Goal: Feedback & Contribution: Leave review/rating

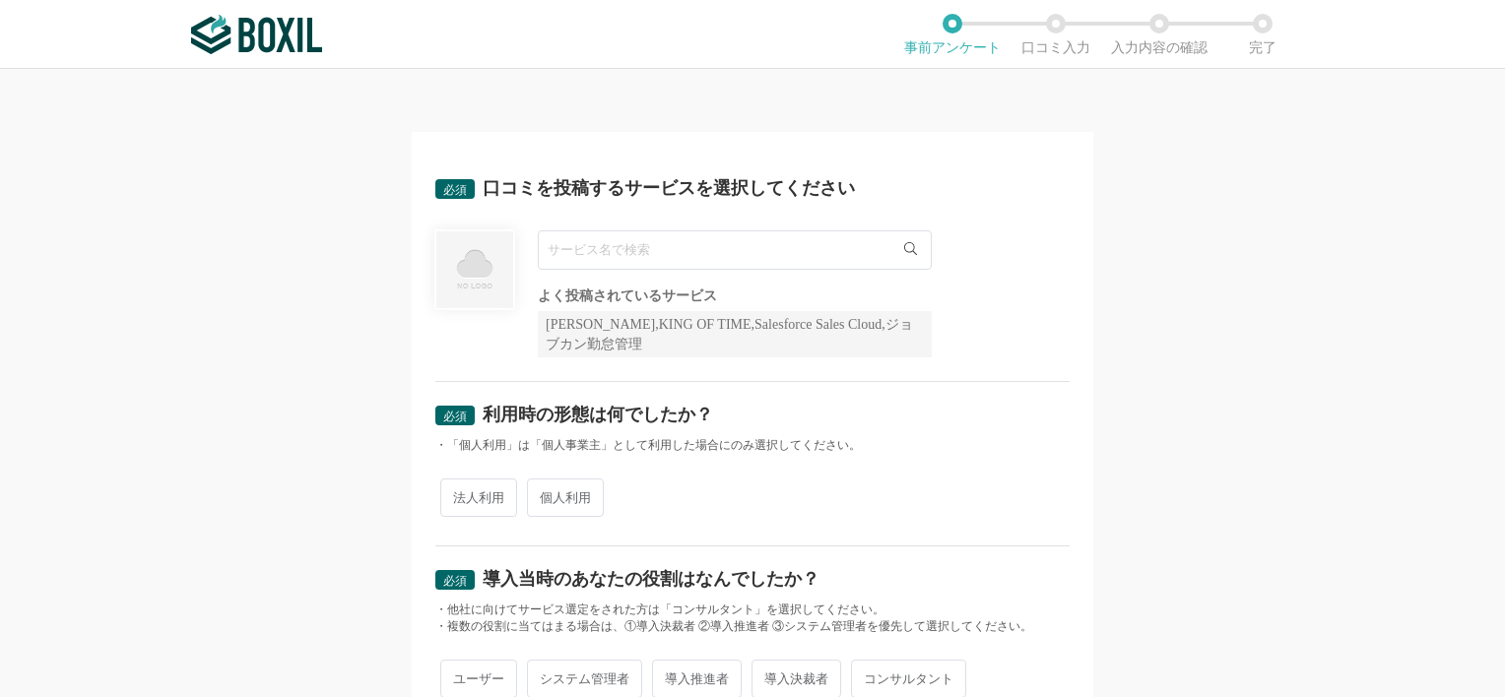
click at [792, 260] on input "text" at bounding box center [735, 250] width 394 height 39
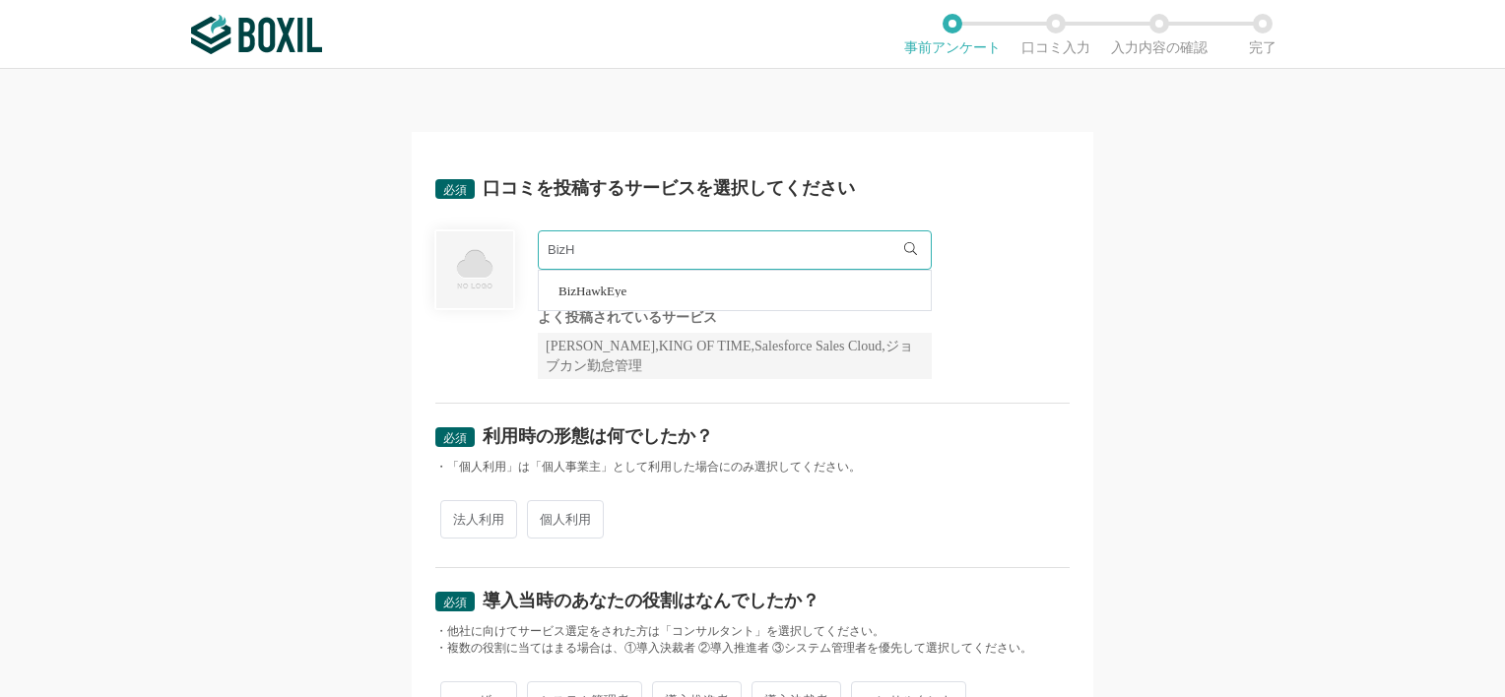
click at [705, 284] on li "BizHawkEye" at bounding box center [735, 290] width 392 height 39
type input "BizHawkEye"
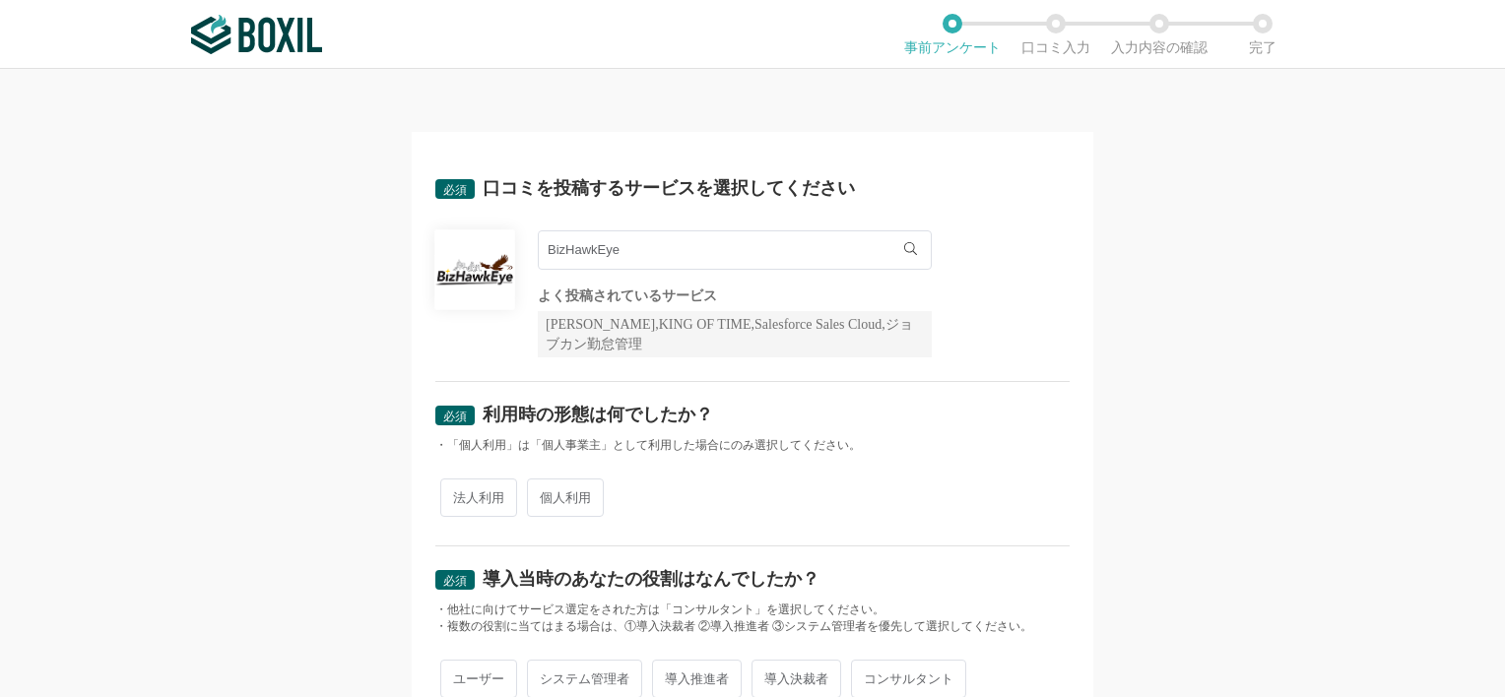
click at [467, 500] on span "法人利用" at bounding box center [478, 498] width 77 height 38
click at [458, 494] on input "法人利用" at bounding box center [451, 488] width 13 height 13
radio input "true"
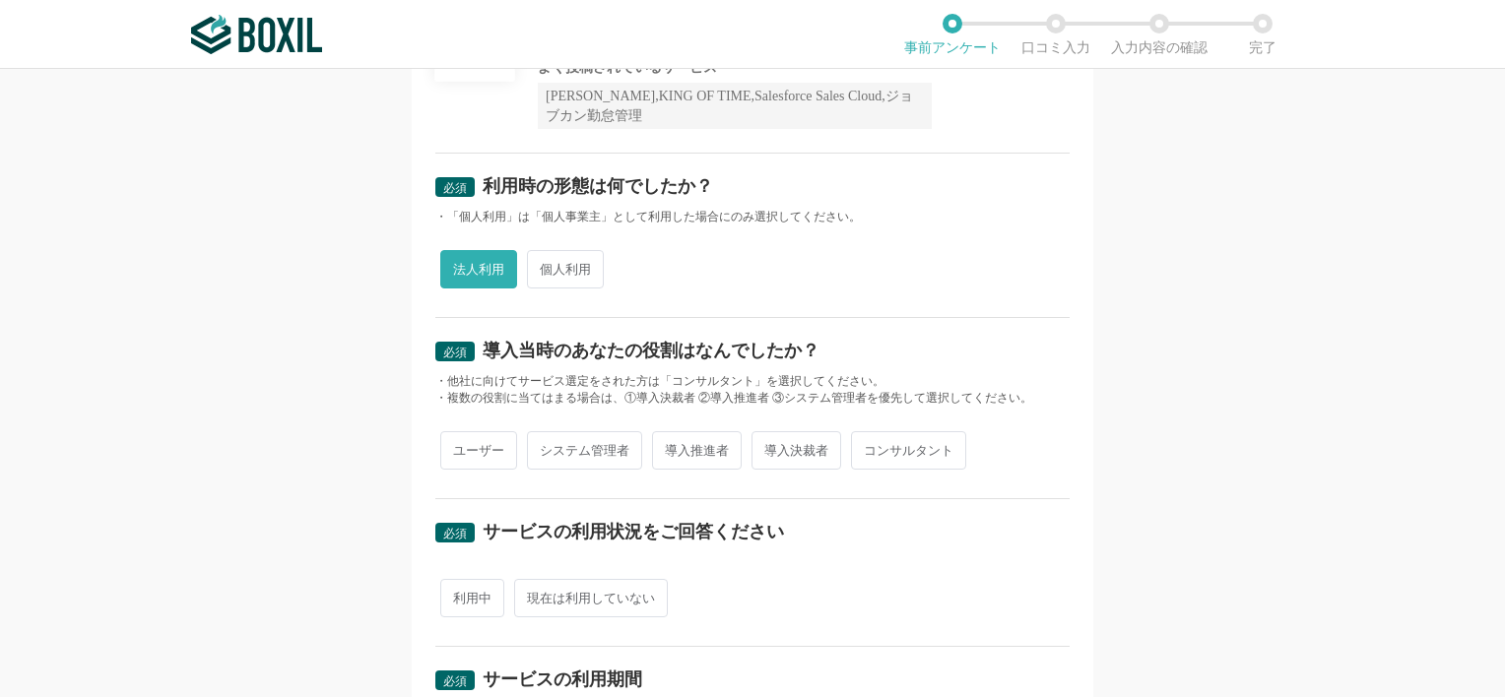
scroll to position [227, 0]
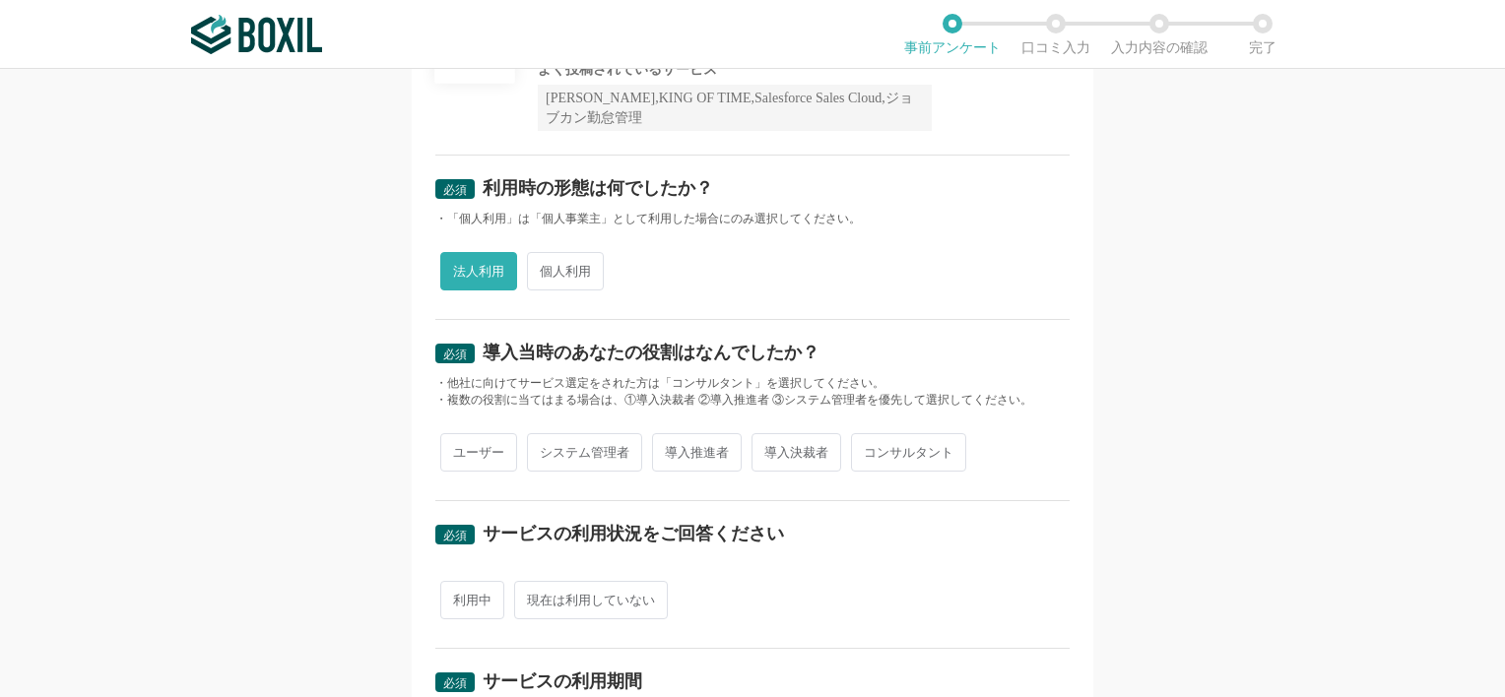
click at [703, 452] on span "導入推進者" at bounding box center [697, 452] width 90 height 38
click at [670, 449] on input "導入推進者" at bounding box center [663, 442] width 13 height 13
radio input "true"
click at [463, 595] on span "利用中" at bounding box center [472, 600] width 64 height 38
click at [458, 595] on input "利用中" at bounding box center [451, 590] width 13 height 13
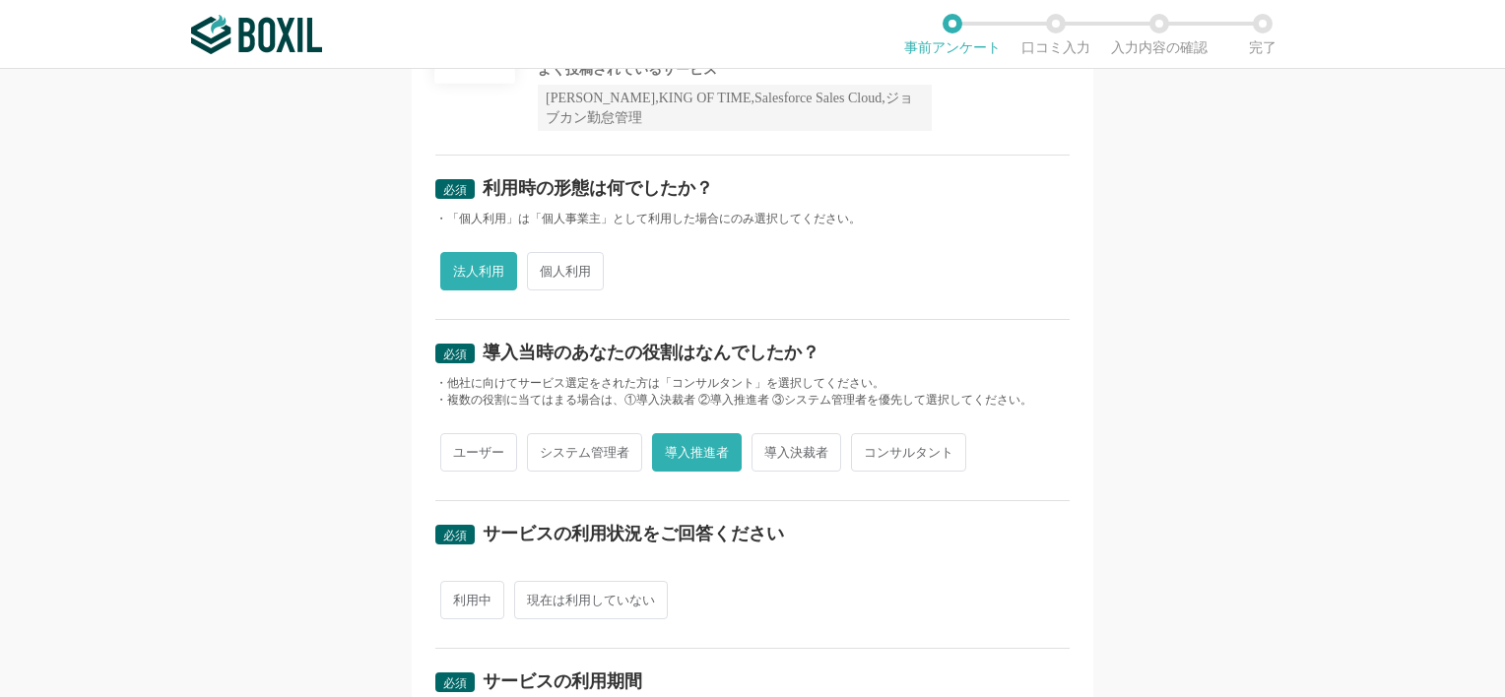
radio input "true"
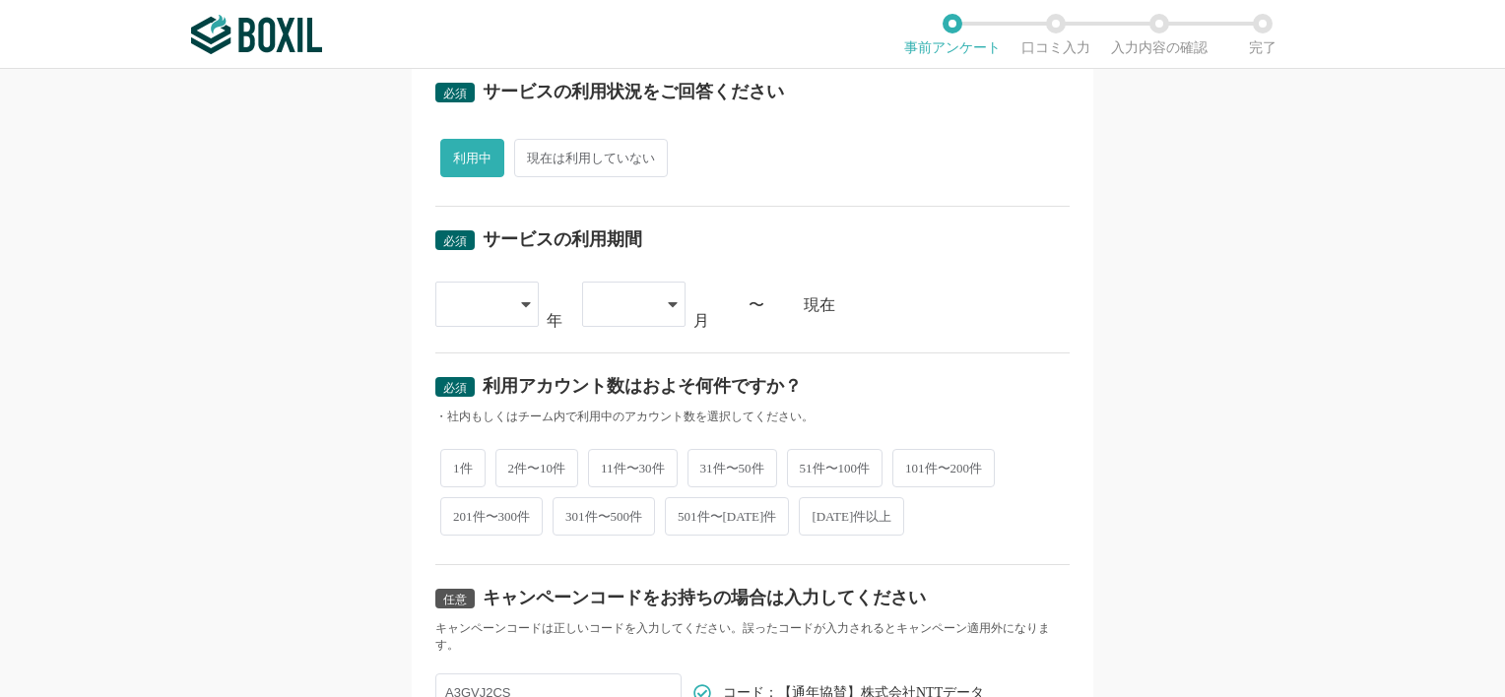
scroll to position [671, 0]
click at [464, 302] on div at bounding box center [477, 302] width 58 height 43
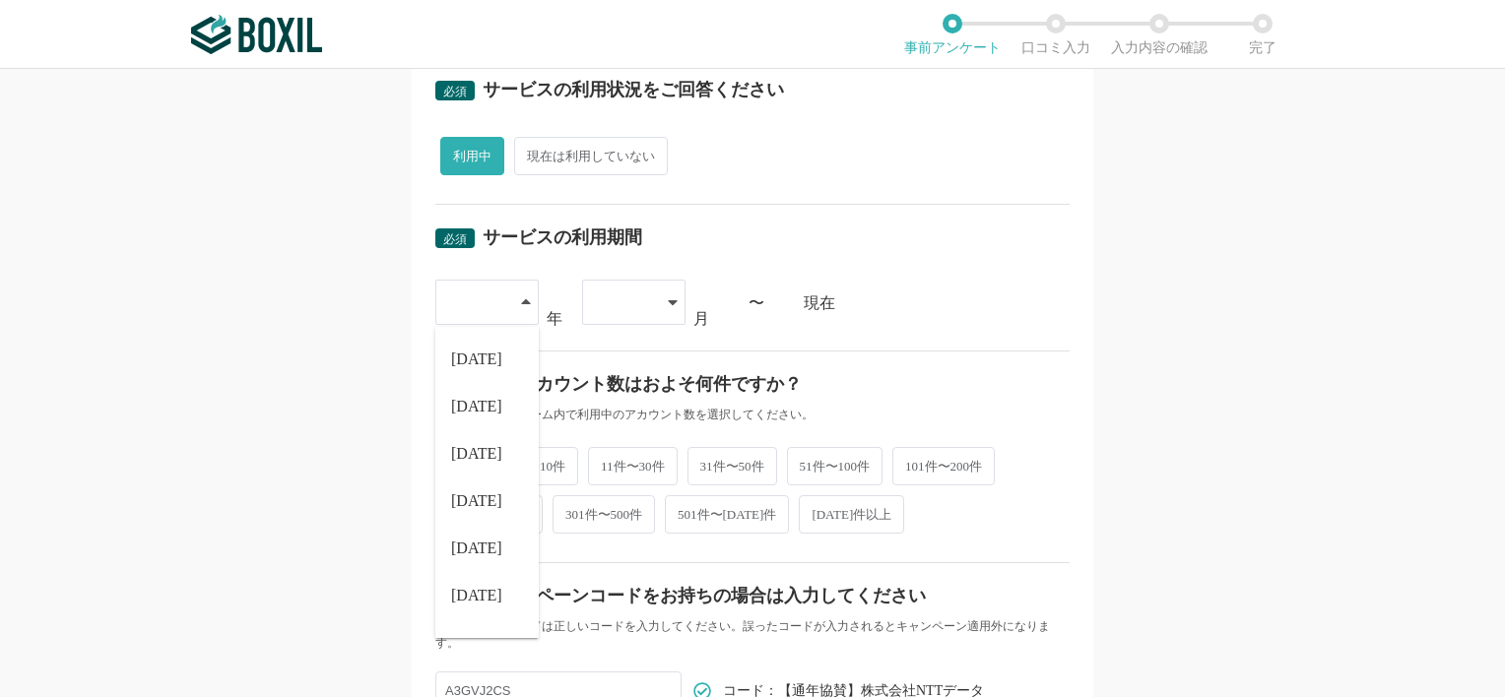
scroll to position [99, 0]
click at [455, 542] on span "[DATE]" at bounding box center [476, 544] width 51 height 16
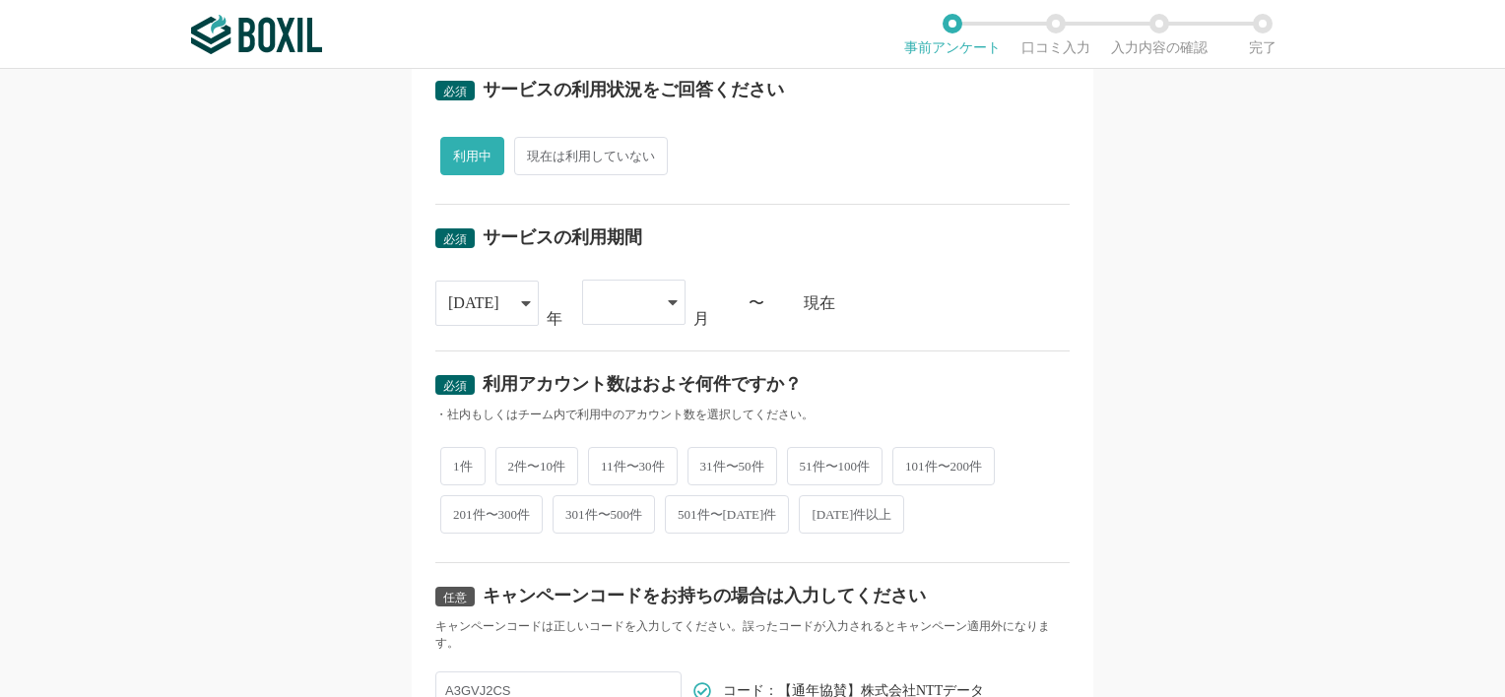
click at [646, 297] on div at bounding box center [633, 302] width 103 height 45
click at [608, 593] on li "06" at bounding box center [633, 594] width 103 height 47
click at [522, 463] on span "2件〜10件" at bounding box center [537, 463] width 84 height 38
click at [513, 460] on input "2件〜10件" at bounding box center [506, 453] width 13 height 13
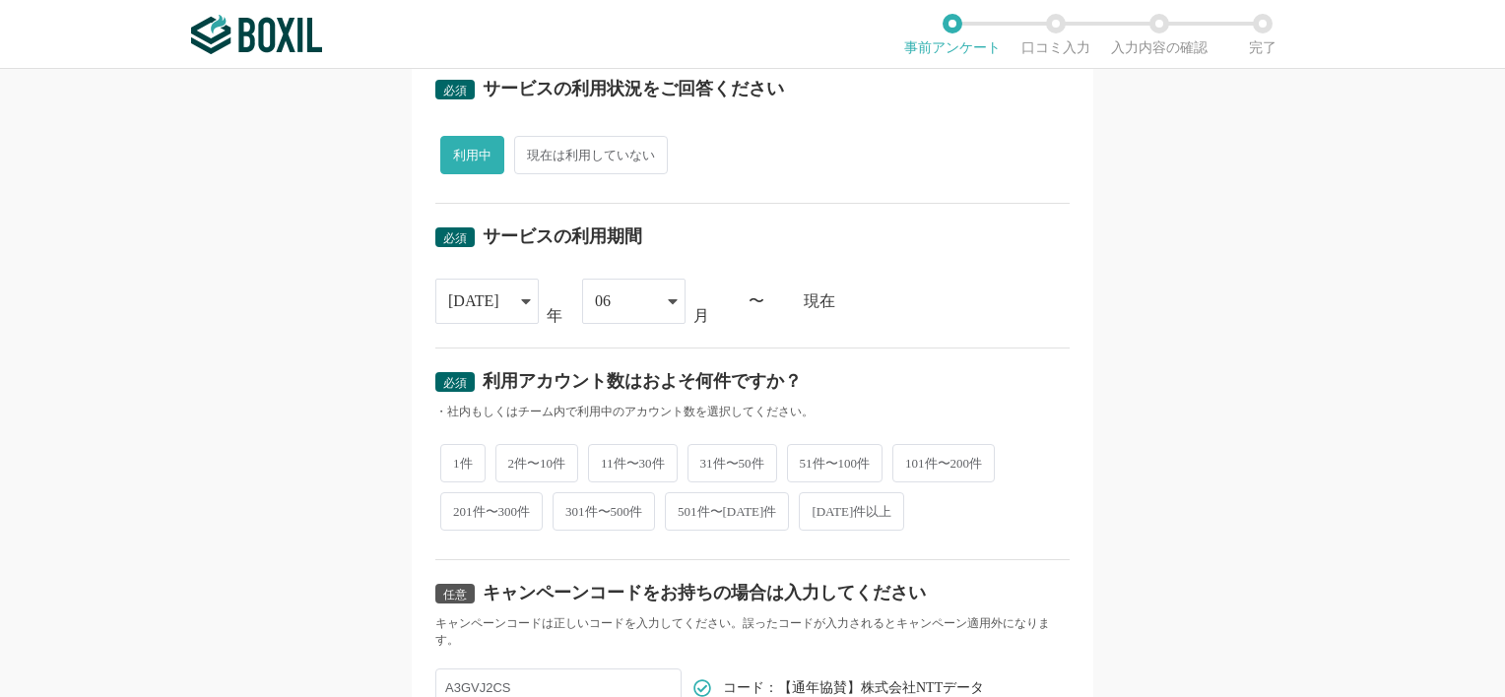
radio input "true"
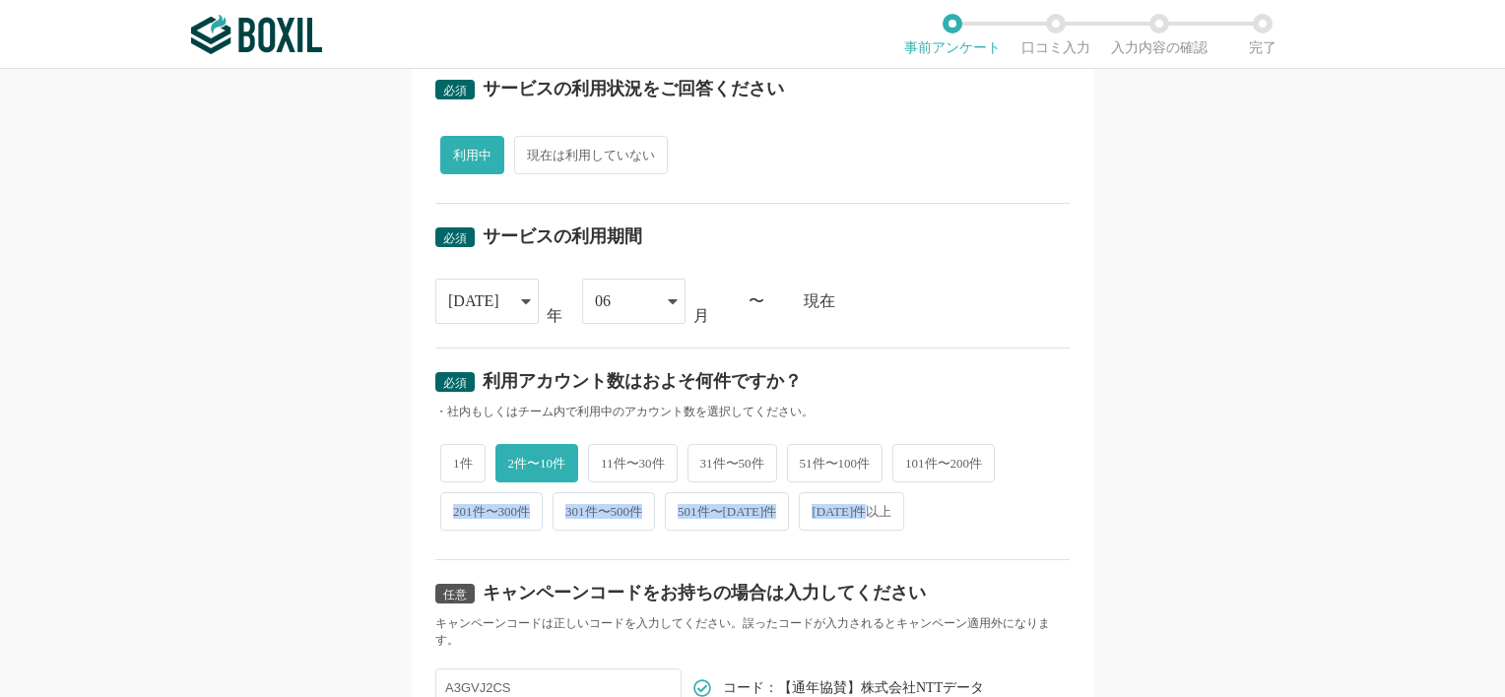
drag, startPoint x: 1489, startPoint y: 475, endPoint x: 1499, endPoint y: 544, distance: 69.7
click at [1499, 544] on div "必須 口コミを投稿するサービスを選択してください BizHawkEye BizHawkEye よく投稿されているサービス Sansan,KING OF TIM…" at bounding box center [752, 383] width 1505 height 628
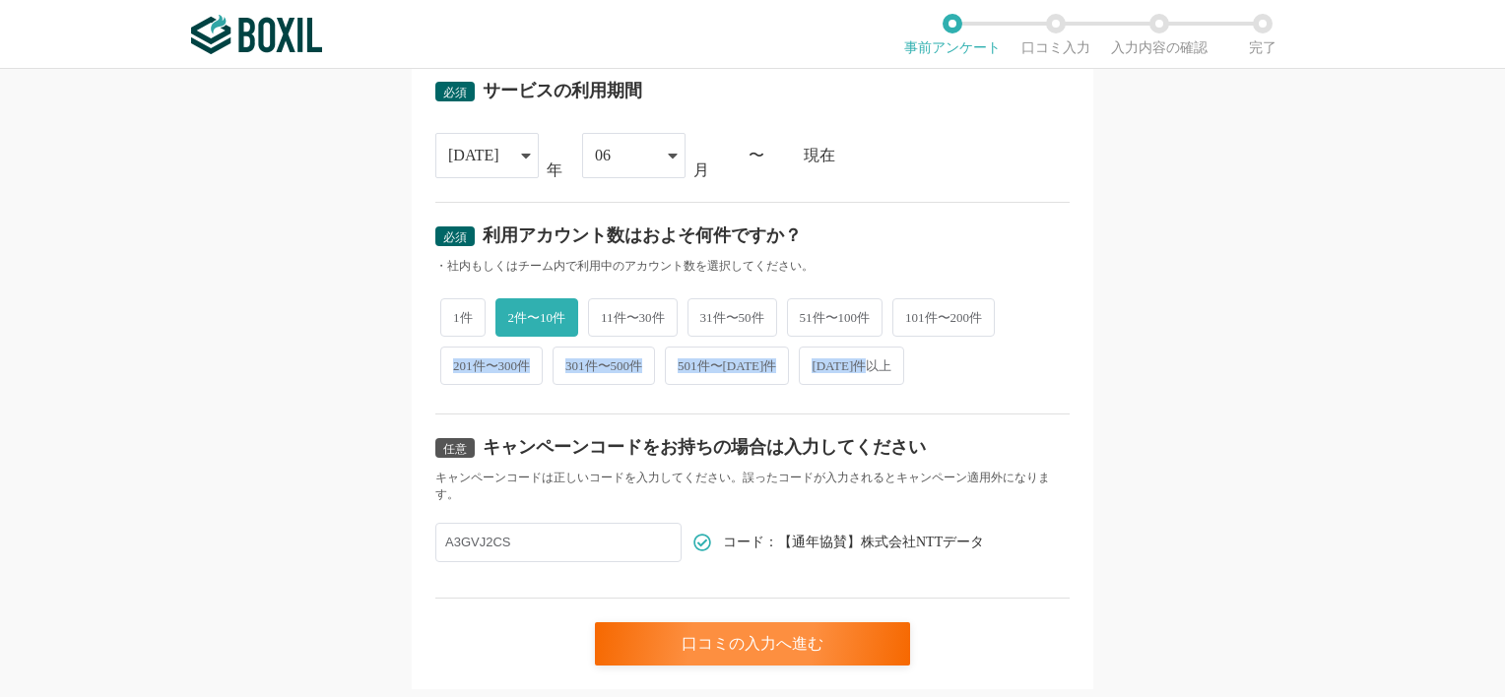
scroll to position [827, 0]
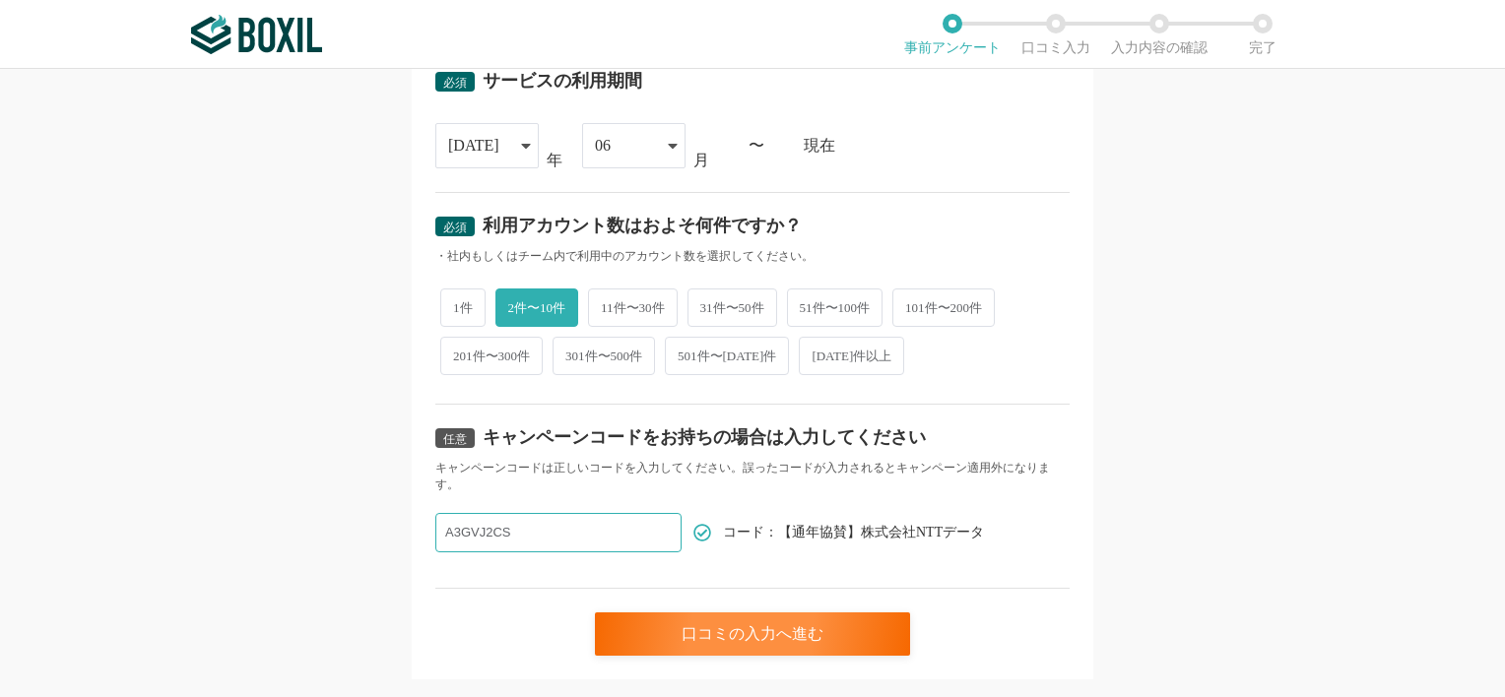
click at [624, 532] on input "A3GVJ2CS" at bounding box center [558, 532] width 246 height 39
click at [624, 531] on input "A3GVJ2CS" at bounding box center [558, 532] width 246 height 39
paste input "分包機分割器駆動モーター故障の為部品交換(都城）"
type input "A"
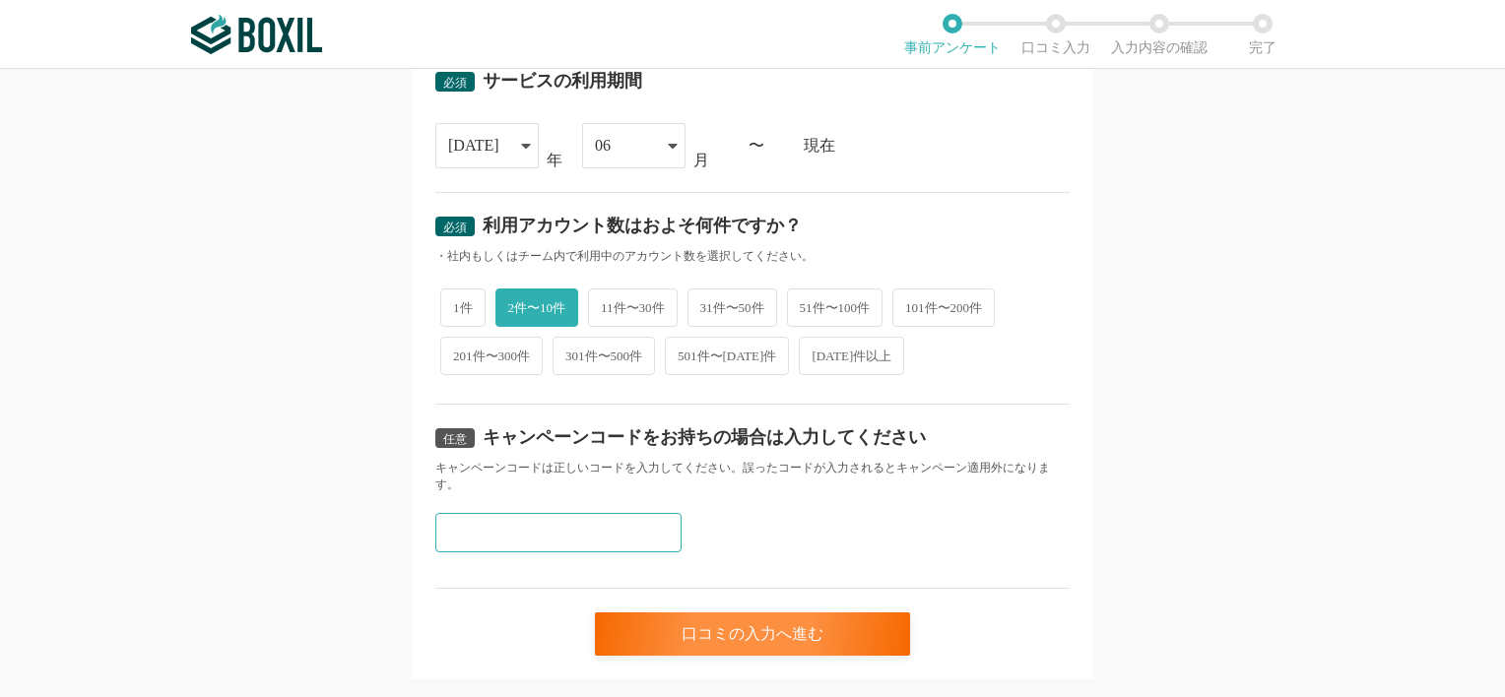
click at [615, 529] on input "text" at bounding box center [558, 532] width 246 height 39
paste input "A3GVJ2CS"
type input "A3GVJ2CS"
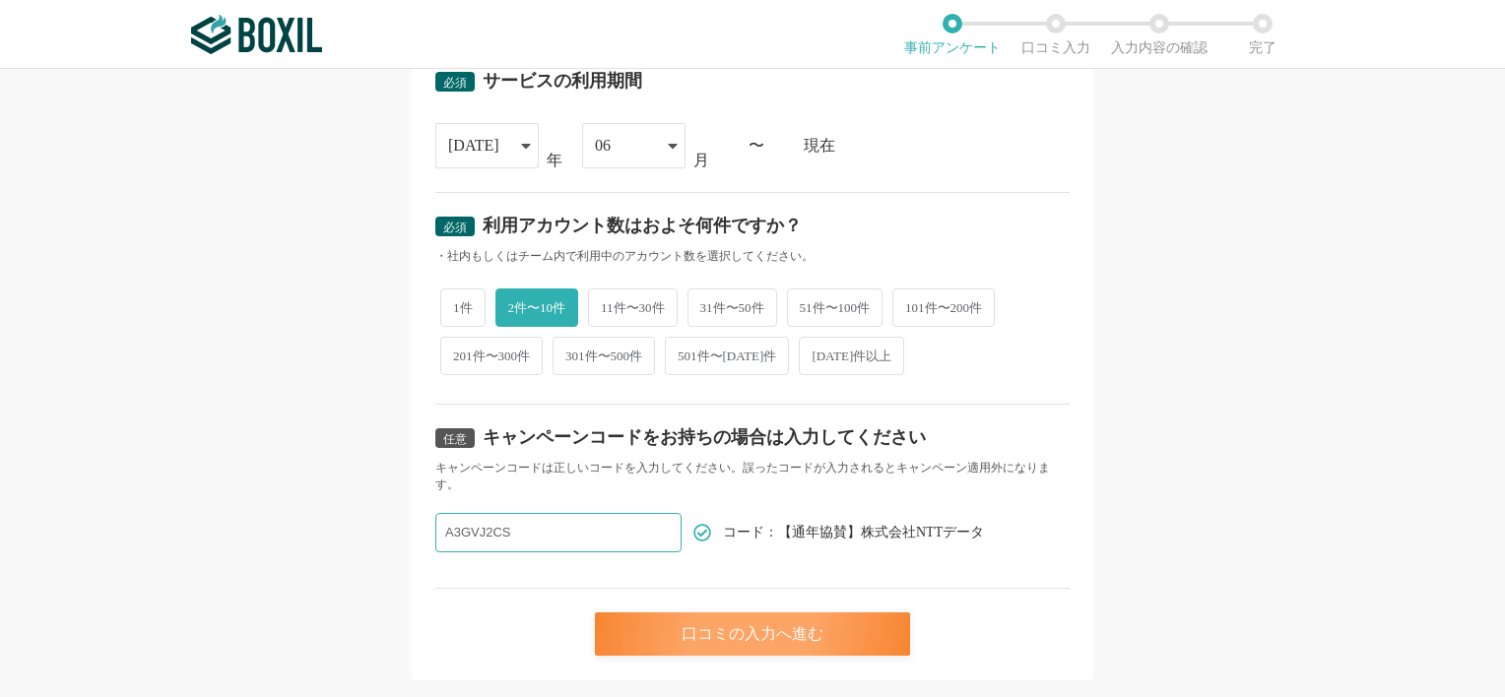
click at [670, 613] on div "口コミの入力へ進む" at bounding box center [752, 634] width 315 height 43
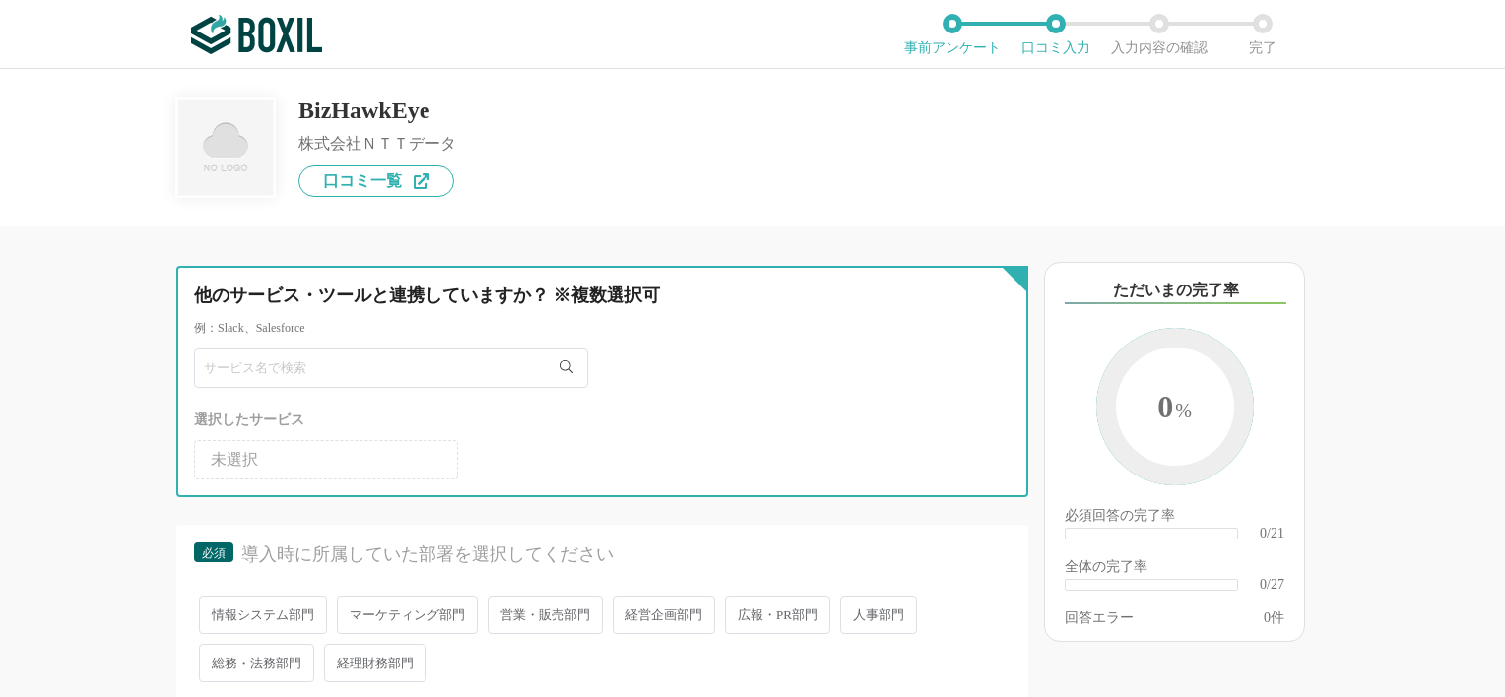
click at [389, 380] on input "text" at bounding box center [391, 368] width 394 height 39
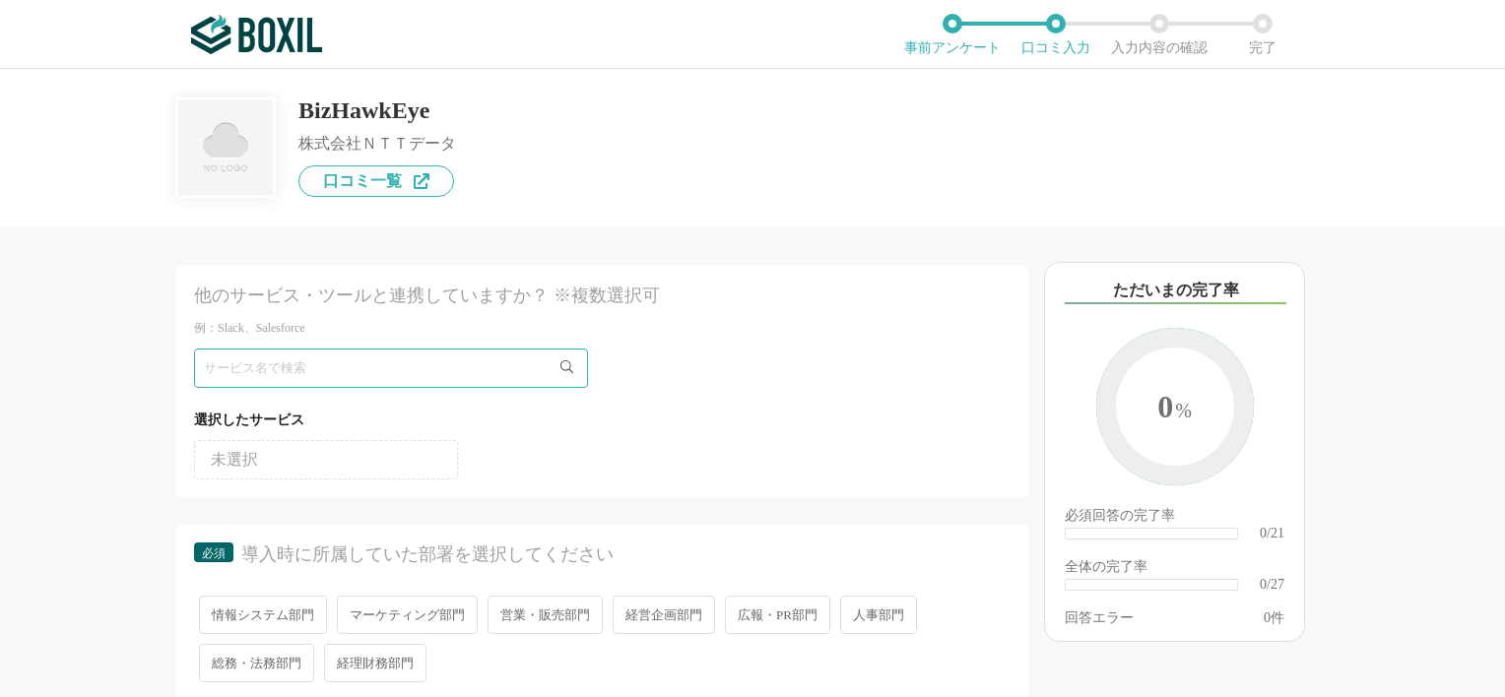
click at [260, 461] on li "未選択" at bounding box center [326, 459] width 264 height 39
click at [382, 661] on span "経理財務部門" at bounding box center [375, 663] width 102 height 38
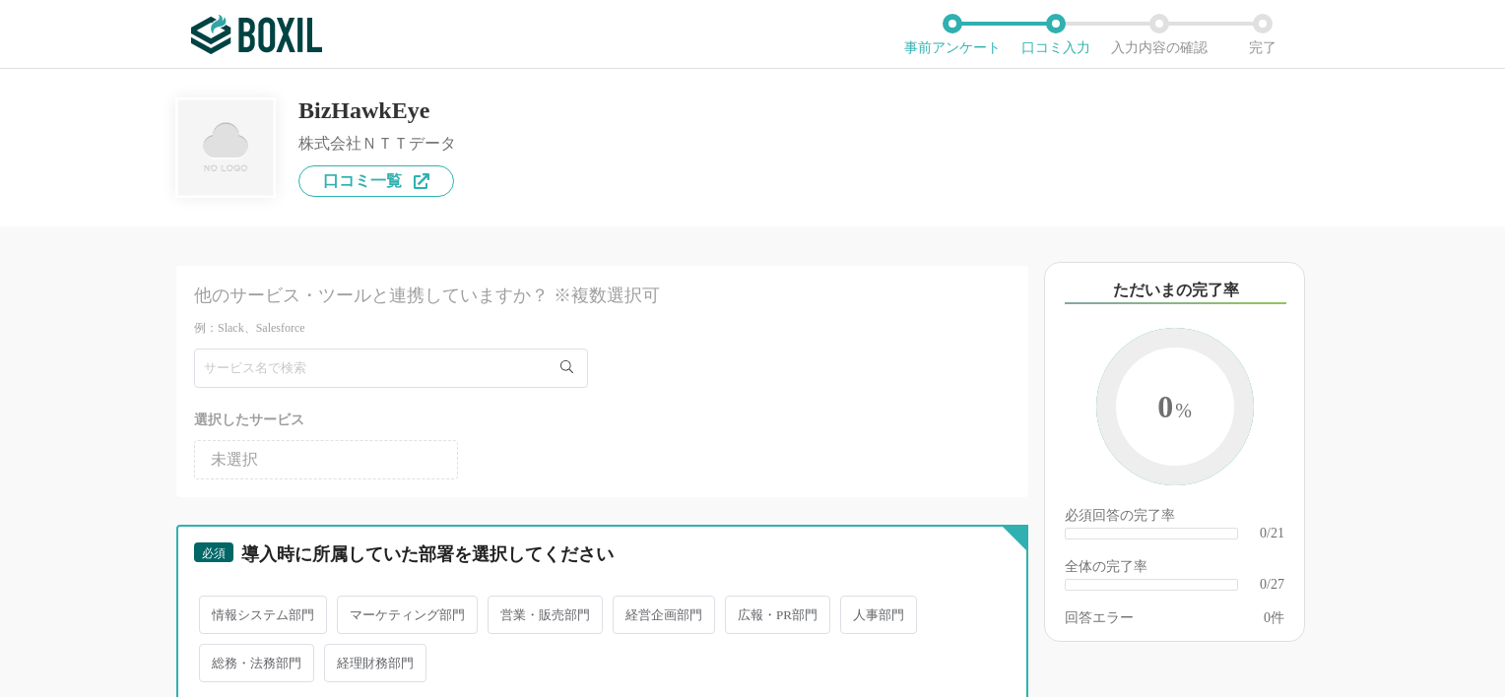
click at [342, 660] on input "経理財務部門" at bounding box center [335, 653] width 13 height 13
radio input "true"
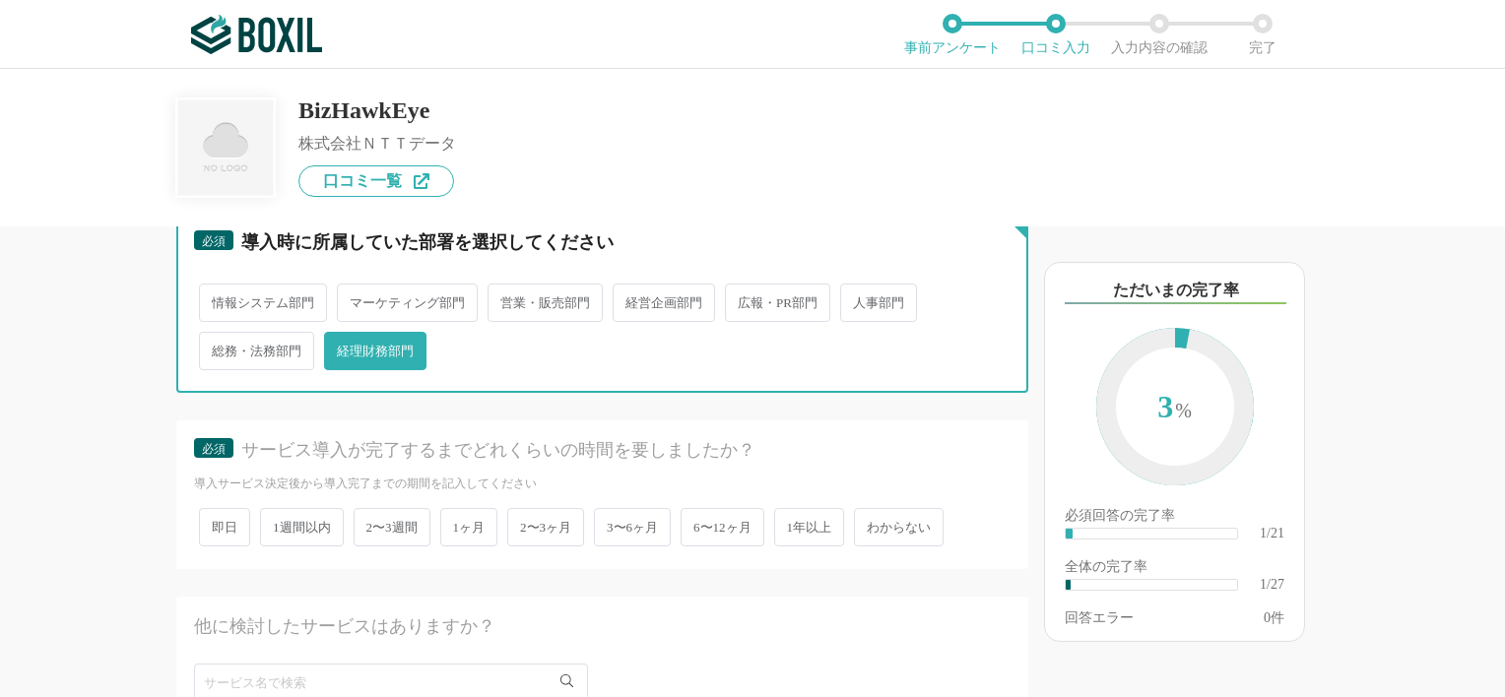
scroll to position [323, 0]
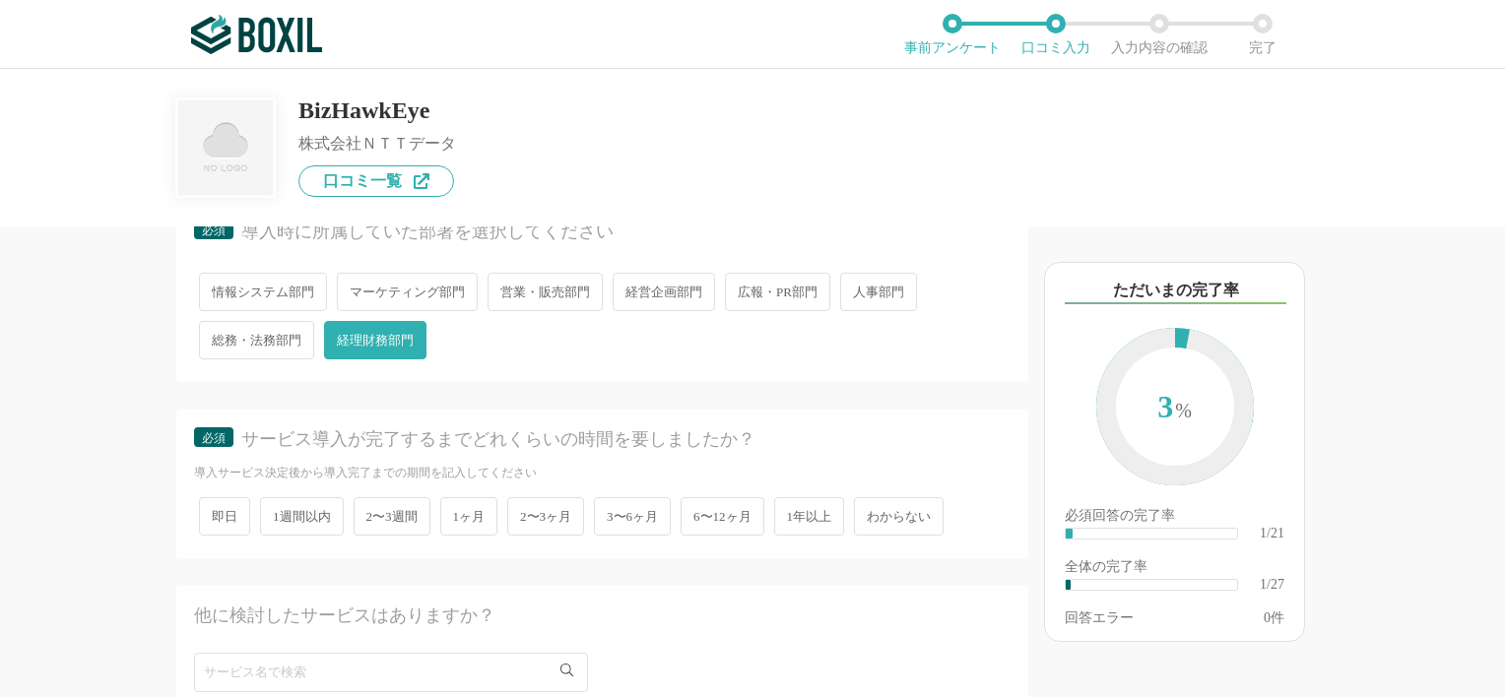
click at [476, 507] on span "1ヶ月" at bounding box center [469, 516] width 58 height 38
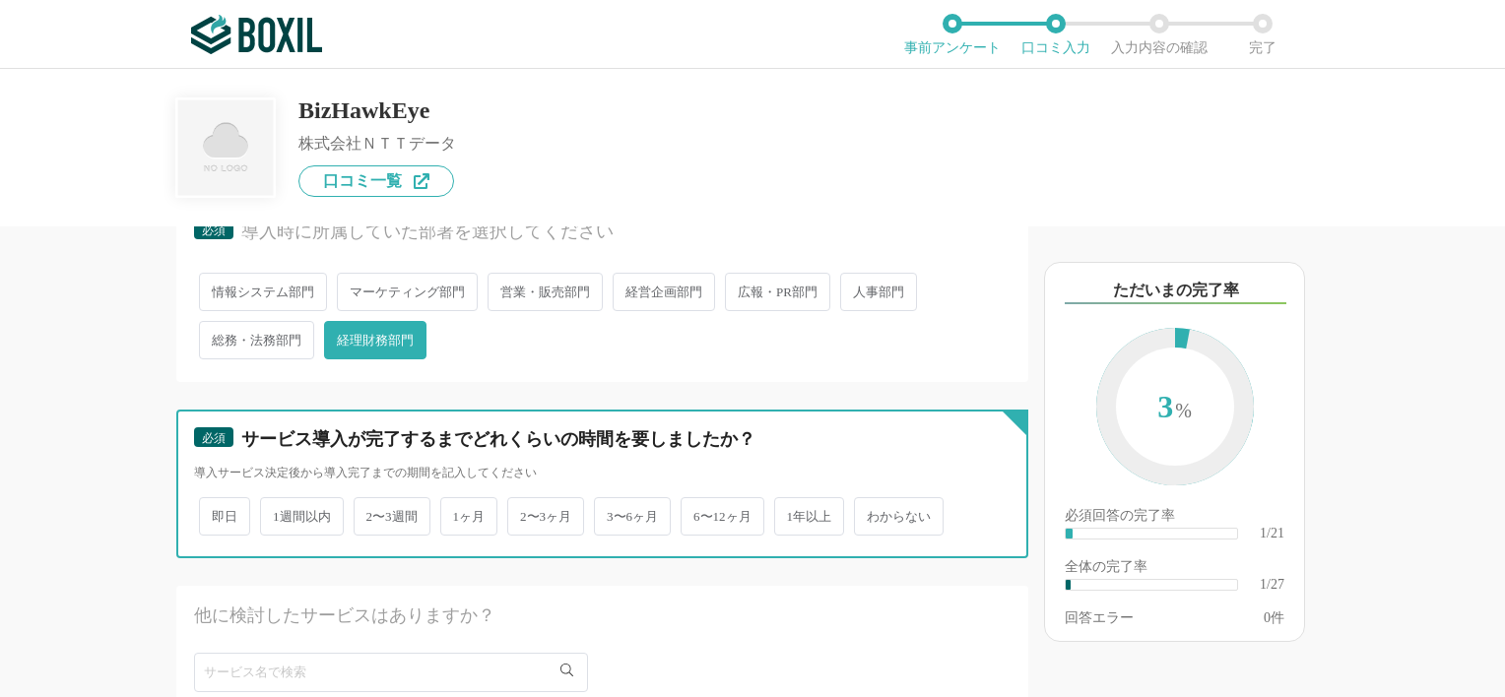
click at [458, 507] on input "1ヶ月" at bounding box center [451, 506] width 13 height 13
radio input "true"
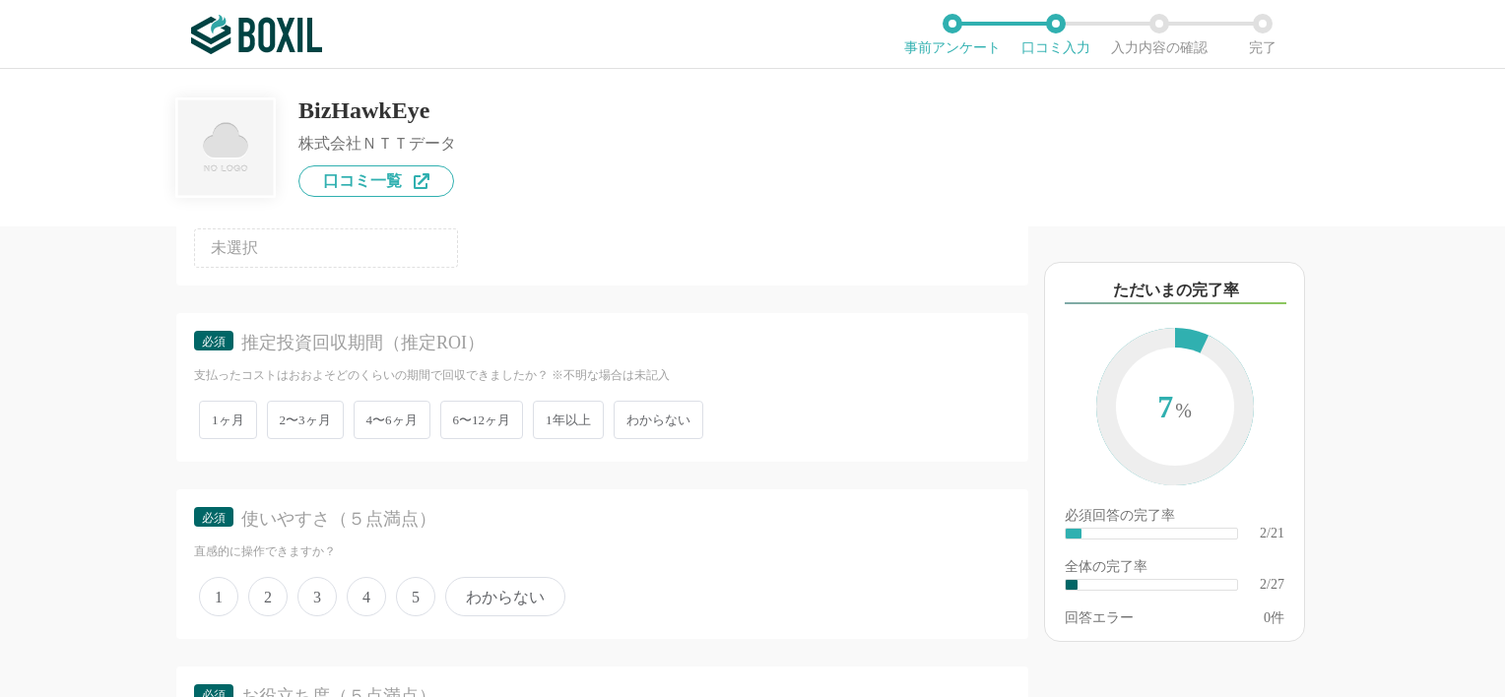
scroll to position [829, 0]
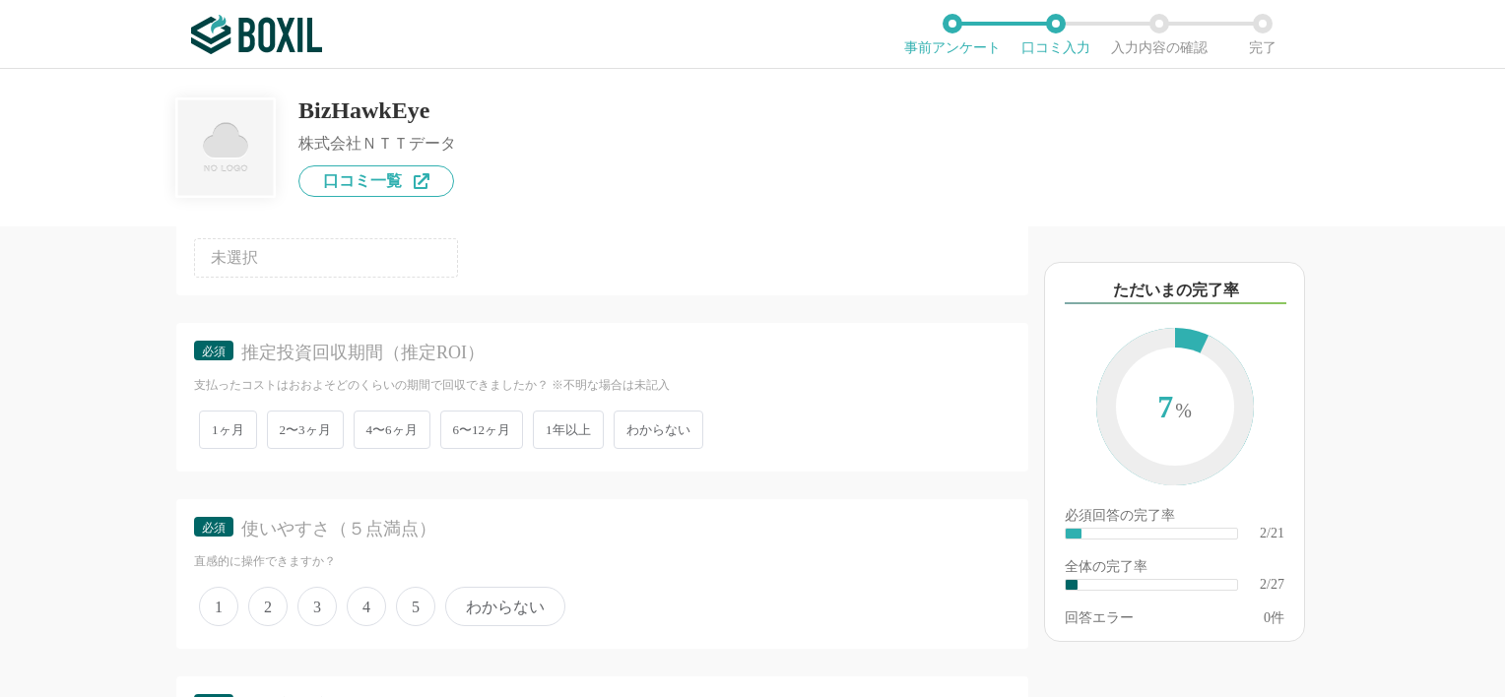
click at [226, 424] on span "1ヶ月" at bounding box center [228, 430] width 58 height 38
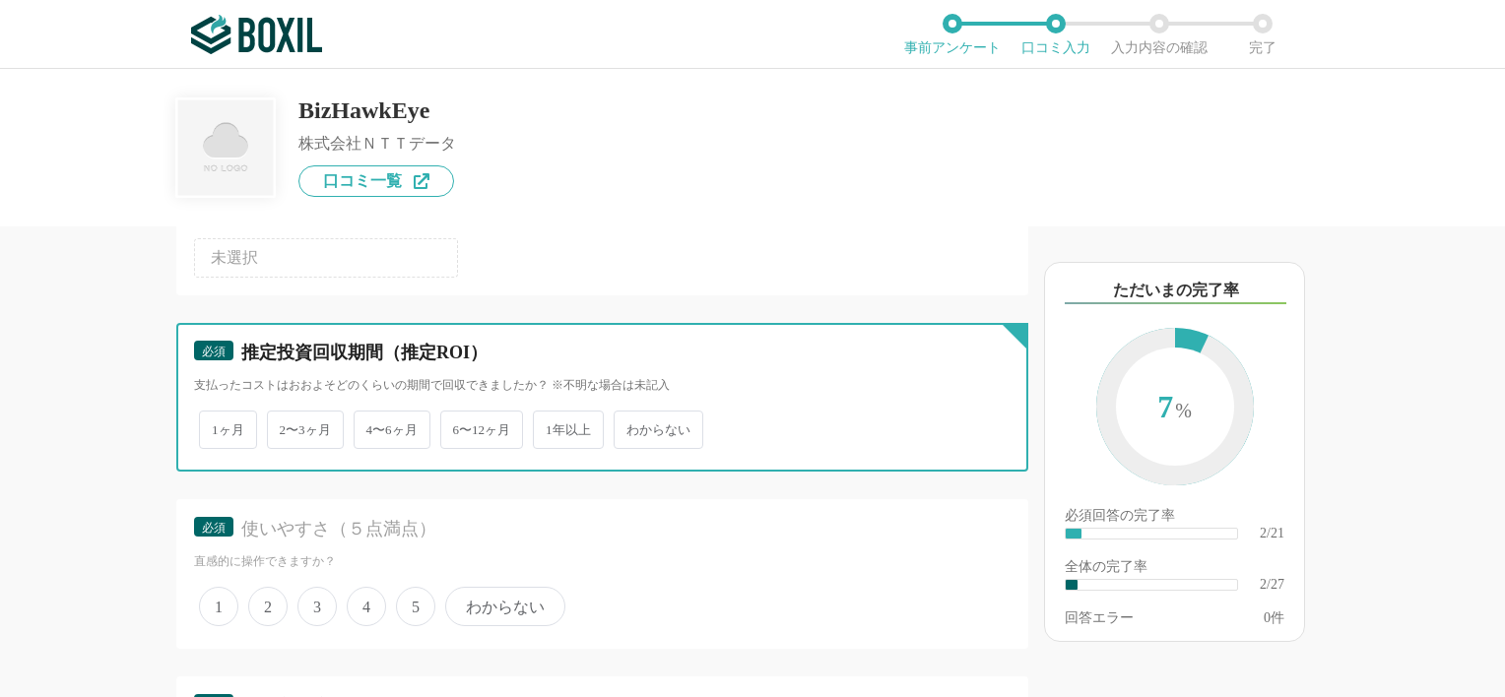
click at [217, 424] on input "1ヶ月" at bounding box center [210, 420] width 13 height 13
radio input "true"
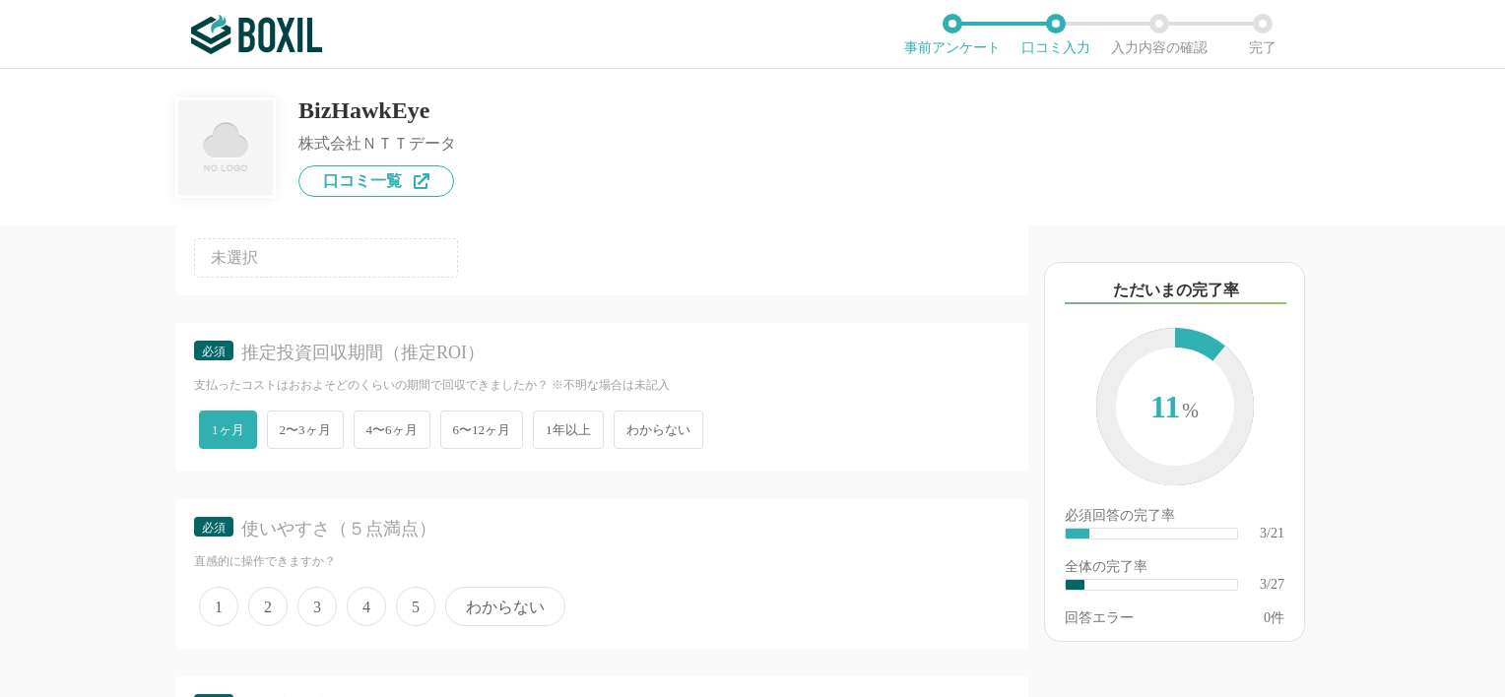
click at [420, 606] on span "5" at bounding box center [415, 606] width 39 height 39
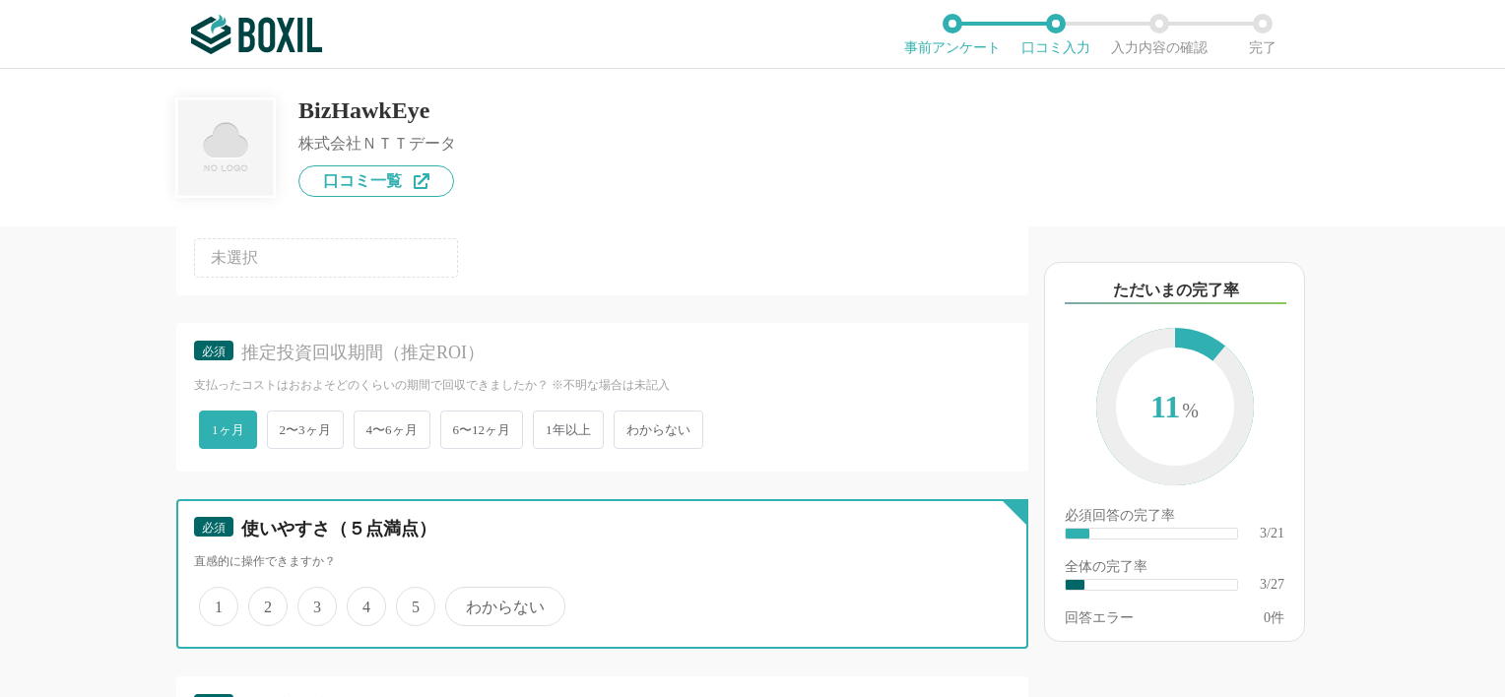
click at [414, 603] on input "5" at bounding box center [407, 596] width 13 height 13
radio input "true"
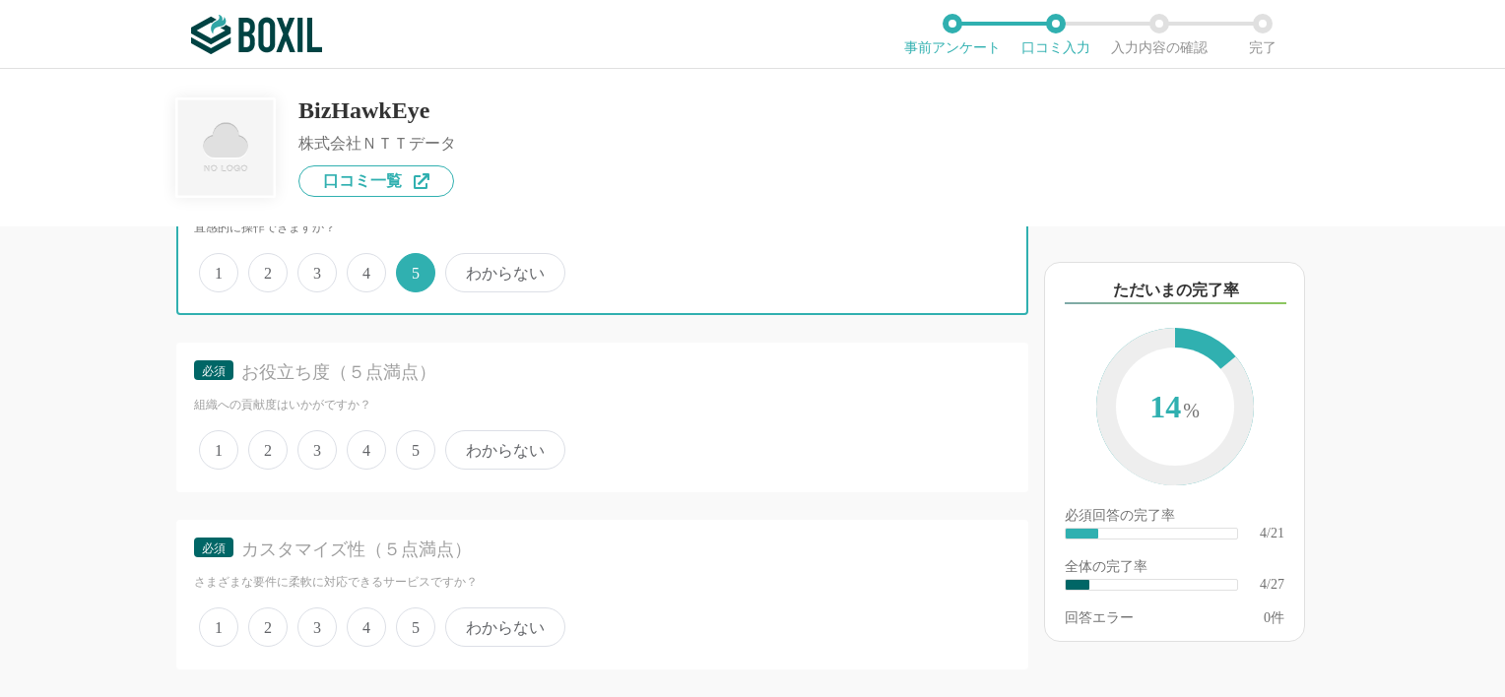
scroll to position [1131, 0]
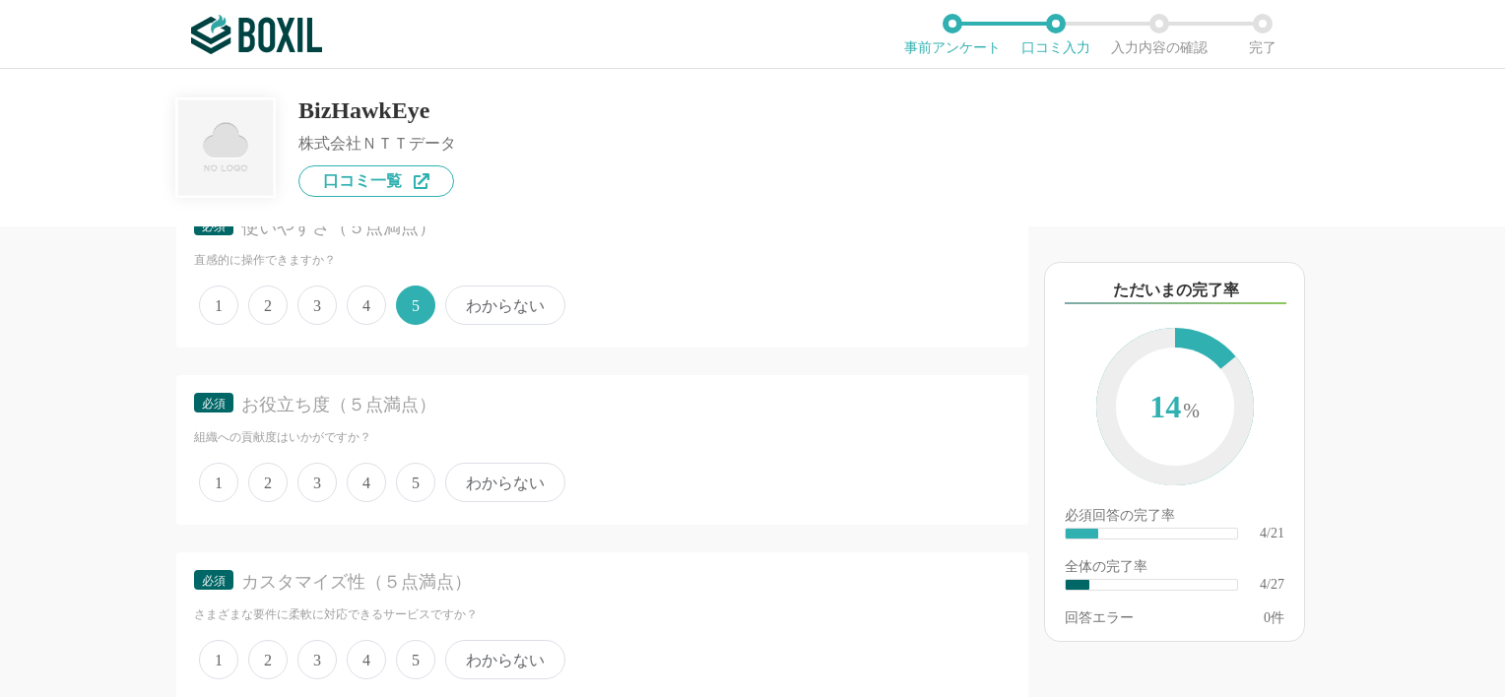
click at [422, 473] on span "5" at bounding box center [415, 482] width 39 height 39
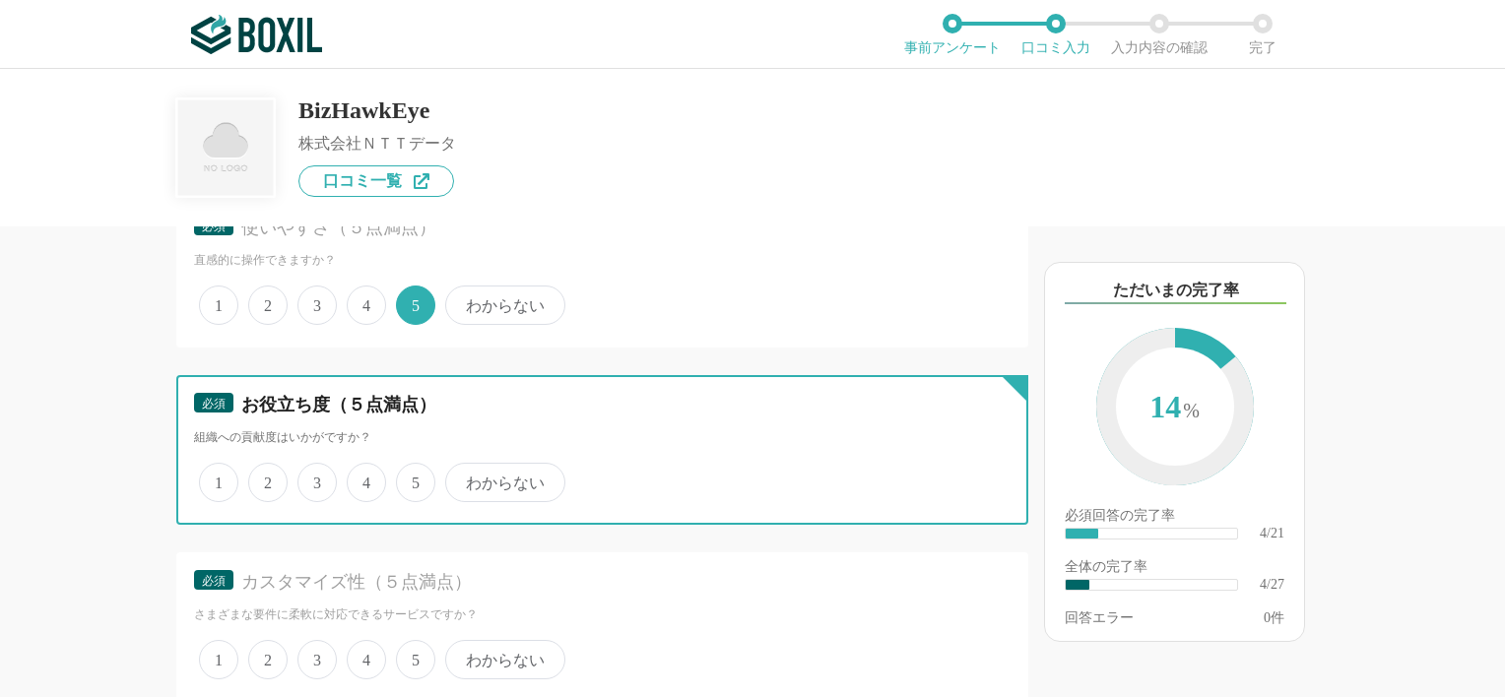
click at [414, 473] on input "5" at bounding box center [407, 472] width 13 height 13
radio input "true"
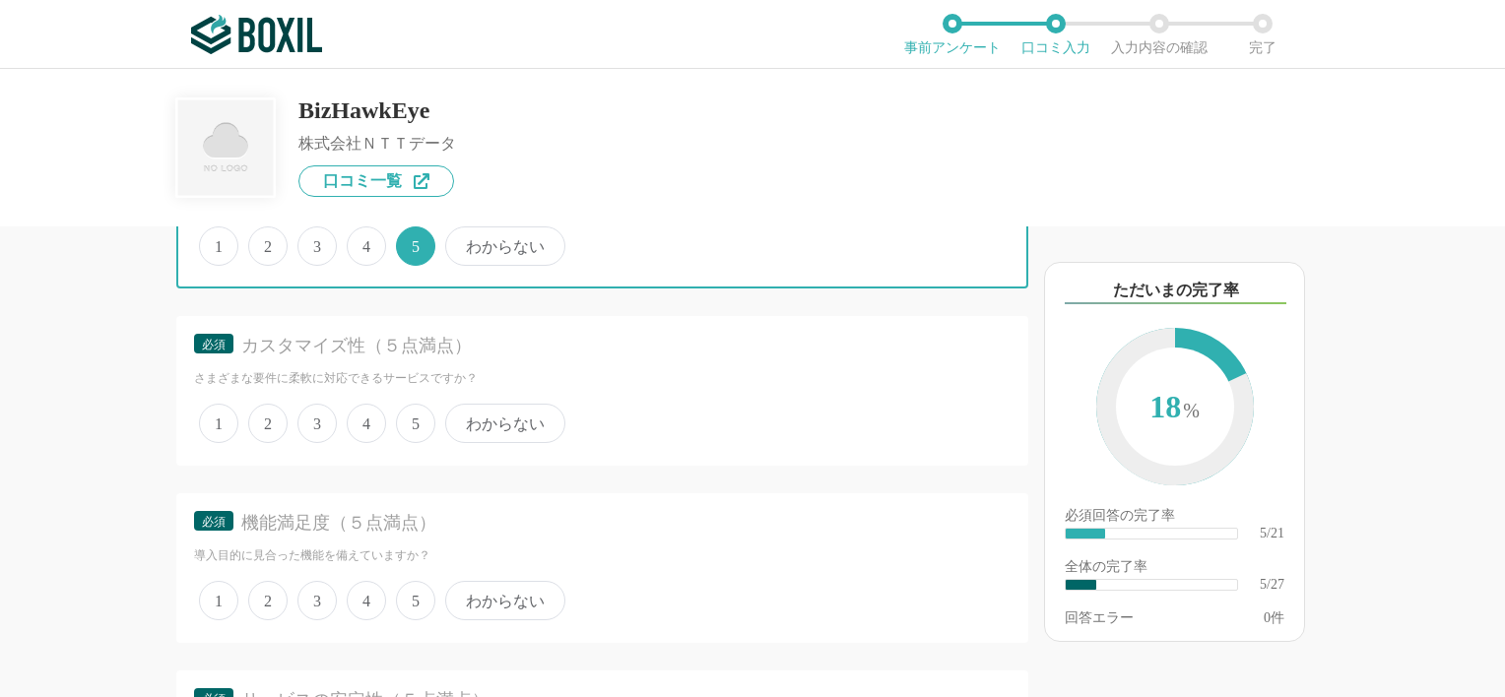
scroll to position [1379, 0]
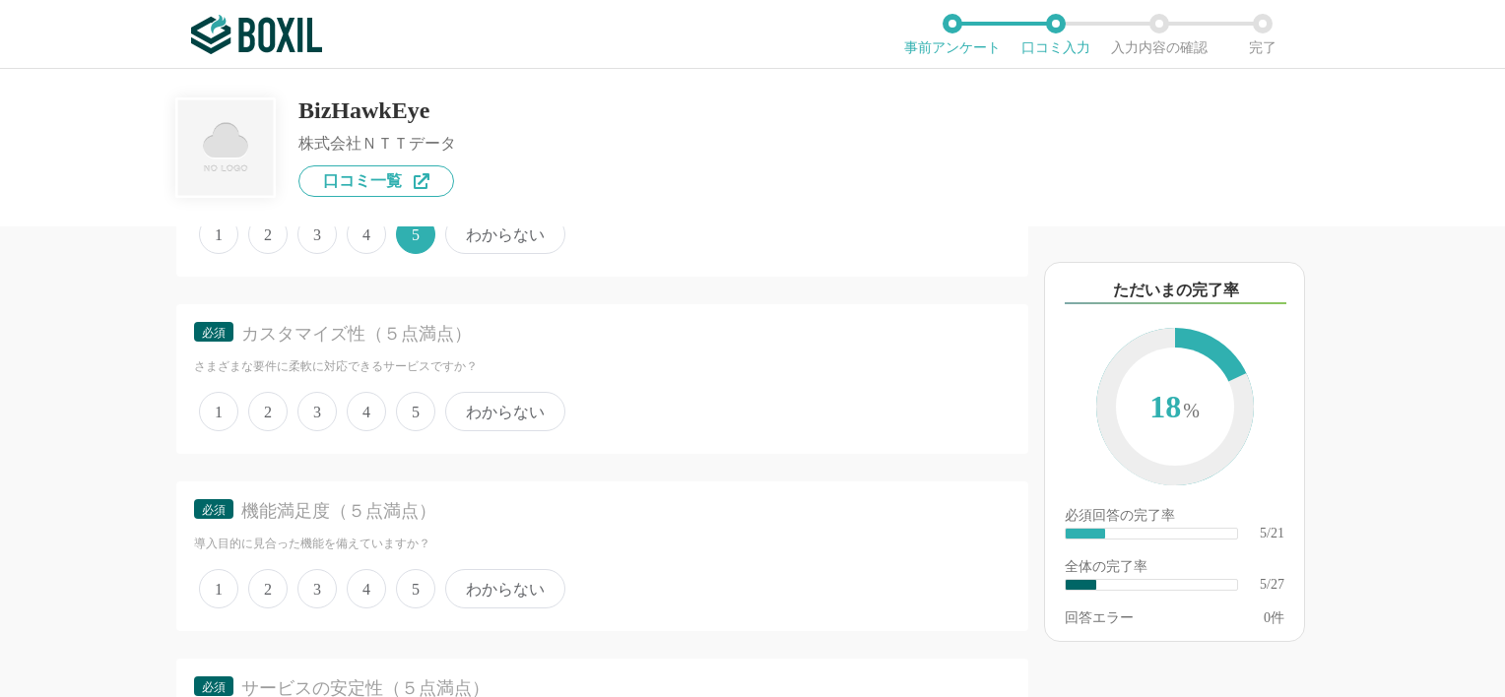
click at [486, 404] on span "わからない" at bounding box center [505, 411] width 120 height 39
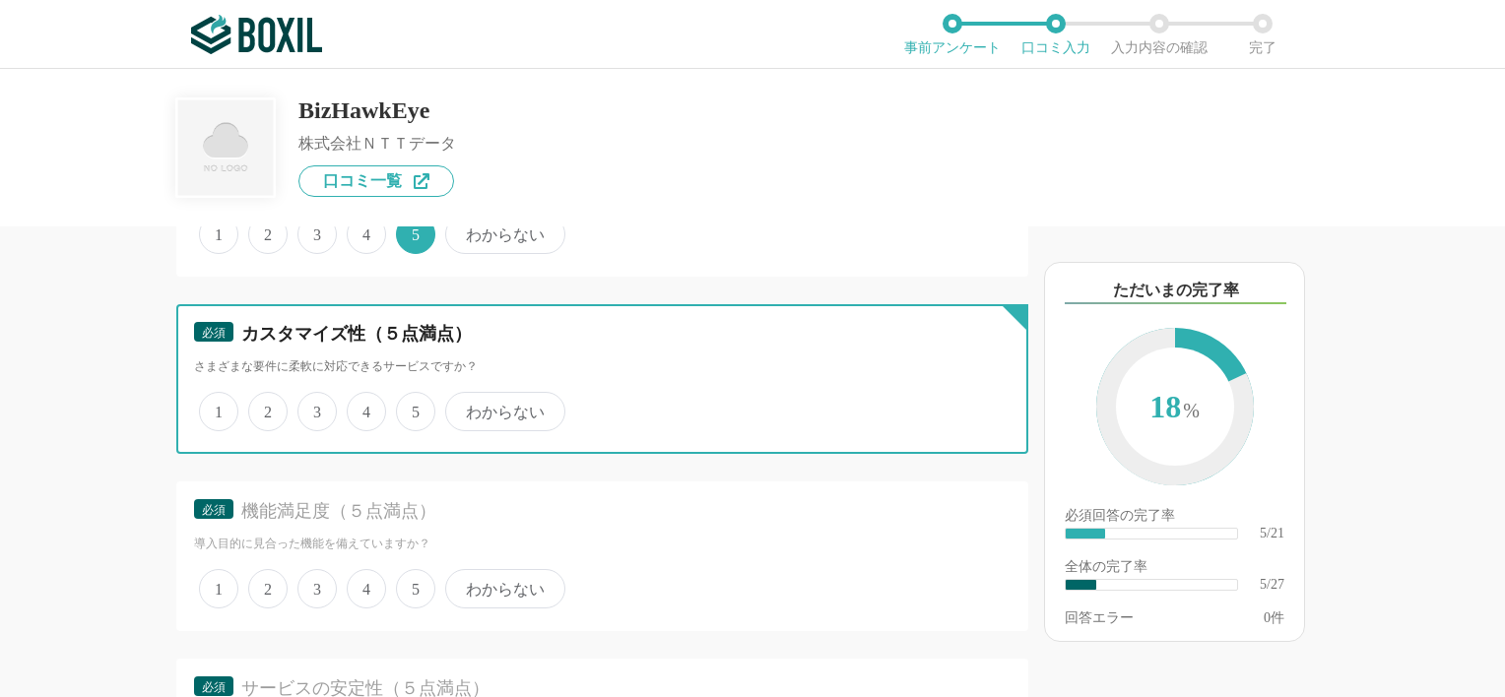
click at [463, 404] on input "わからない" at bounding box center [456, 401] width 13 height 13
radio input "true"
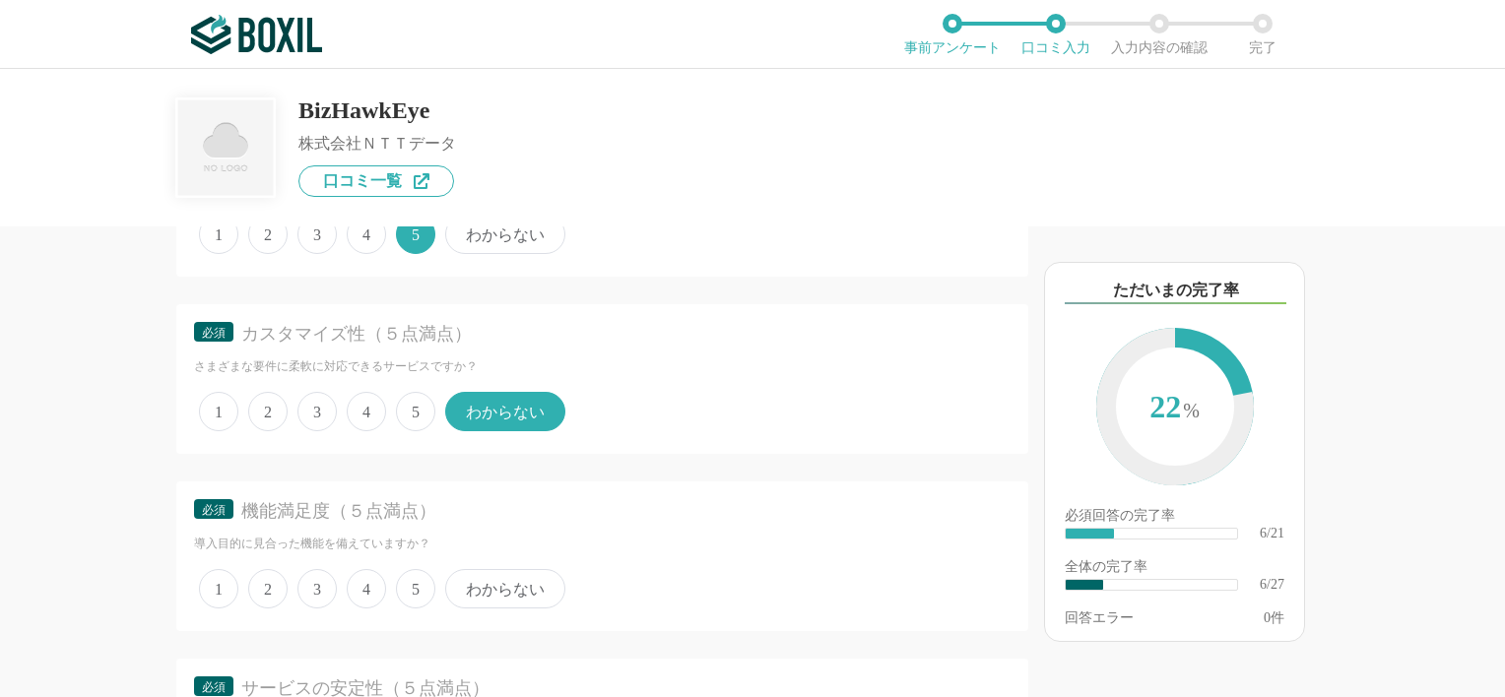
click at [408, 584] on span "5" at bounding box center [415, 588] width 39 height 39
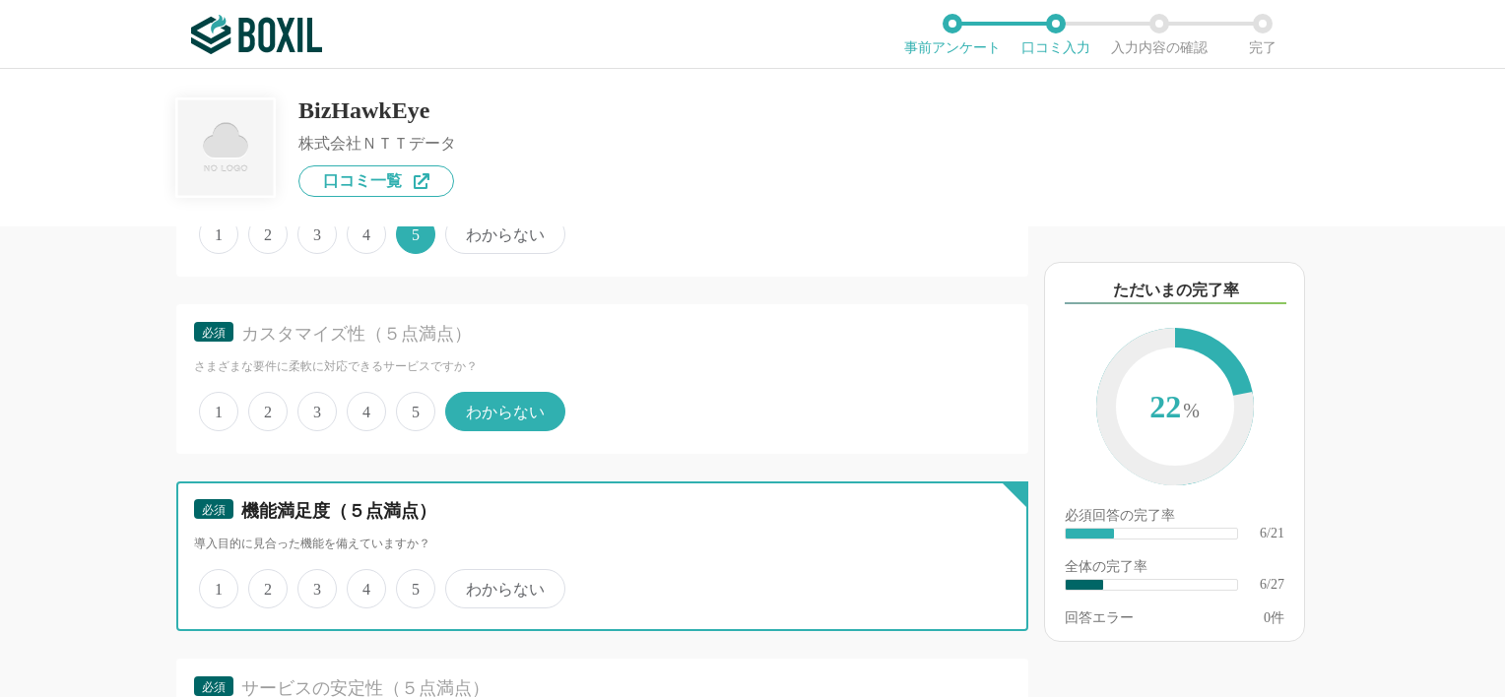
click at [408, 584] on input "5" at bounding box center [407, 578] width 13 height 13
radio input "true"
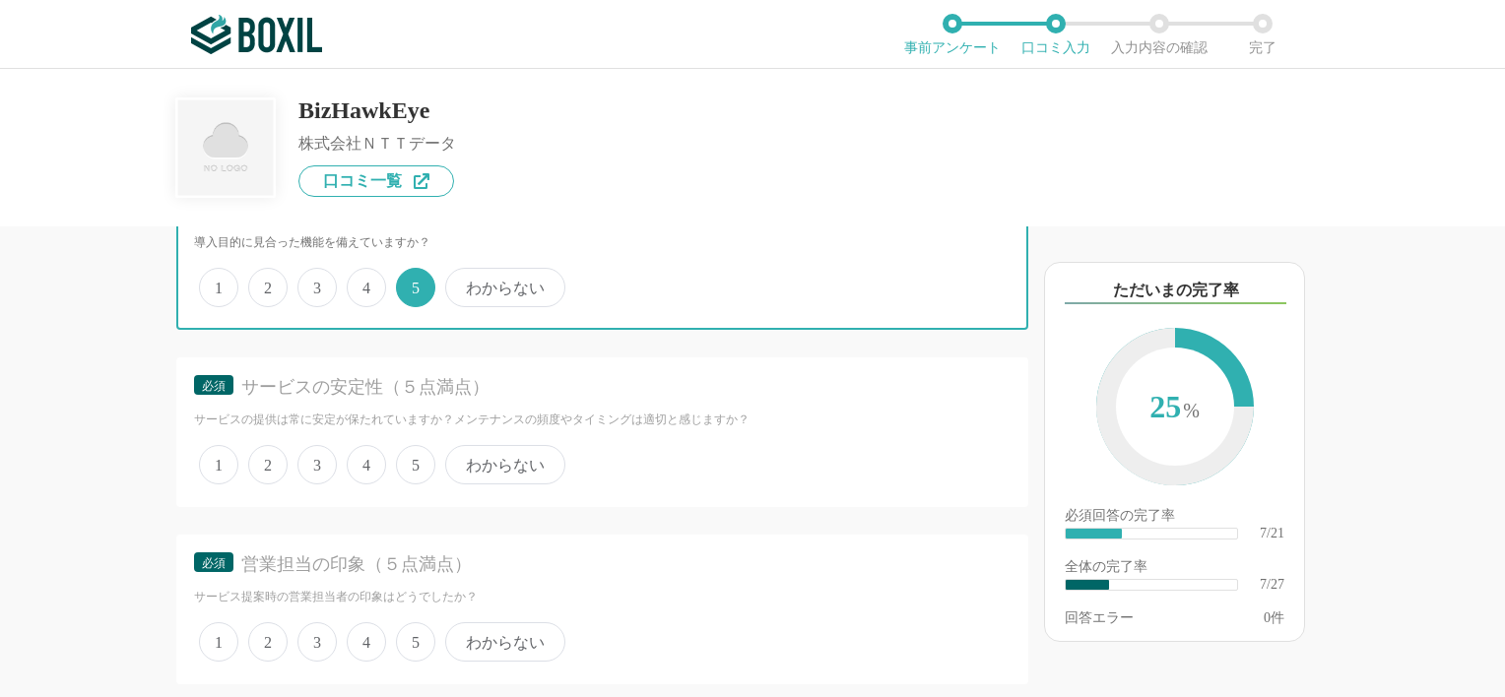
scroll to position [1691, 0]
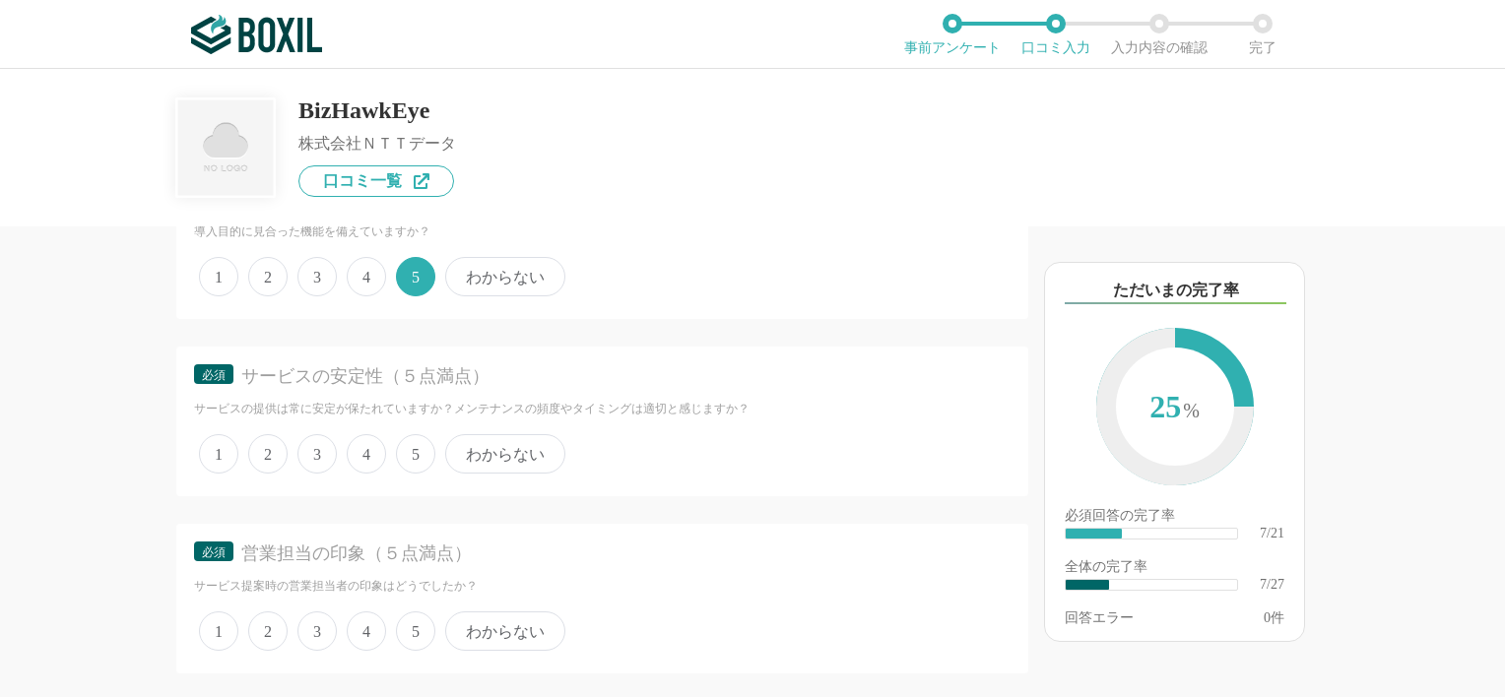
click at [378, 441] on span "4" at bounding box center [366, 453] width 39 height 39
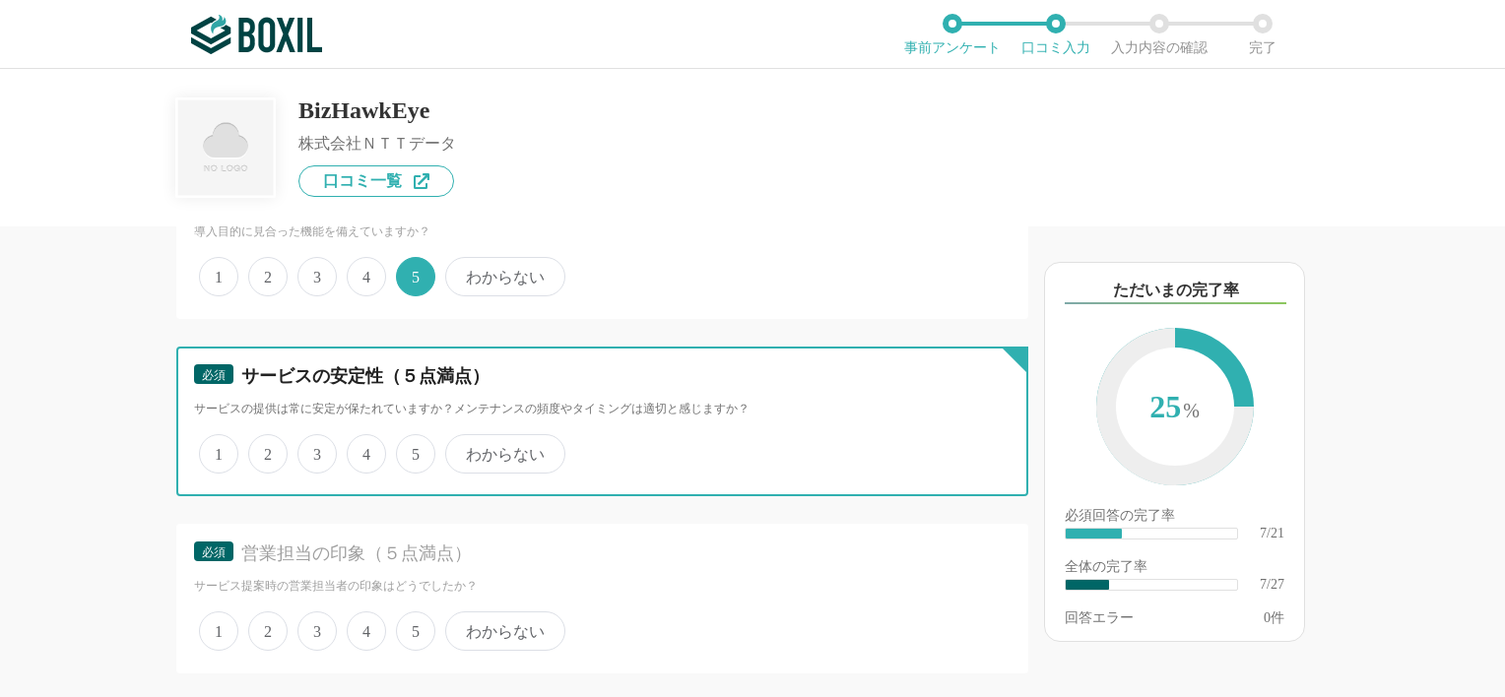
click at [364, 441] on input "4" at bounding box center [358, 443] width 13 height 13
radio input "true"
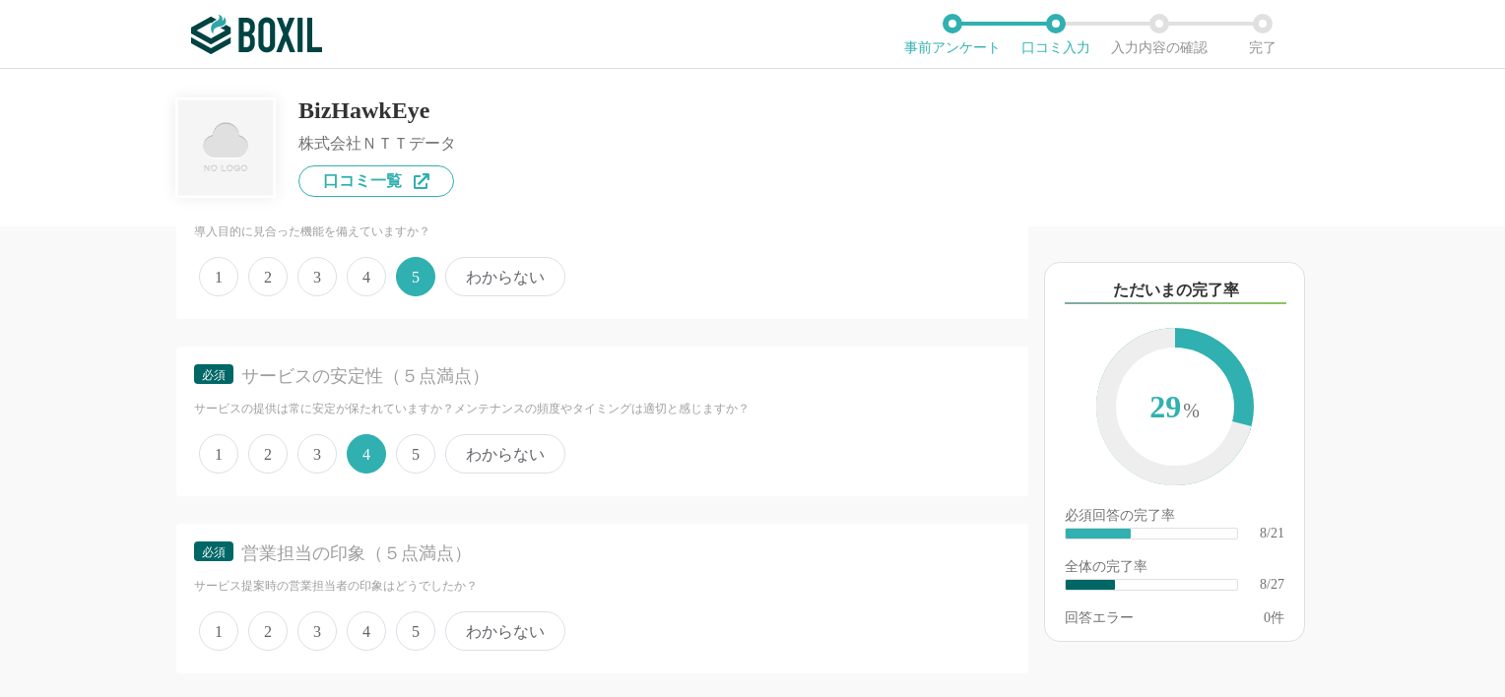
click at [414, 626] on span "5" at bounding box center [415, 631] width 39 height 39
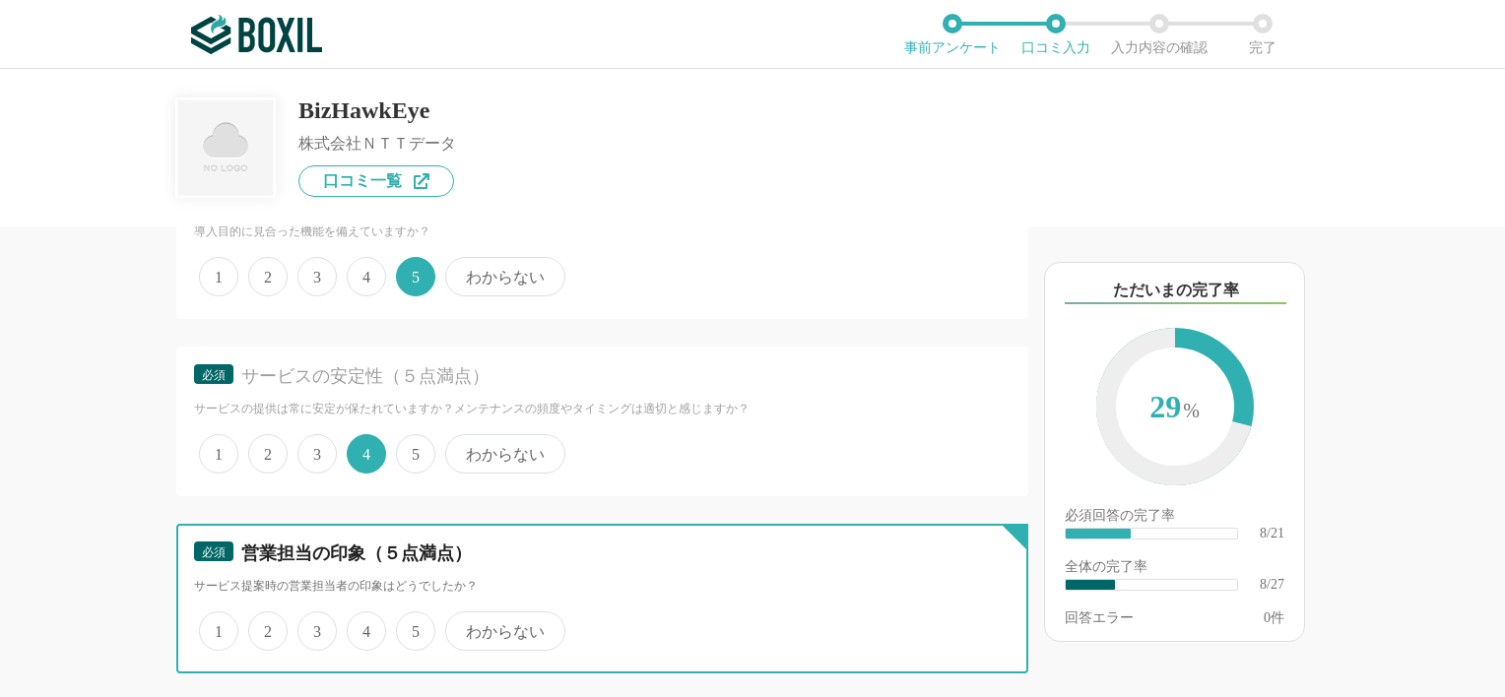
click at [414, 626] on input "5" at bounding box center [407, 621] width 13 height 13
radio input "true"
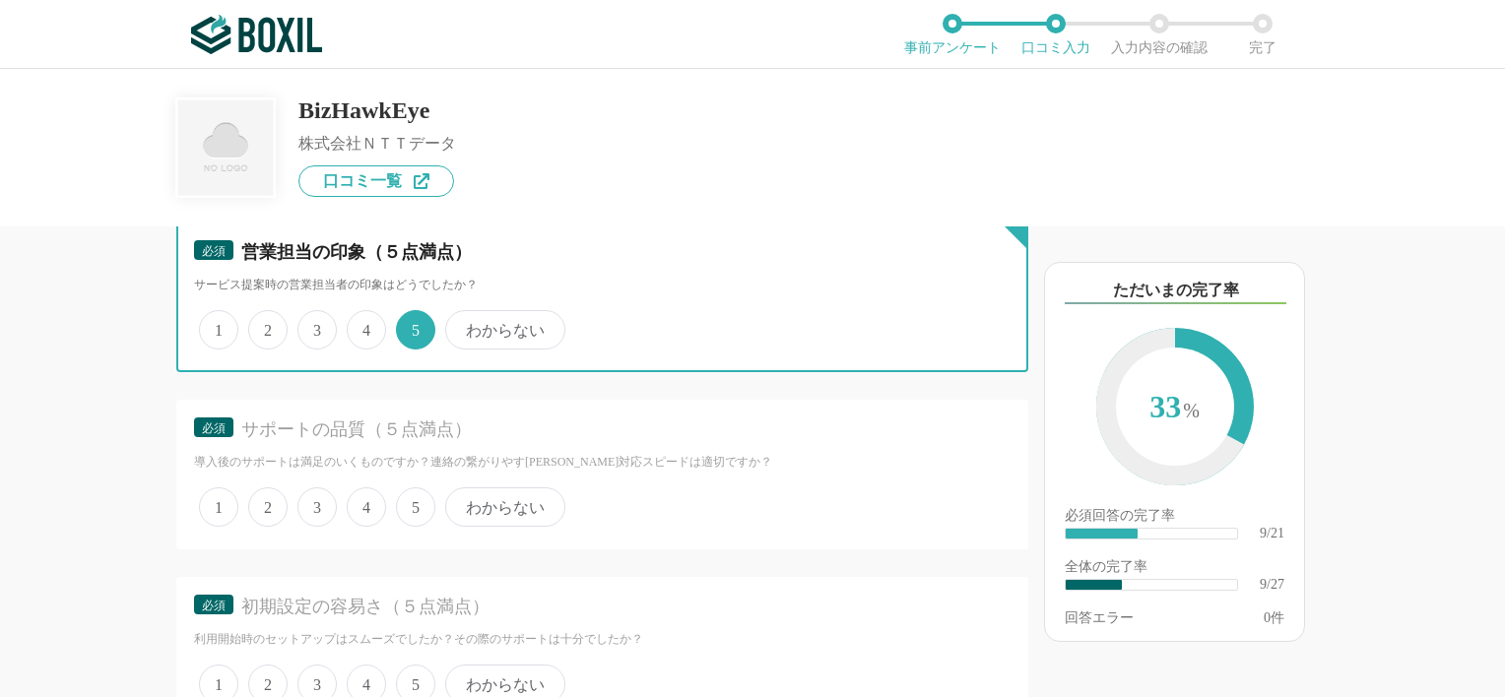
scroll to position [2004, 0]
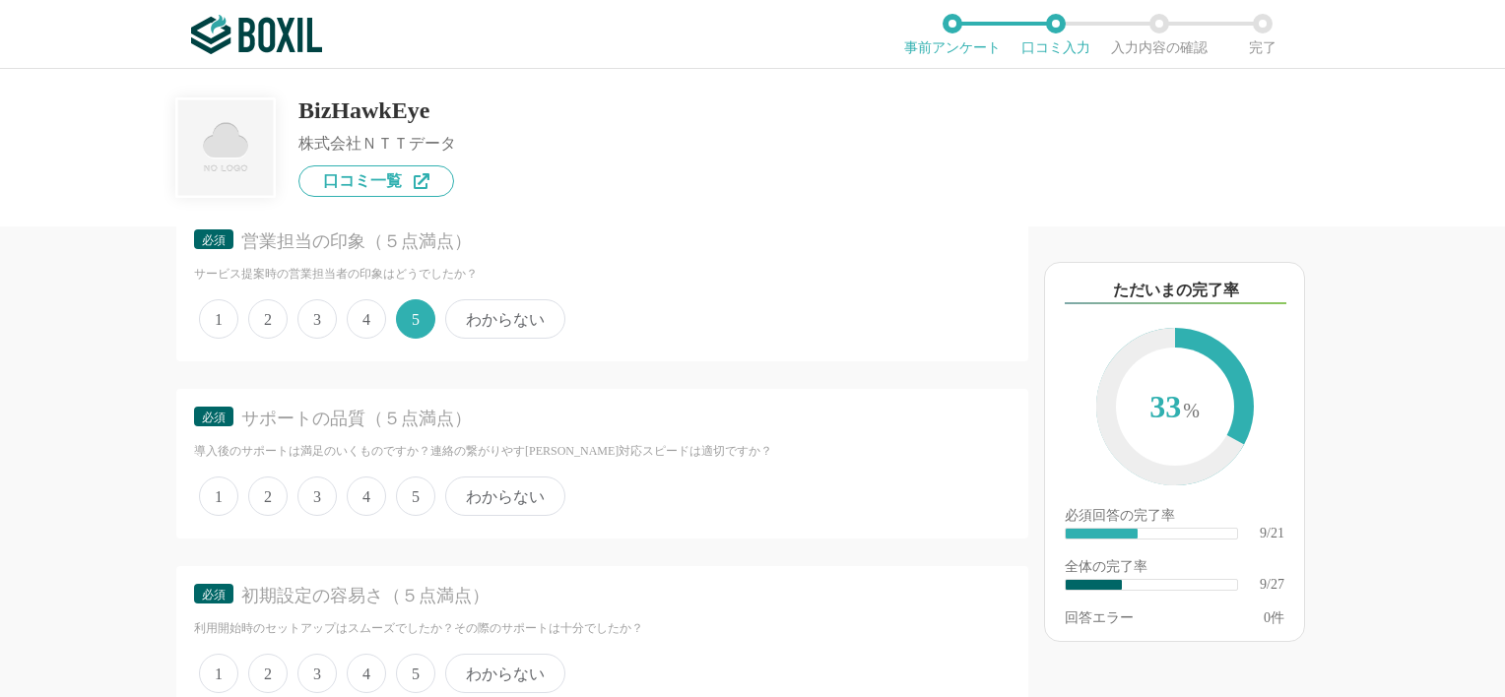
click at [416, 491] on span "5" at bounding box center [415, 496] width 39 height 39
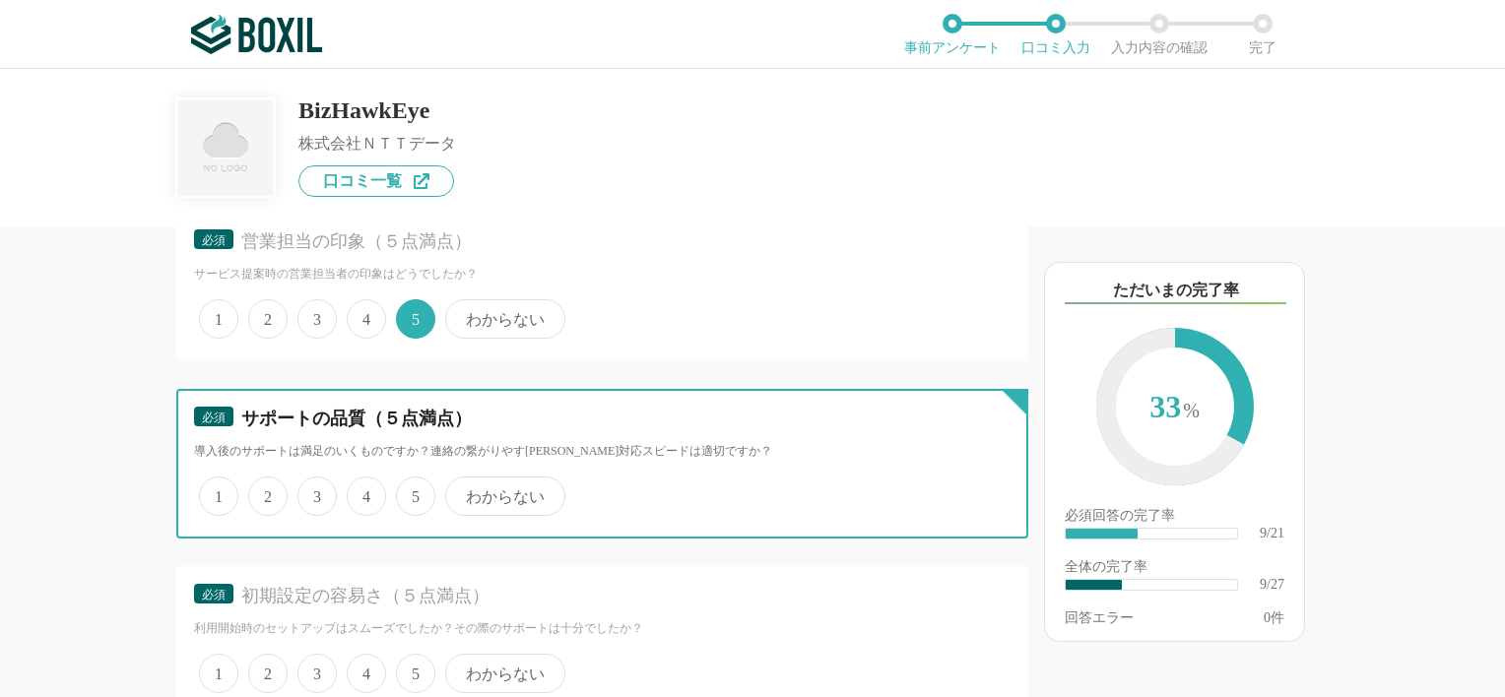
click at [414, 491] on input "5" at bounding box center [407, 486] width 13 height 13
radio input "true"
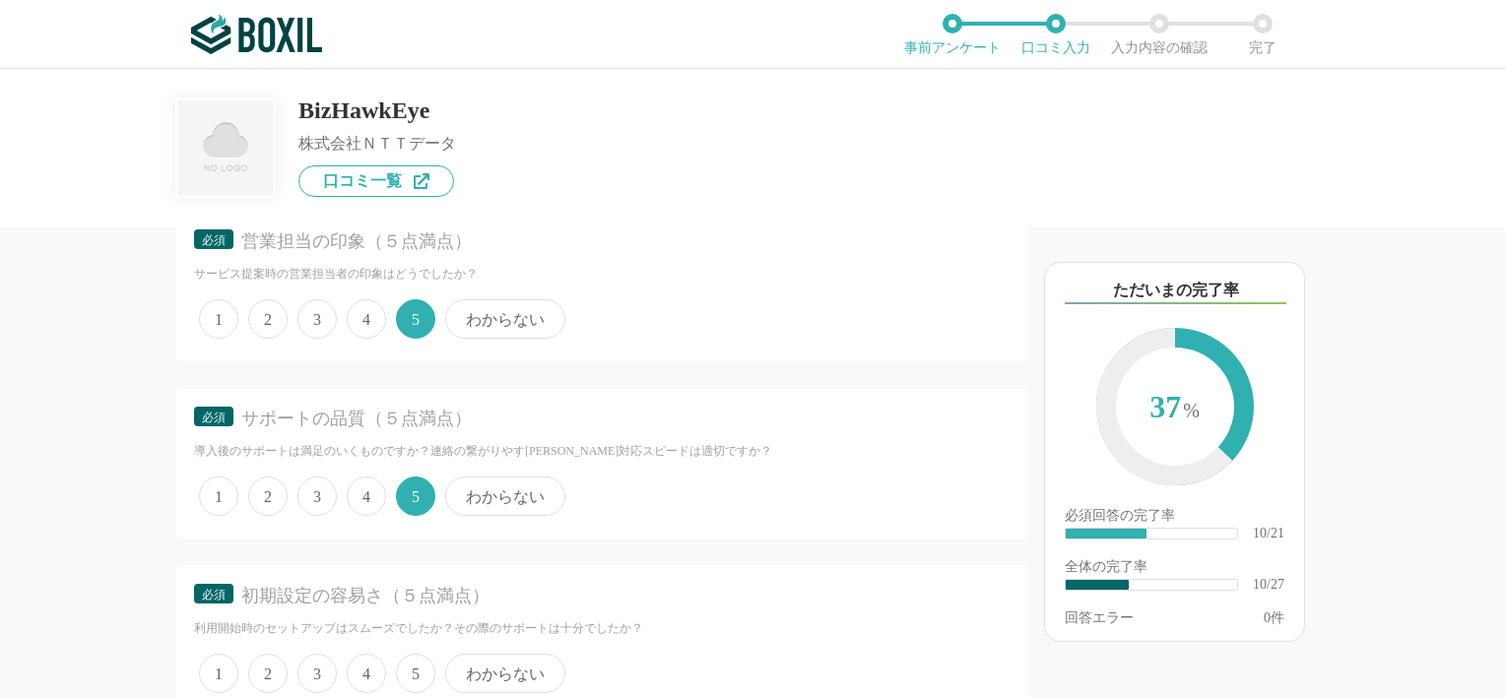
click at [363, 660] on span "4" at bounding box center [366, 673] width 39 height 39
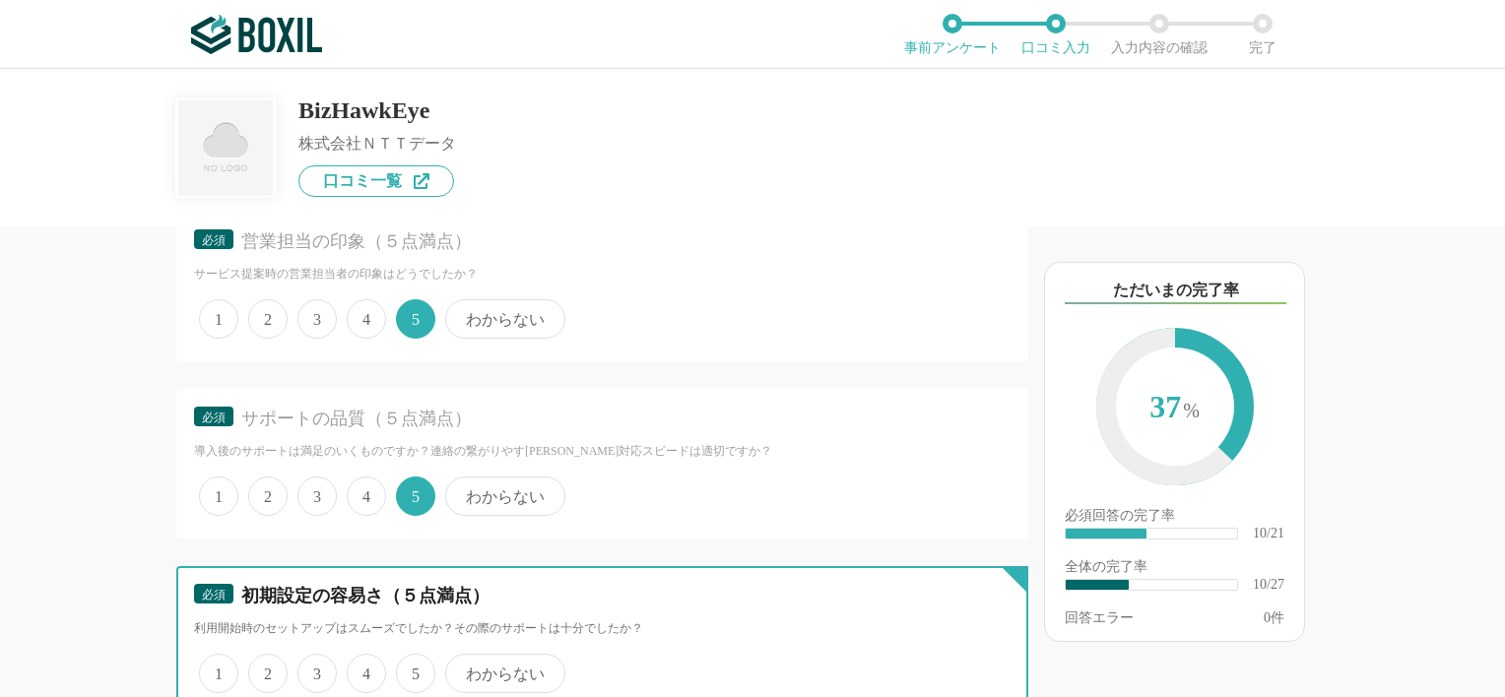
click at [363, 660] on input "4" at bounding box center [358, 663] width 13 height 13
radio input "true"
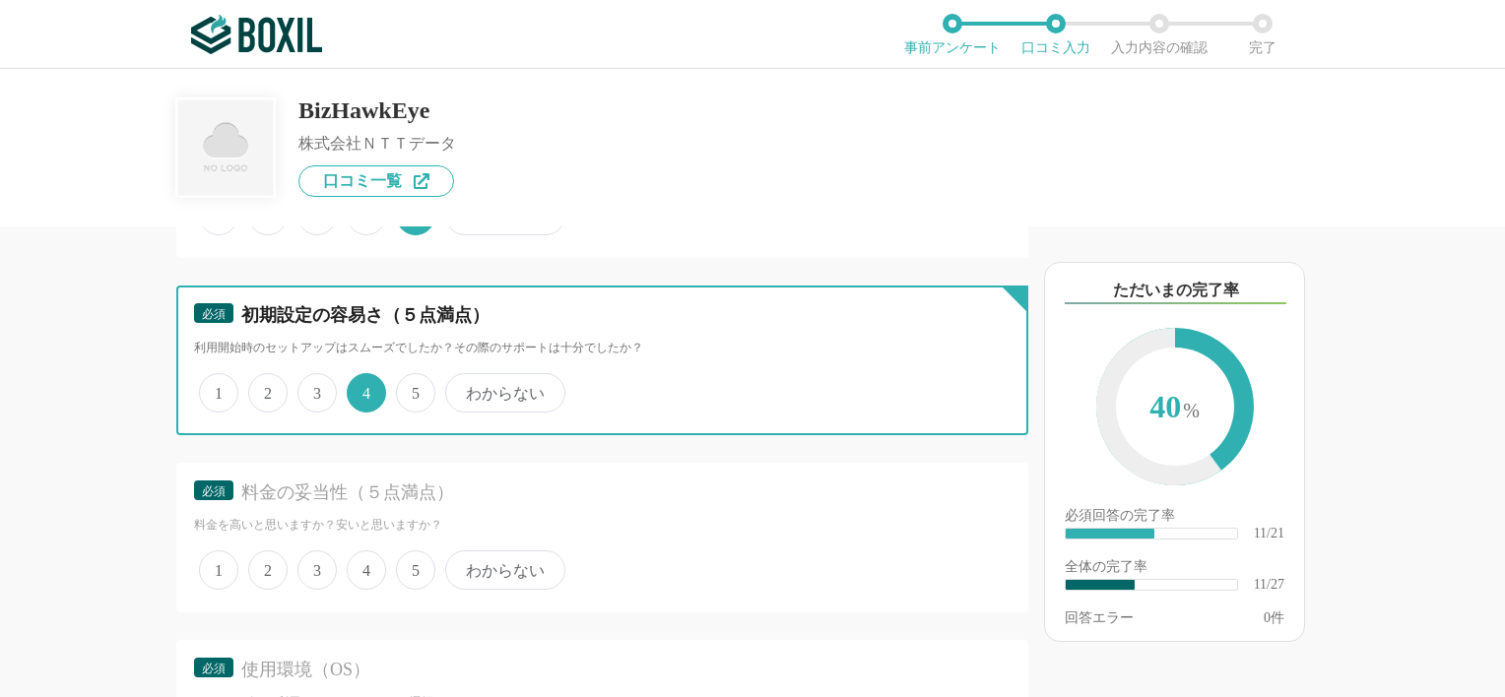
scroll to position [2327, 0]
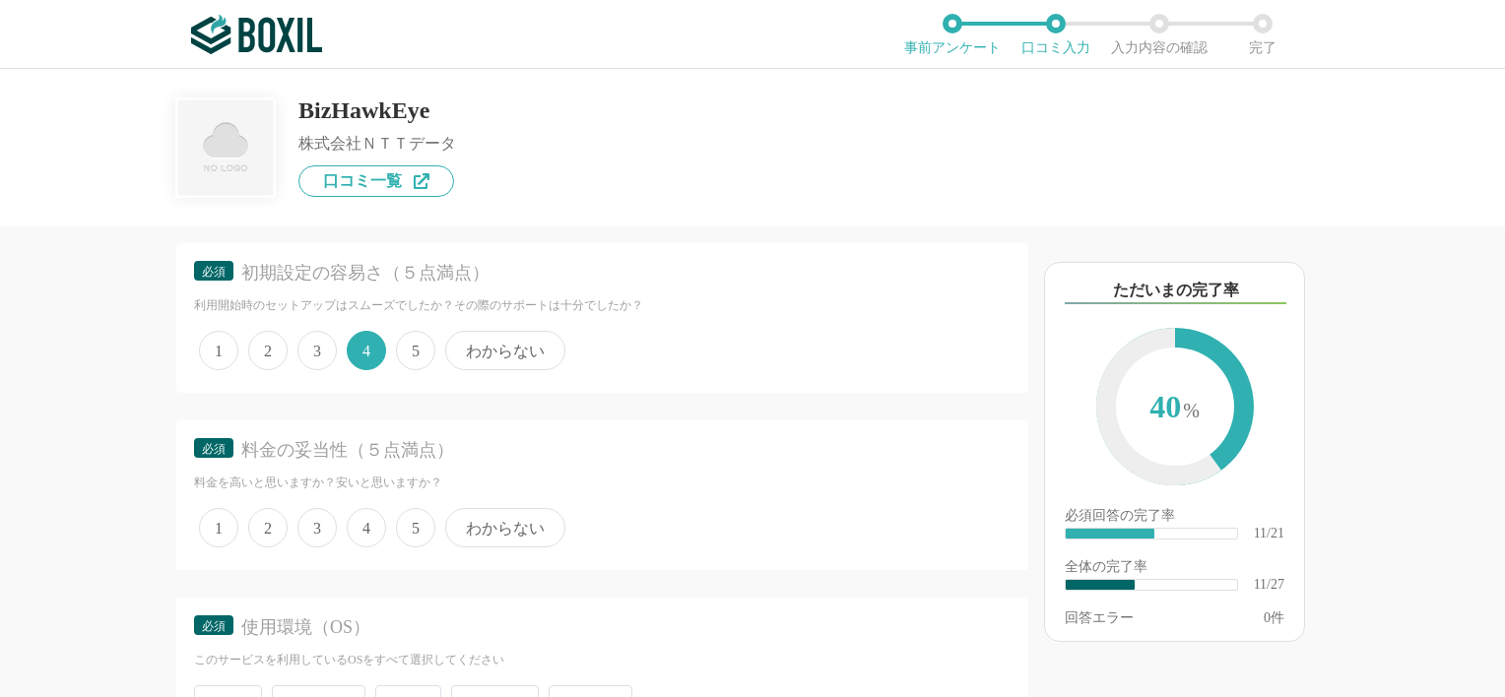
click at [417, 519] on span "5" at bounding box center [415, 527] width 39 height 39
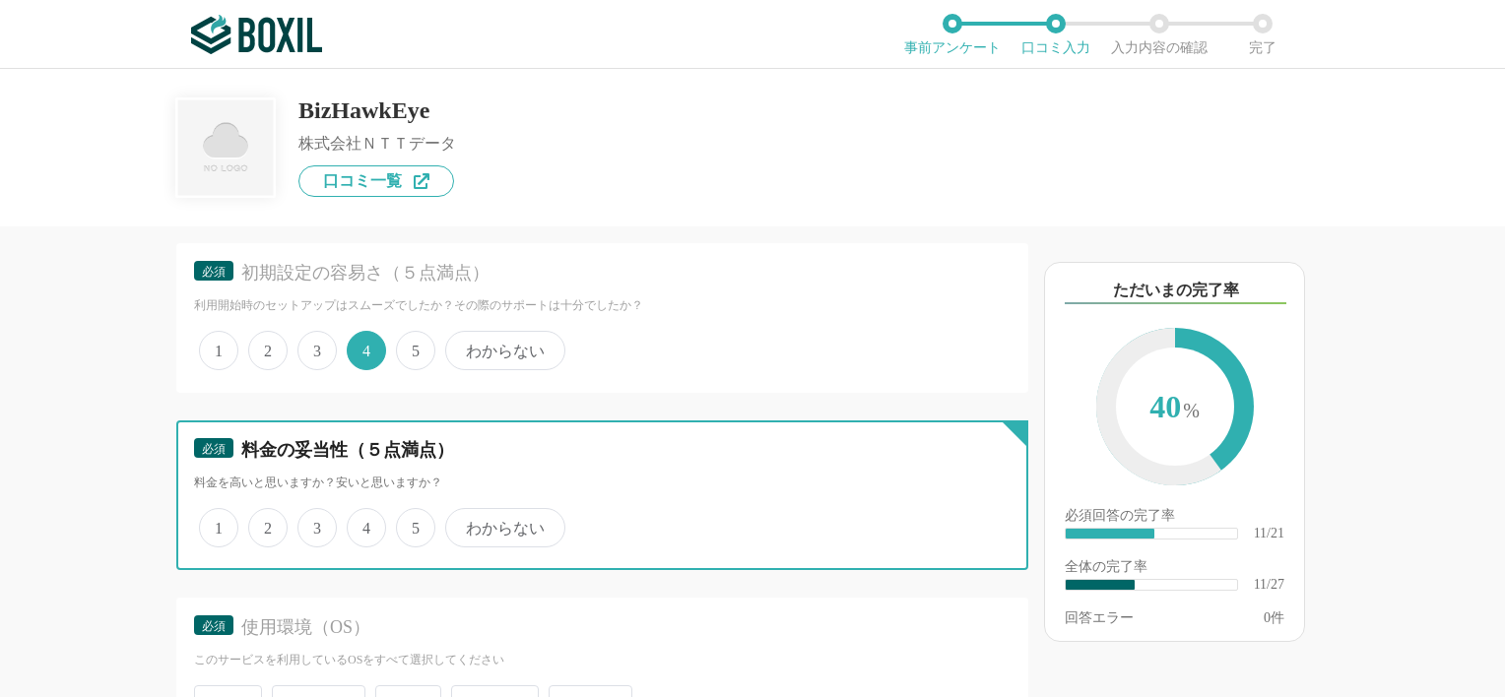
click at [414, 519] on input "5" at bounding box center [407, 517] width 13 height 13
radio input "true"
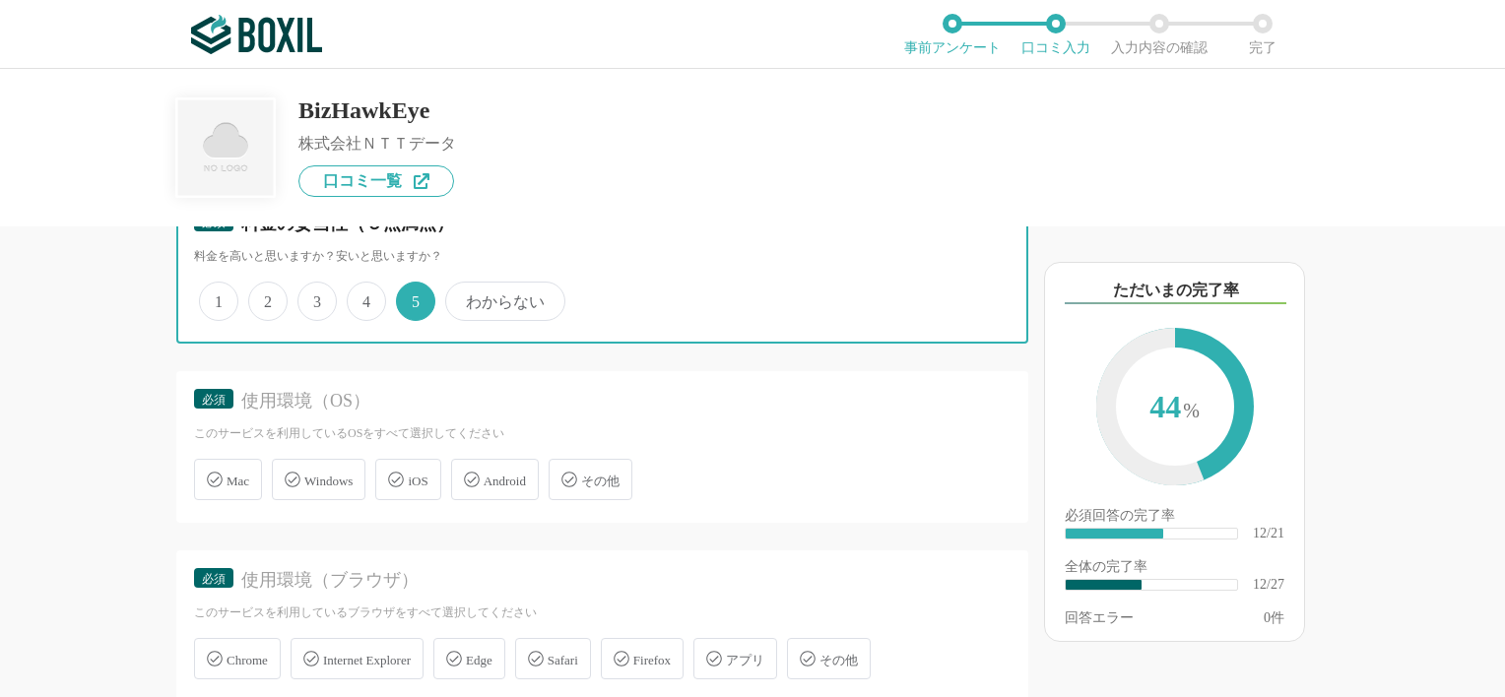
scroll to position [2564, 0]
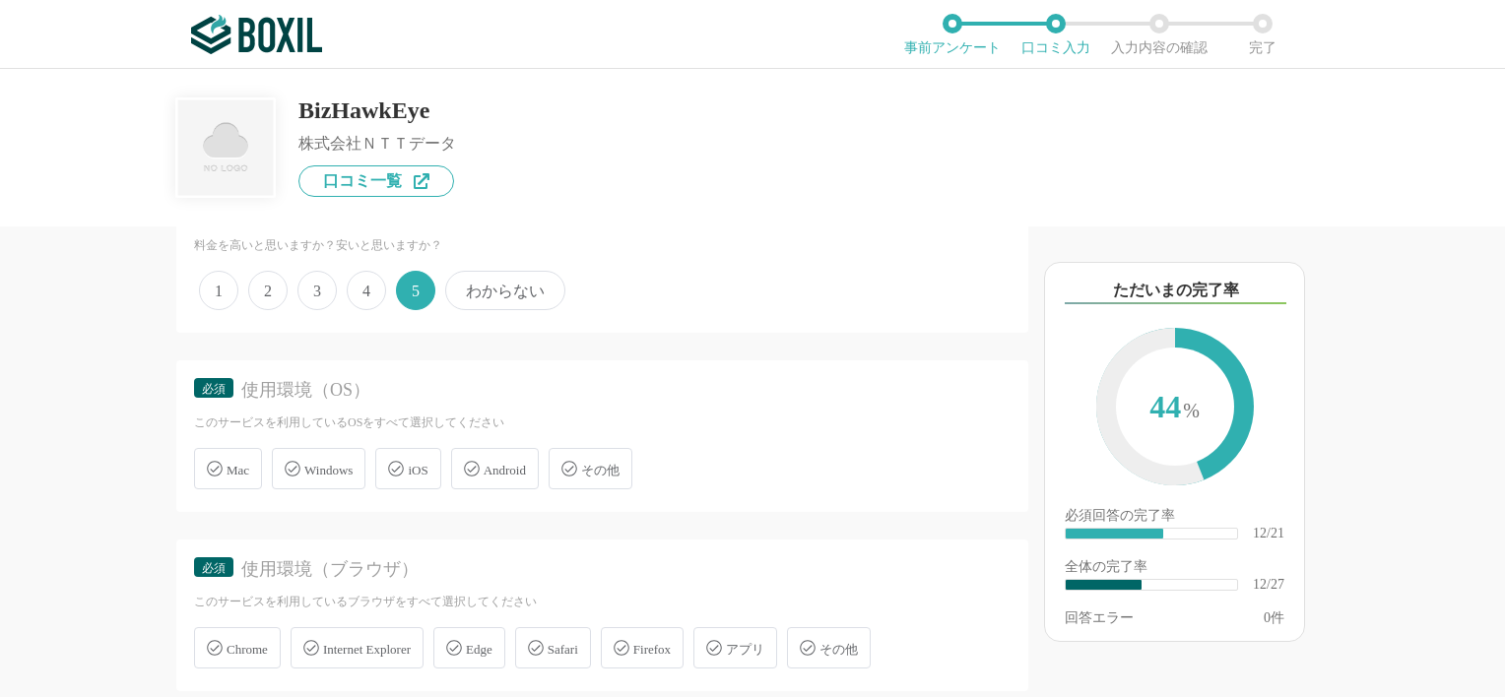
click at [331, 463] on span "Windows" at bounding box center [328, 470] width 48 height 15
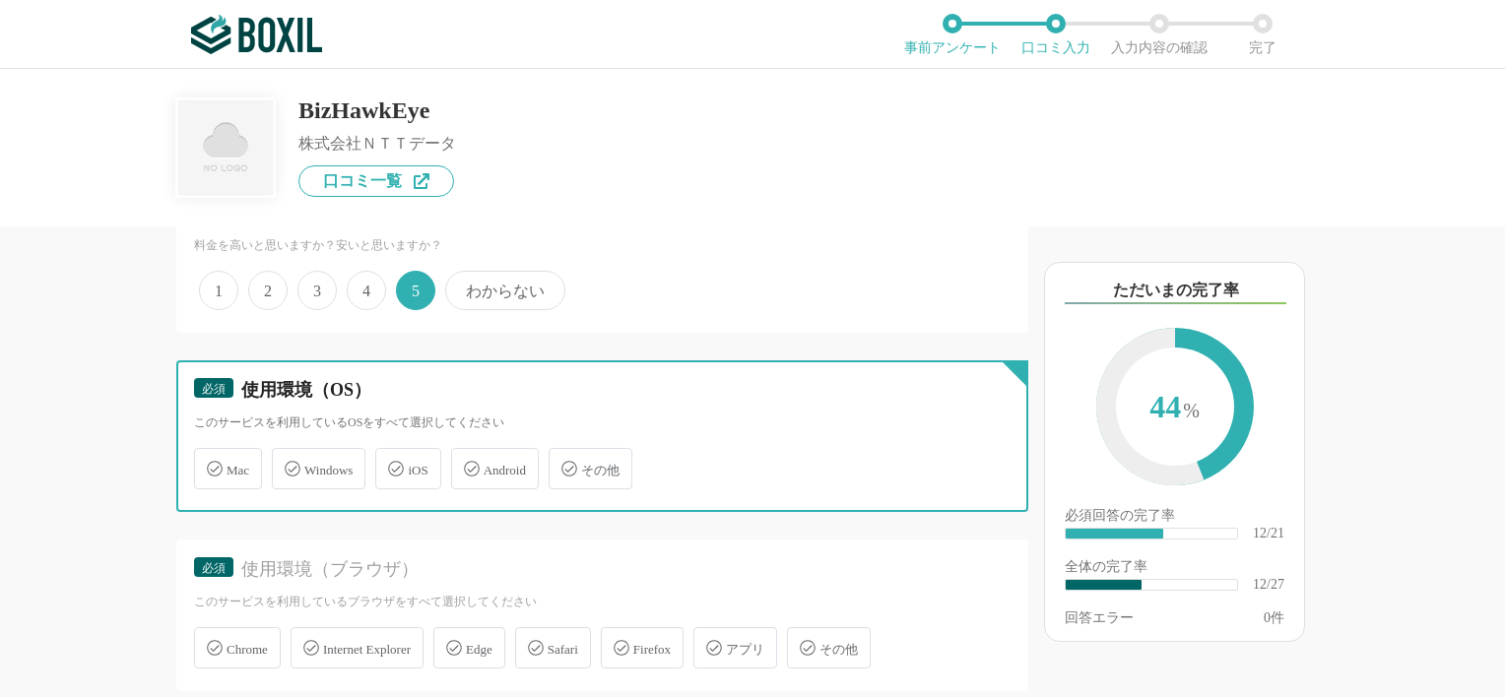
click at [289, 451] on input "Windows" at bounding box center [282, 457] width 13 height 13
checkbox input "true"
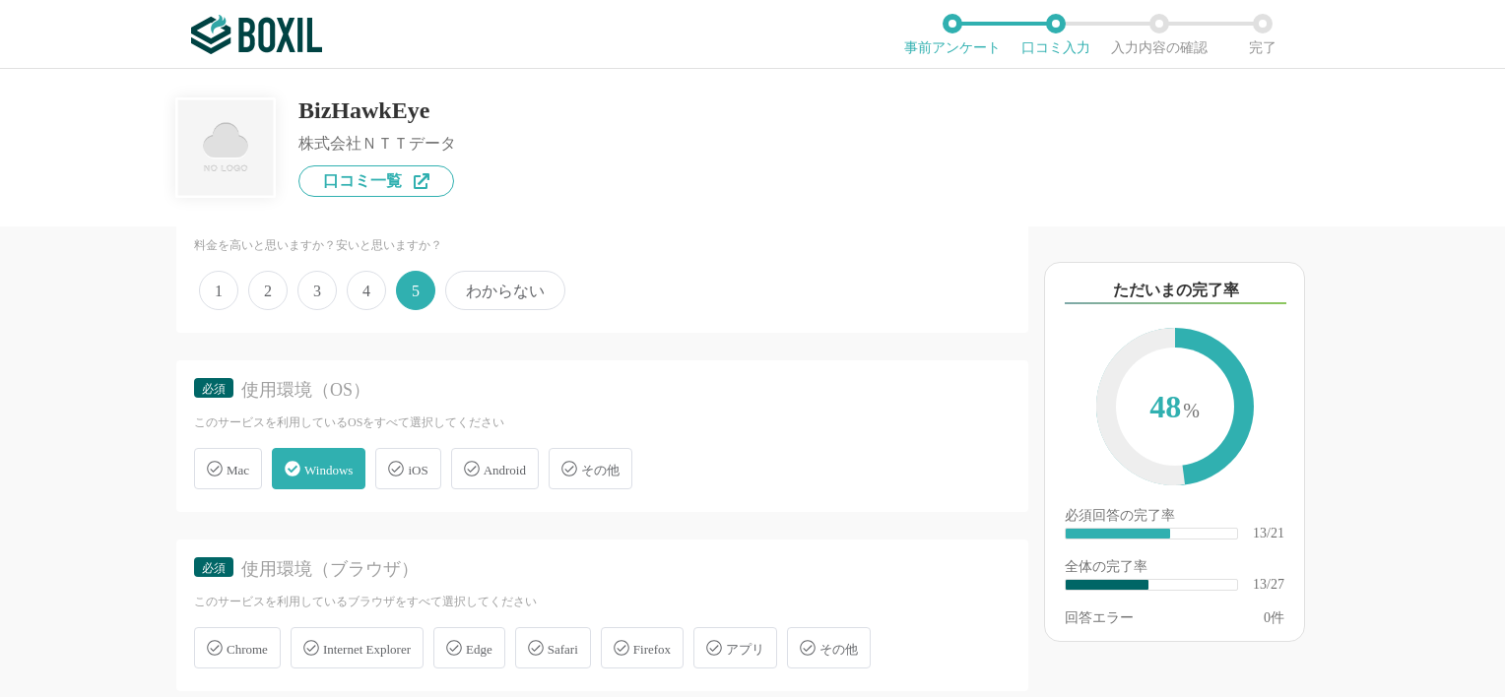
click at [395, 642] on span "Internet Explorer" at bounding box center [367, 649] width 88 height 15
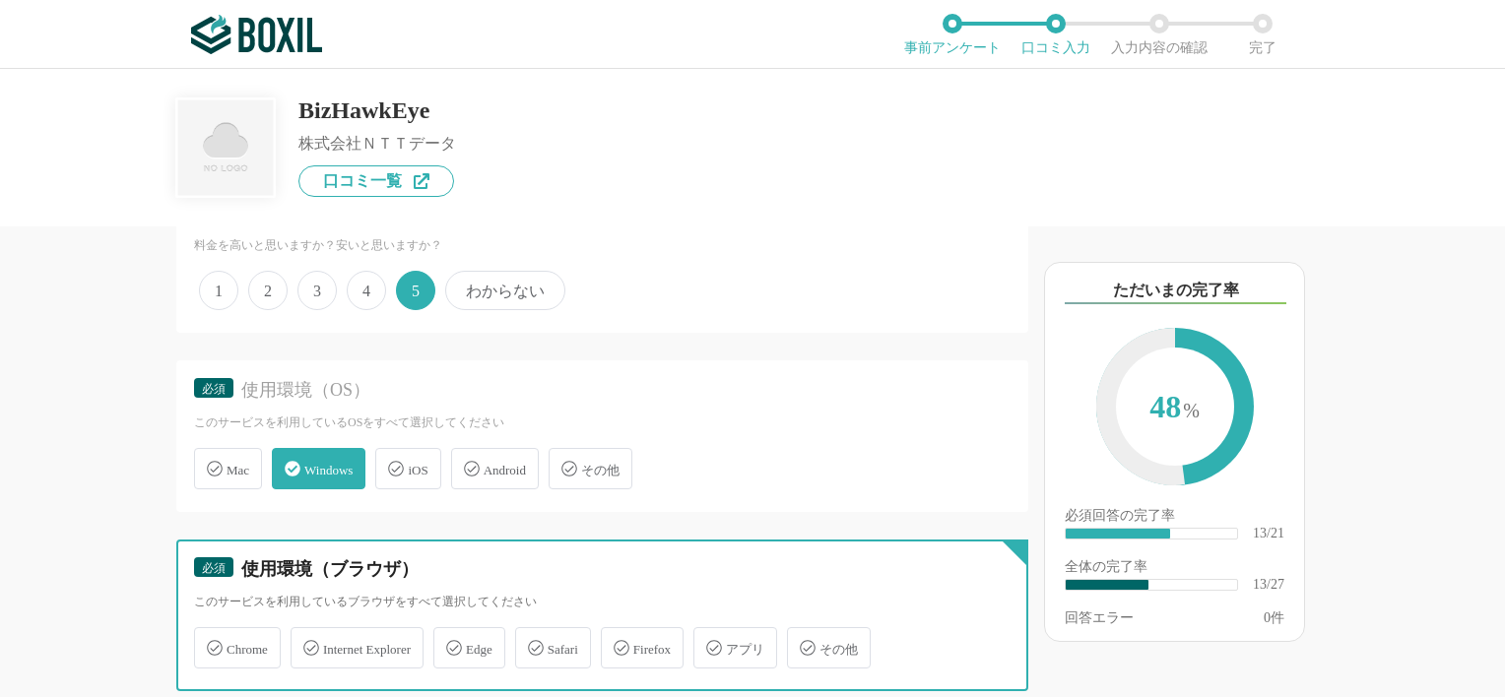
click at [307, 640] on input "Internet Explorer" at bounding box center [301, 636] width 13 height 13
checkbox input "true"
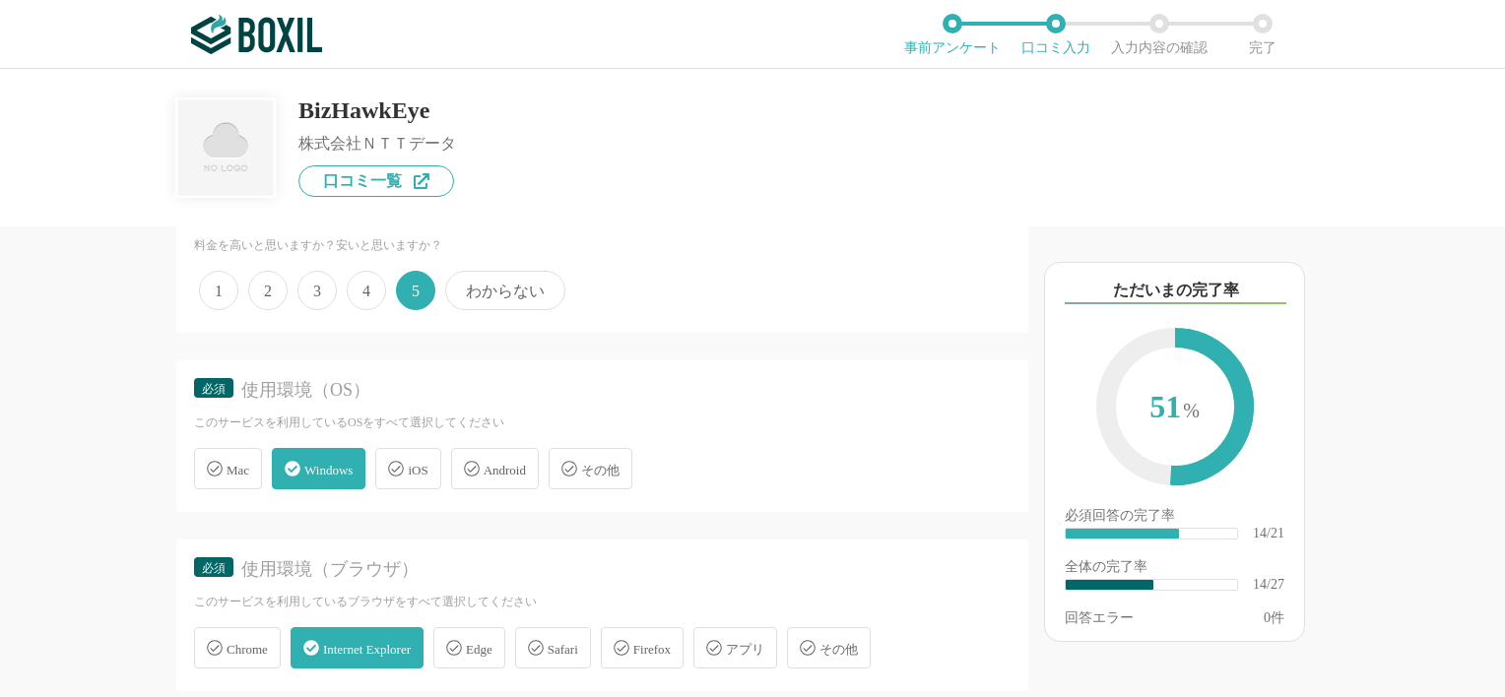
click at [481, 636] on div "Edge" at bounding box center [469, 647] width 72 height 41
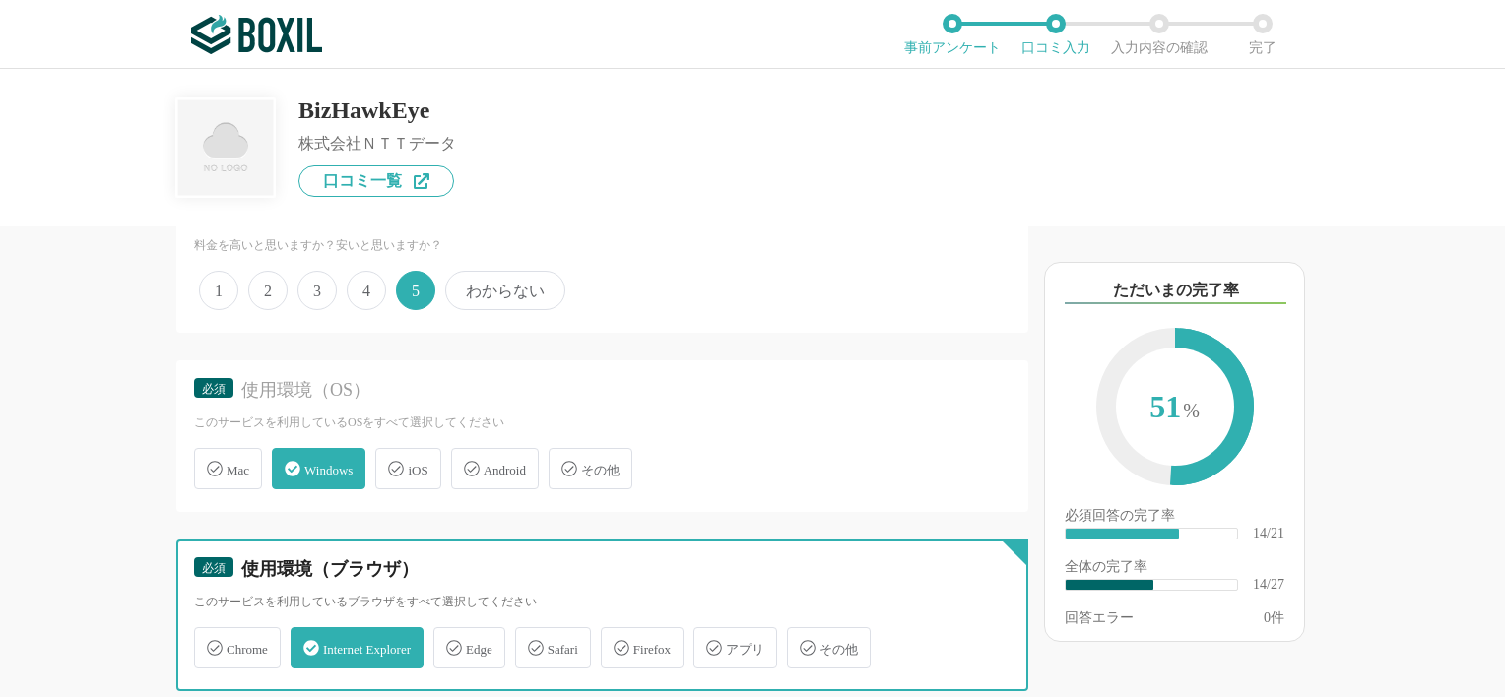
click at [450, 636] on input "Edge" at bounding box center [443, 636] width 13 height 13
checkbox input "true"
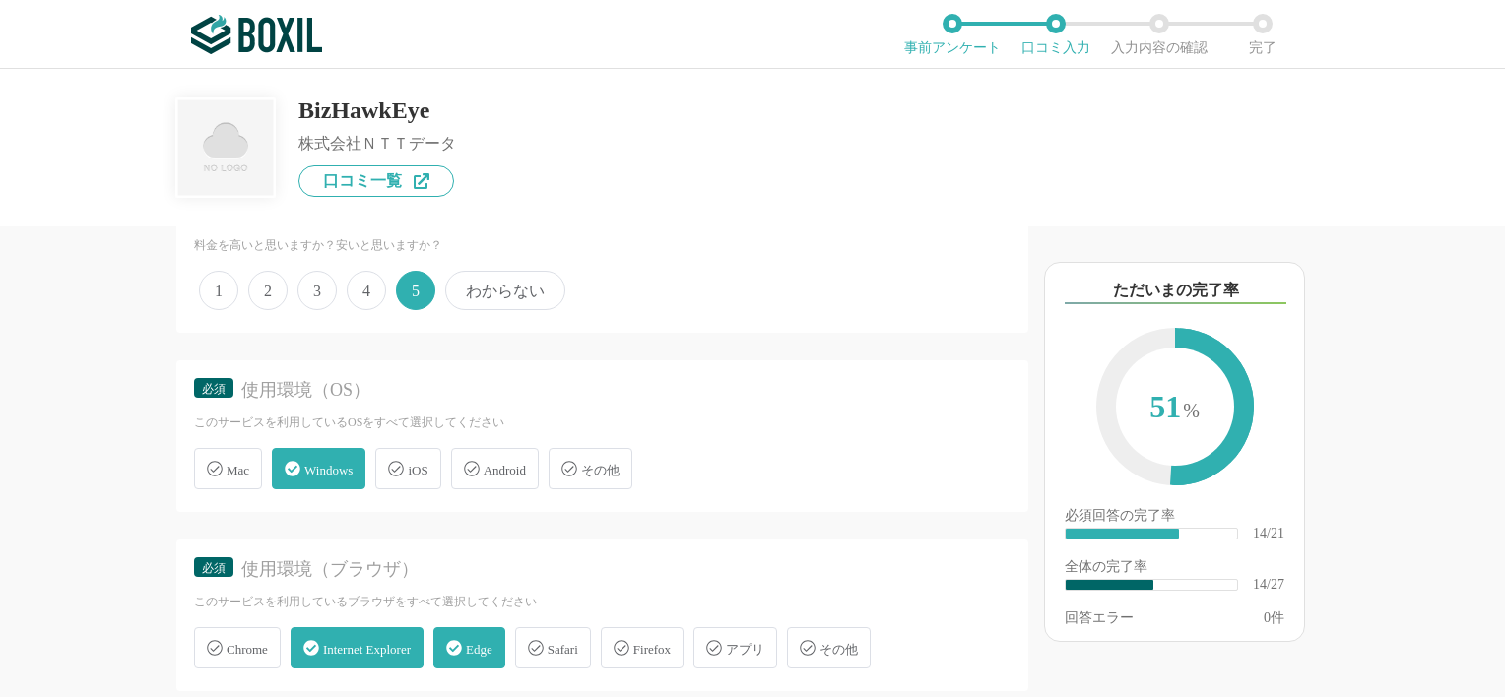
click at [407, 642] on span "Internet Explorer" at bounding box center [367, 649] width 88 height 15
click at [313, 640] on icon at bounding box center [311, 648] width 16 height 16
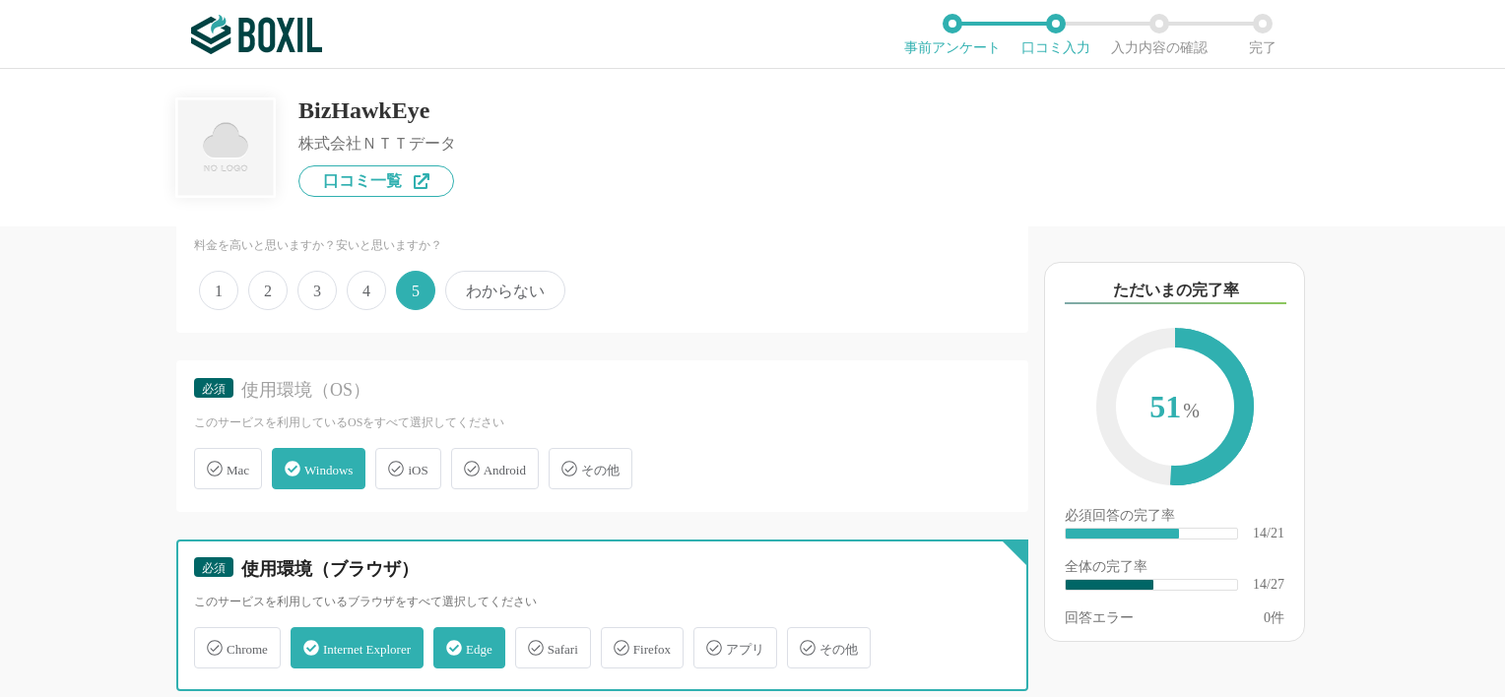
click at [307, 630] on input "Internet Explorer" at bounding box center [301, 636] width 13 height 13
checkbox input "false"
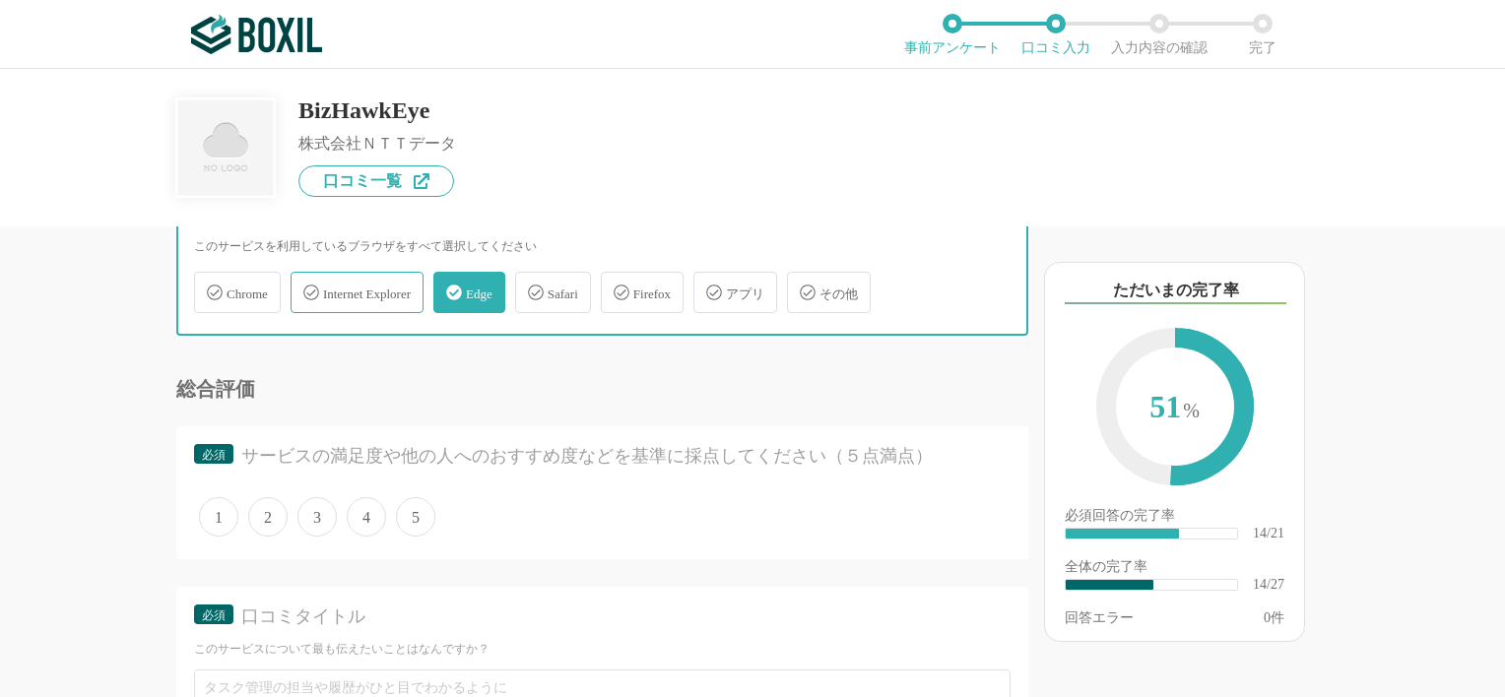
scroll to position [2951, 0]
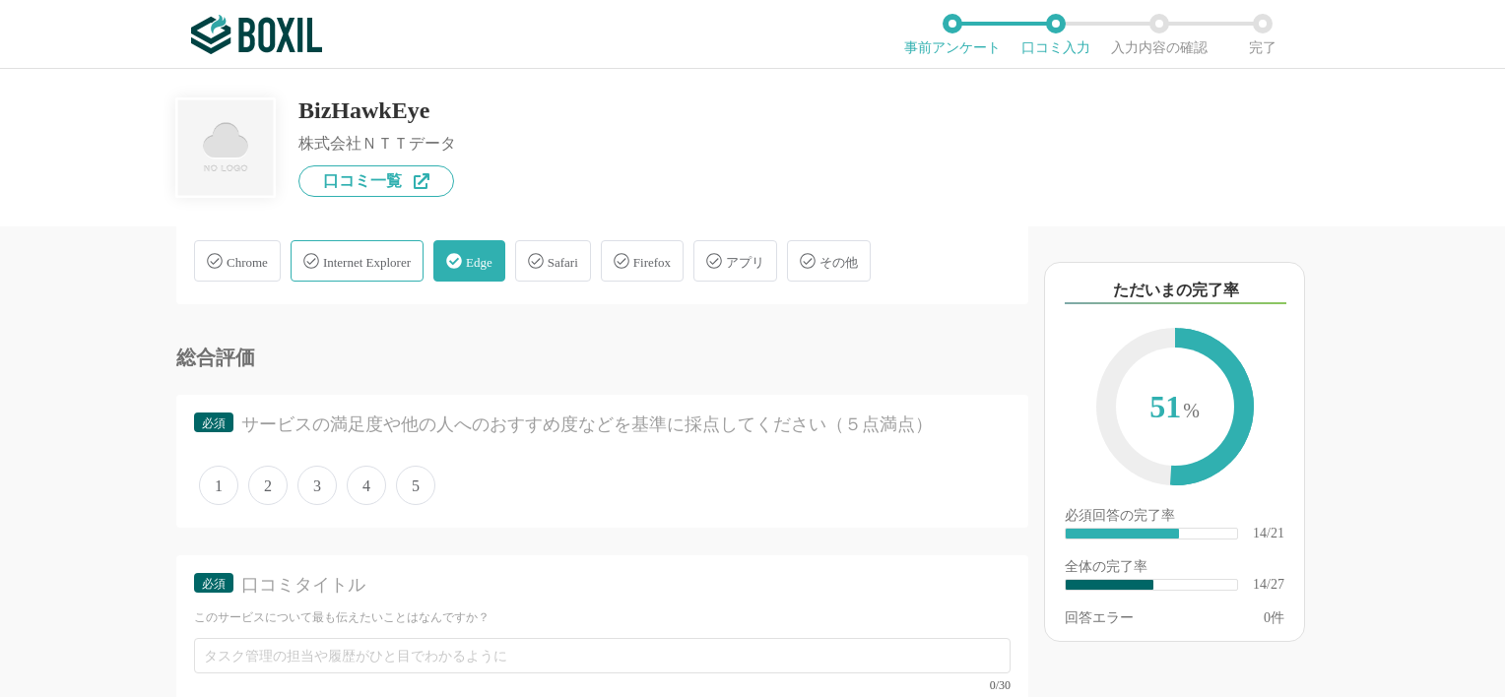
click at [418, 476] on span "5" at bounding box center [415, 485] width 39 height 39
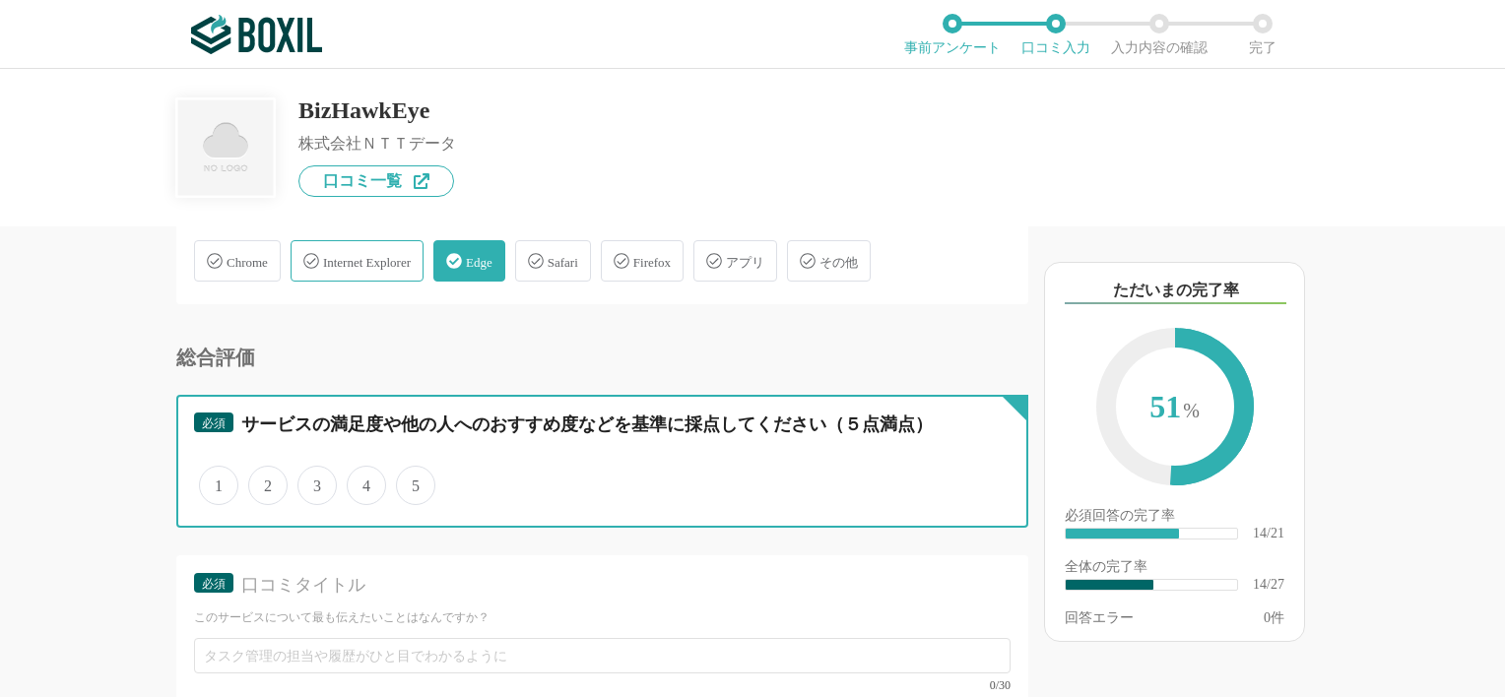
click at [414, 476] on input "5" at bounding box center [407, 475] width 13 height 13
radio input "true"
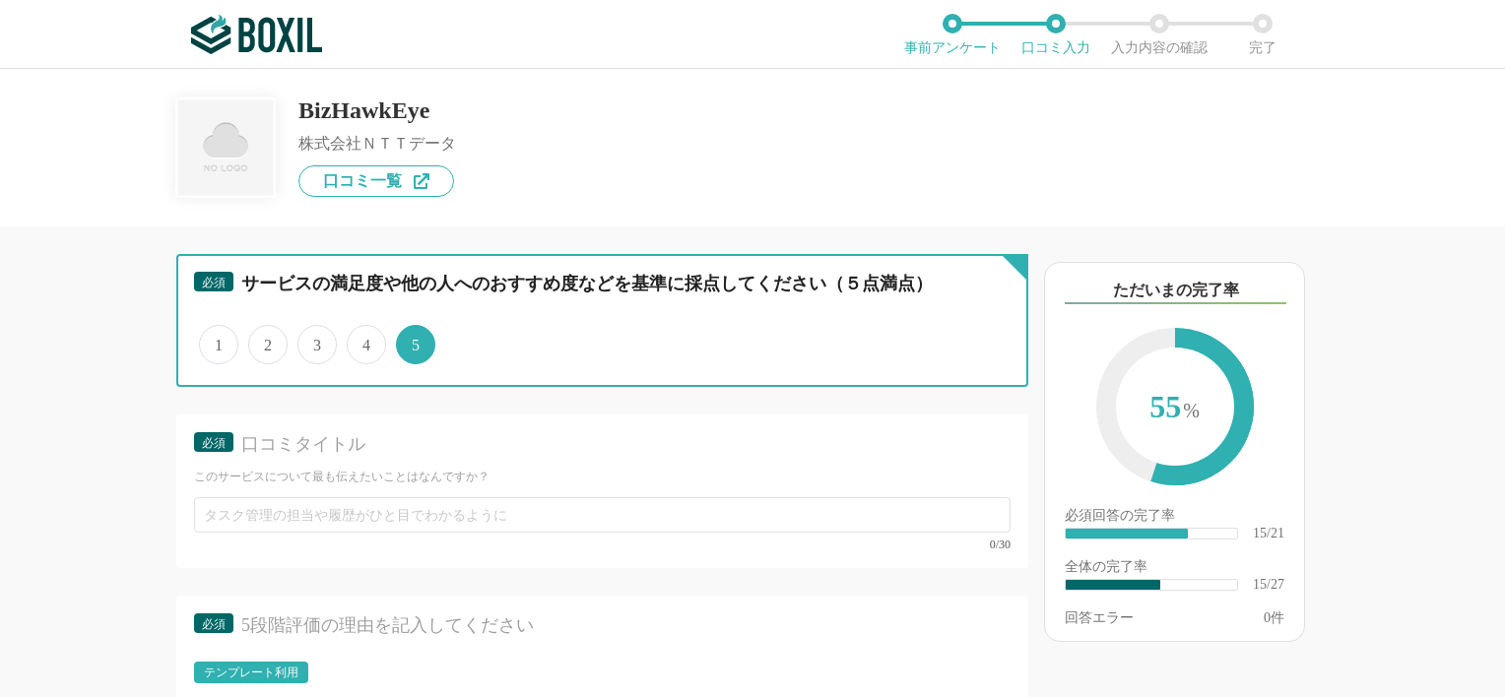
scroll to position [3125, 0]
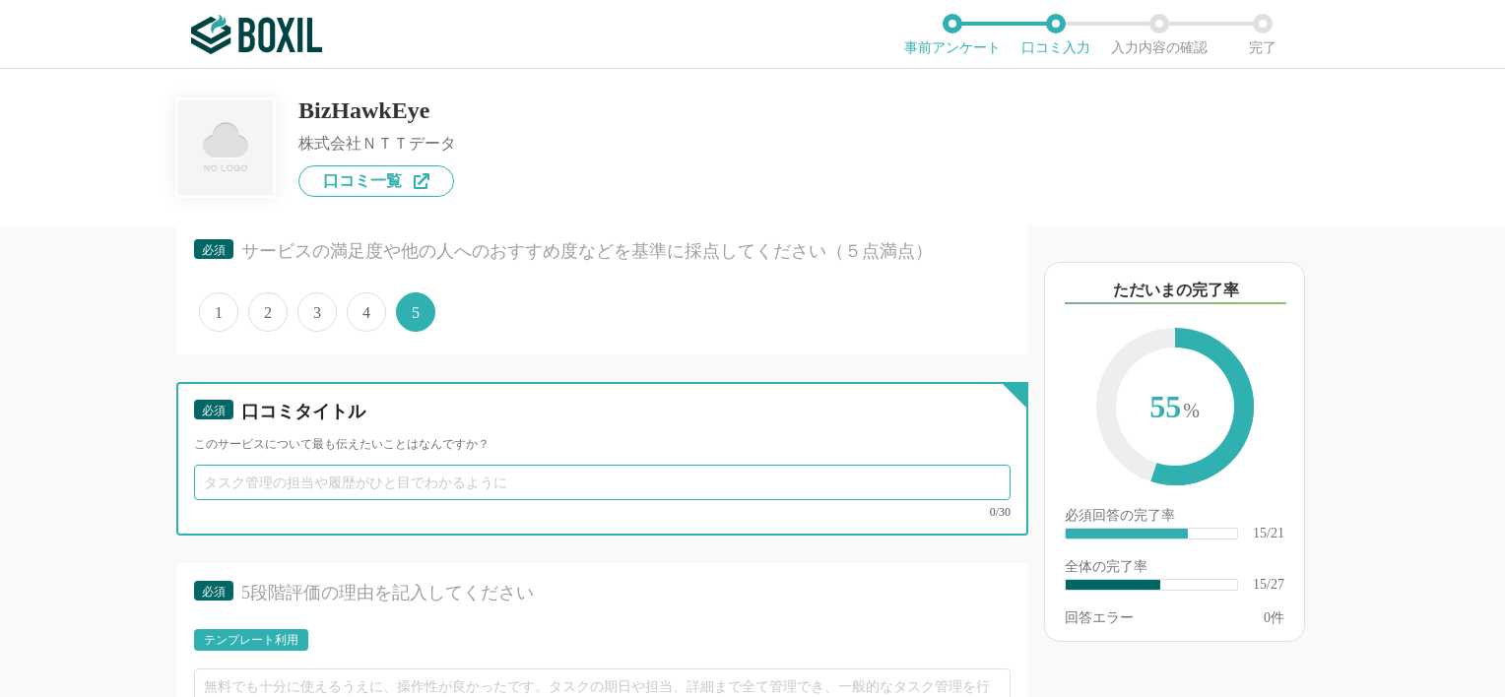
click at [414, 465] on input "text" at bounding box center [602, 482] width 817 height 35
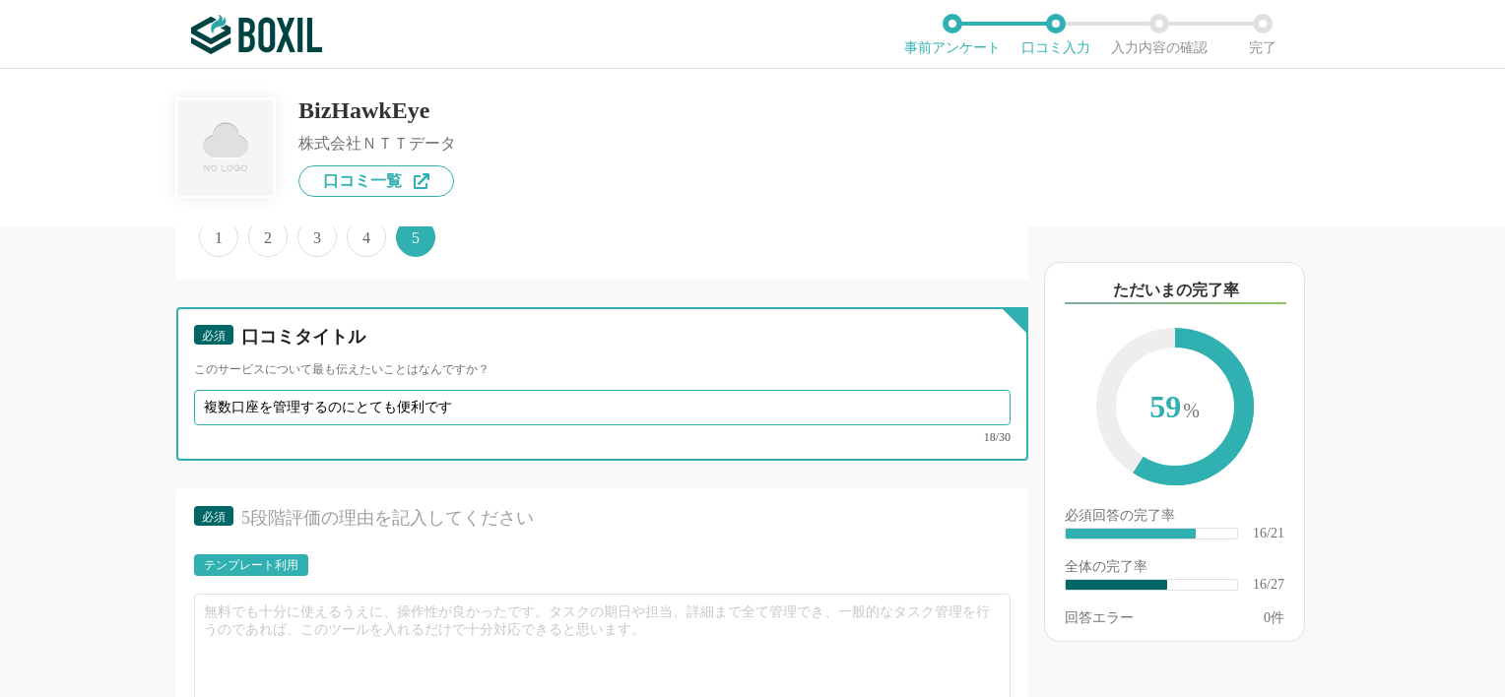
scroll to position [3221, 0]
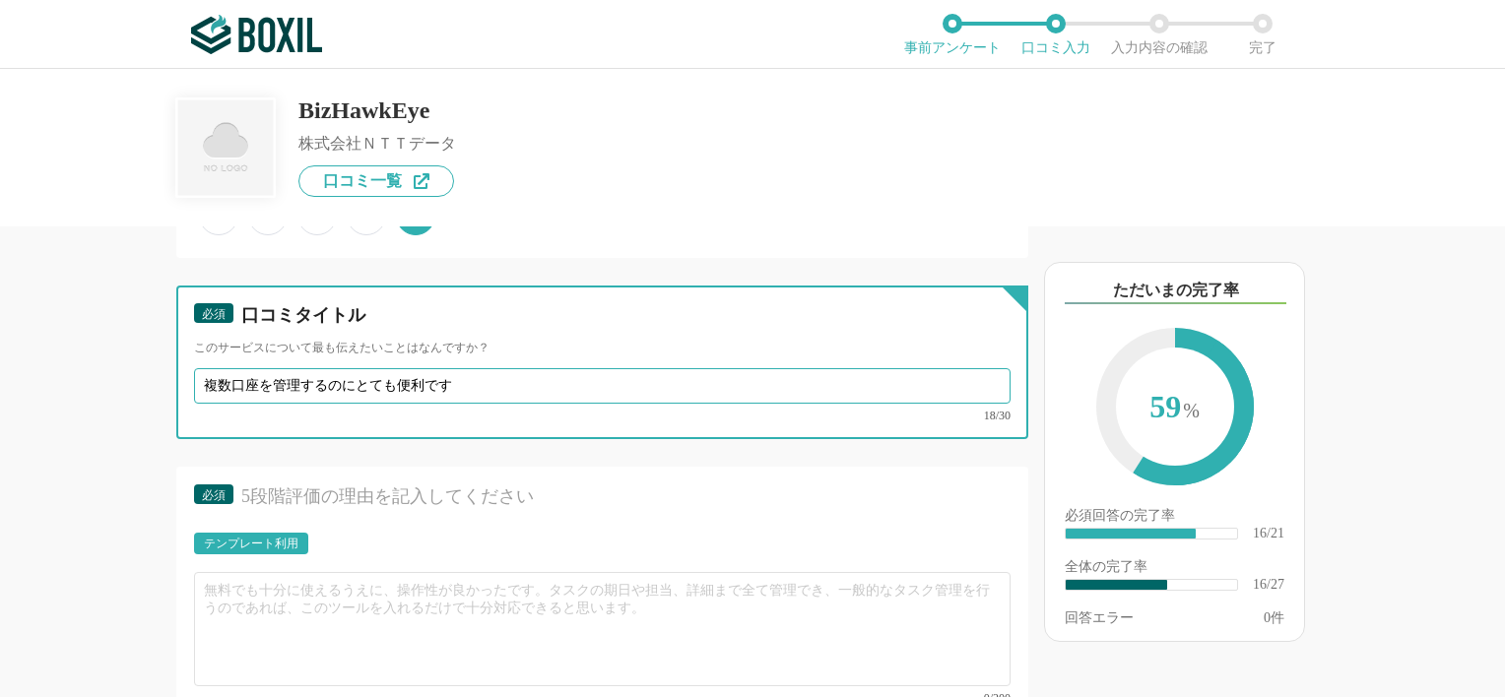
type input "複数口座を管理するのにとても便利です"
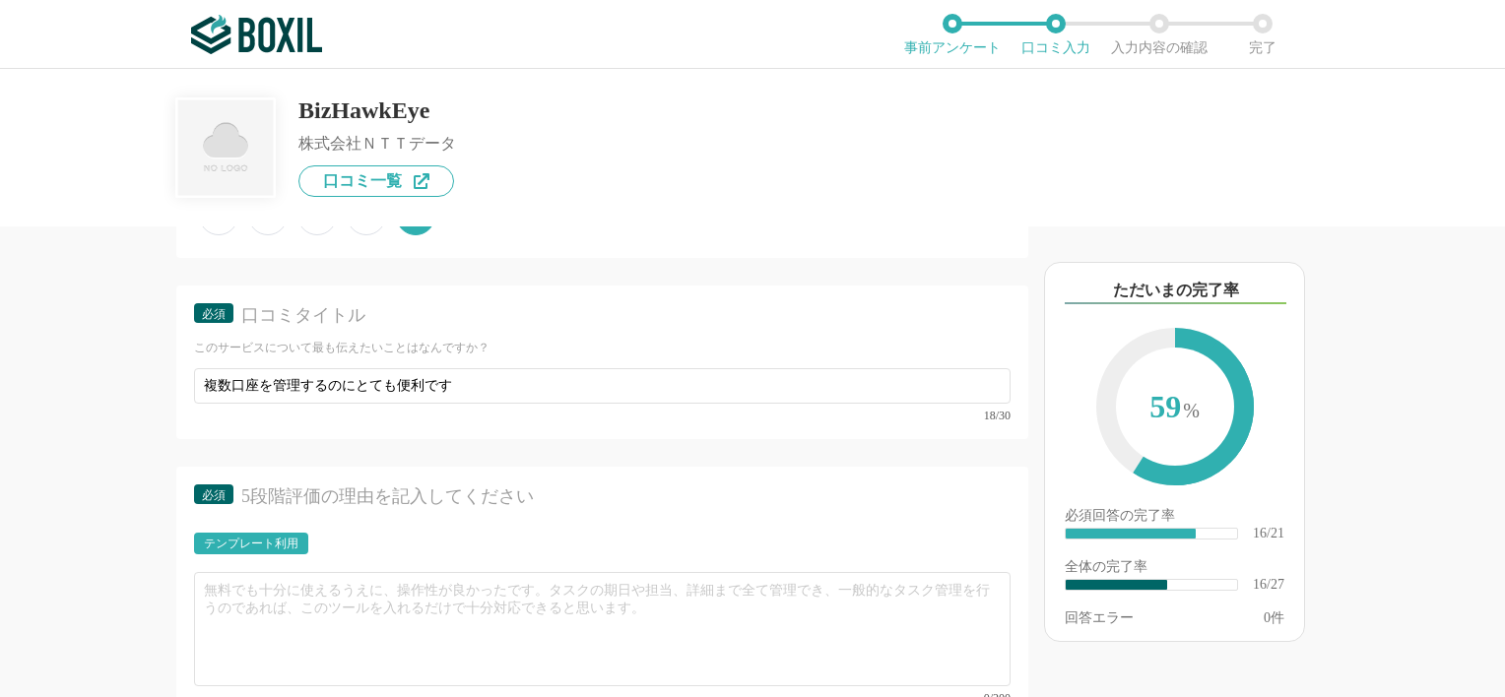
click at [363, 556] on div "テンプレート利用 0/200" at bounding box center [602, 618] width 817 height 171
click at [290, 538] on div "テンプレート利用" at bounding box center [251, 544] width 95 height 12
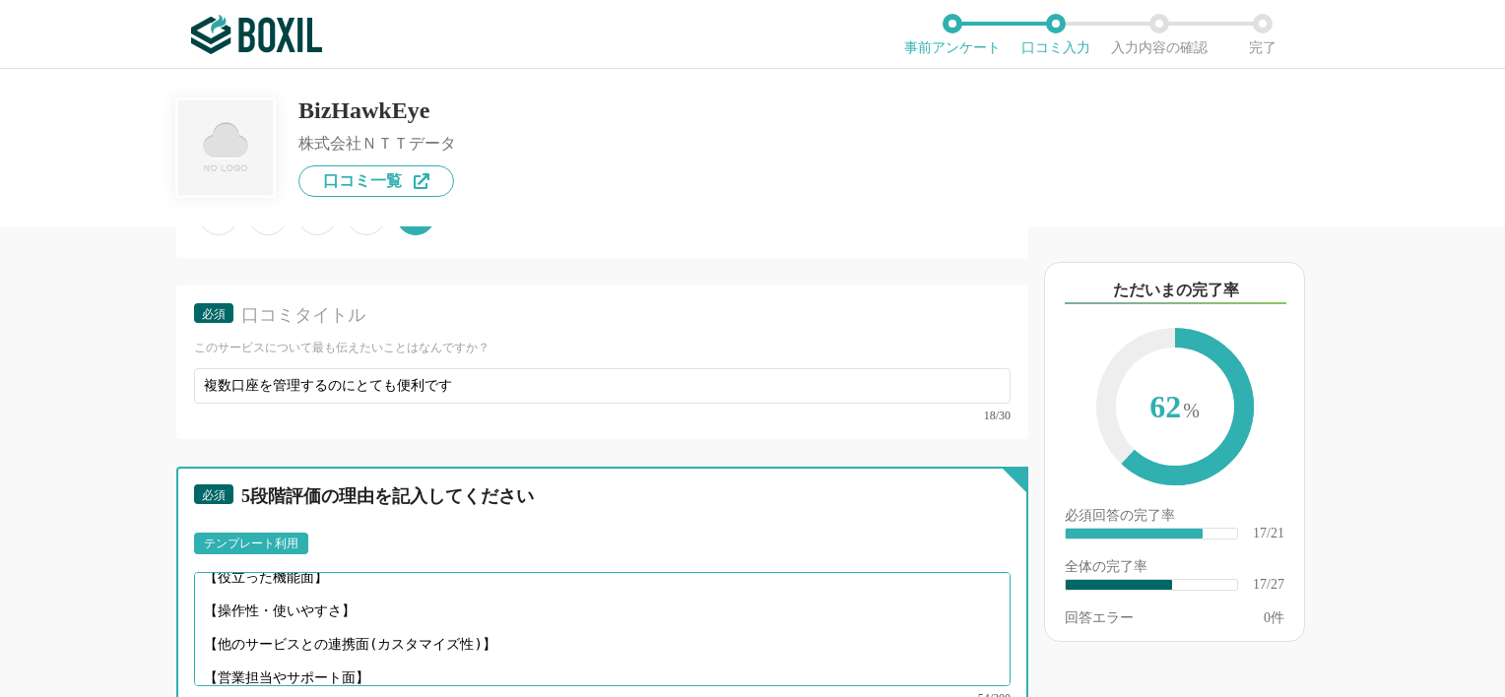
scroll to position [0, 0]
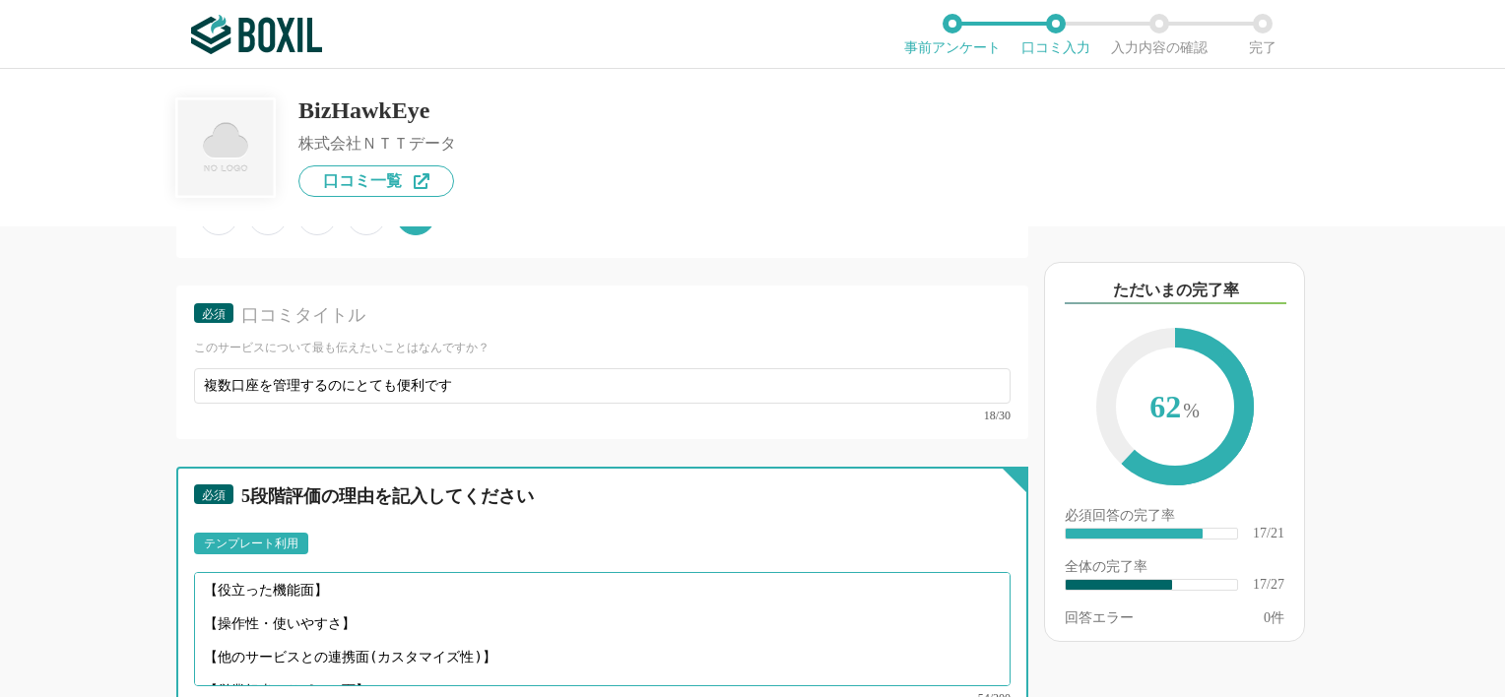
click at [365, 630] on textarea "【役立った機能面】 【操作性・使いやすさ】 【他のサービスとの連携面(カスタマイズ性)】 【営業担当やサポート面】" at bounding box center [602, 629] width 817 height 114
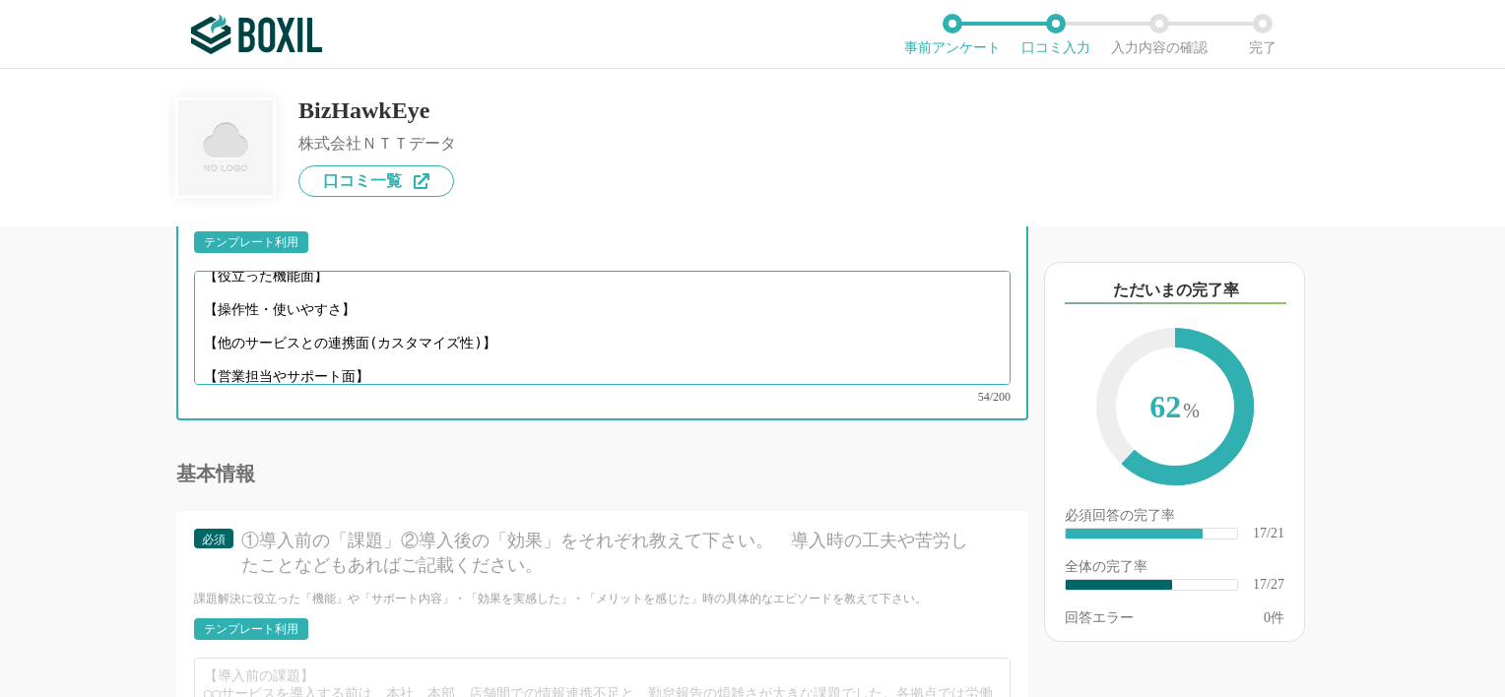
scroll to position [3576, 0]
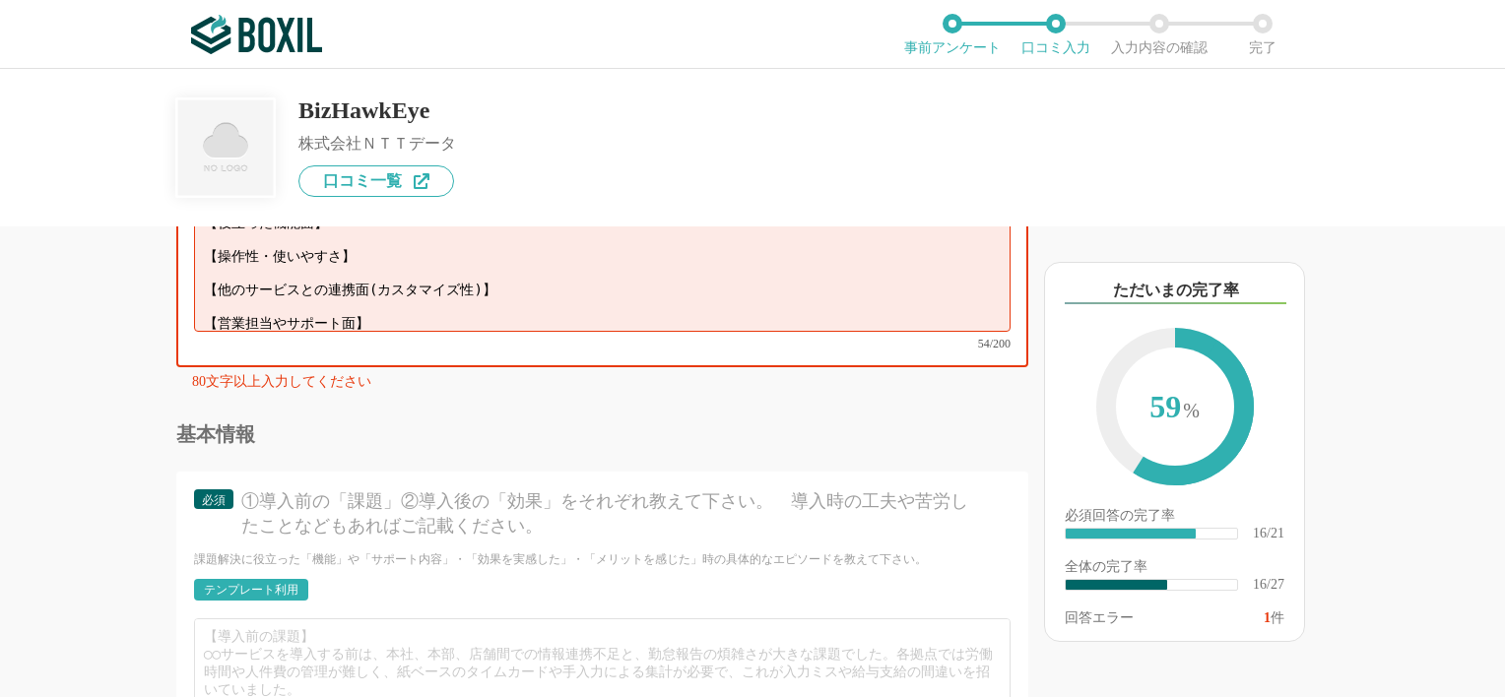
click at [356, 490] on div "①導入前の「課題」②導入後の「効果」をそれぞれ教えて下さい。　導入時の工夫や苦労したことなどもあればご記載ください。" at bounding box center [608, 514] width 735 height 49
click at [349, 490] on div "①導入前の「課題」②導入後の「効果」をそれぞれ教えて下さい。　導入時の工夫や苦労したことなどもあればご記載ください。" at bounding box center [608, 514] width 735 height 49
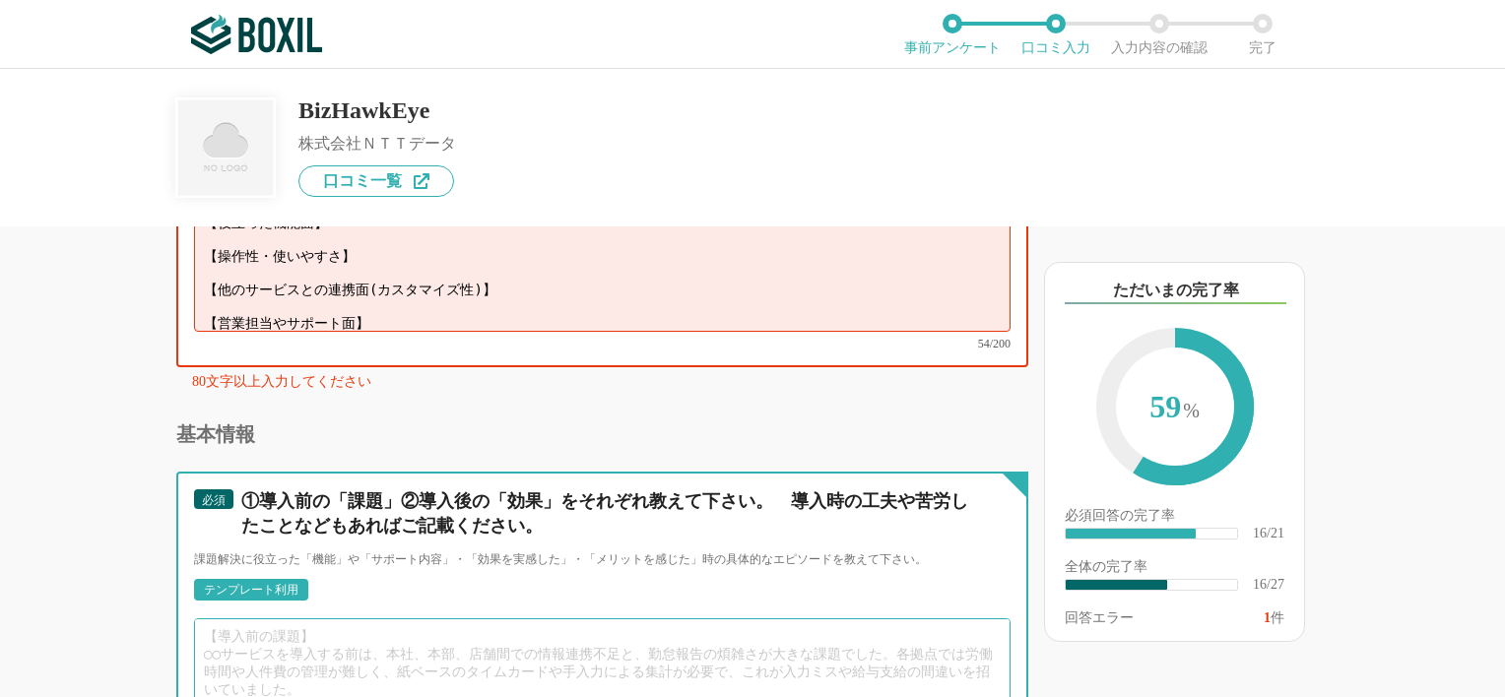
click at [382, 619] on textarea at bounding box center [602, 676] width 817 height 114
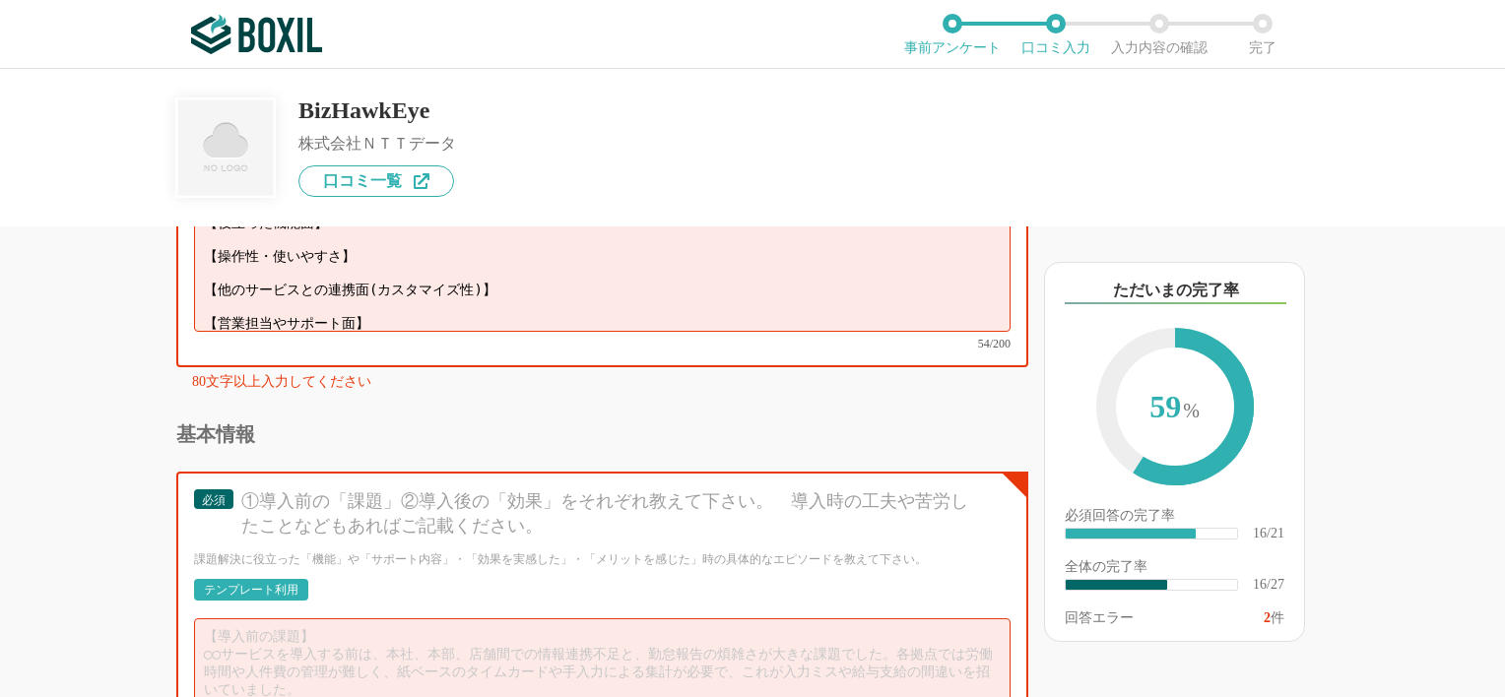
click at [288, 579] on div "テンプレート利用" at bounding box center [251, 590] width 114 height 22
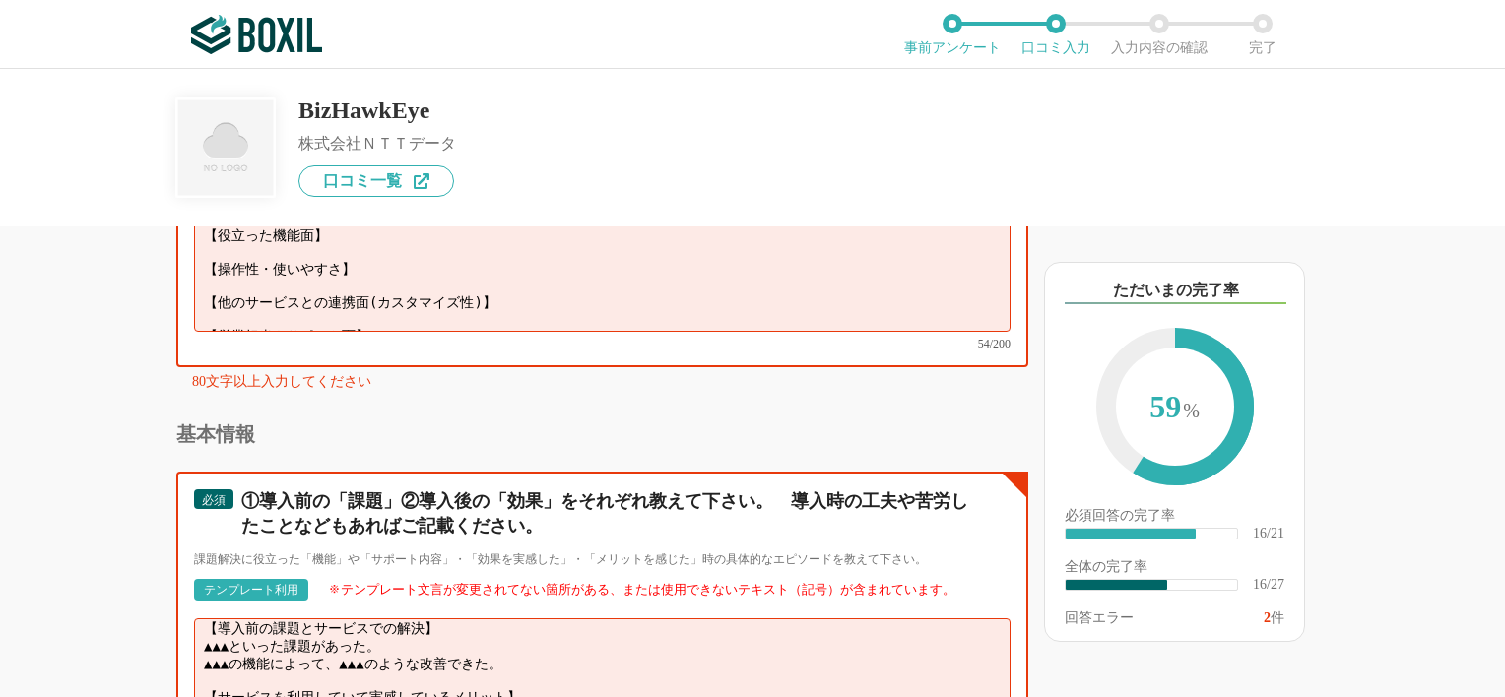
scroll to position [13, 0]
click at [204, 619] on textarea "【導入前の課題とサービスでの解決】 ▲▲▲といった課題があった。 ▲▲▲の機能によって、▲▲▲のような改善できた。 【サービスを利用していて実感しているメリッ…" at bounding box center [602, 676] width 817 height 114
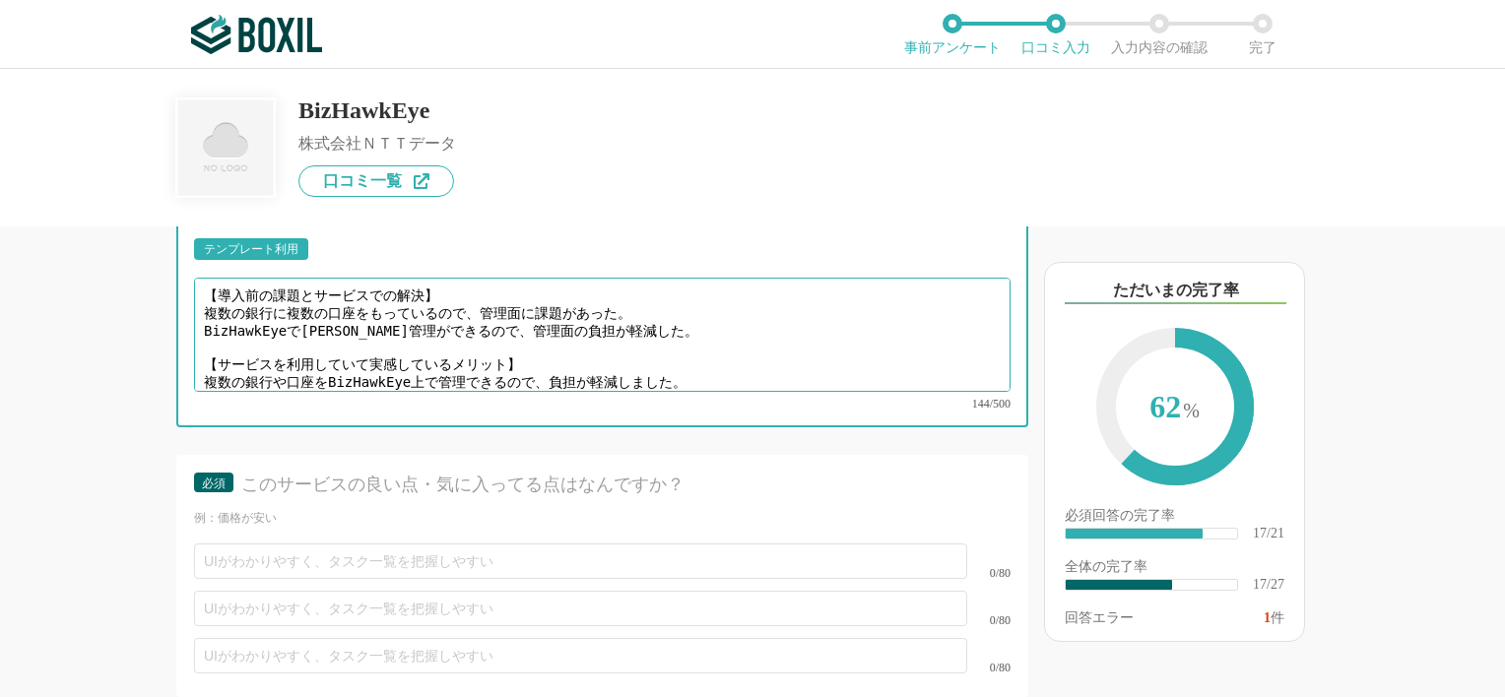
scroll to position [3956, 0]
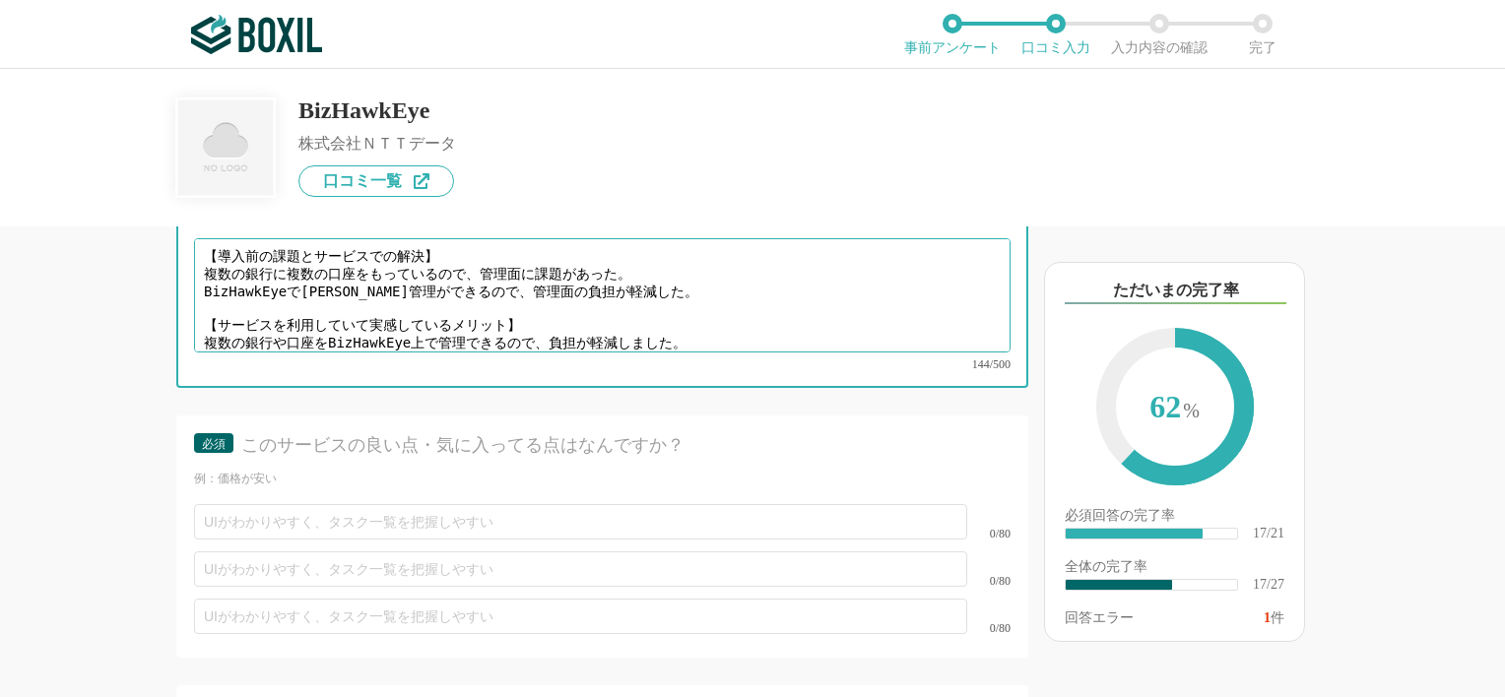
type textarea "【導入前の課題とサービスでの解決】 複数の銀行に複数の口座をもっているので、管理面に課題があった。 BizHawkEyeで[PERSON_NAME]管理ができ…"
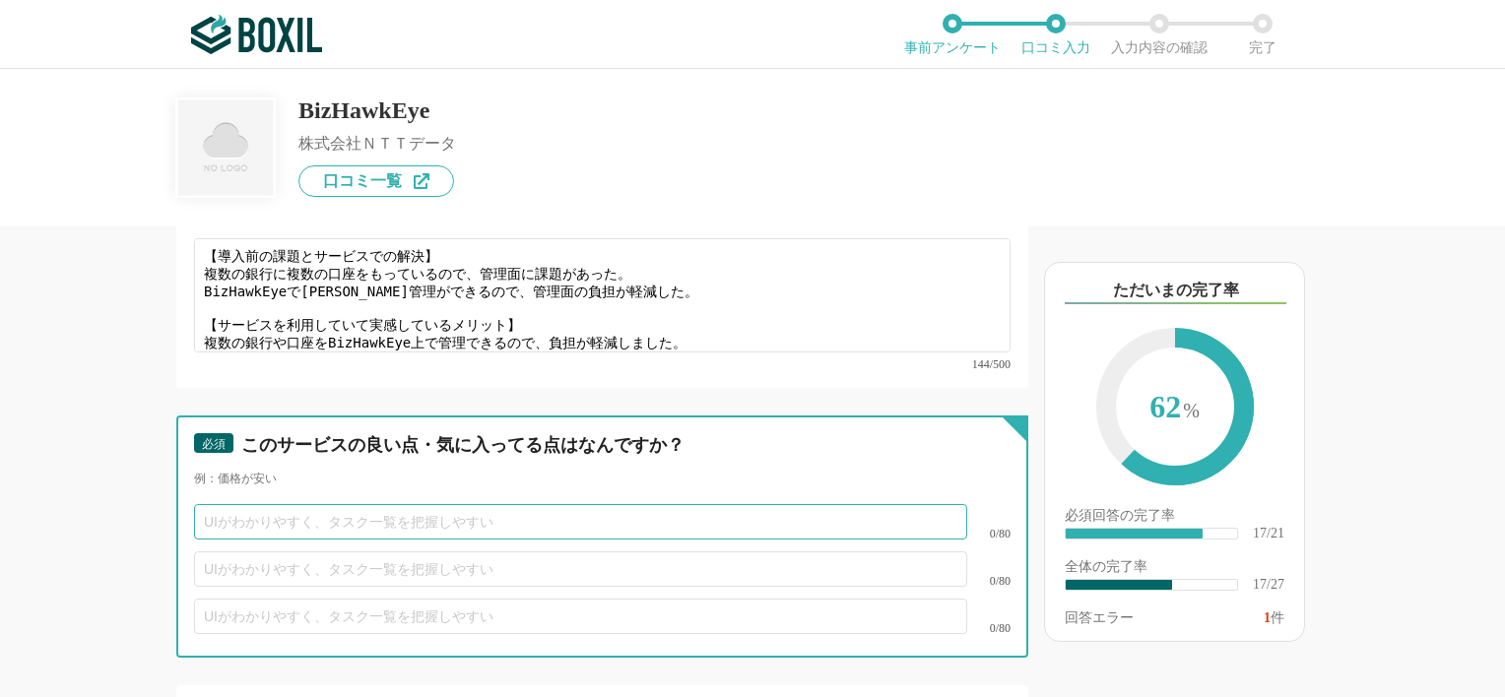
click at [617, 504] on input "text" at bounding box center [580, 521] width 773 height 35
type input "UIが分かりやすく、タスクを把握しやすい"
click at [518, 552] on input "text" at bounding box center [580, 569] width 773 height 35
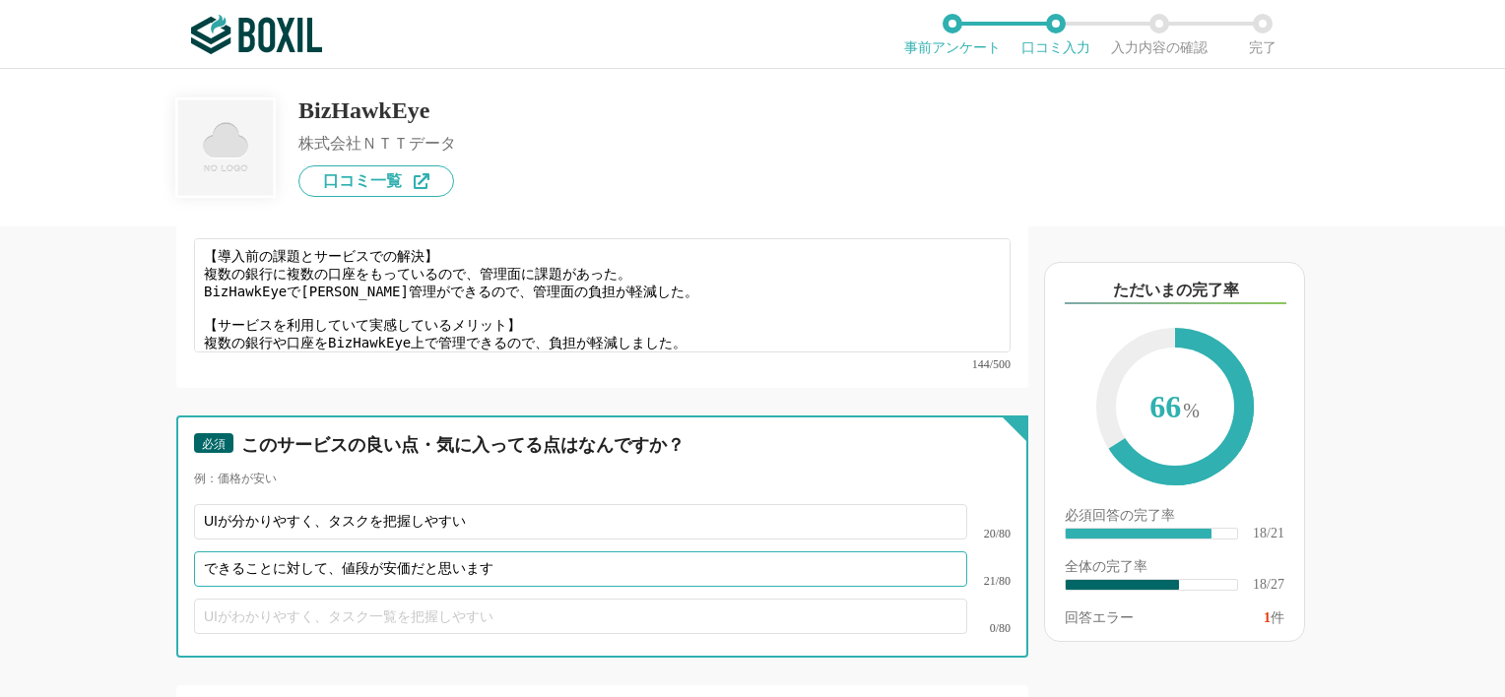
type input "できることに対して、値段が安価だと思います"
click at [511, 599] on input "text" at bounding box center [580, 616] width 773 height 35
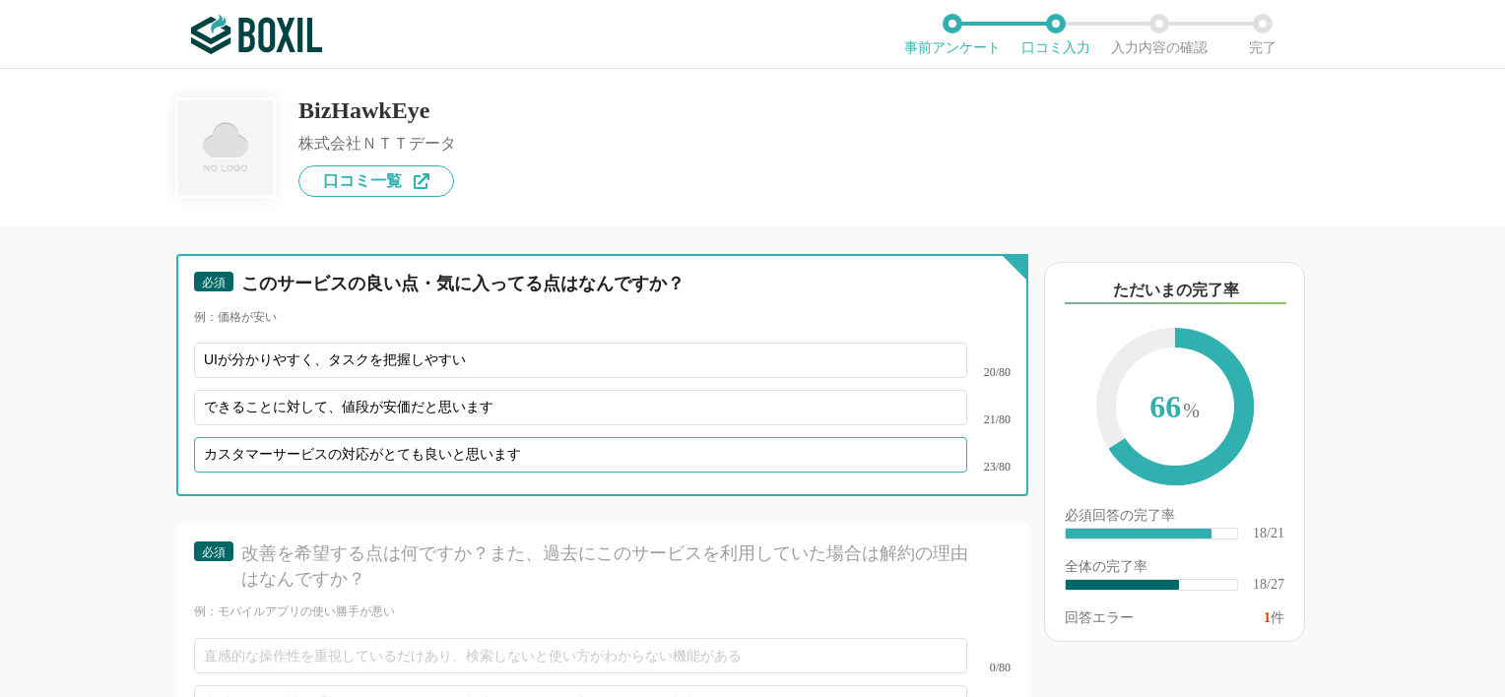
scroll to position [4216, 0]
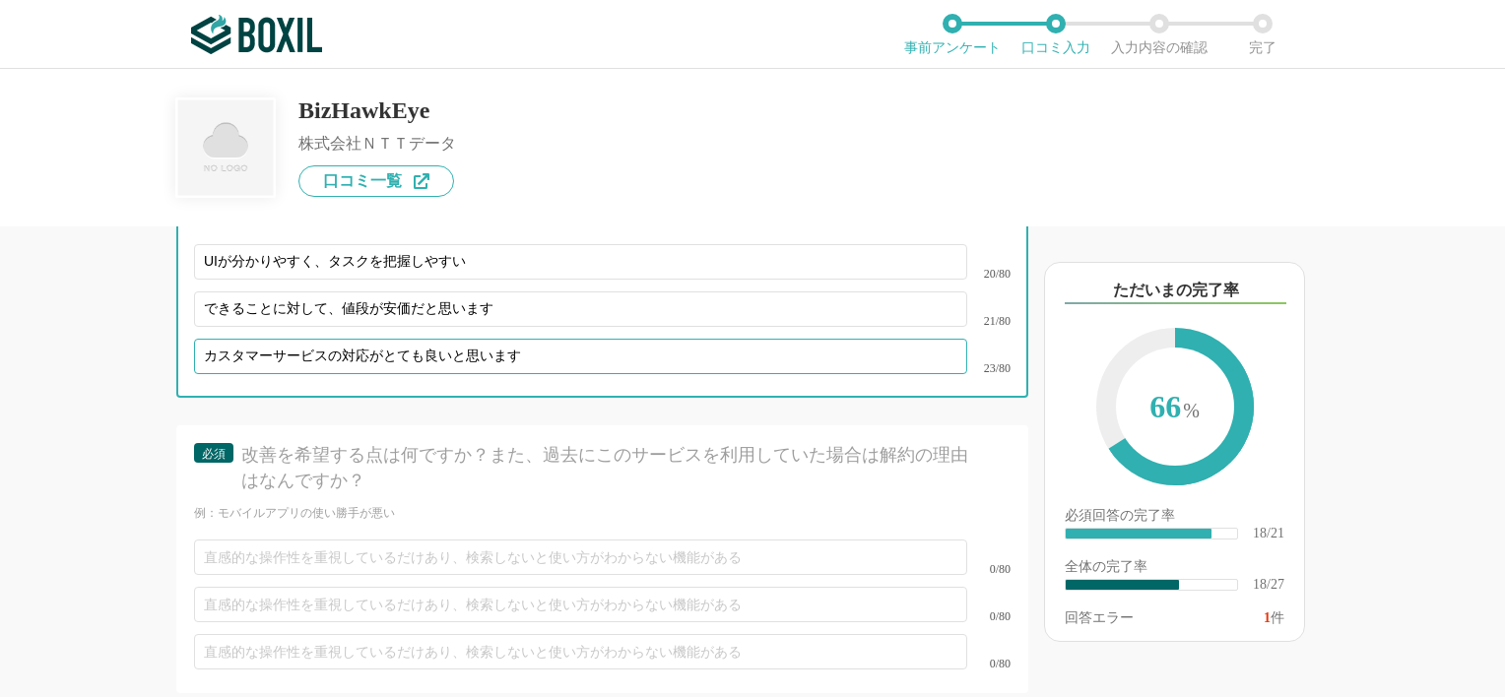
type input "カスタマーサービスの対応がとても良いと思います"
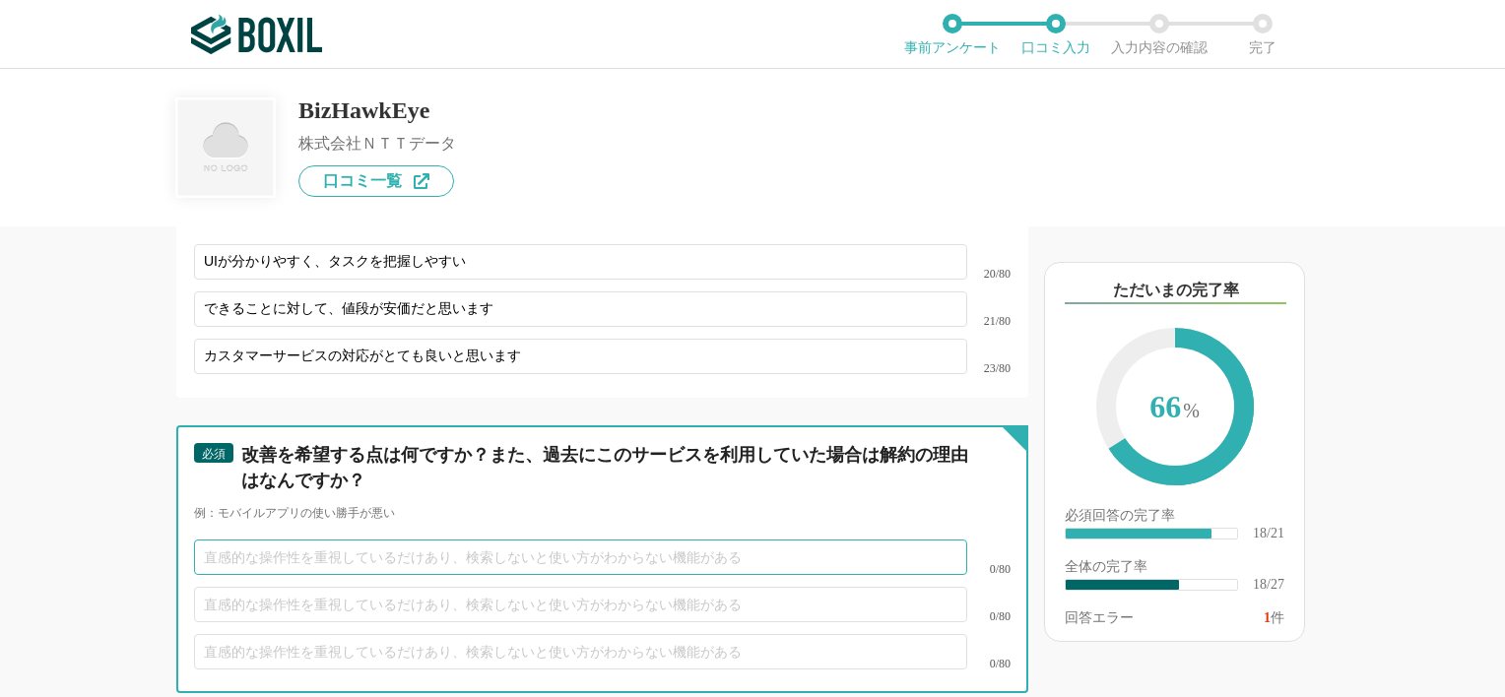
click at [687, 540] on input "text" at bounding box center [580, 557] width 773 height 35
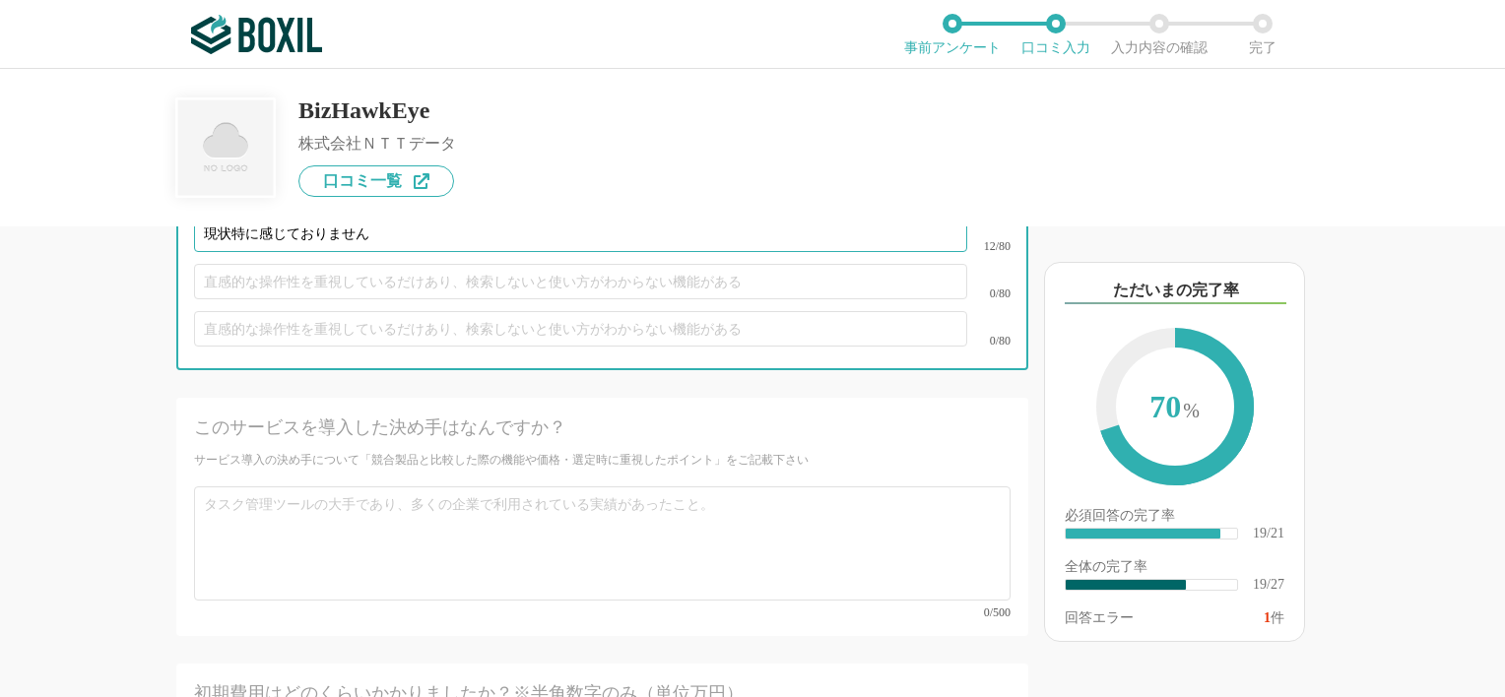
scroll to position [4551, 0]
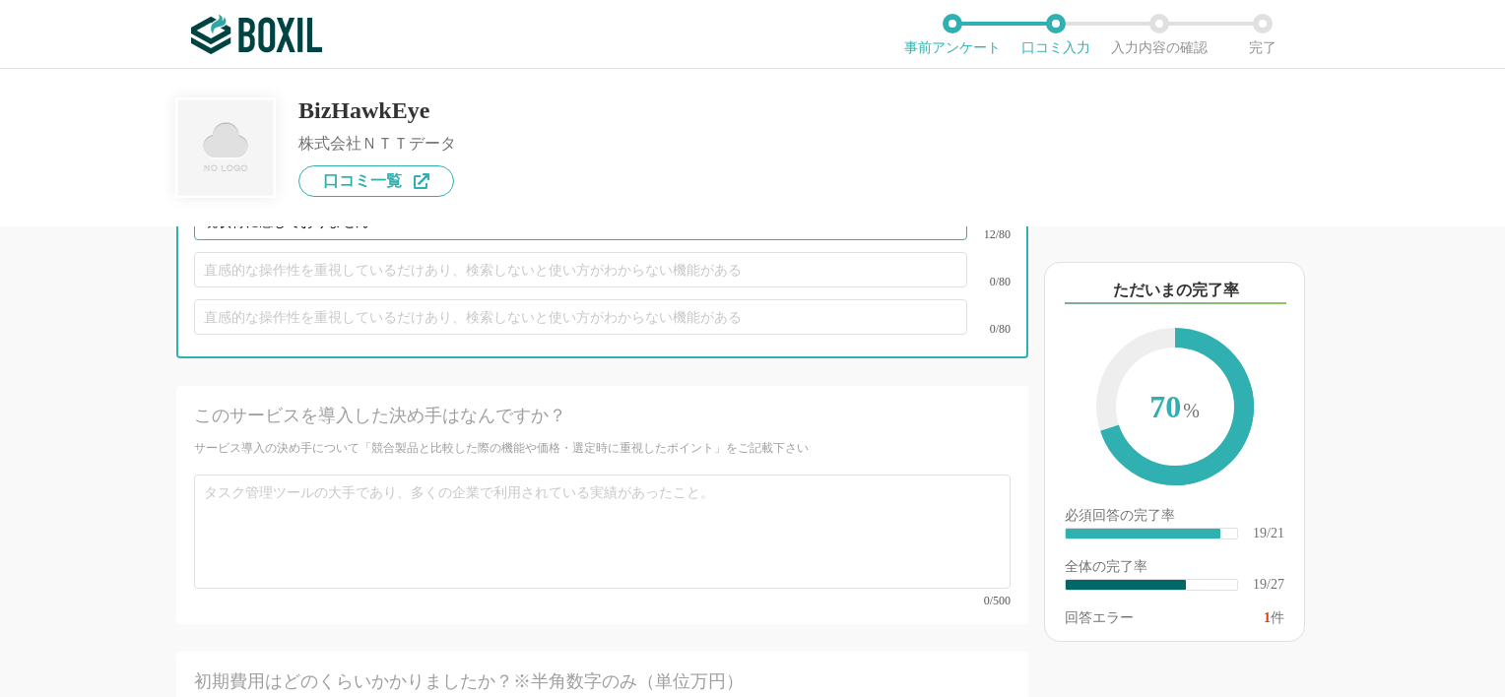
type input "現状特に感じておりません"
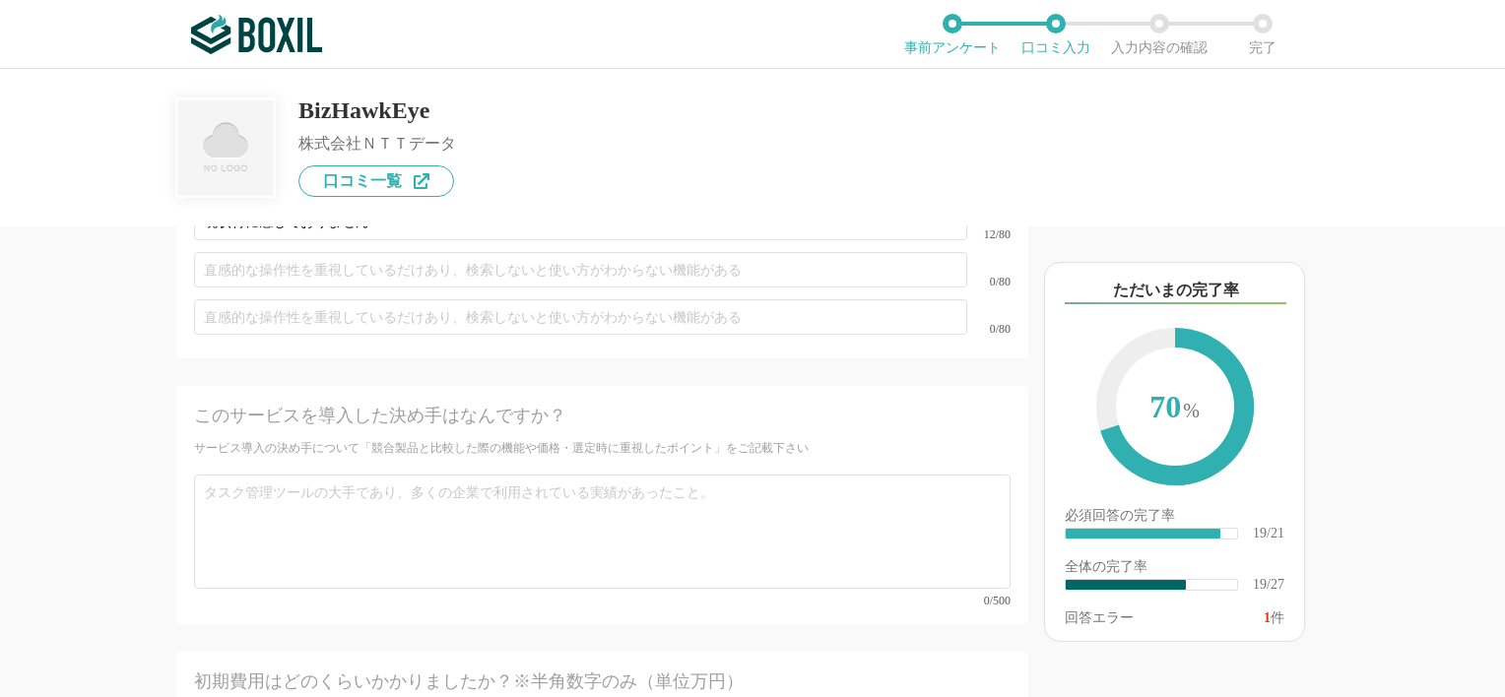
click at [714, 410] on div "このサービスを導入した決め手はなんですか？ サービス導入の決め手について「競合製品と比較した際の機能や価格・選定時に重視したポイント」をご記載下さい 0/500" at bounding box center [602, 505] width 852 height 238
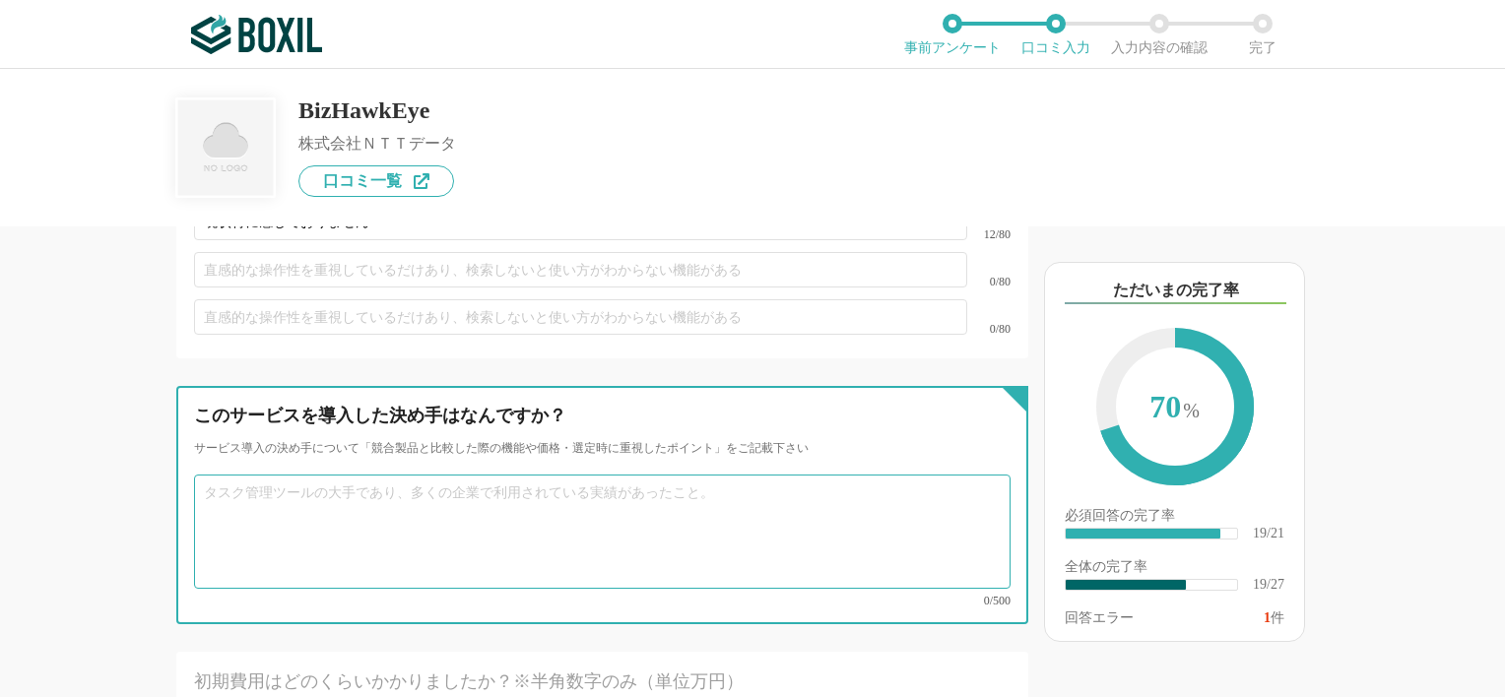
click at [290, 475] on textarea at bounding box center [602, 532] width 817 height 114
click at [294, 475] on textarea at bounding box center [602, 532] width 817 height 114
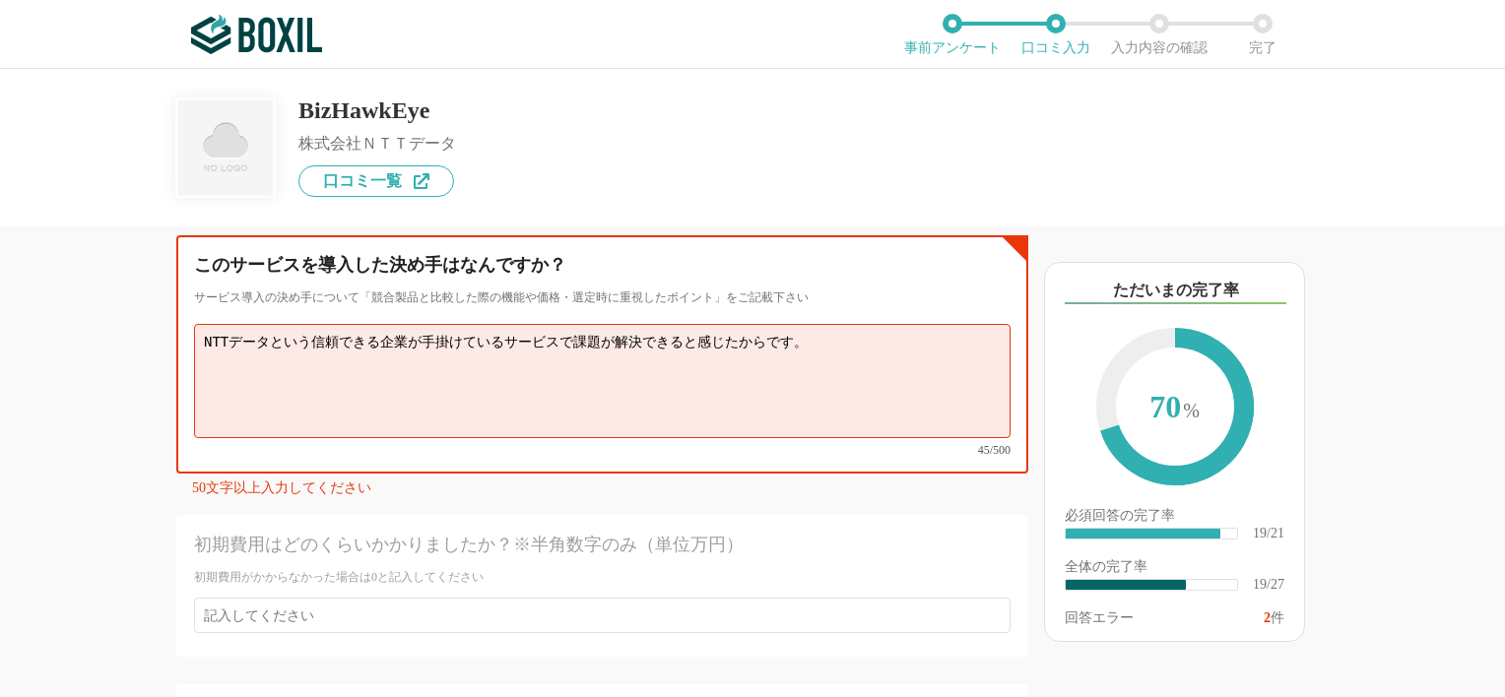
scroll to position [4832, 0]
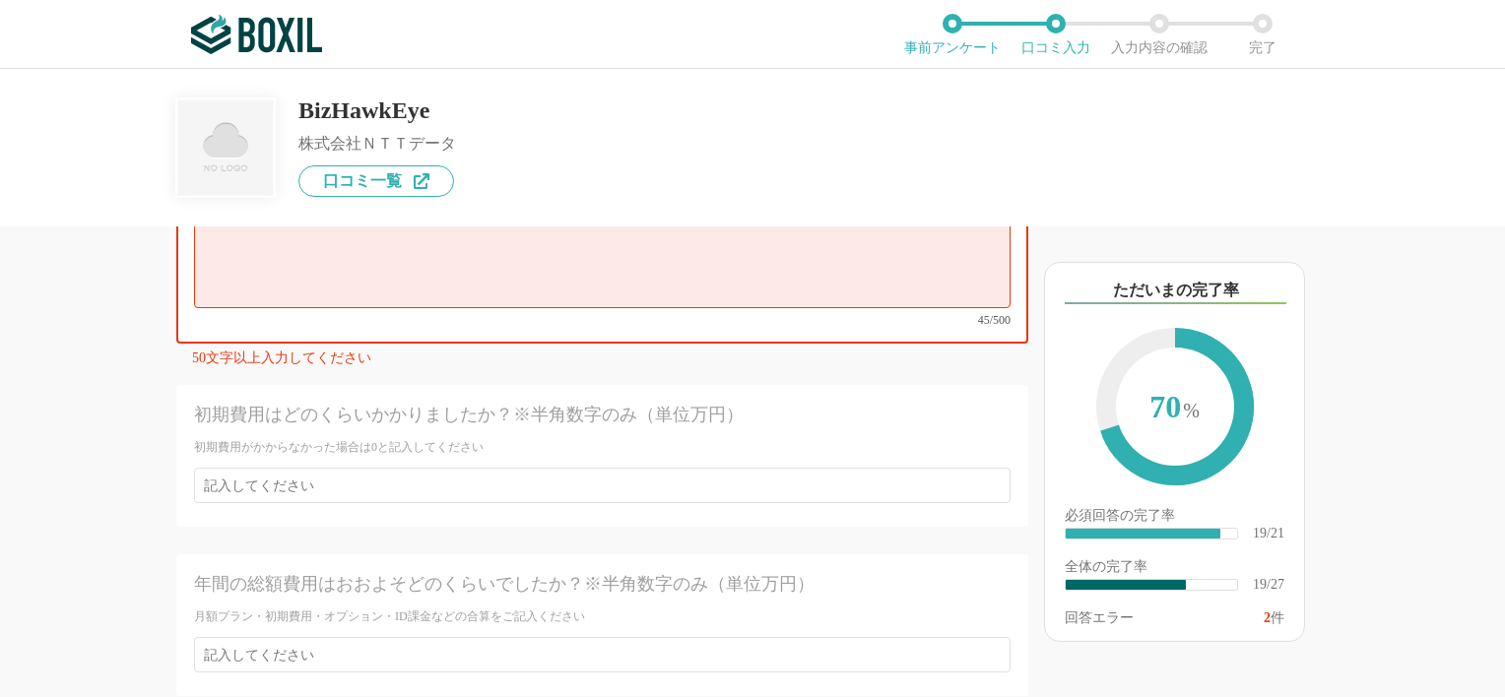
type textarea "NTTデータという信頼できる企業が手掛けているサービスで課題が解決できると感じたからです。"
click at [339, 403] on div "初期費用はどのくらいかかりましたか？※半角数字のみ（単位万円）" at bounding box center [561, 415] width 735 height 25
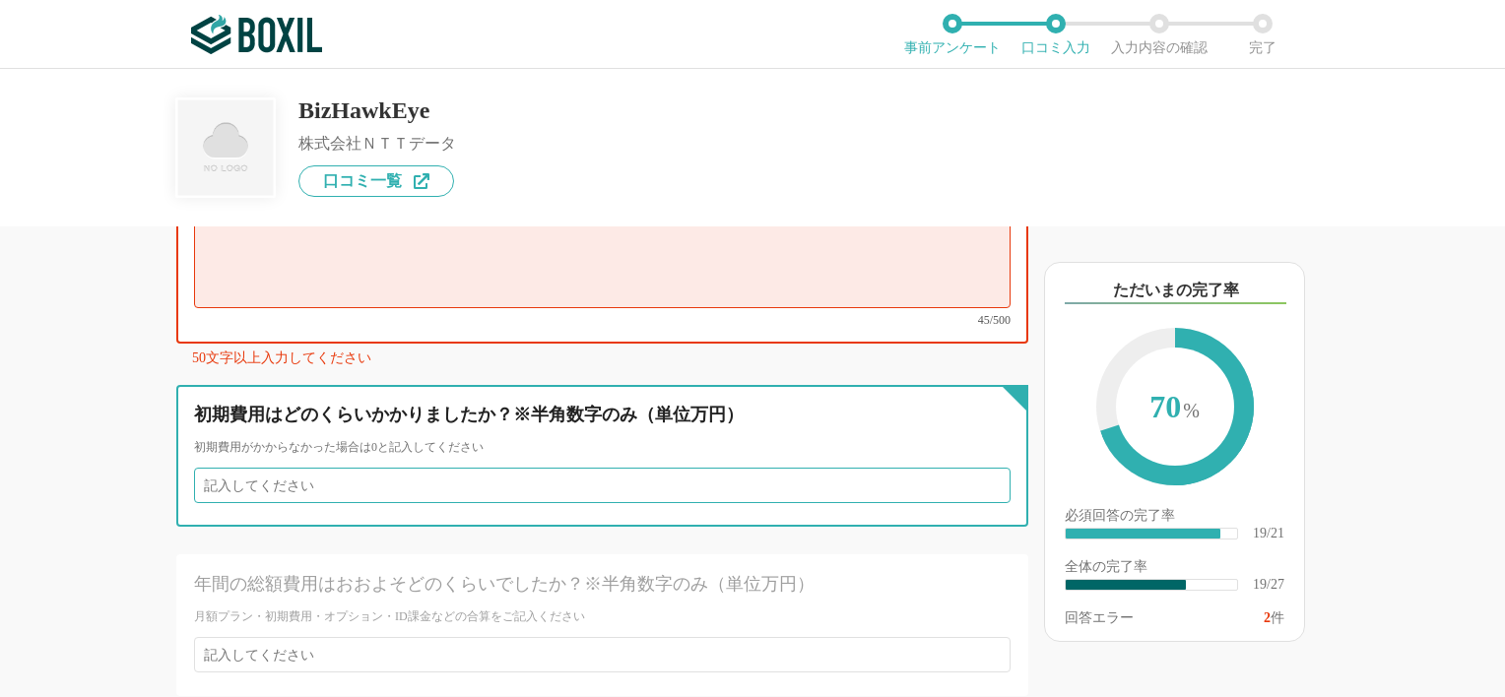
click at [342, 468] on input "number" at bounding box center [602, 485] width 817 height 35
click at [977, 468] on input "1" at bounding box center [602, 485] width 817 height 35
click at [979, 468] on input "2" at bounding box center [602, 485] width 817 height 35
click at [981, 468] on input "1" at bounding box center [602, 485] width 817 height 35
type input "0"
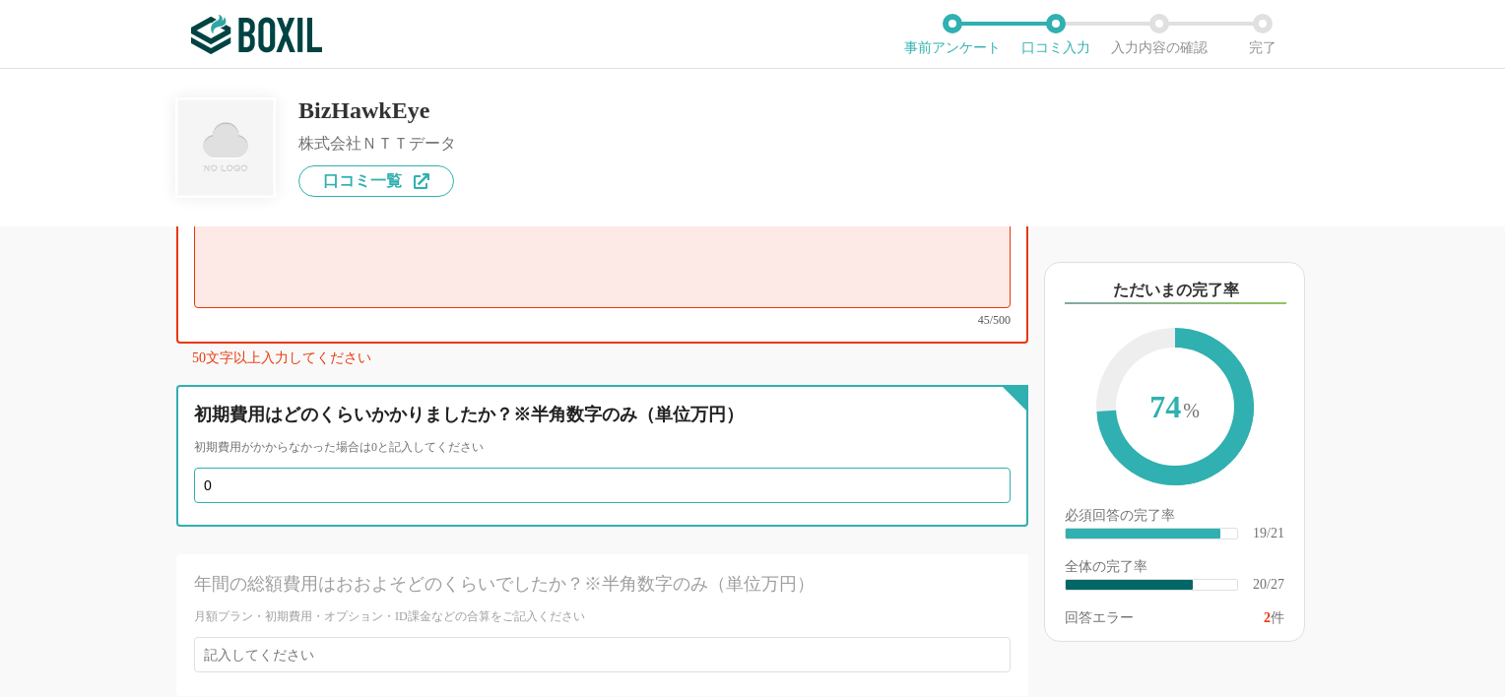
click at [981, 468] on input "0" at bounding box center [602, 485] width 817 height 35
type input "1"
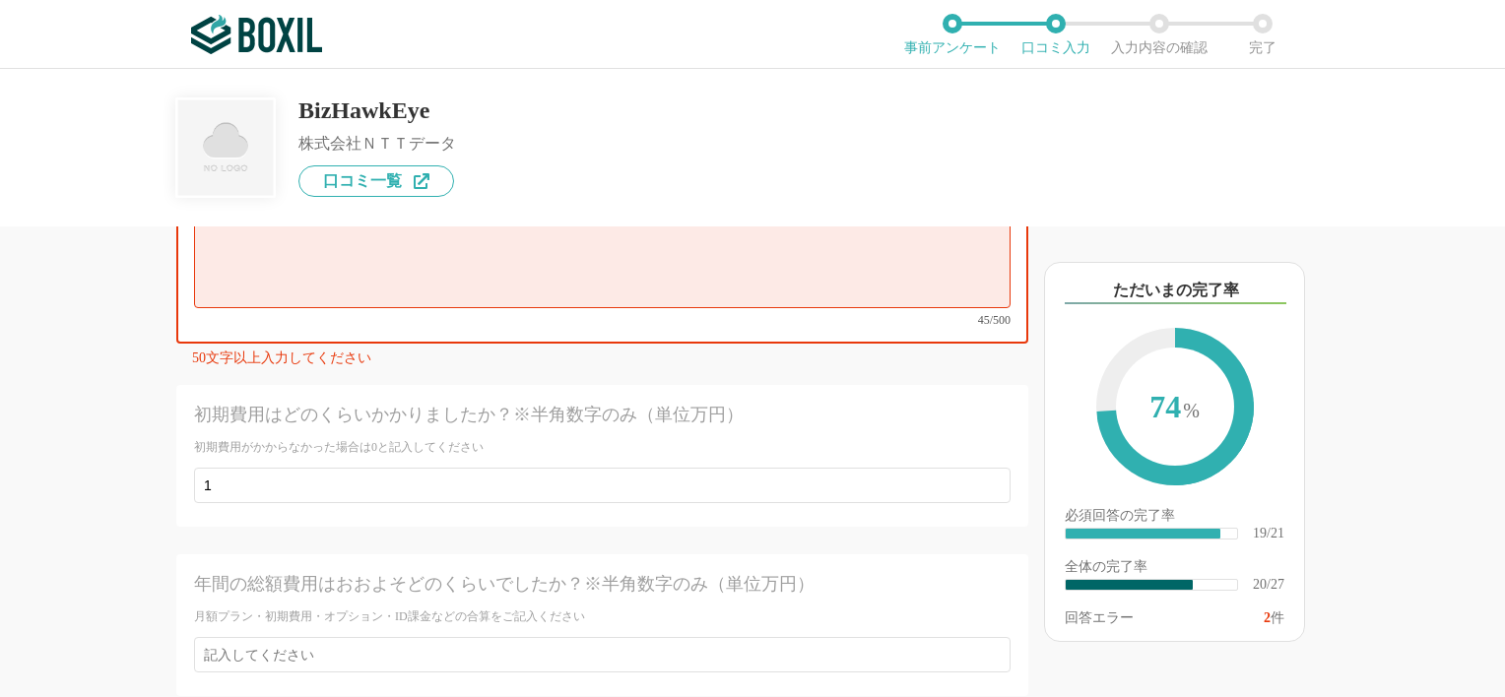
click at [687, 572] on div "年間の総額費用はおおよそどのくらいでしたか？※半角数字のみ（単位万円）" at bounding box center [561, 584] width 735 height 25
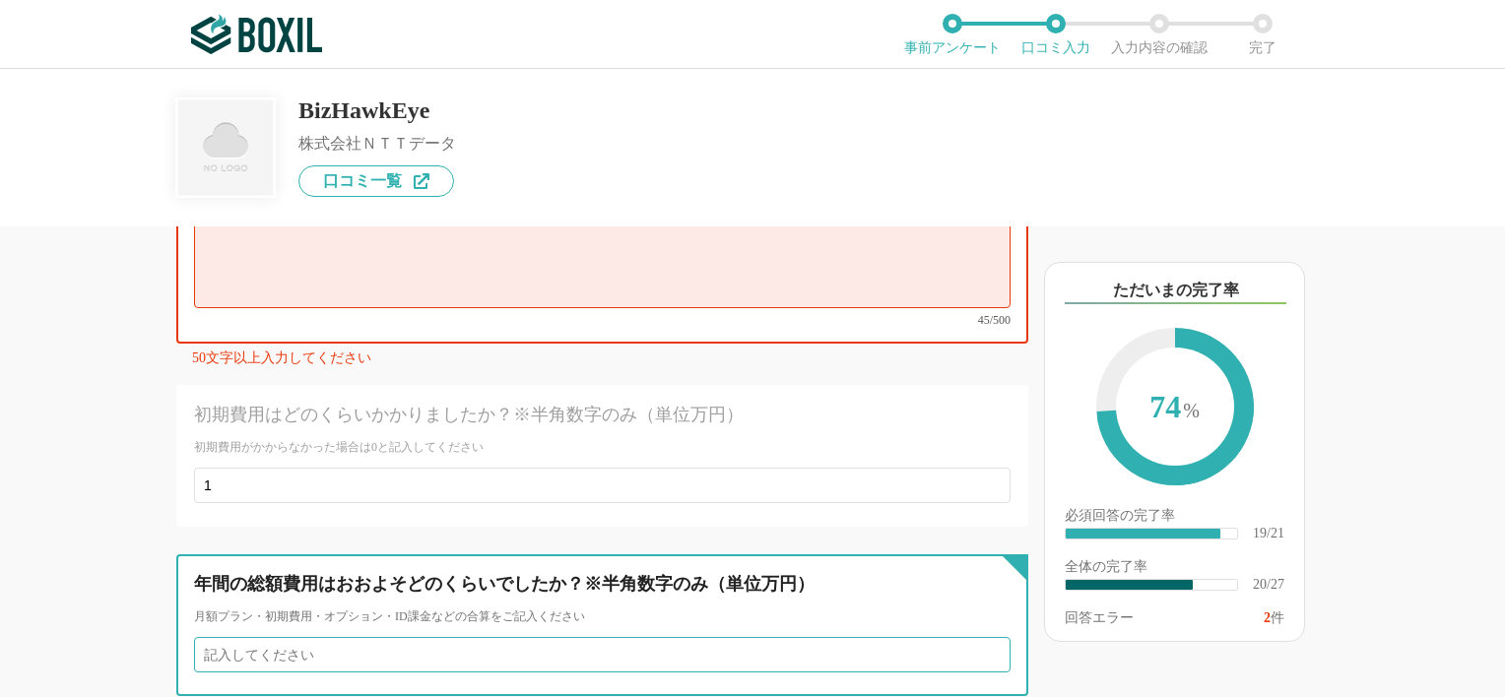
click at [552, 637] on input "number" at bounding box center [602, 654] width 817 height 35
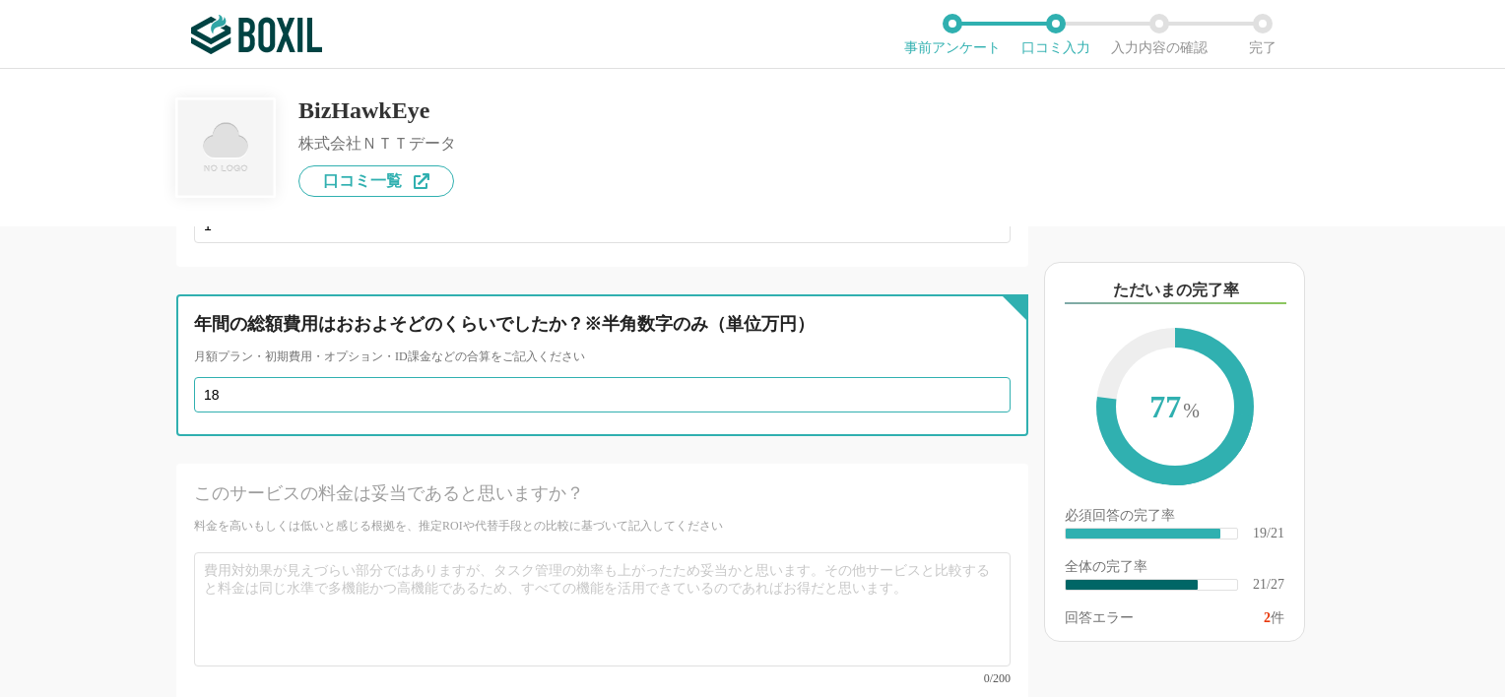
scroll to position [5103, 0]
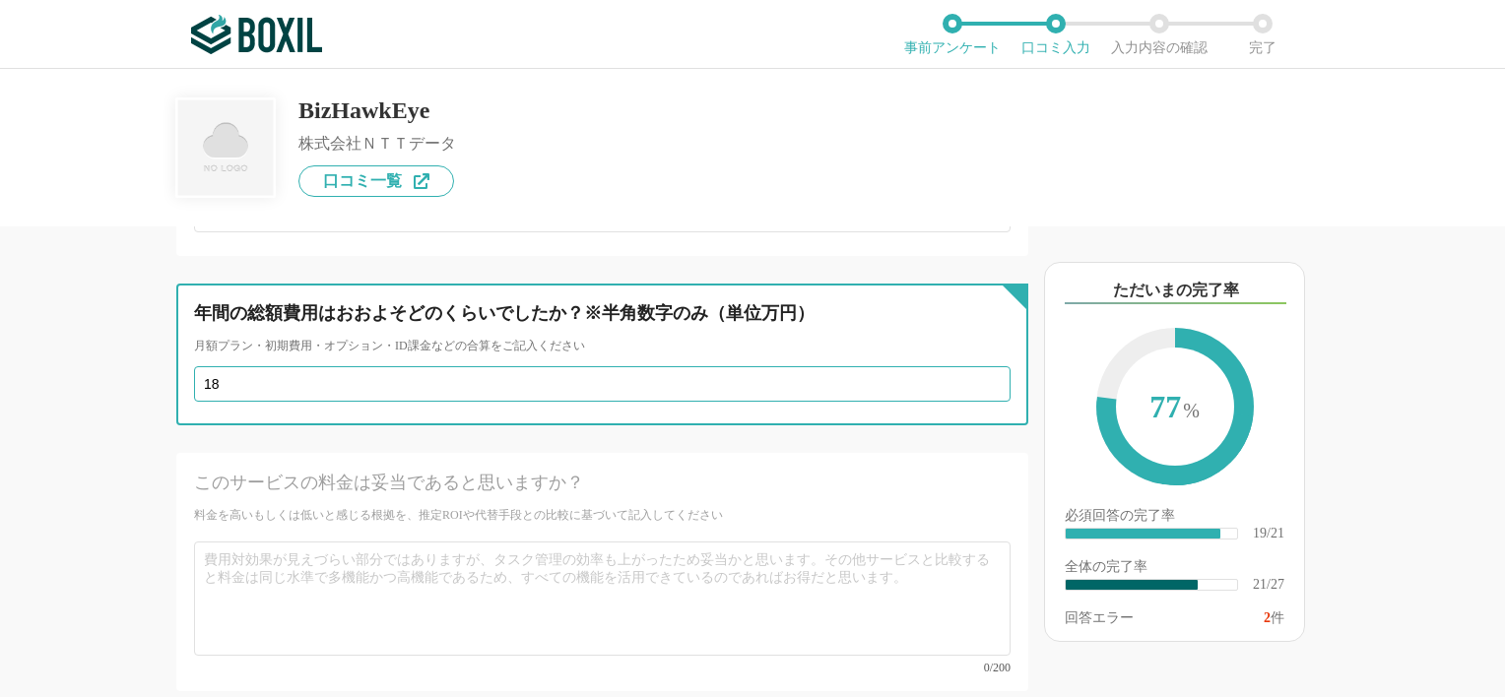
type input "18"
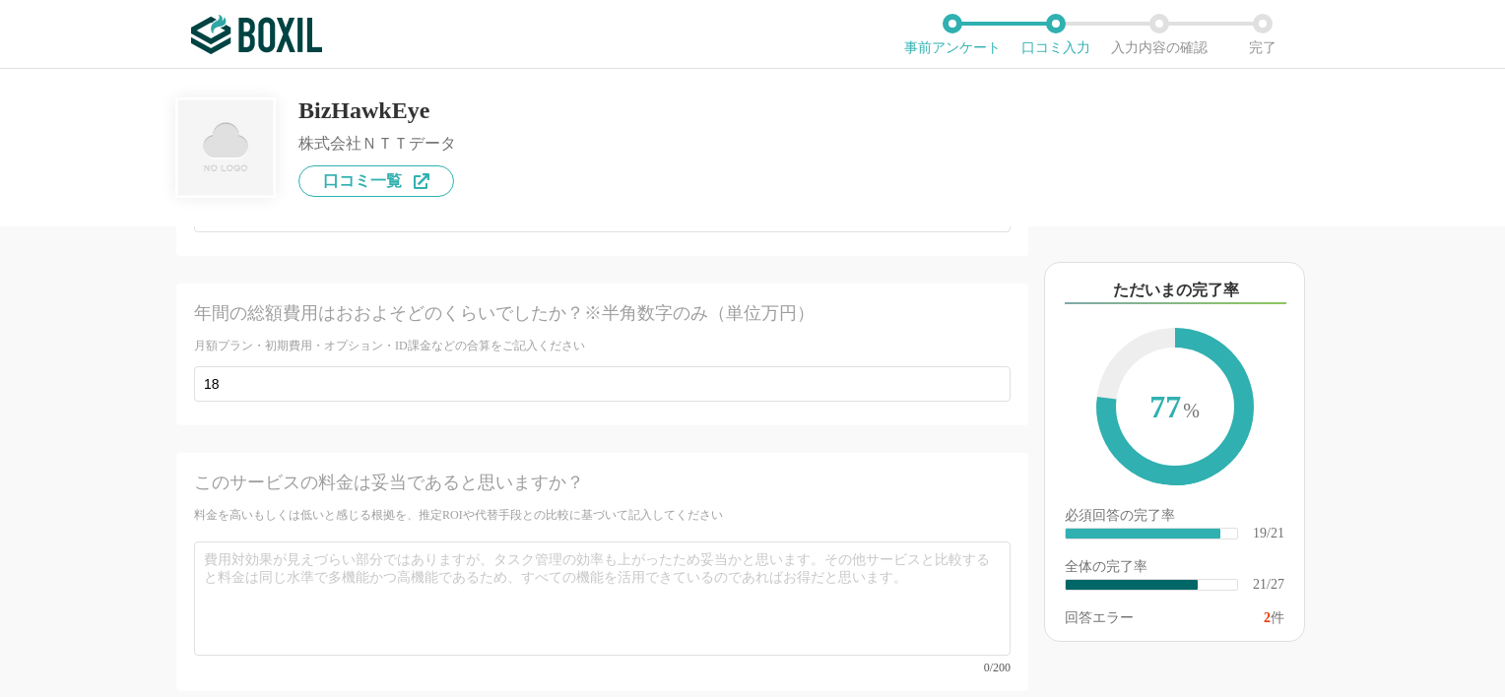
click at [641, 470] on div "このサービスの料金は妥当であると思いますか？ 料金を高いもしくは低いと感じる根拠を、推定ROIや代替手段との比較に基づいて記入してください 0/200" at bounding box center [602, 572] width 852 height 238
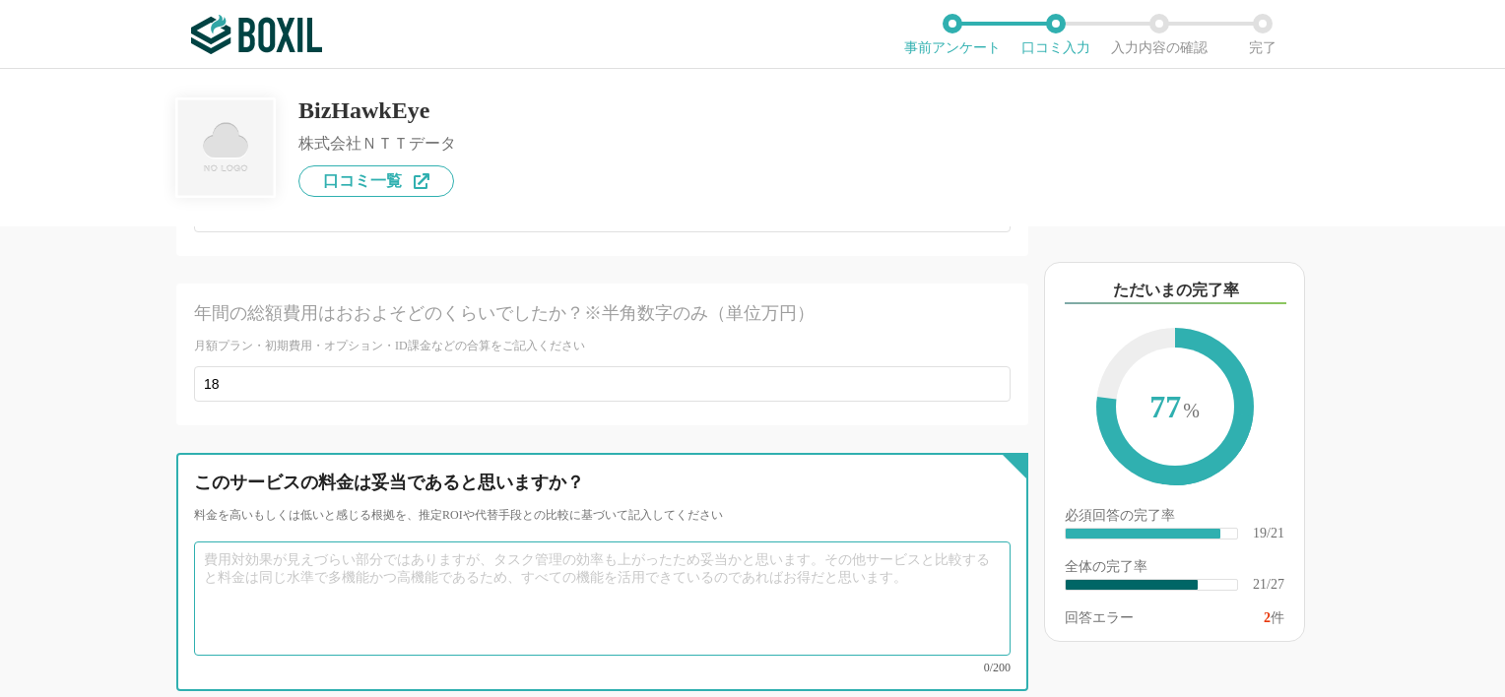
click at [648, 542] on textarea at bounding box center [602, 599] width 817 height 114
type textarea "y"
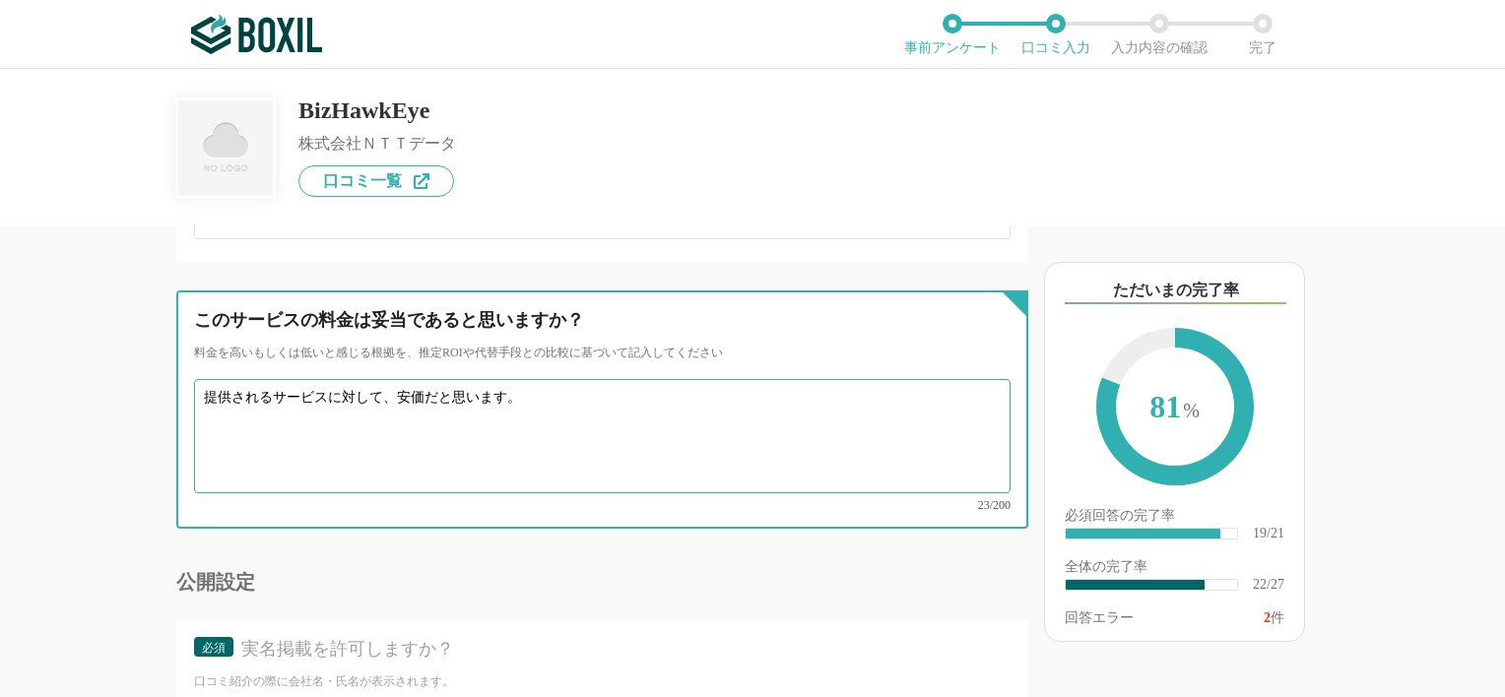
scroll to position [5361, 0]
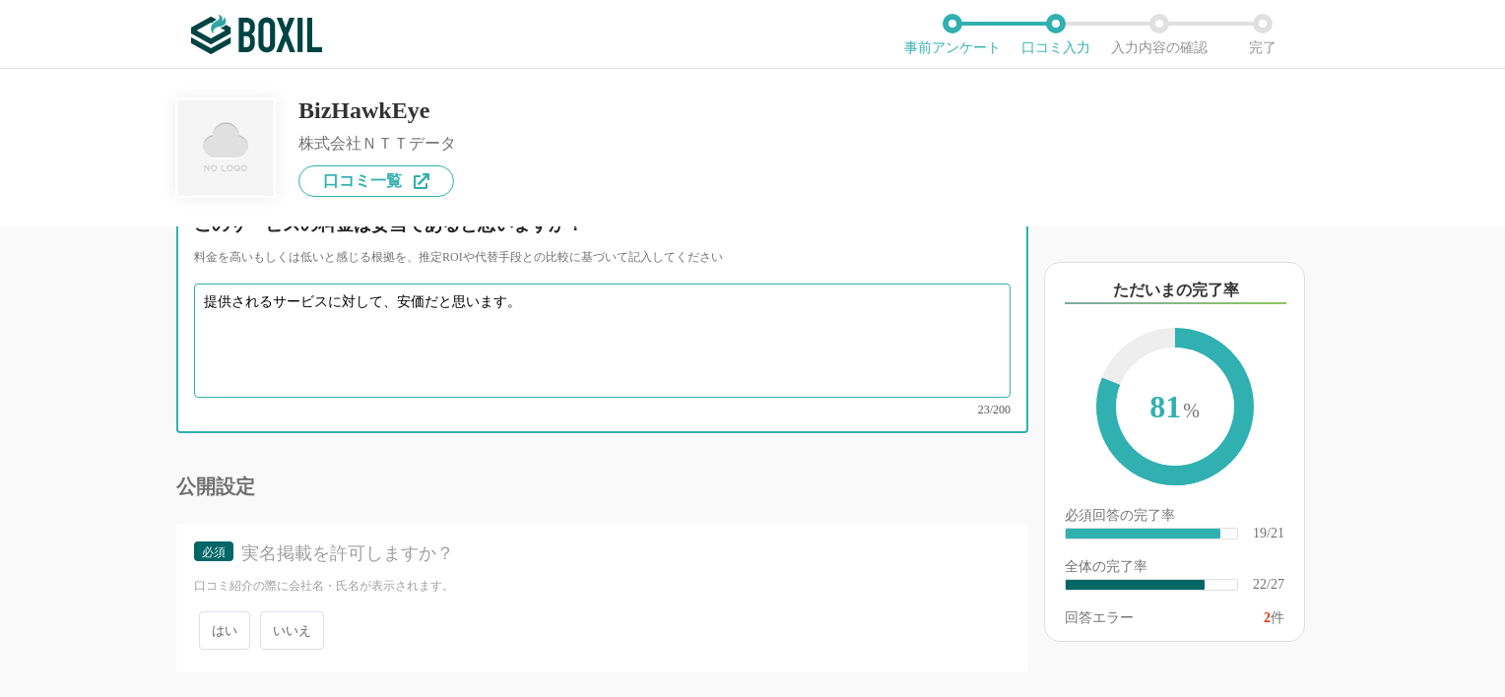
type textarea "提供されるサービスに対して、安価だと思います。"
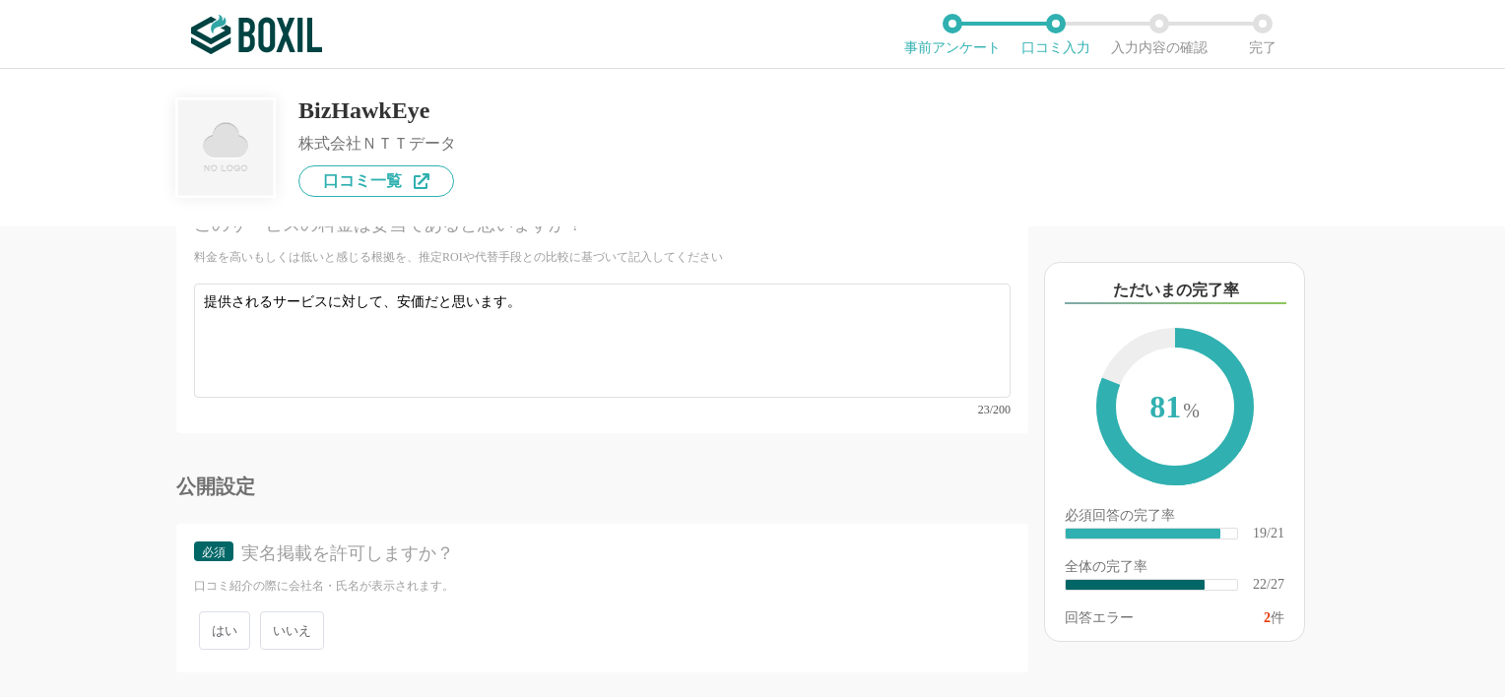
click at [311, 612] on span "いいえ" at bounding box center [292, 631] width 64 height 38
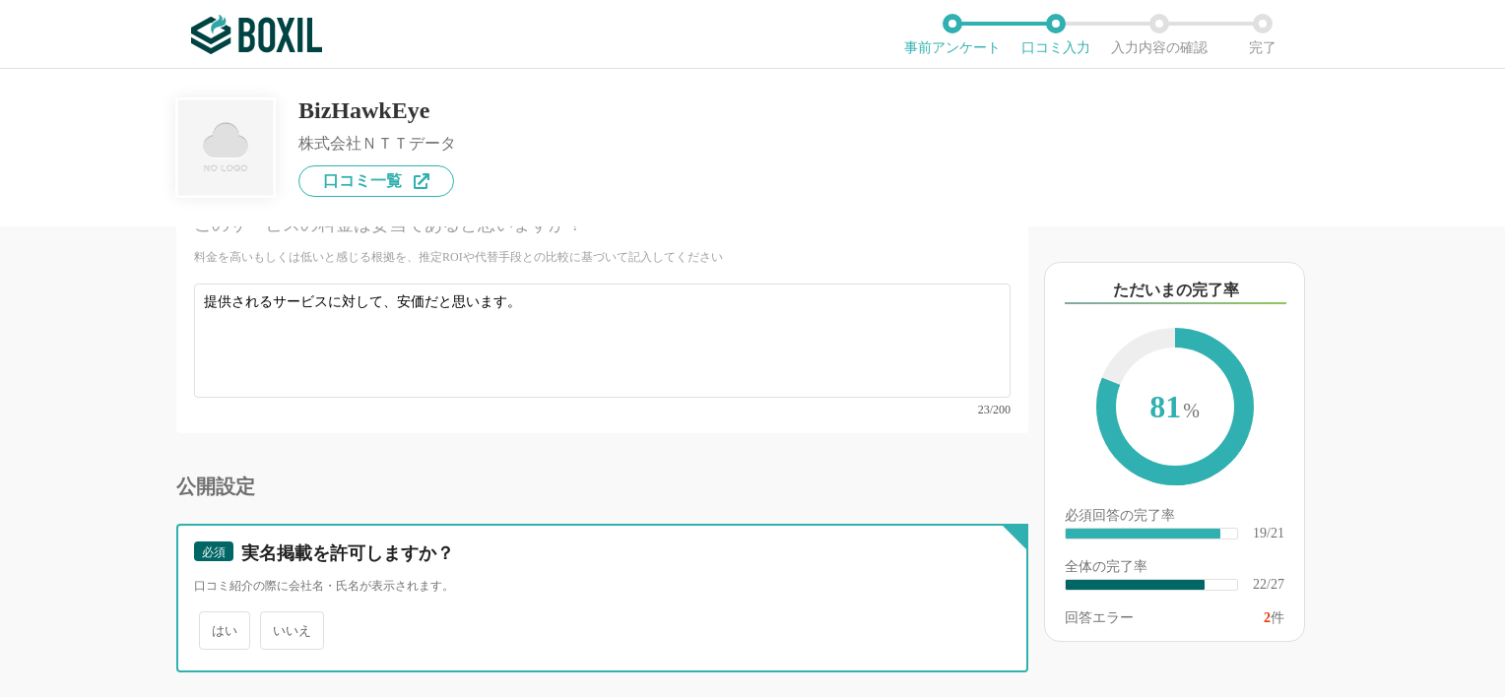
click at [278, 615] on input "いいえ" at bounding box center [271, 621] width 13 height 13
radio input "true"
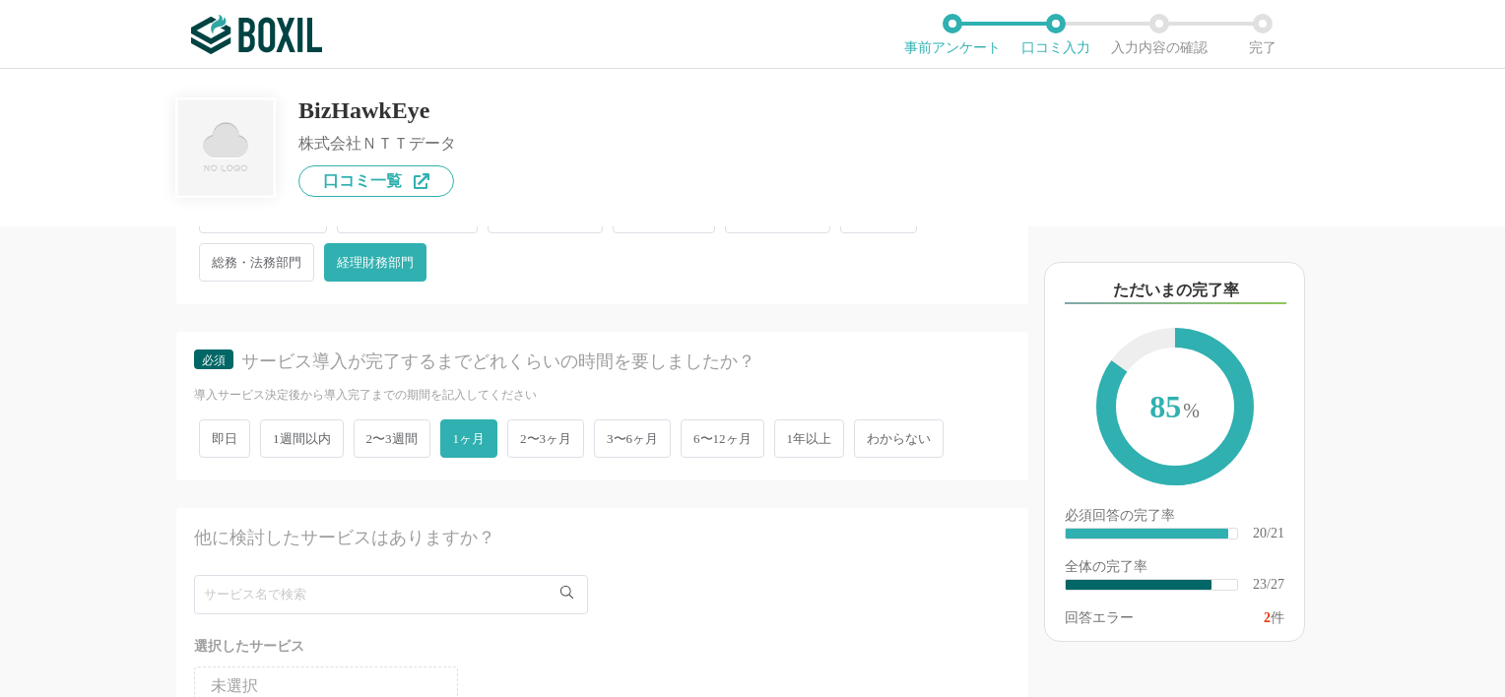
scroll to position [0, 0]
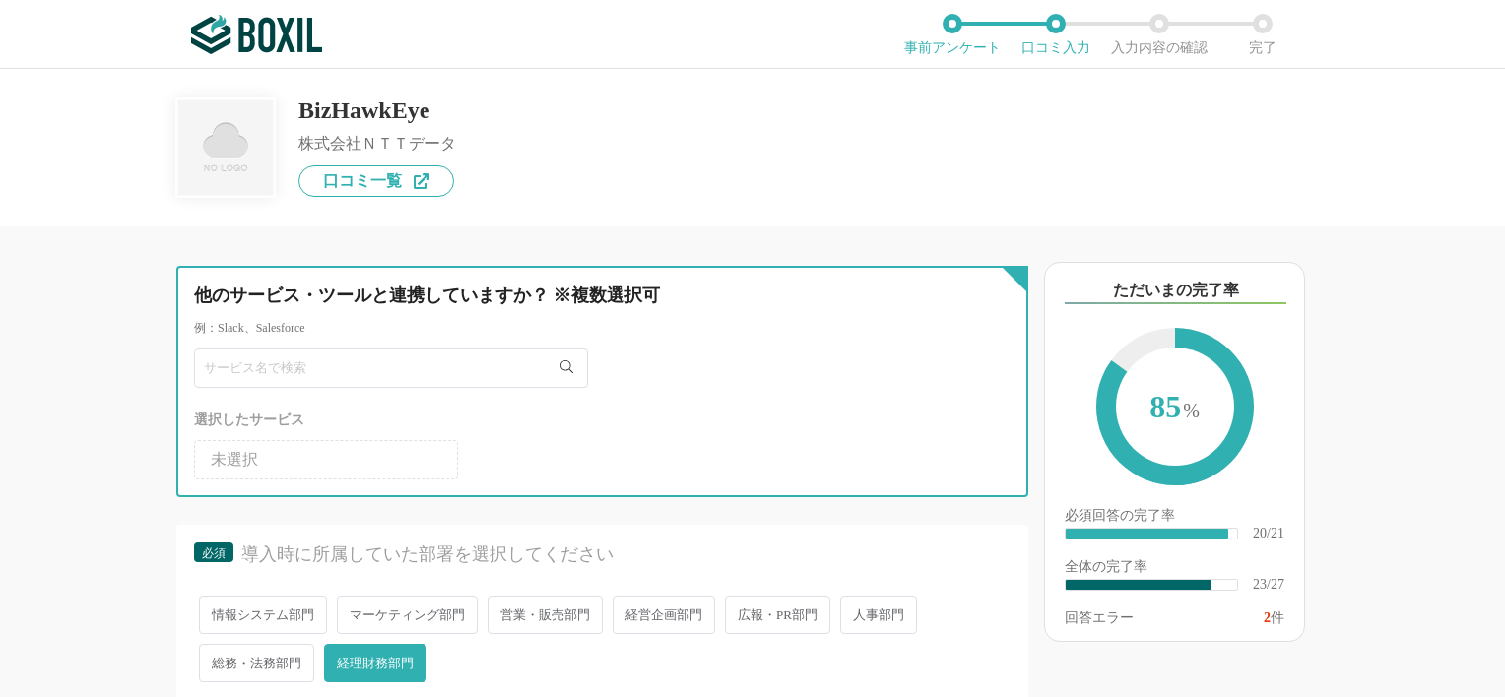
click at [307, 355] on input "text" at bounding box center [391, 368] width 394 height 39
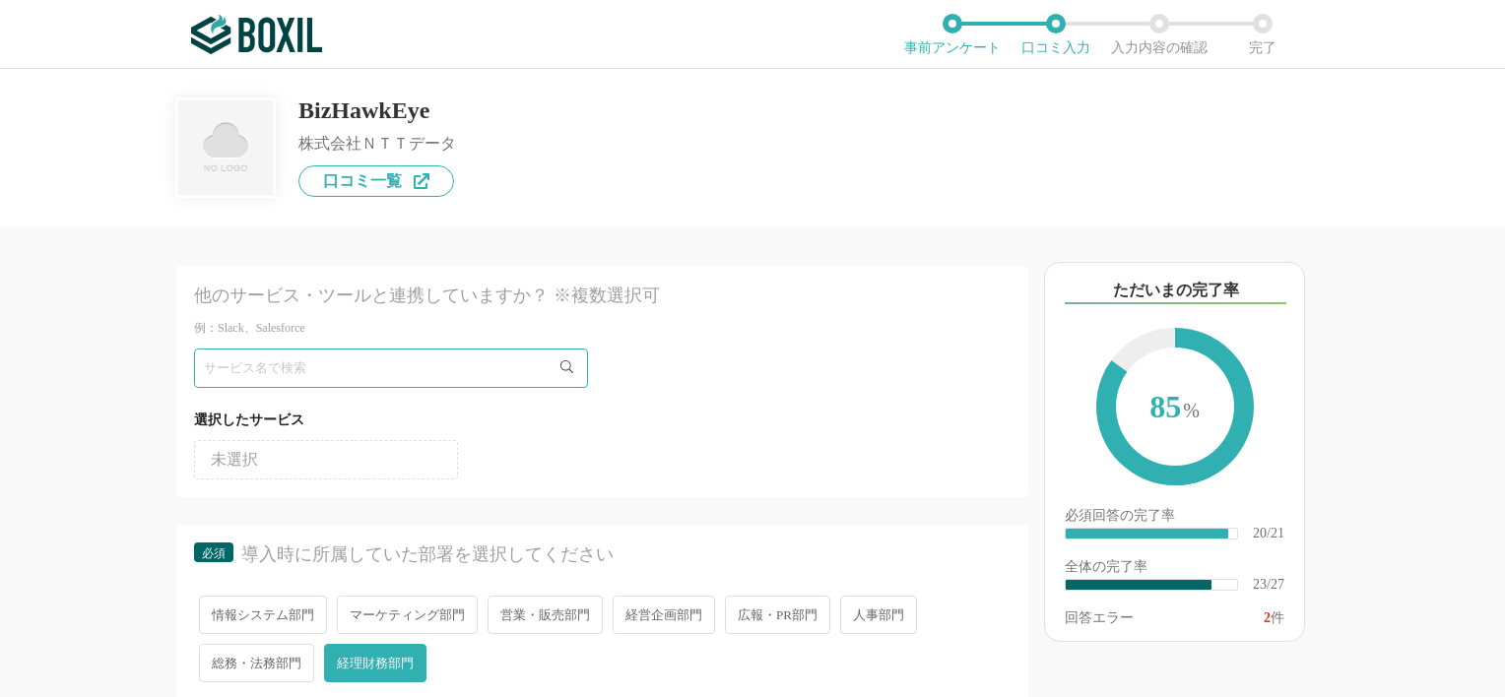
click at [250, 467] on span "未選択" at bounding box center [234, 460] width 47 height 16
click at [276, 386] on div "選択したサービス 未選択" at bounding box center [602, 414] width 817 height 131
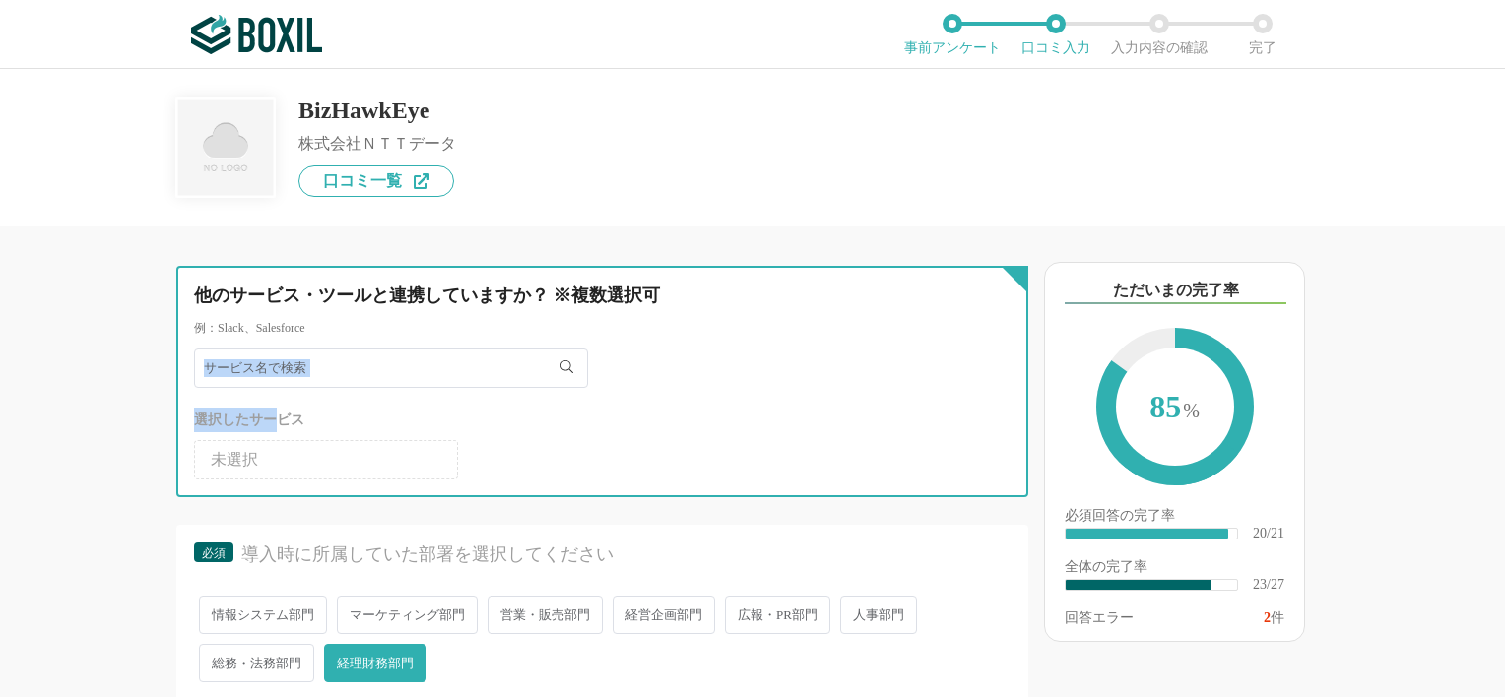
click at [344, 359] on input "text" at bounding box center [391, 368] width 394 height 39
click at [346, 368] on input "text" at bounding box center [391, 368] width 394 height 39
click at [303, 381] on input "text" at bounding box center [391, 368] width 394 height 39
click at [492, 373] on input "text" at bounding box center [391, 368] width 394 height 39
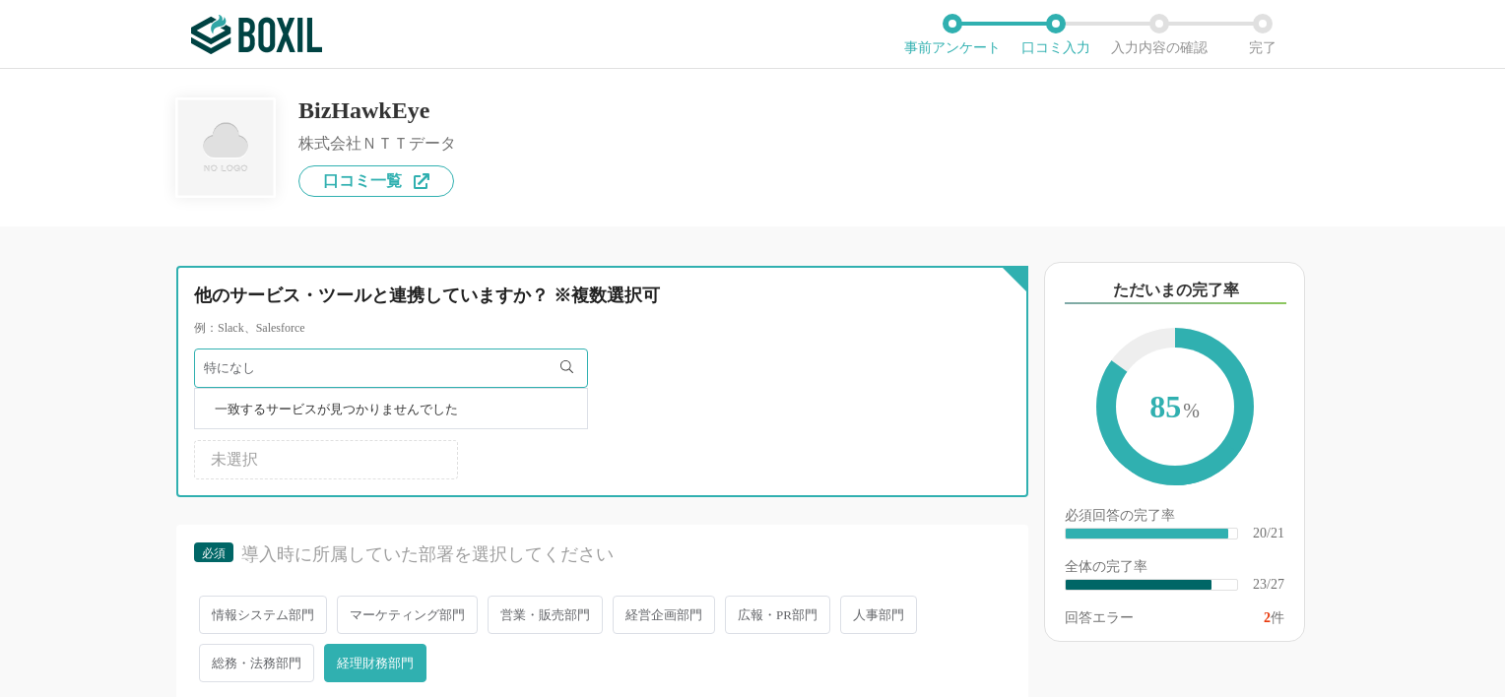
click at [571, 375] on input "特になし" at bounding box center [391, 368] width 394 height 39
type input "特"
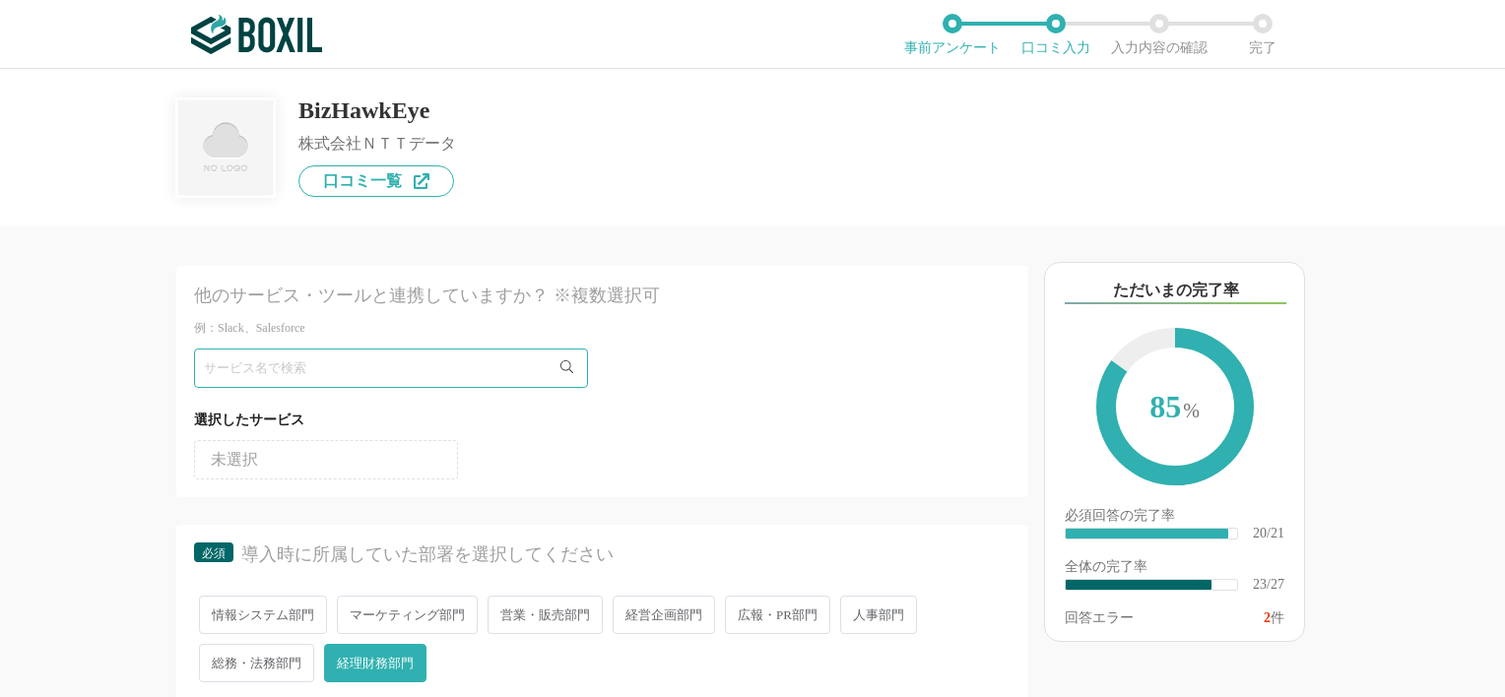
click at [237, 460] on span "未選択" at bounding box center [234, 460] width 47 height 16
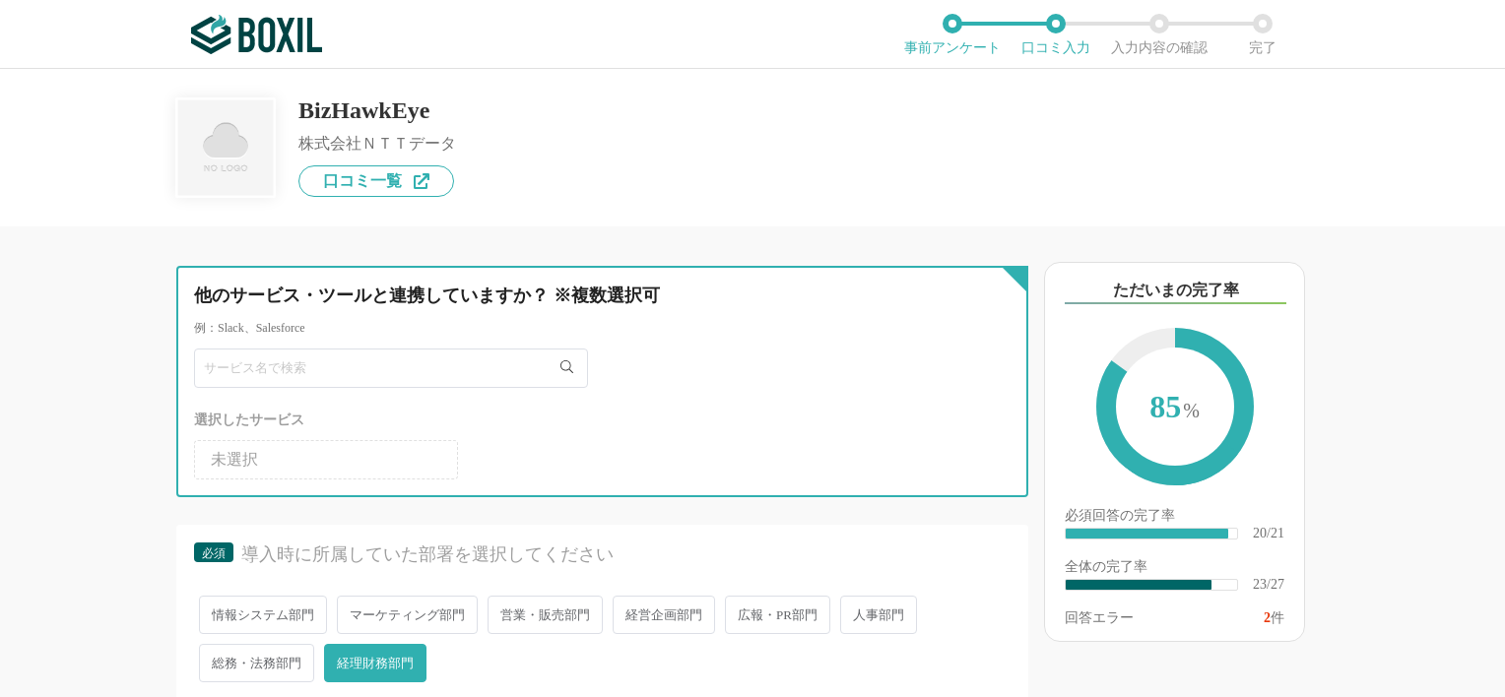
click at [291, 363] on input "text" at bounding box center [391, 368] width 394 height 39
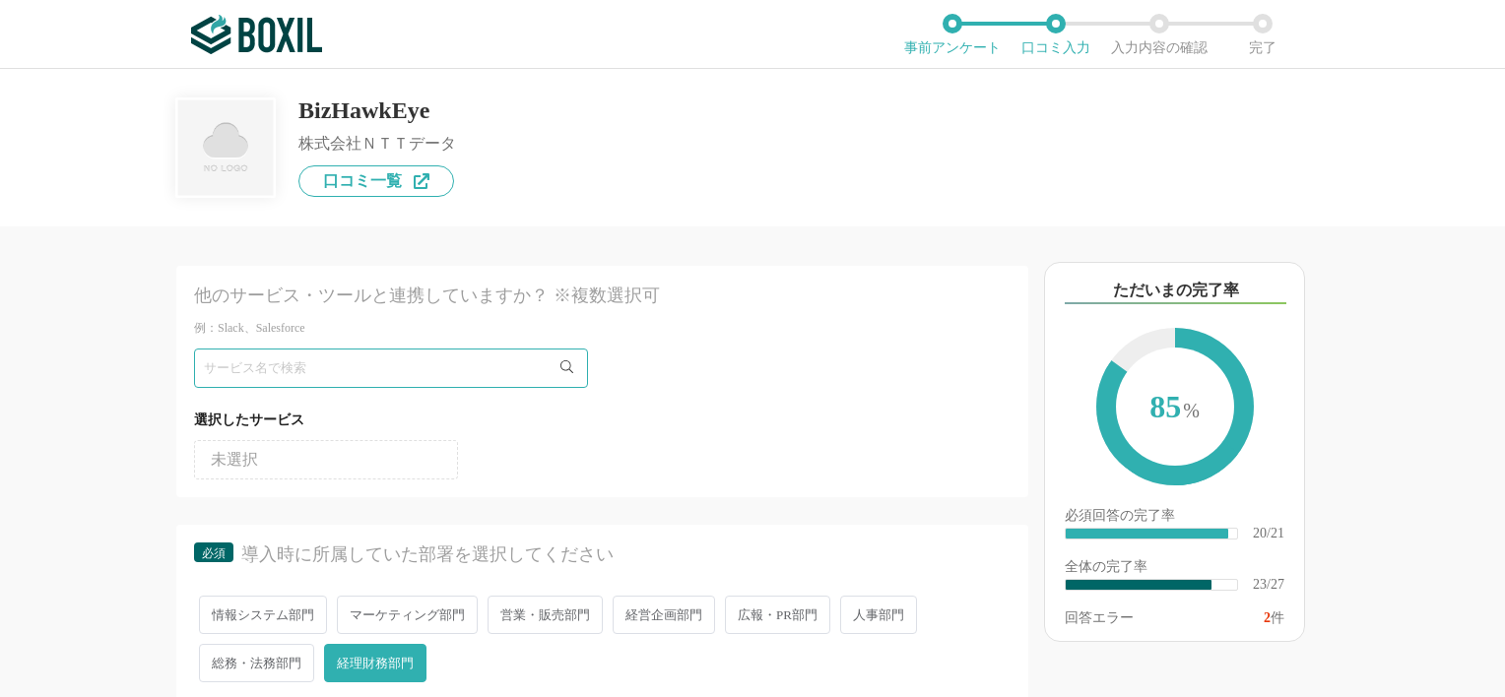
click at [590, 361] on div at bounding box center [602, 368] width 817 height 39
click at [569, 364] on icon at bounding box center [566, 367] width 13 height 13
click at [559, 297] on div "他のサービス・ツールと連携していますか？ ※複数選択可" at bounding box center [561, 296] width 735 height 25
click at [407, 457] on li "未選択" at bounding box center [326, 459] width 264 height 39
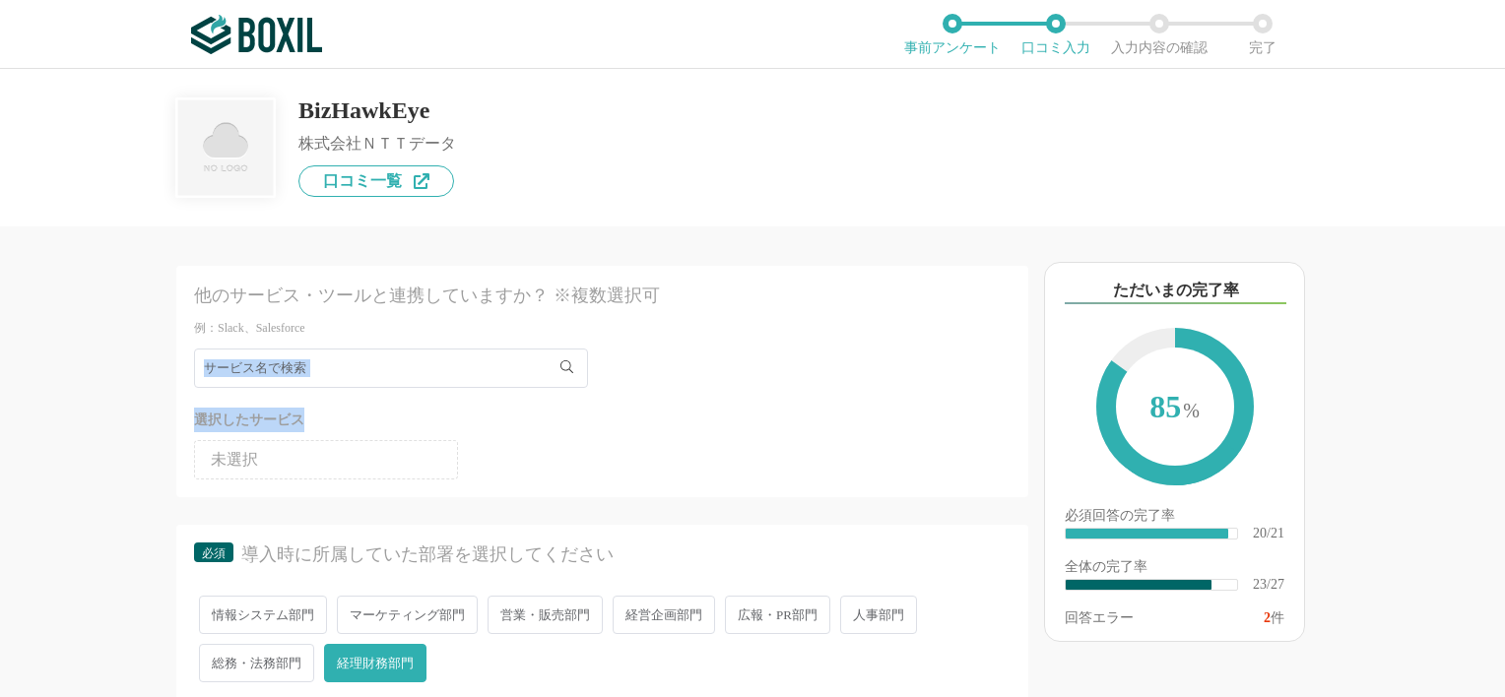
click at [350, 382] on div "選択したサービス 未選択" at bounding box center [602, 414] width 817 height 131
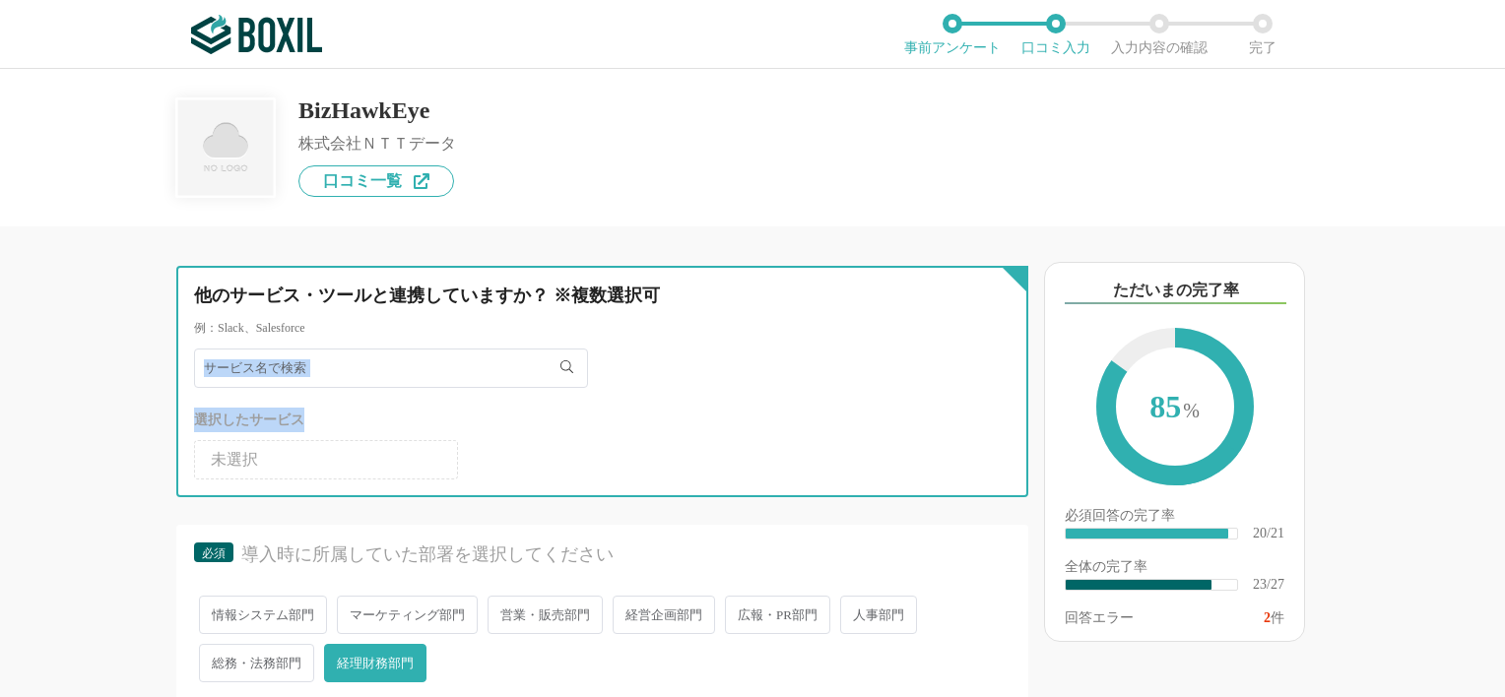
click at [349, 377] on input "text" at bounding box center [391, 368] width 394 height 39
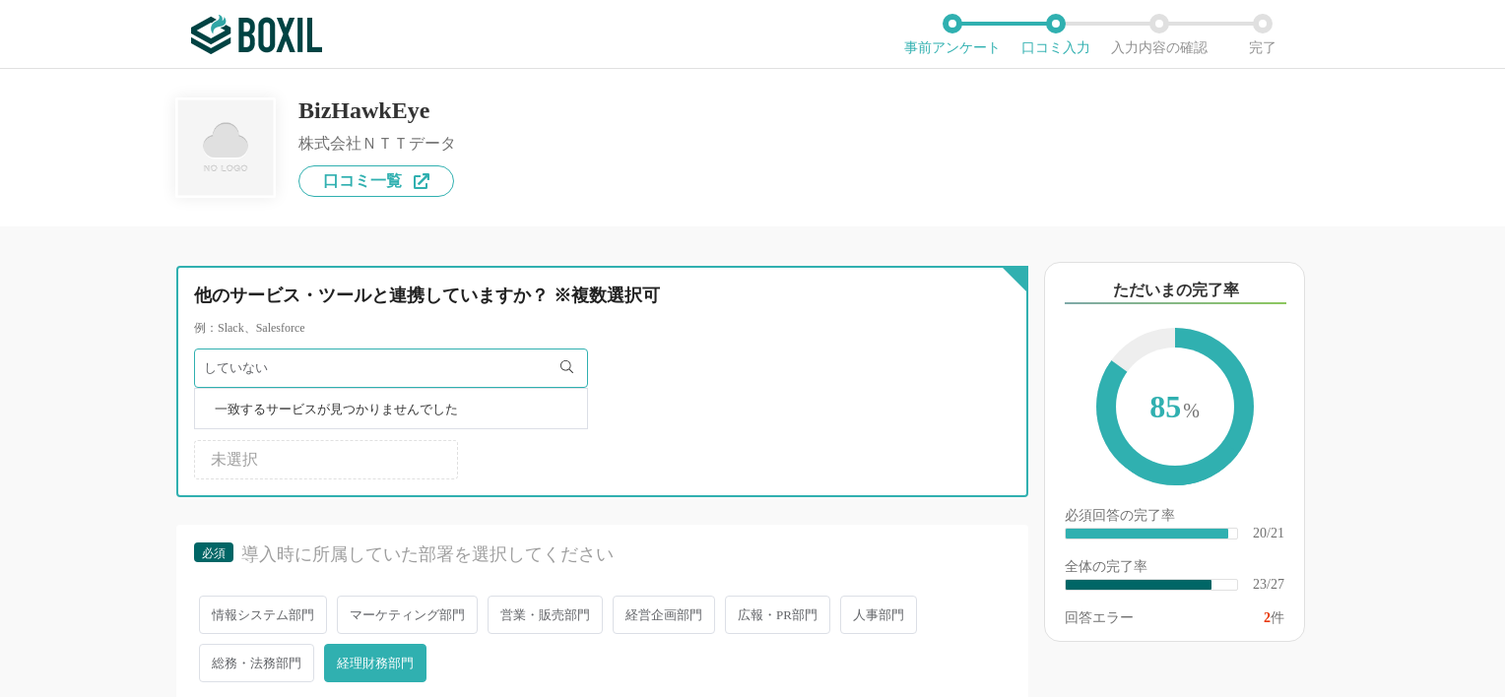
click at [563, 375] on input "していない" at bounding box center [391, 368] width 394 height 39
type input "し"
click at [489, 374] on input "text" at bounding box center [391, 368] width 394 height 39
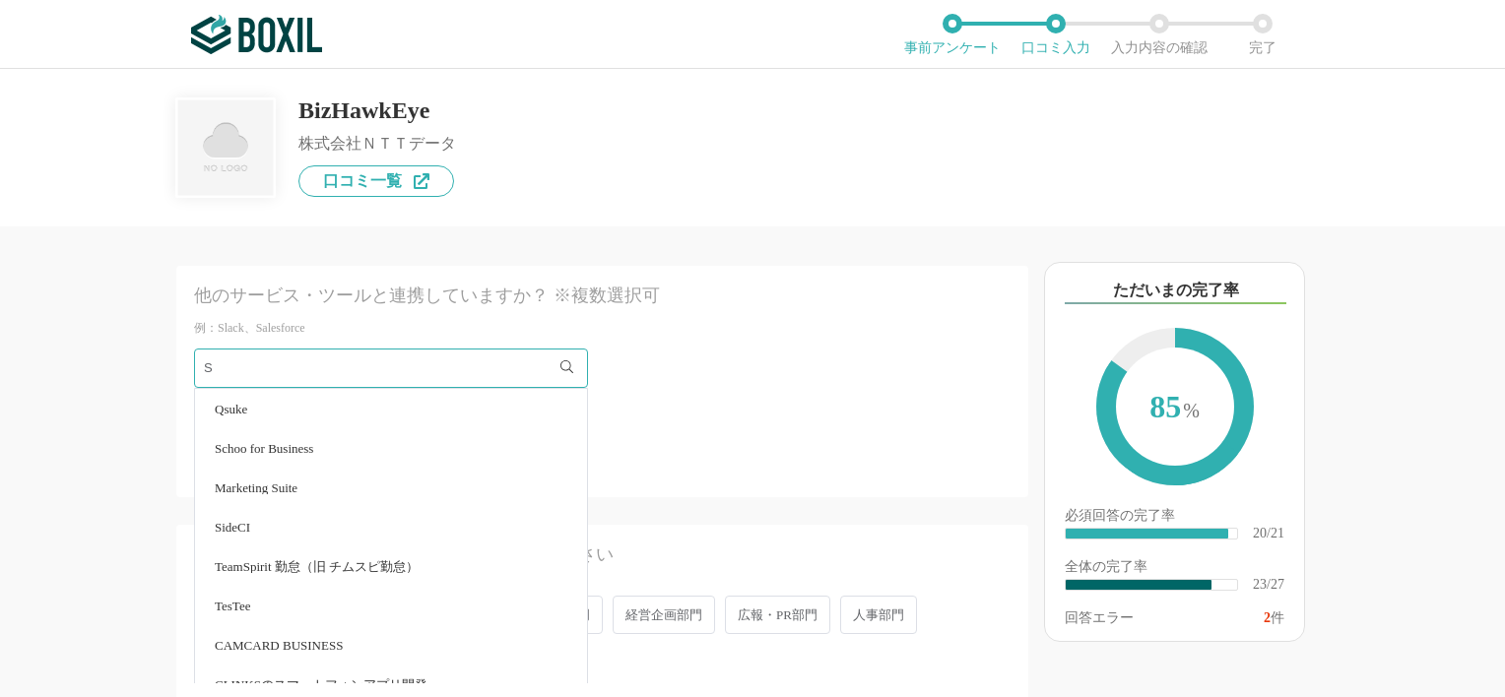
click at [567, 368] on icon at bounding box center [566, 367] width 13 height 13
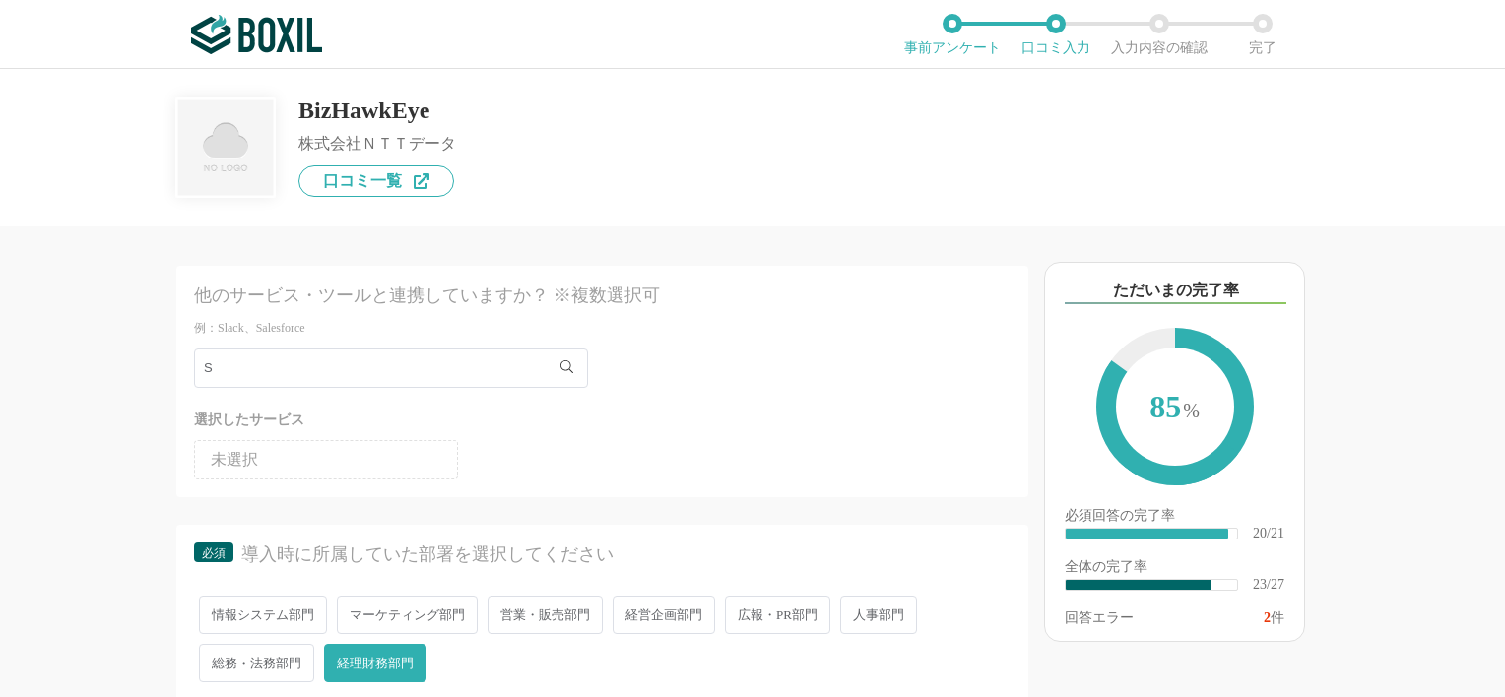
click at [563, 363] on icon at bounding box center [566, 367] width 13 height 13
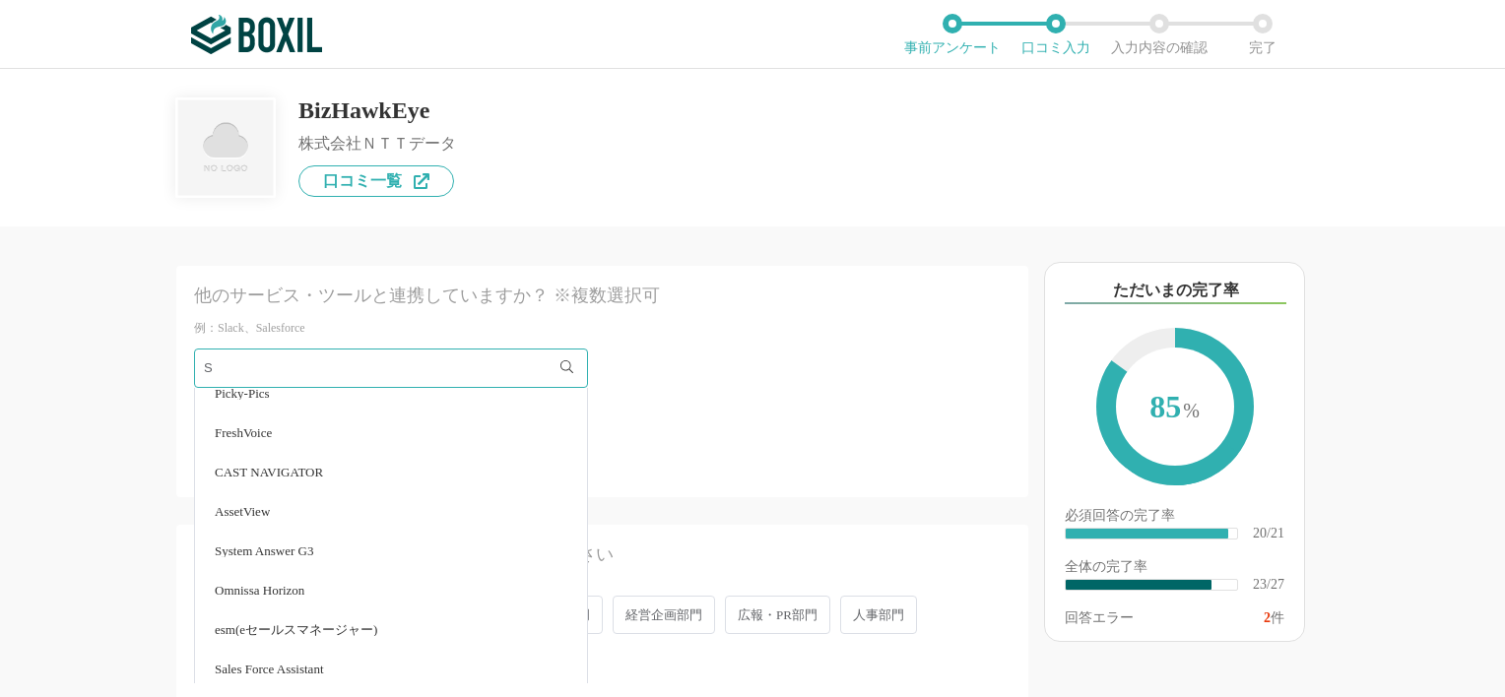
scroll to position [1925, 0]
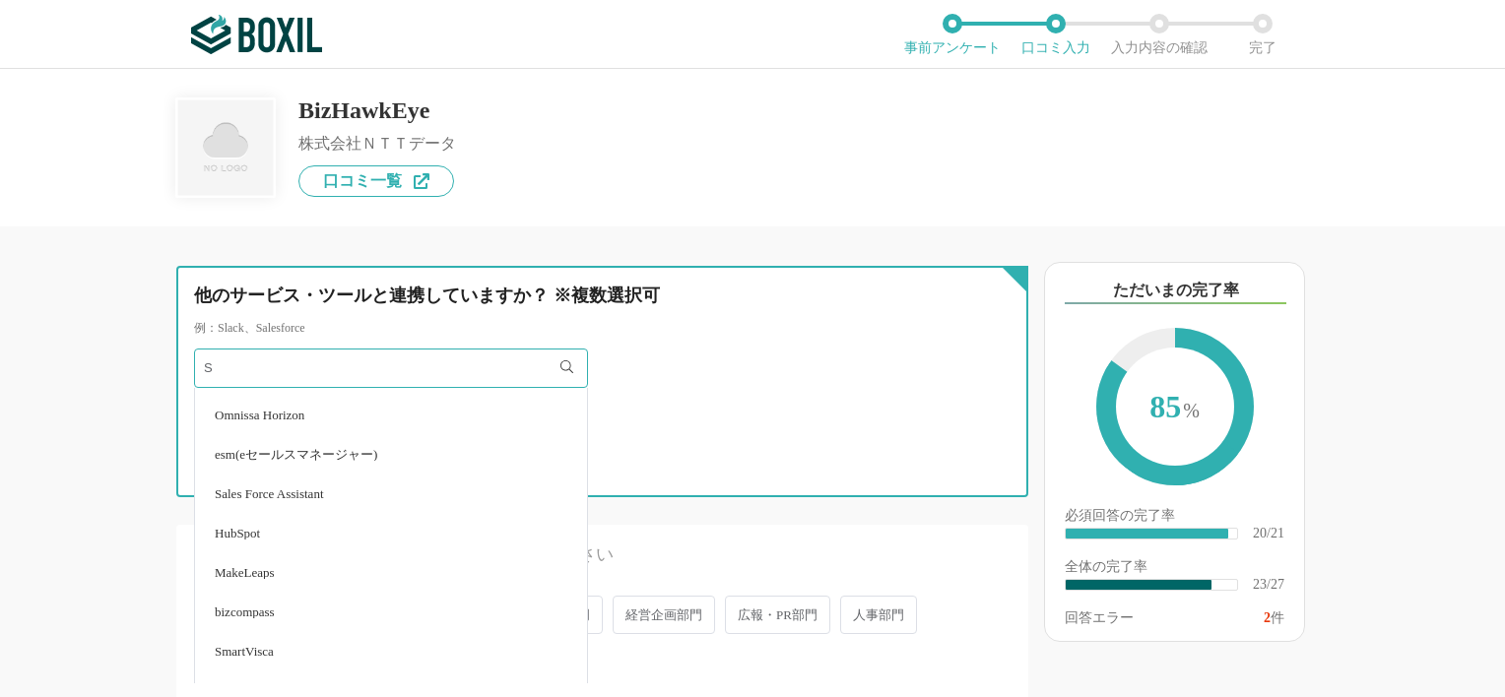
click at [382, 372] on input "S" at bounding box center [391, 368] width 394 height 39
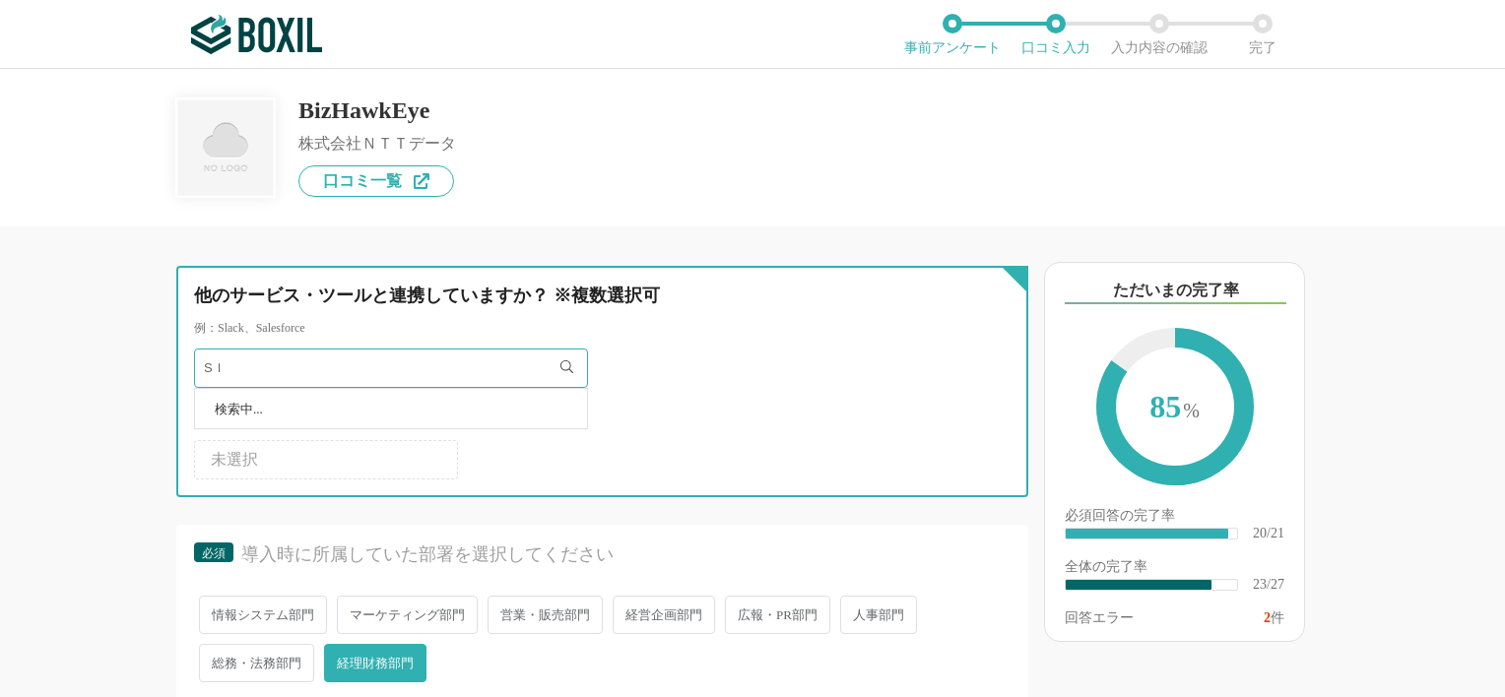
scroll to position [0, 0]
type input "S"
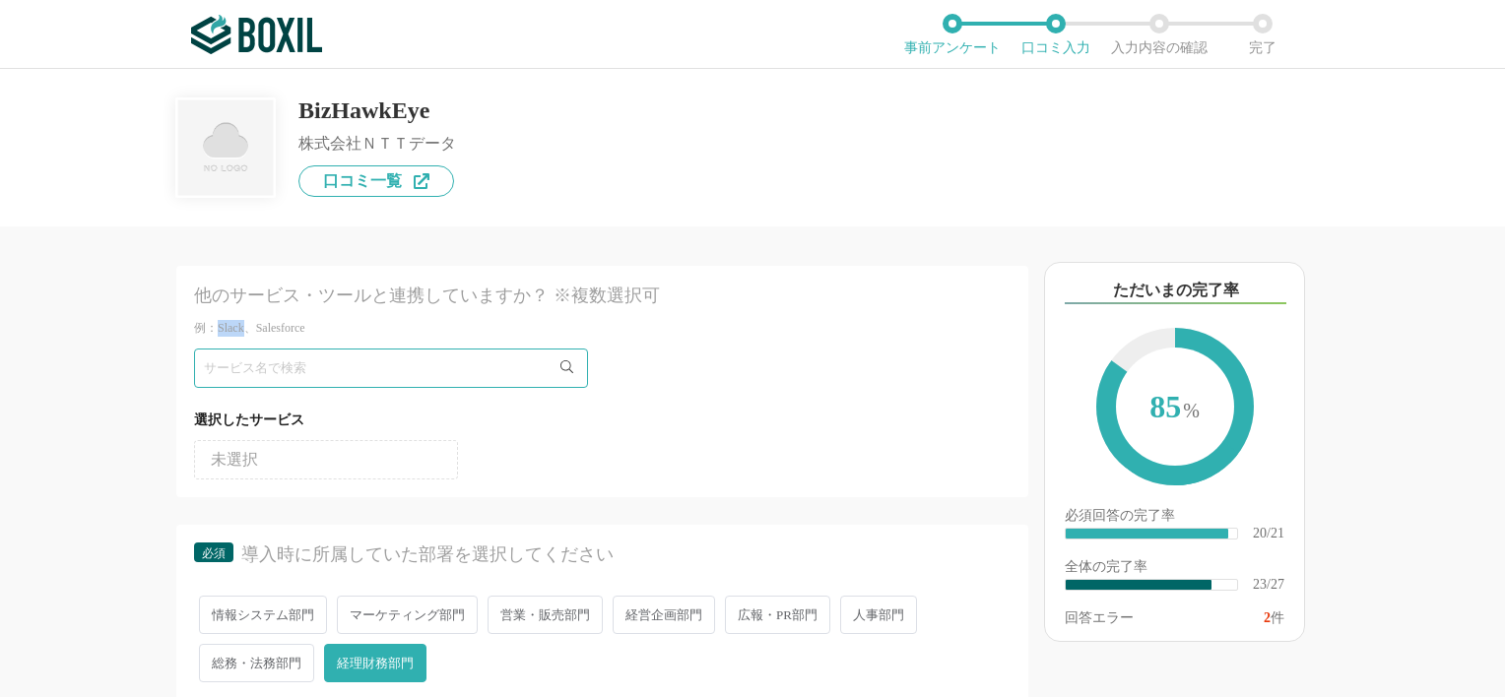
drag, startPoint x: 217, startPoint y: 326, endPoint x: 247, endPoint y: 333, distance: 31.3
click at [247, 333] on div "例：Slack、Salesforce" at bounding box center [602, 328] width 817 height 17
copy div "Slack"
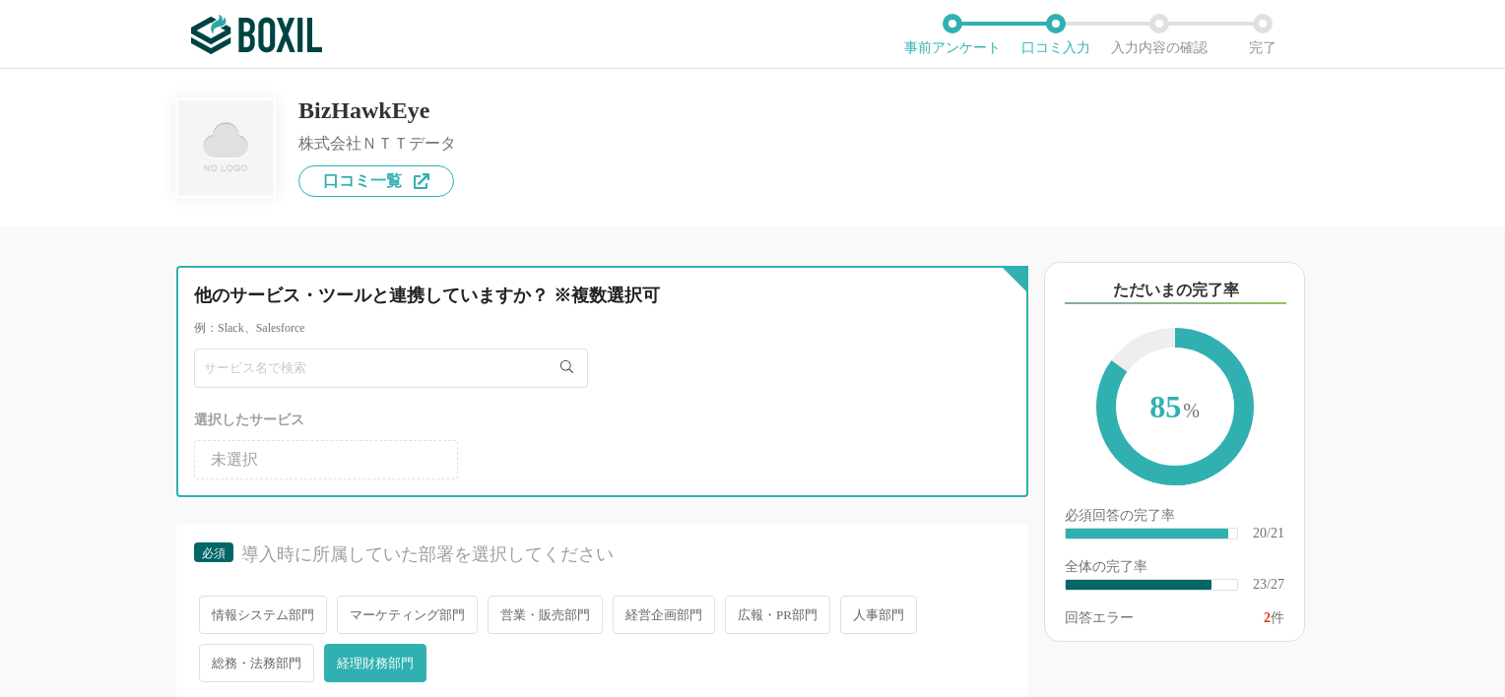
click at [264, 371] on input "text" at bounding box center [391, 368] width 394 height 39
paste input "Slack"
type input "Slack"
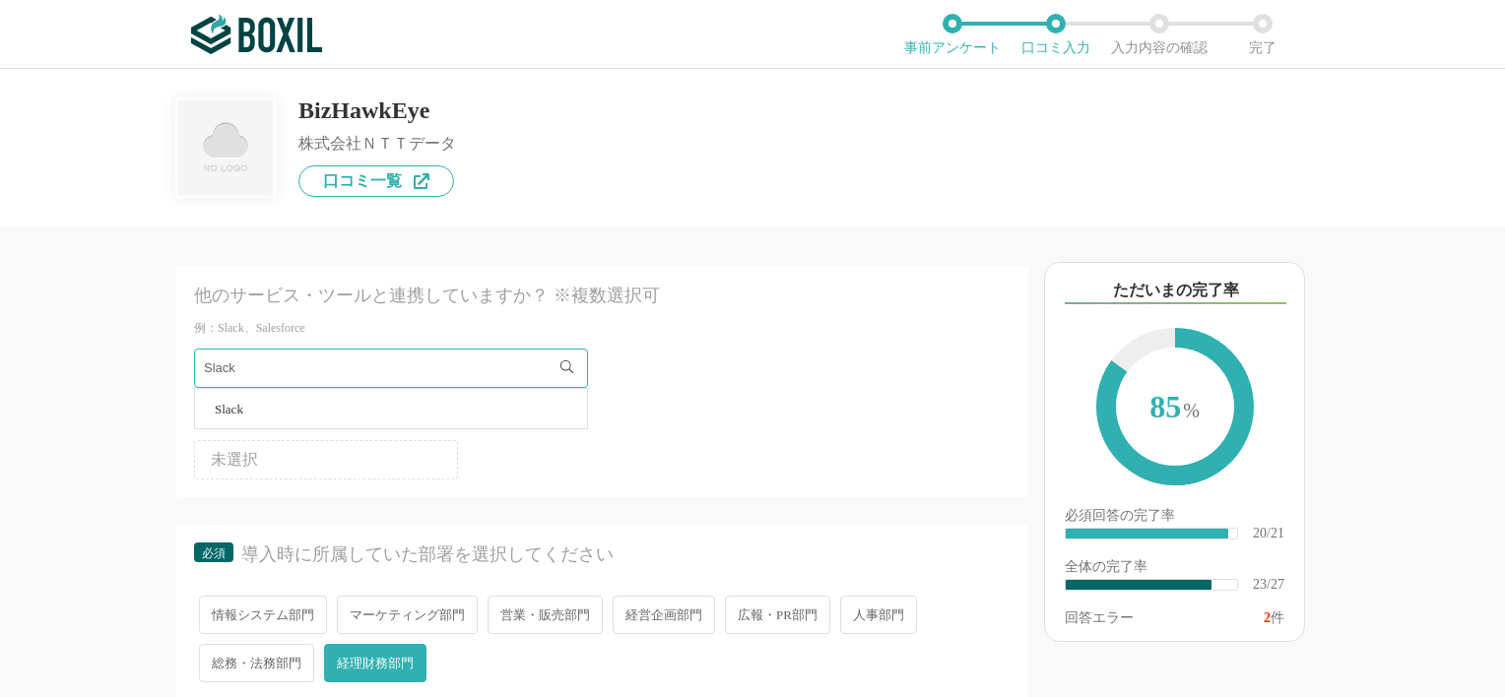
click at [236, 412] on span "Slack" at bounding box center [229, 409] width 29 height 13
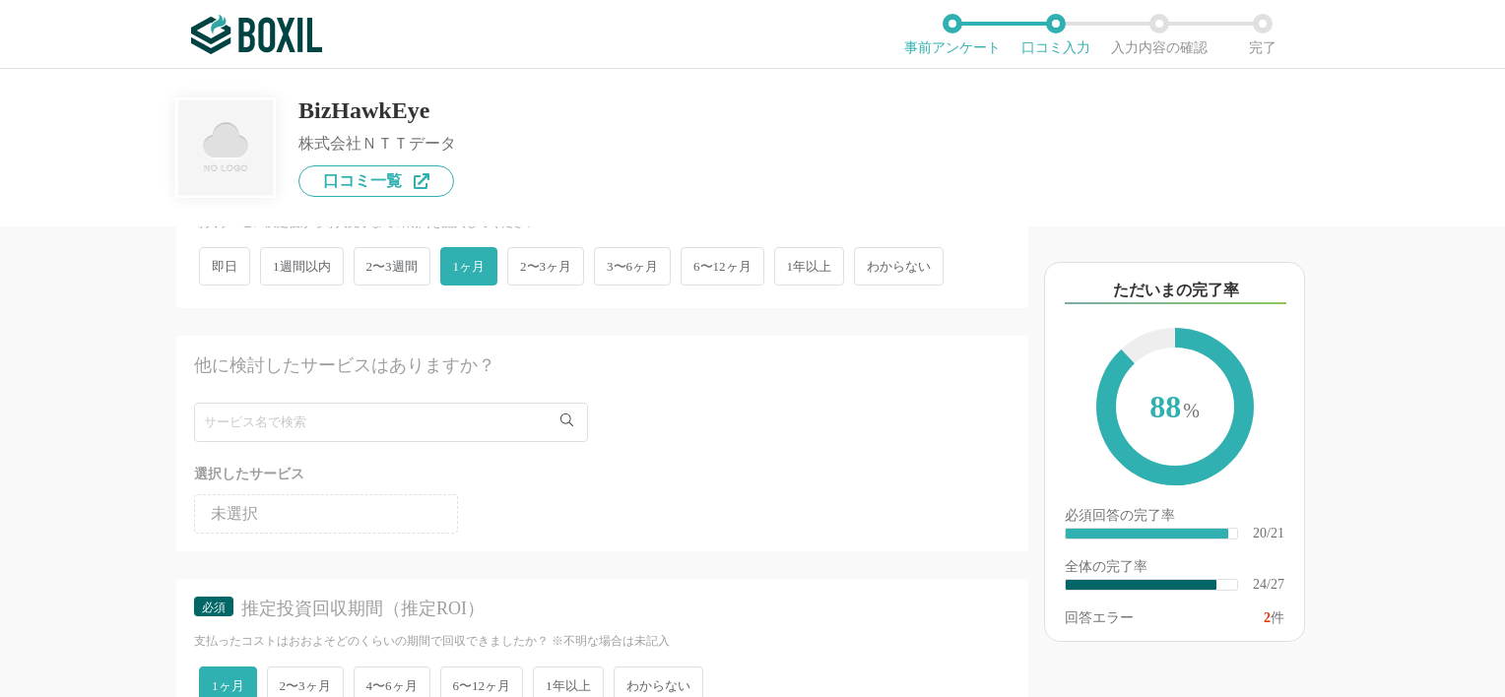
scroll to position [584, 0]
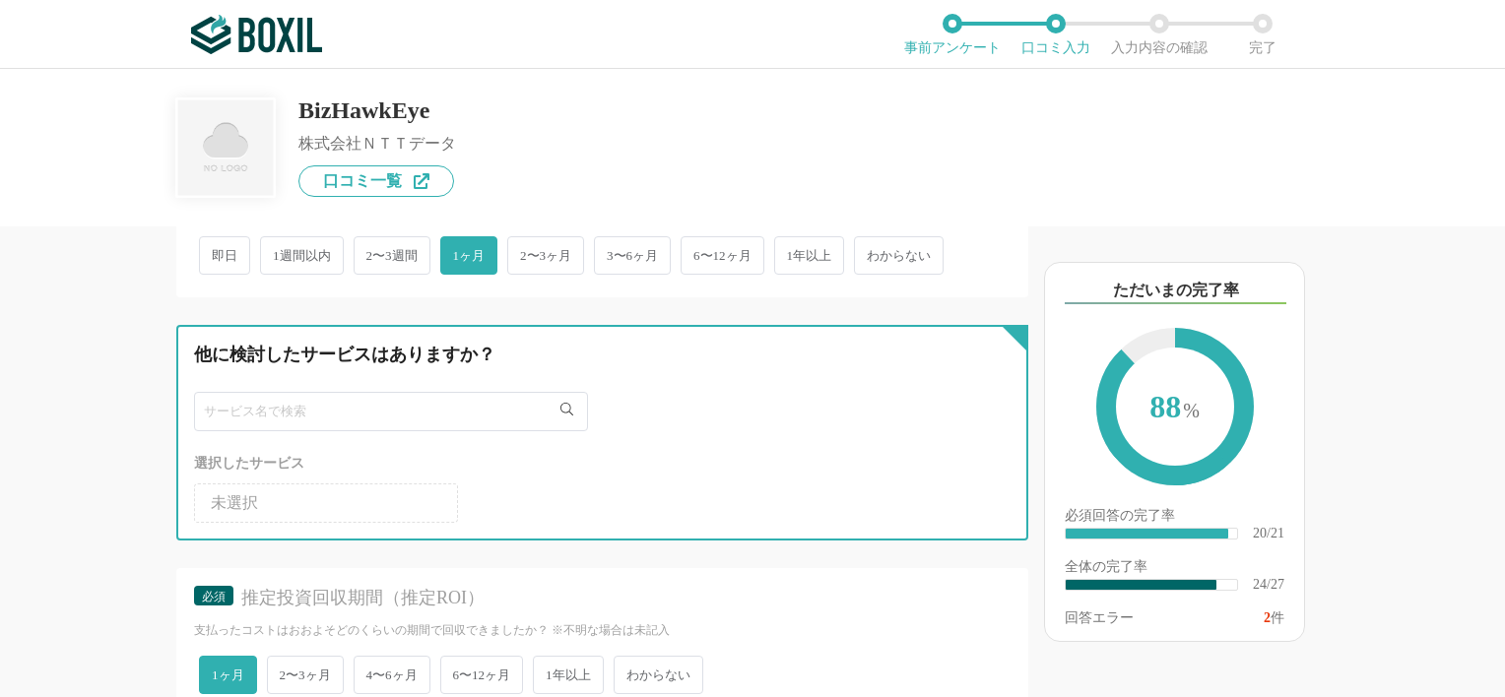
click at [316, 410] on input "text" at bounding box center [391, 411] width 394 height 39
paste input "Slack"
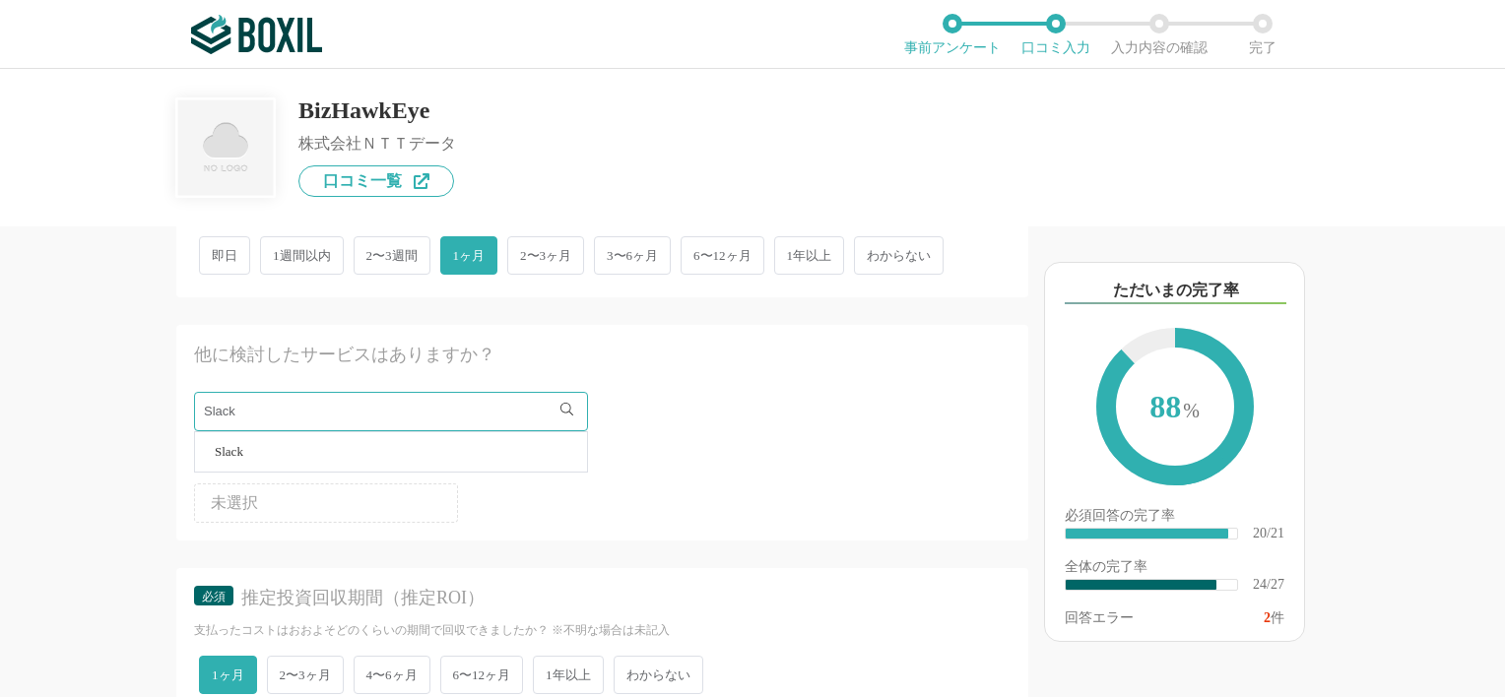
click at [243, 495] on span "未選択" at bounding box center [234, 503] width 47 height 16
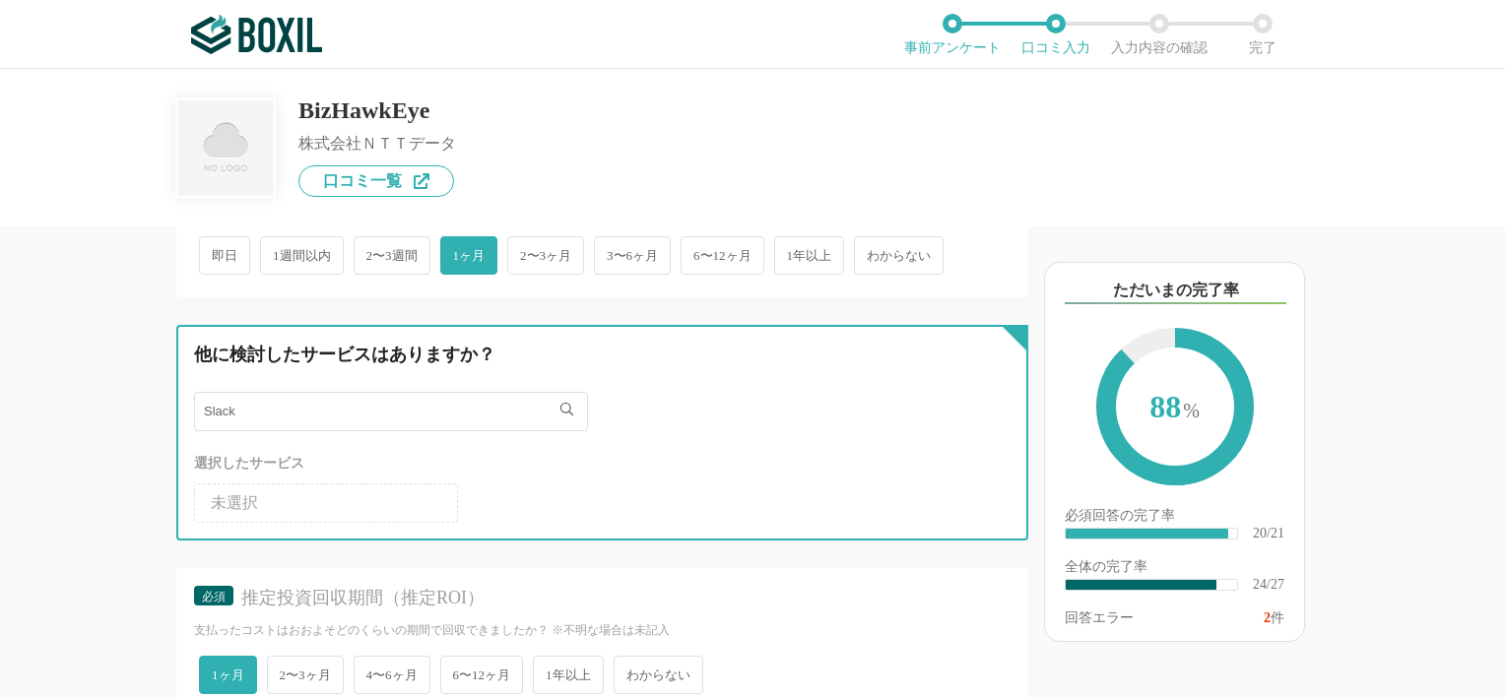
click at [287, 417] on input "Slack" at bounding box center [391, 411] width 394 height 39
type input "S"
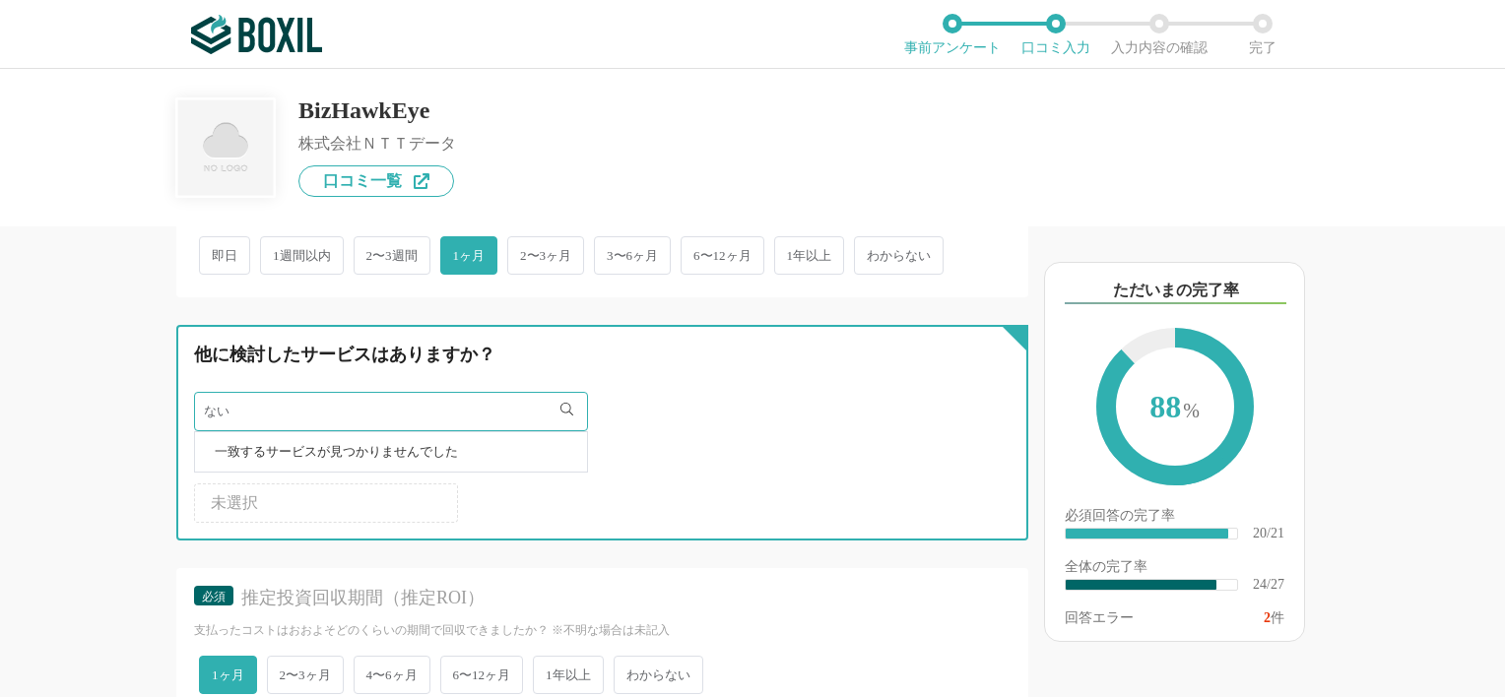
type input "な"
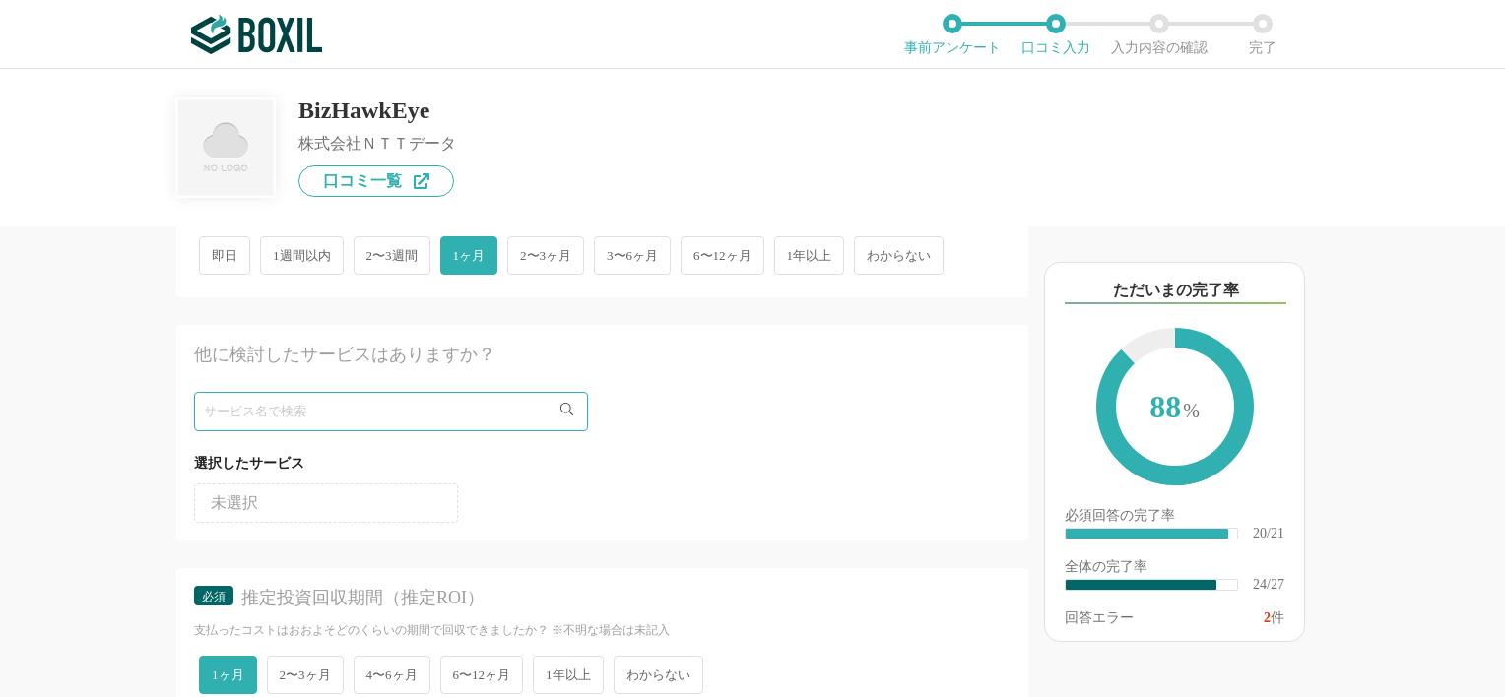
click at [247, 510] on li "未選択" at bounding box center [326, 503] width 264 height 39
click at [247, 509] on li "未選択" at bounding box center [326, 503] width 264 height 39
click at [218, 504] on span "未選択" at bounding box center [234, 503] width 47 height 16
click at [280, 451] on div "選択したサービス" at bounding box center [602, 463] width 817 height 25
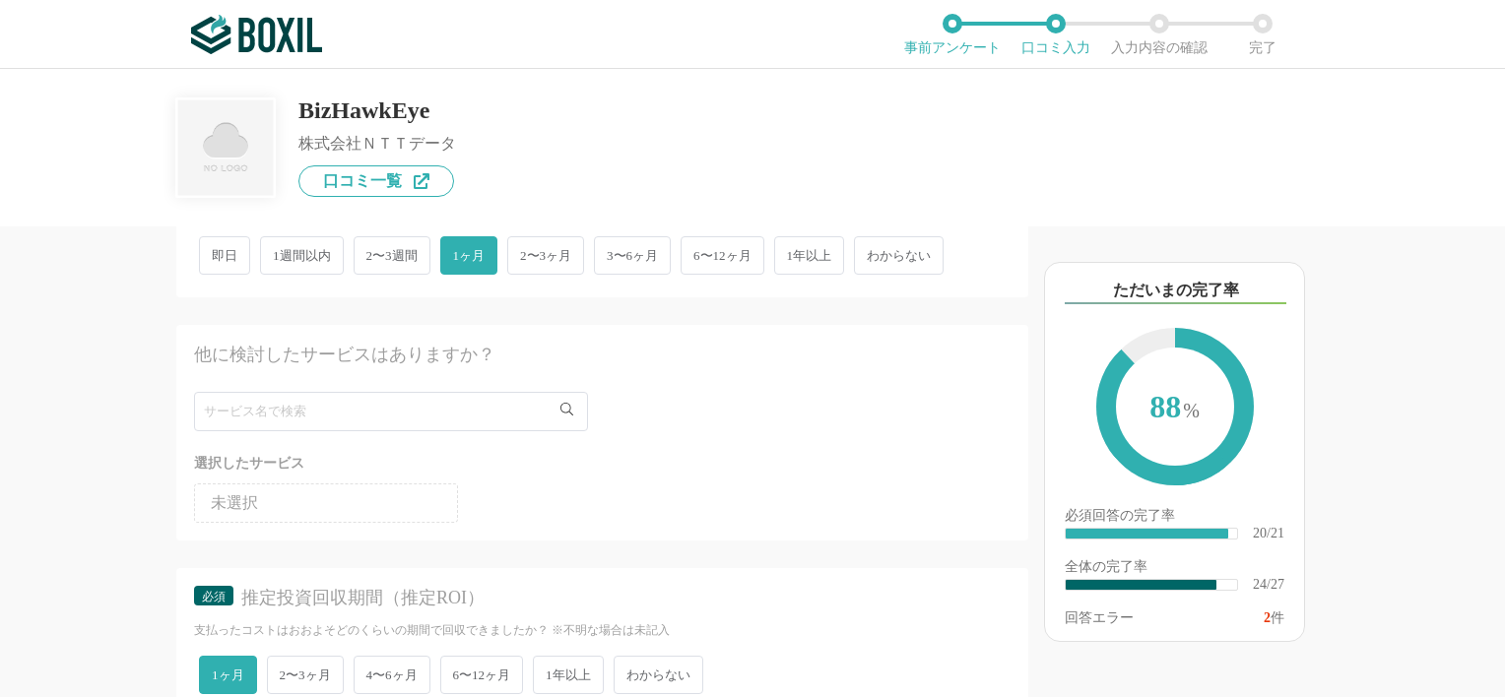
click at [280, 452] on div "選択したサービス" at bounding box center [602, 463] width 817 height 25
drag, startPoint x: 280, startPoint y: 452, endPoint x: 213, endPoint y: 491, distance: 77.2
click at [213, 495] on span "未選択" at bounding box center [234, 503] width 47 height 16
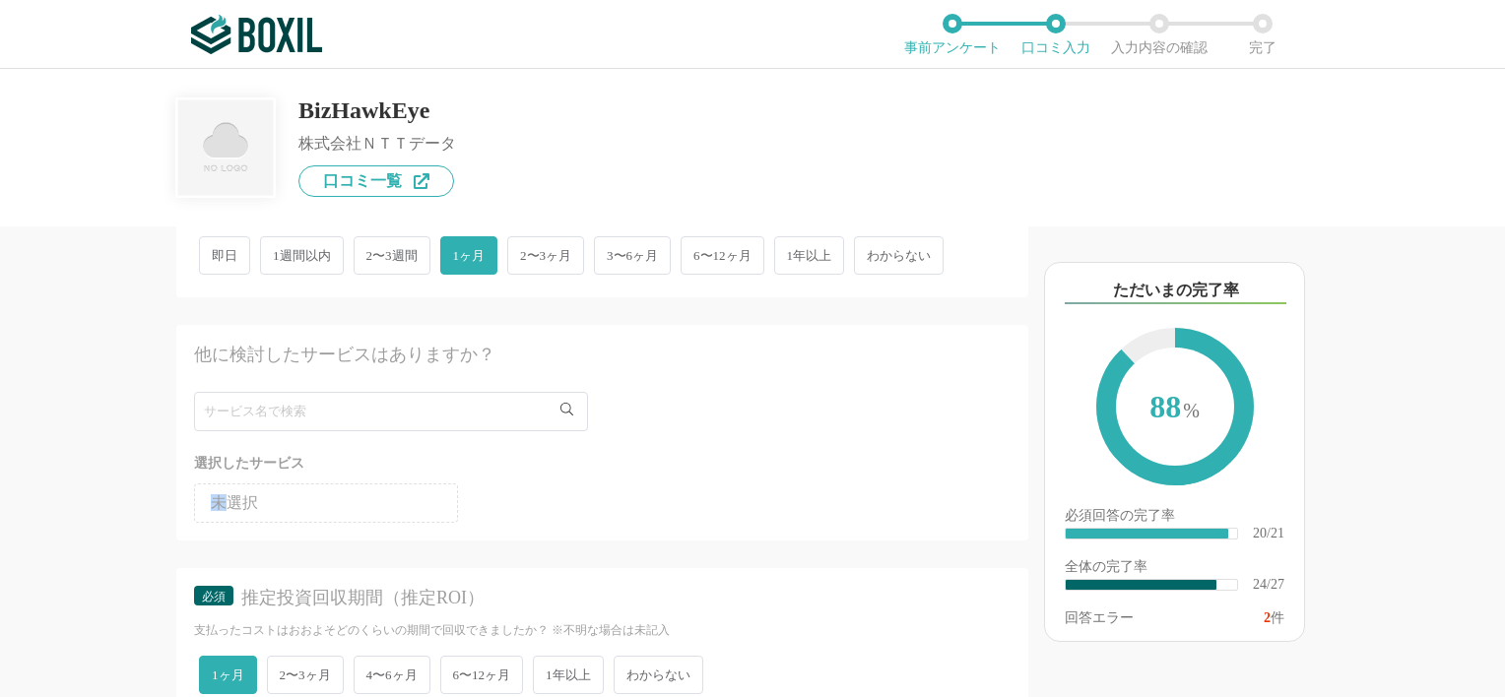
scroll to position [0, 0]
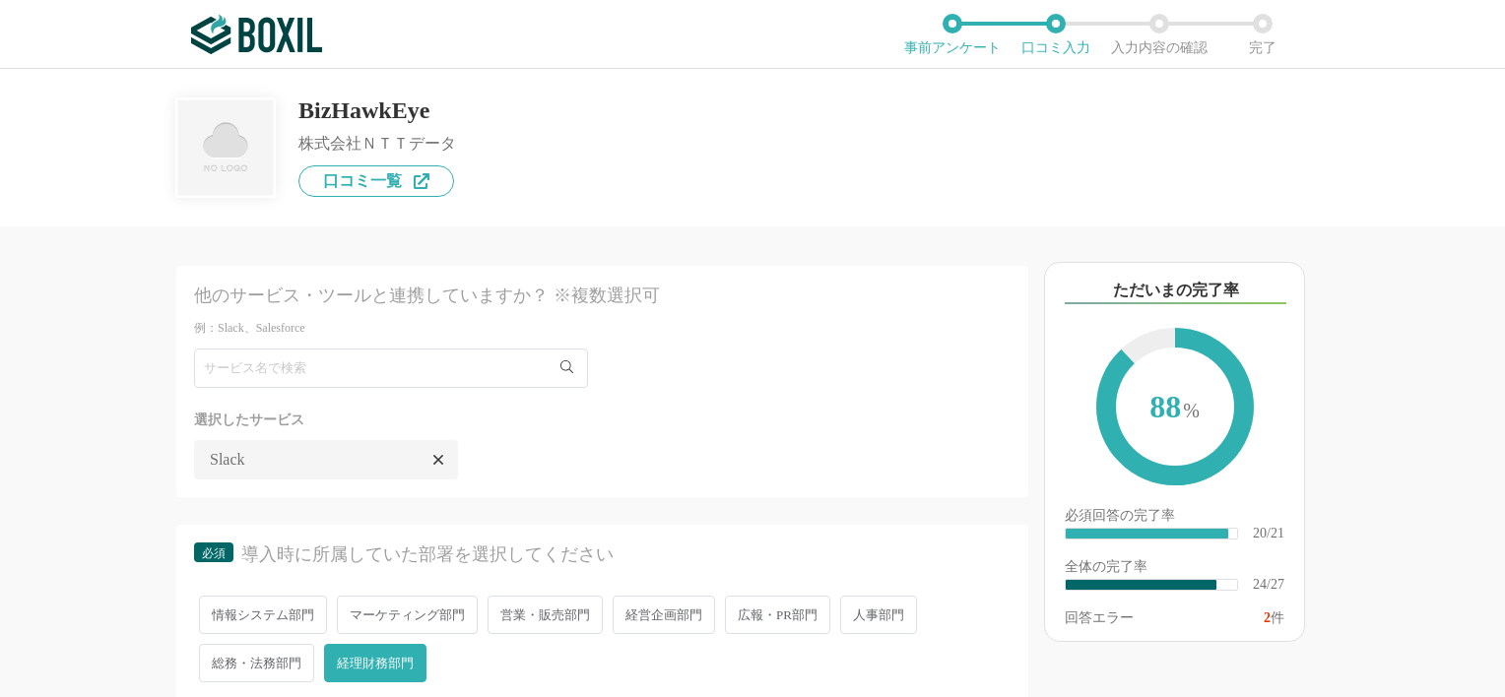
click at [437, 463] on icon at bounding box center [438, 460] width 10 height 16
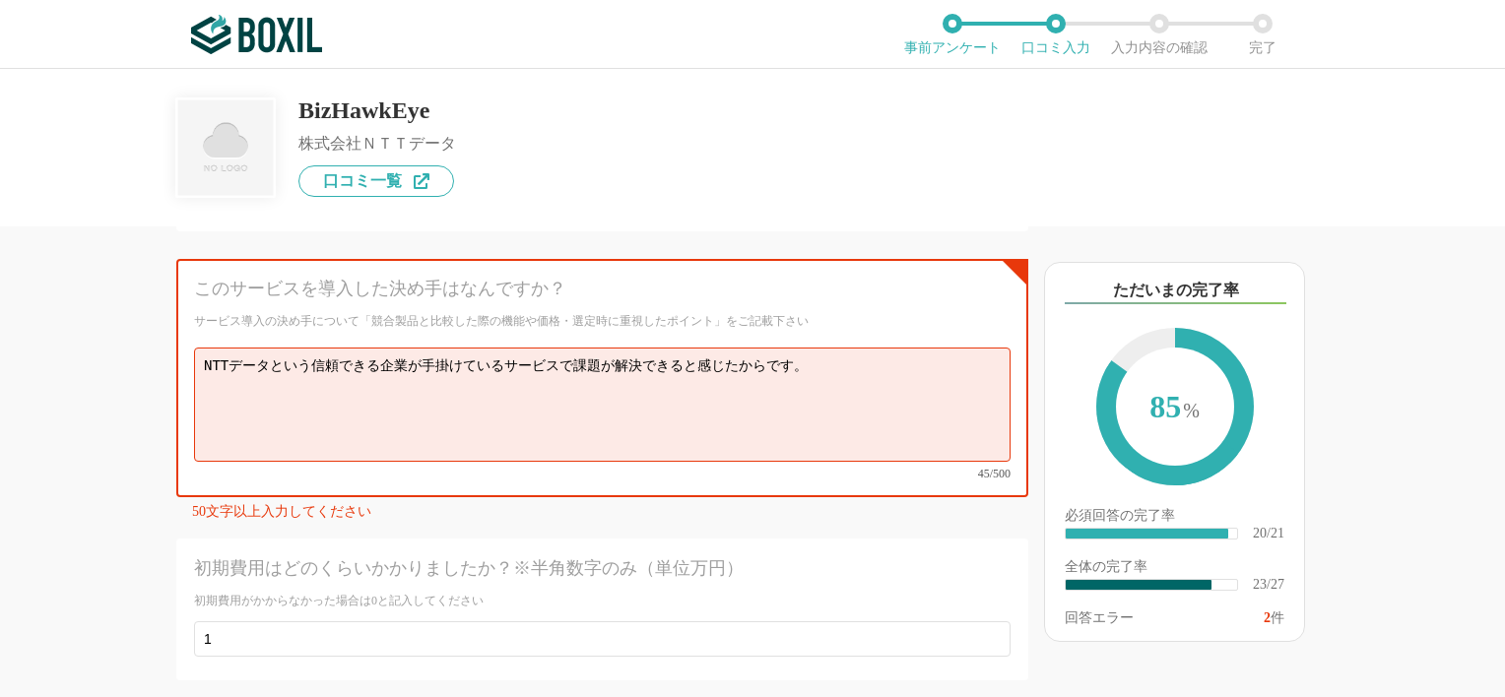
scroll to position [4657, 0]
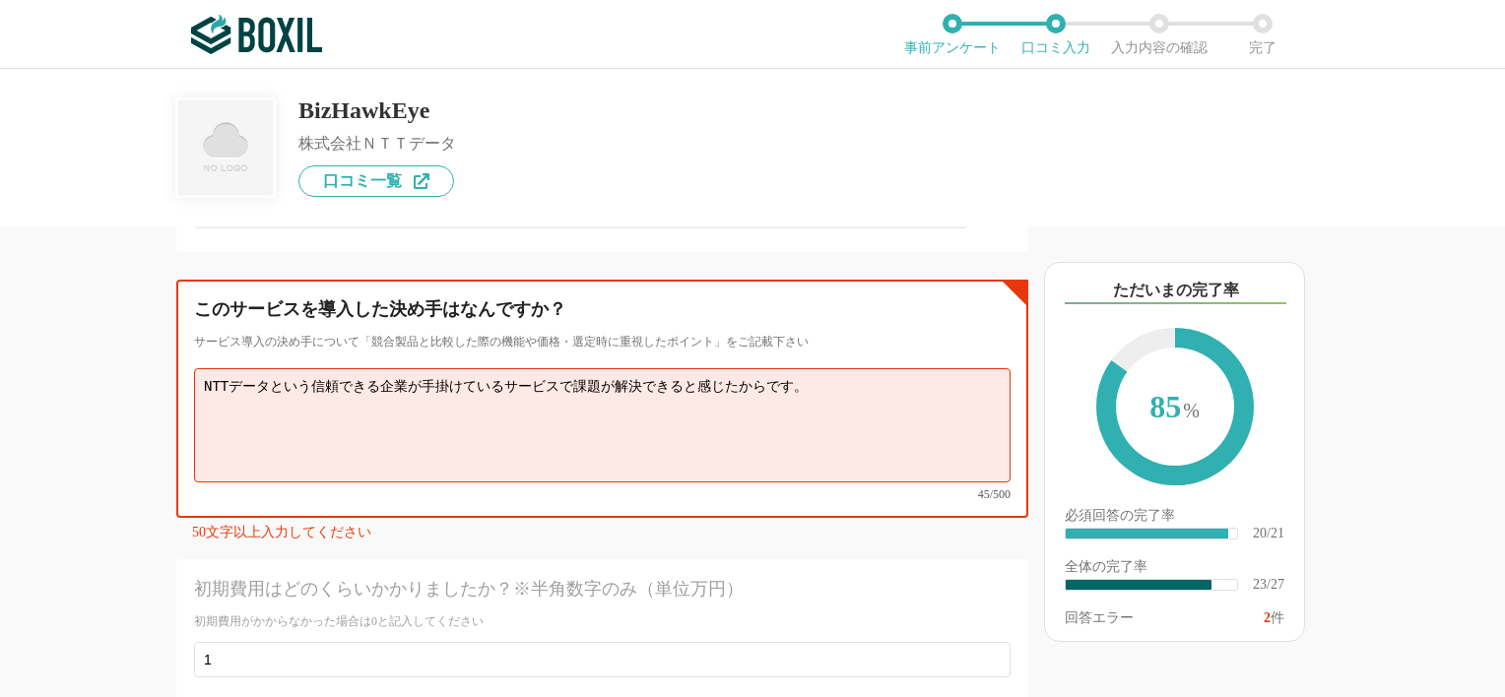
click at [565, 368] on textarea "NTTデータという信頼できる企業が手掛けているサービスで課題が解決できると感じたからです。" at bounding box center [602, 425] width 817 height 114
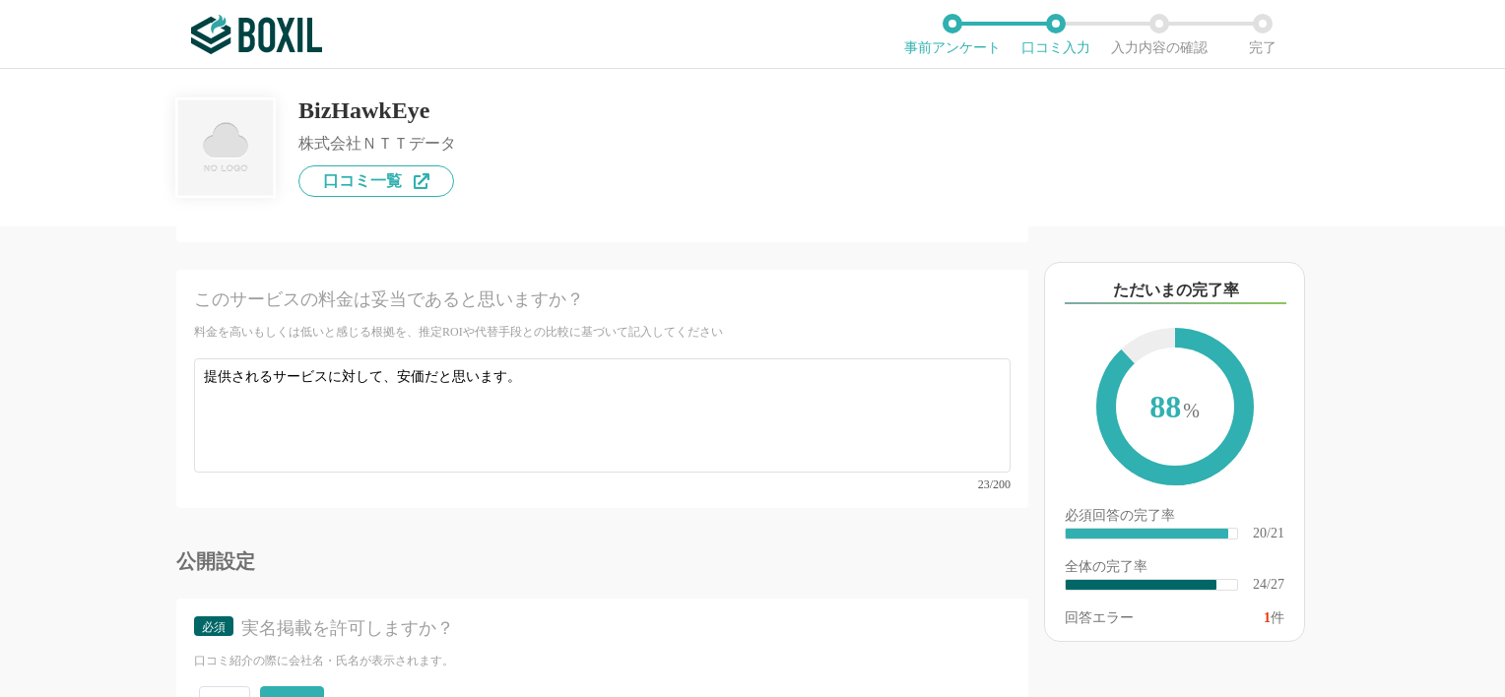
scroll to position [5347, 0]
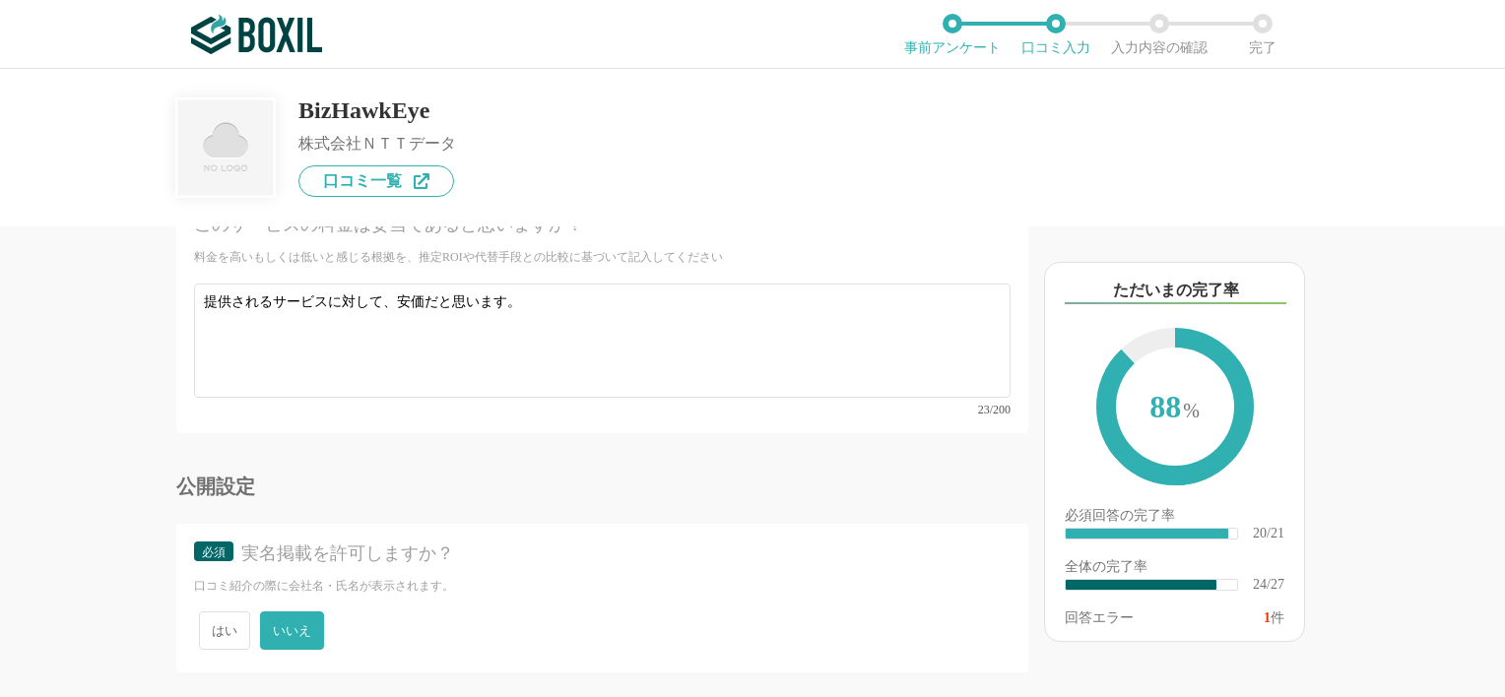
type textarea "NTTデータという信頼できる企業が手掛けているサービスで、法人の課題が解決できると感じたため導入をいたしました。"
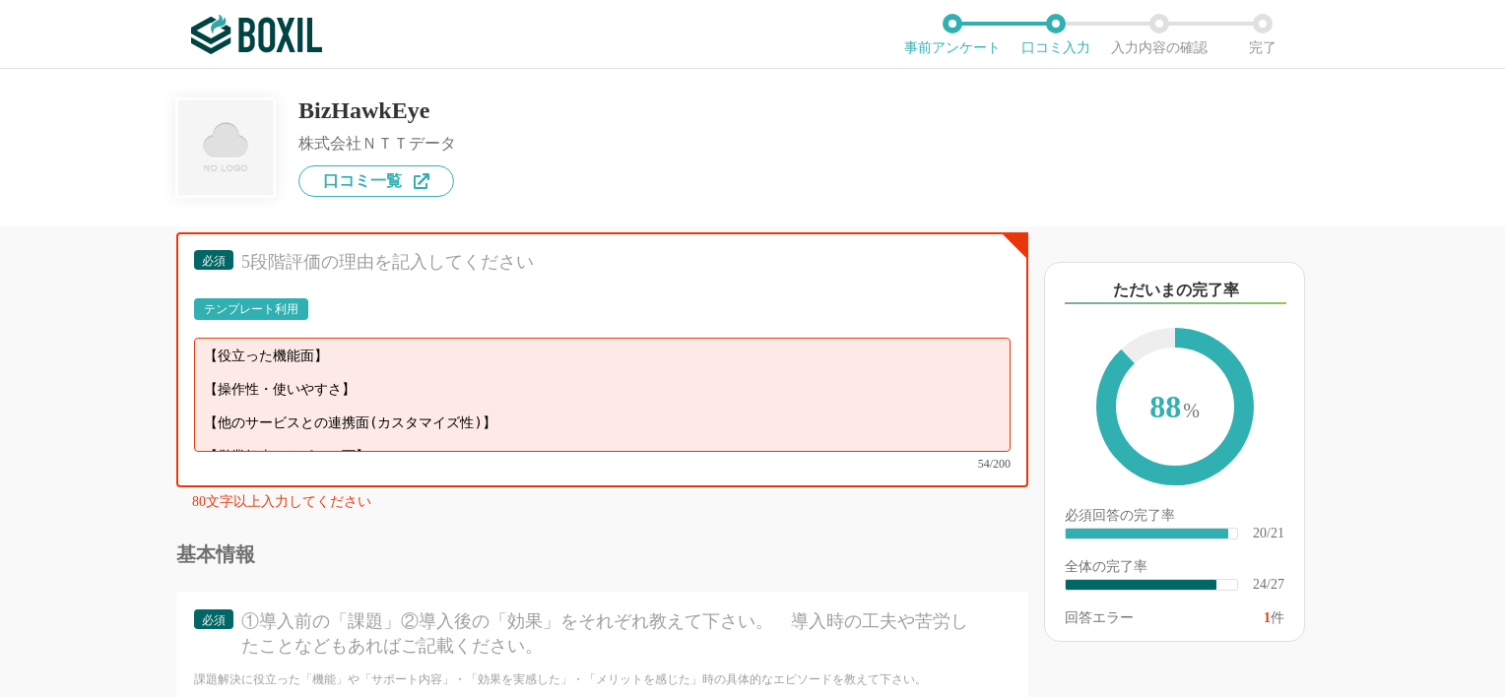
scroll to position [3446, 0]
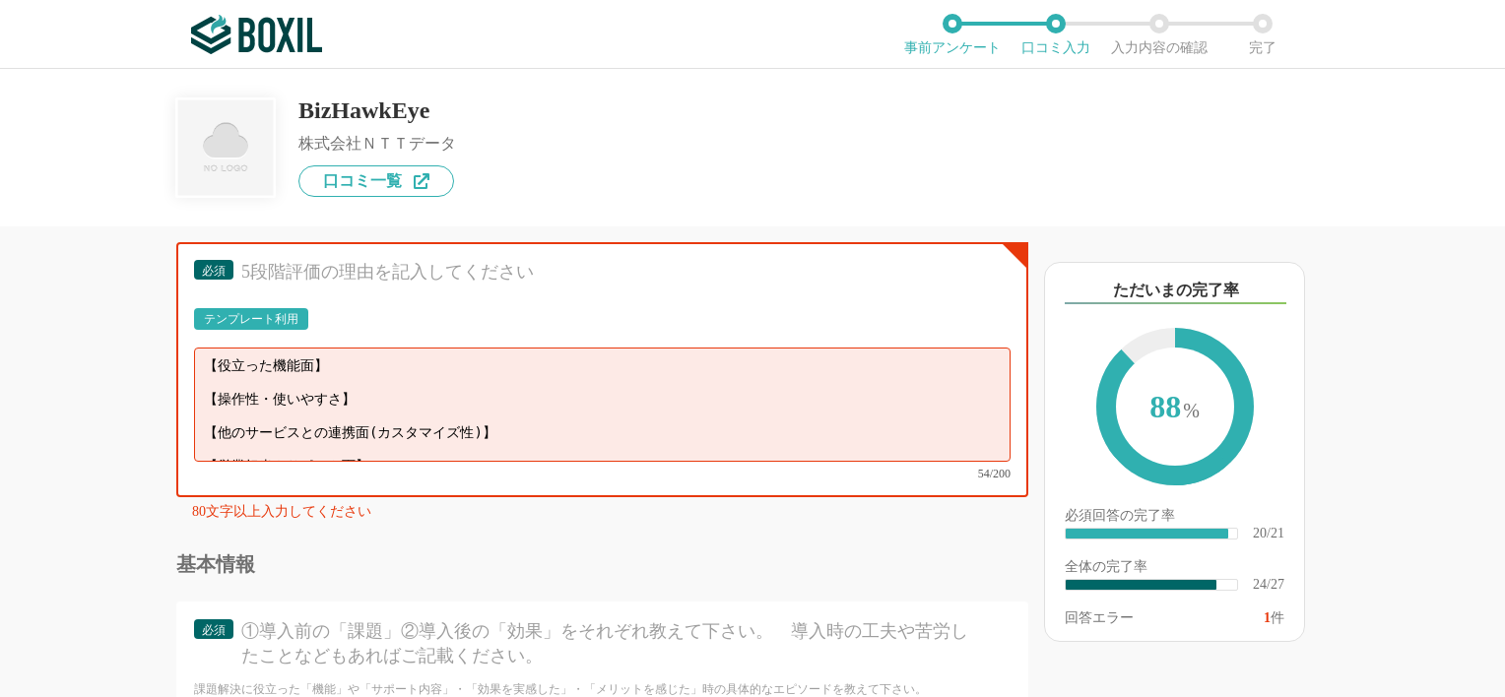
click at [994, 433] on div "【役立った機能面】 【操作性・使いやすさ】 【他のサービスとの連携面(カスタマイズ性)】 【営業担当やサポート面】 54/200" at bounding box center [602, 414] width 817 height 132
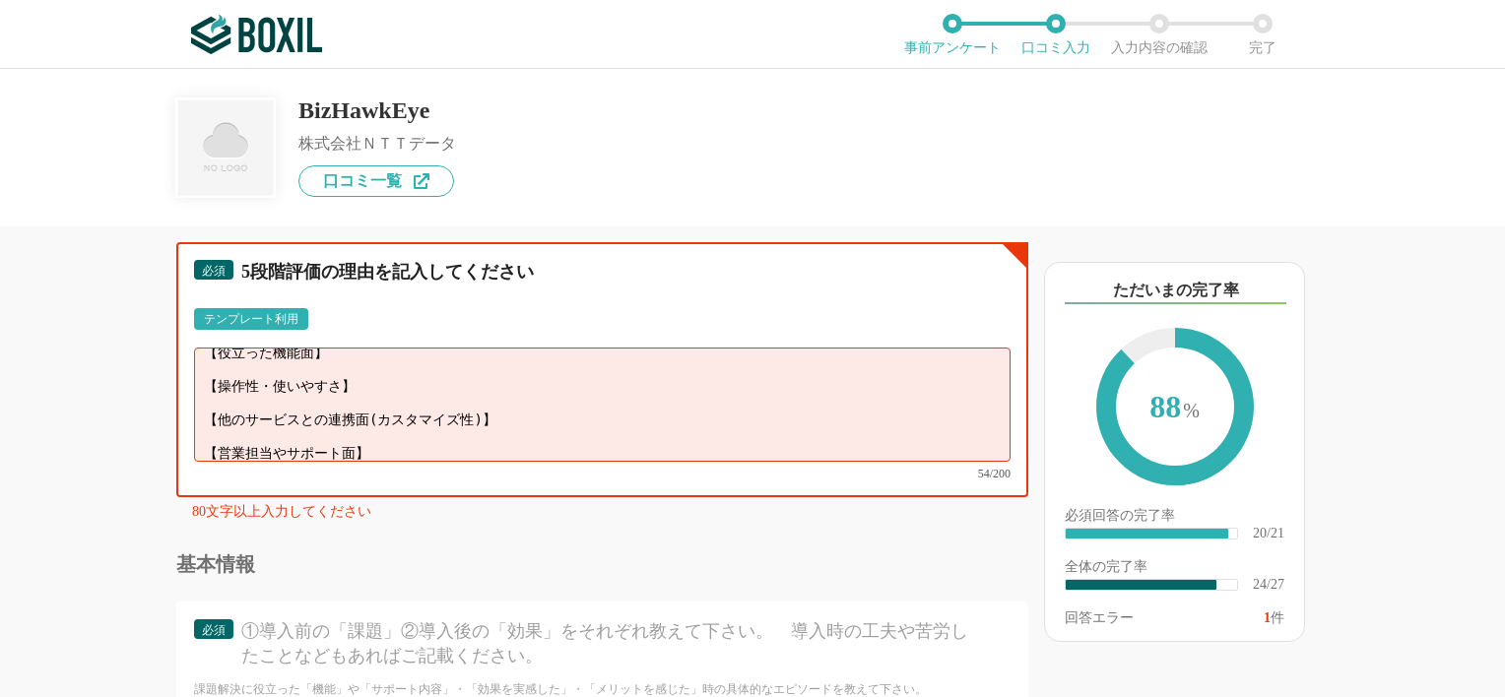
scroll to position [0, 0]
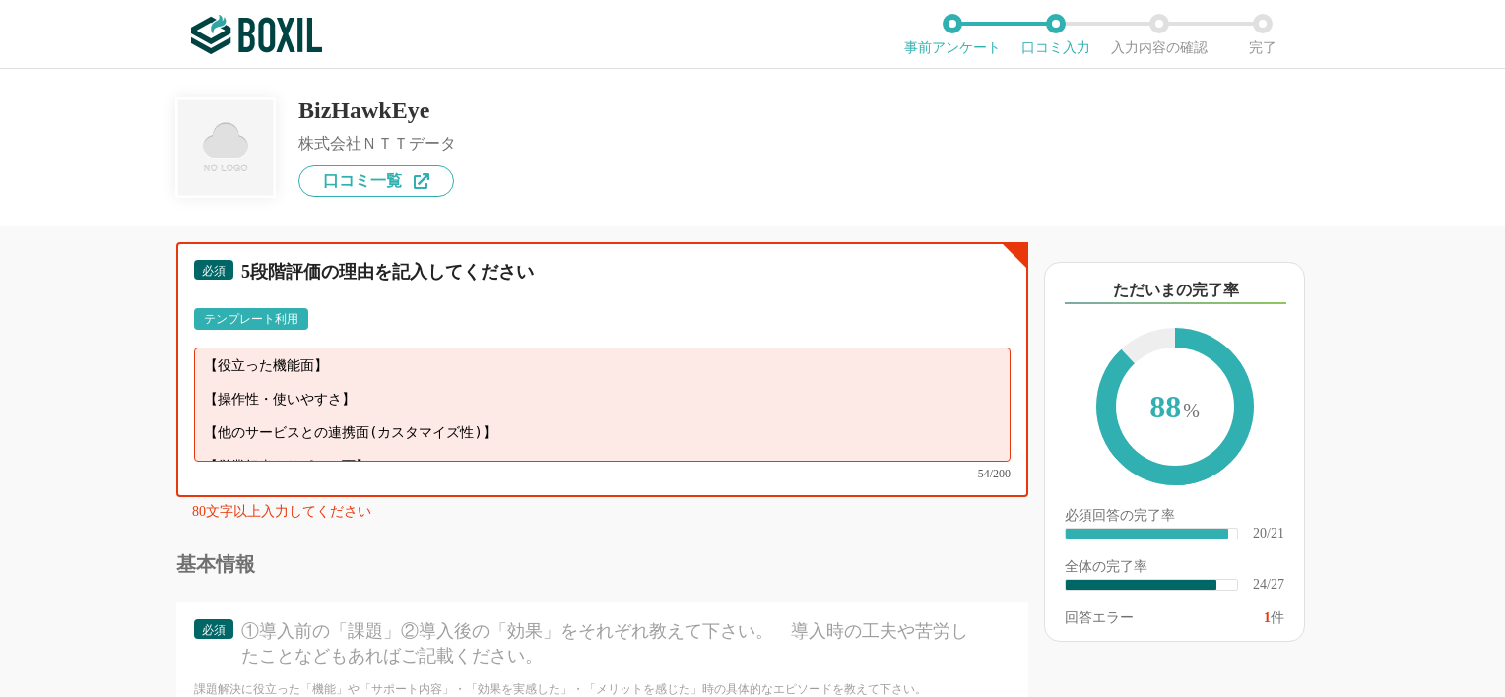
click at [360, 349] on textarea "【役立った機能面】 【操作性・使いやすさ】 【他のサービスとの連携面(カスタマイズ性)】 【営業担当やサポート面】" at bounding box center [602, 405] width 817 height 114
click at [499, 406] on textarea "【役立った機能面】 【操作性・使いやすさ】 【他のサービスとの連携面(カスタマイズ性)】 【営業担当やサポート面】" at bounding box center [602, 405] width 817 height 114
click at [494, 348] on textarea "【役立った機能面】 【操作性・使いやすさ】 【営業担当やサポート面】" at bounding box center [602, 405] width 817 height 114
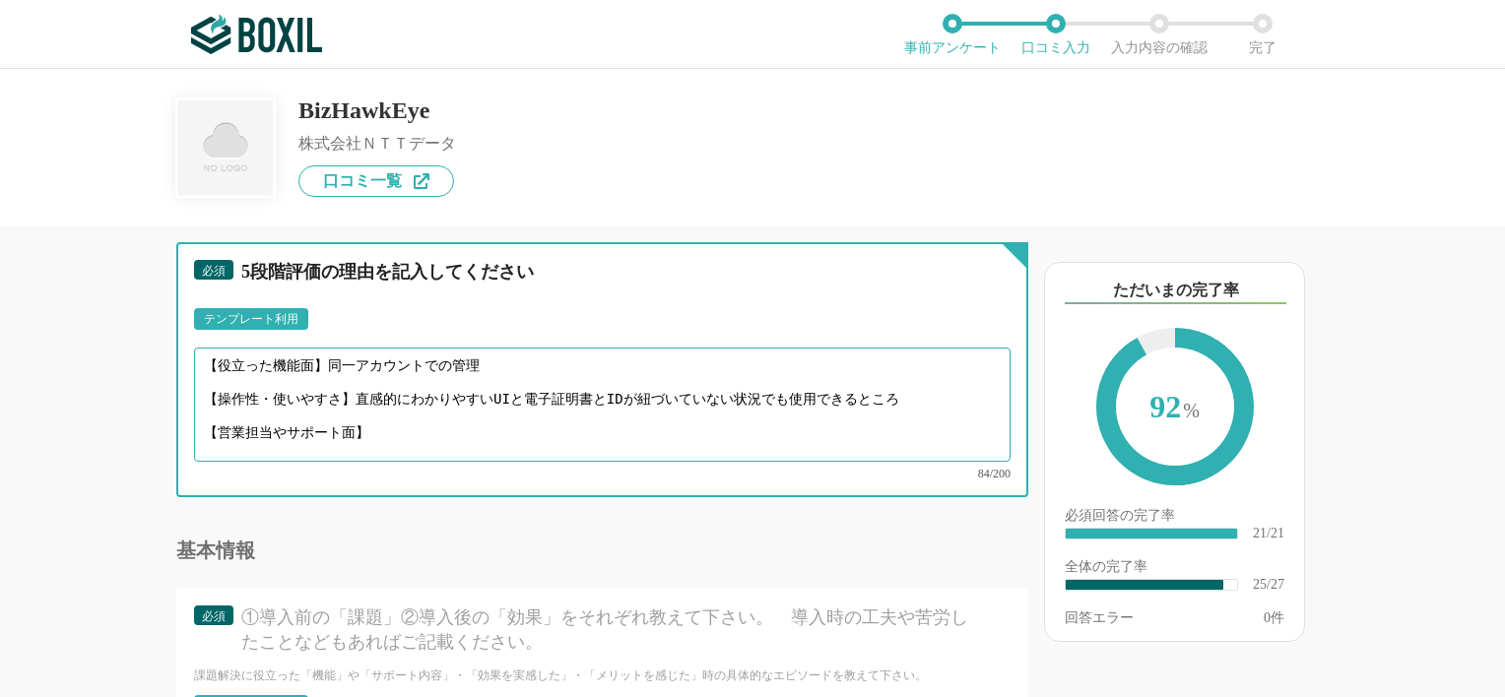
click at [389, 406] on textarea "【役立った機能面】同一アカウントでの管理 【操作性・使いやすさ】直感的にわかりやすいUIと電子証明書とIDが紐づいていない状況でも使用できるところ 【営業担当…" at bounding box center [602, 405] width 817 height 114
click at [567, 351] on textarea "【役立った機能面】同一アカウントでの管理 【操作性・使いやすさ】直感的にわかりやすいUIと電子証明書とIDが紐づいていない状況でも使用できるところ 【営業担当…" at bounding box center [602, 405] width 817 height 114
click at [501, 348] on textarea "【役立った機能面】同一アカウントでの管理 【操作性・使いやすさ】直感的にわかりやすいUIと電子証明書とIDが紐づいていない状況でも使用できるところ 【営業担当…" at bounding box center [602, 405] width 817 height 114
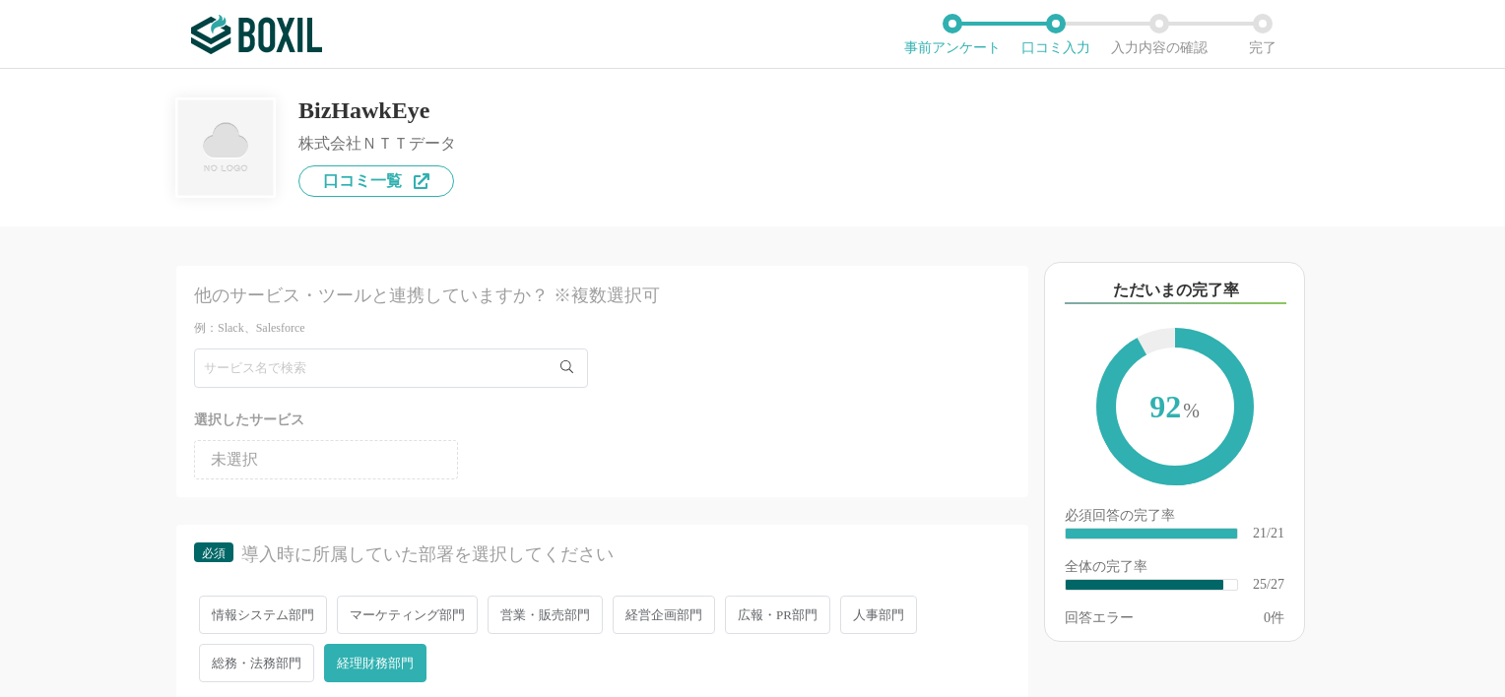
type textarea "【役立った機能面】同一アカウントでの管理が可能なところ 【操作性・使いやすさ】直感的にわかりやすいUIと電子証明書とIDが紐づいていない状況でも使用できるとこ…"
click at [274, 414] on div "選択したサービス" at bounding box center [602, 420] width 817 height 25
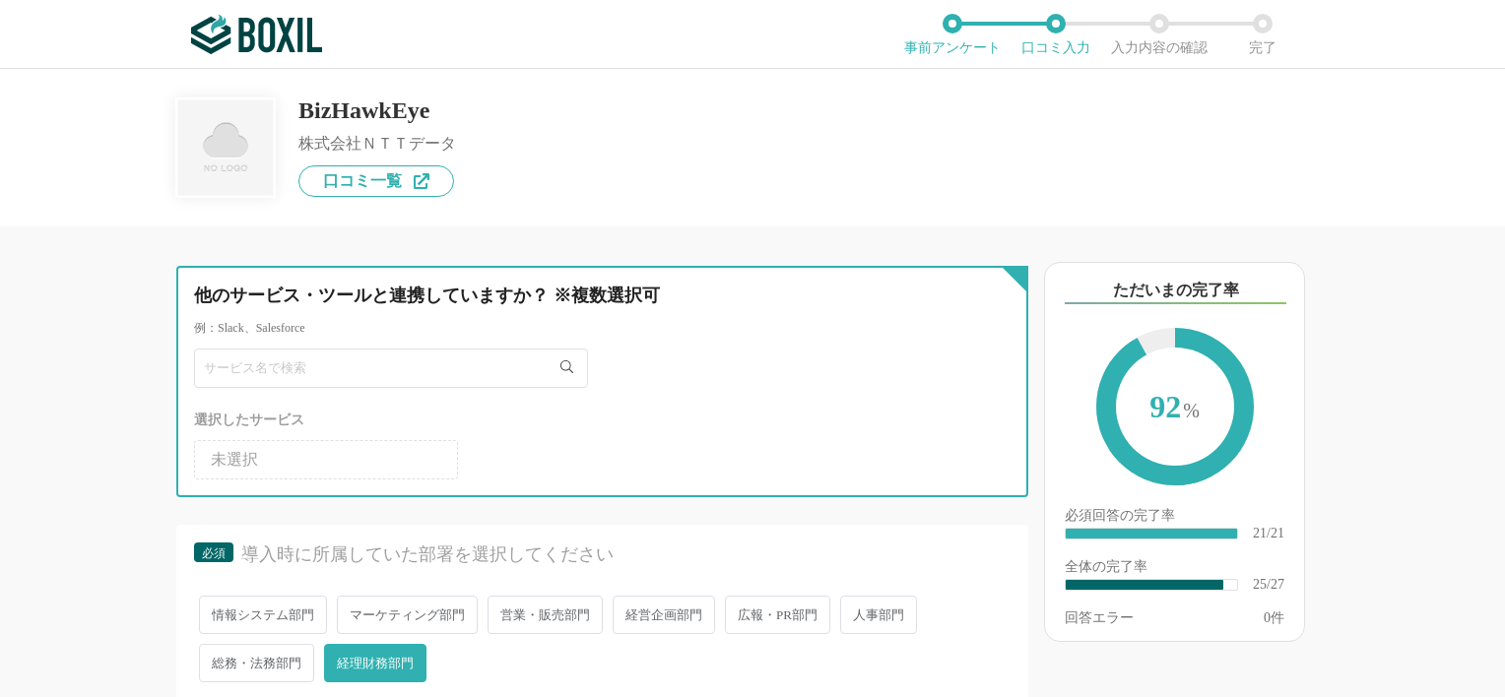
click at [275, 383] on input "text" at bounding box center [391, 368] width 394 height 39
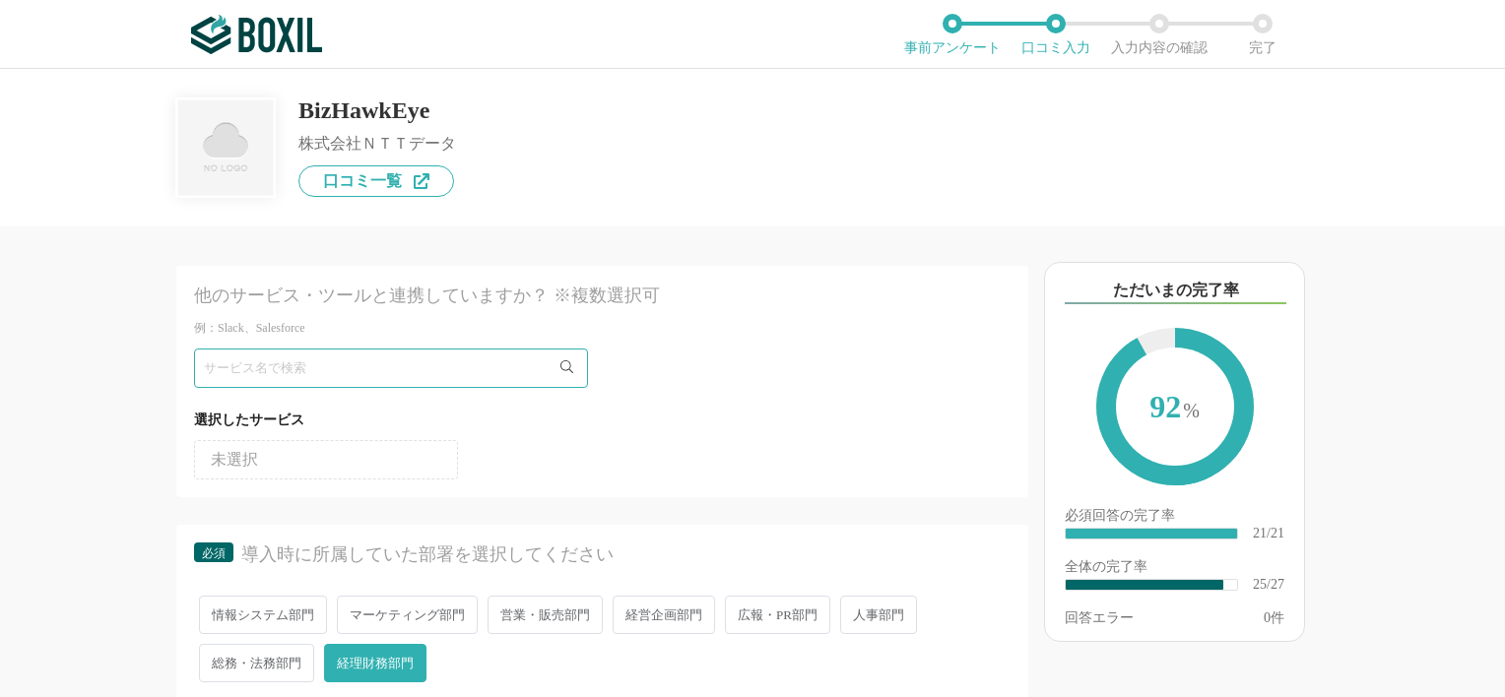
click at [241, 469] on li "未選択" at bounding box center [326, 459] width 264 height 39
click at [241, 461] on span "未選択" at bounding box center [234, 460] width 47 height 16
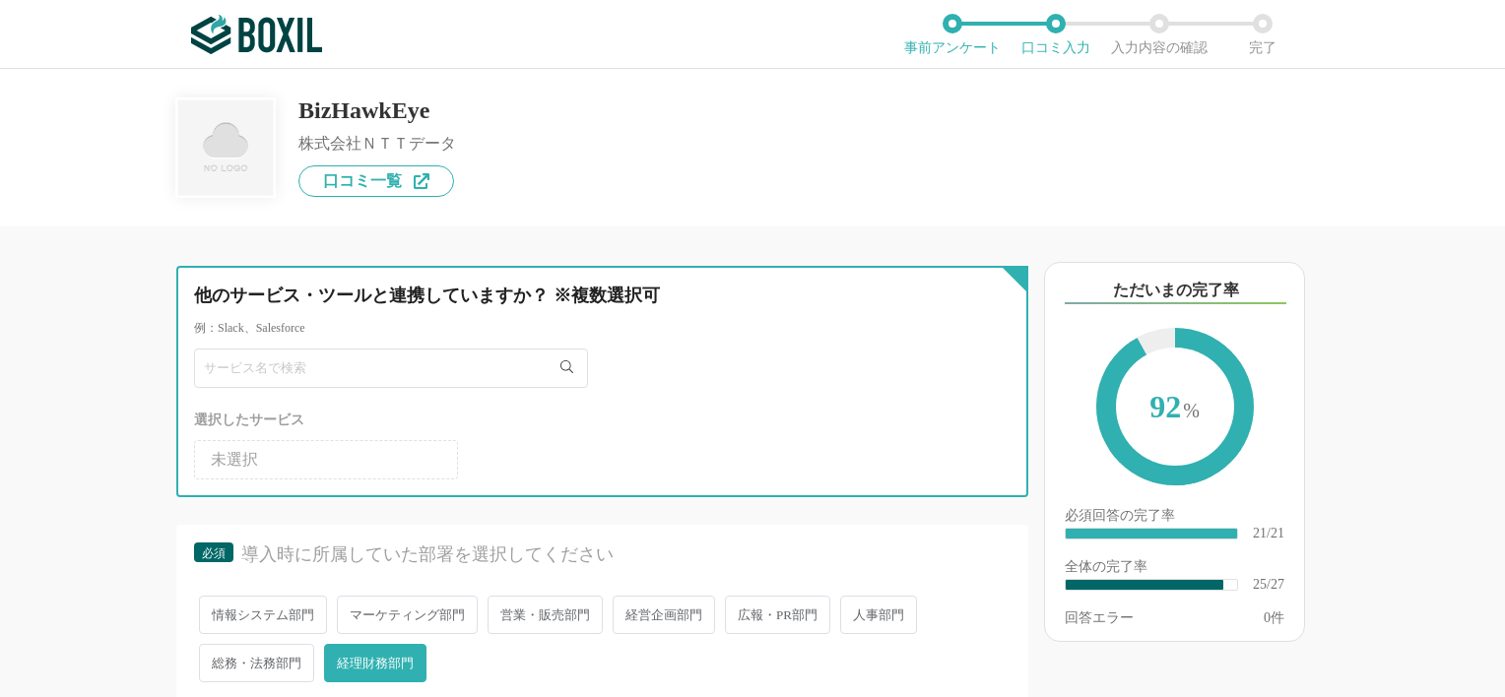
click at [308, 366] on input "text" at bounding box center [391, 368] width 394 height 39
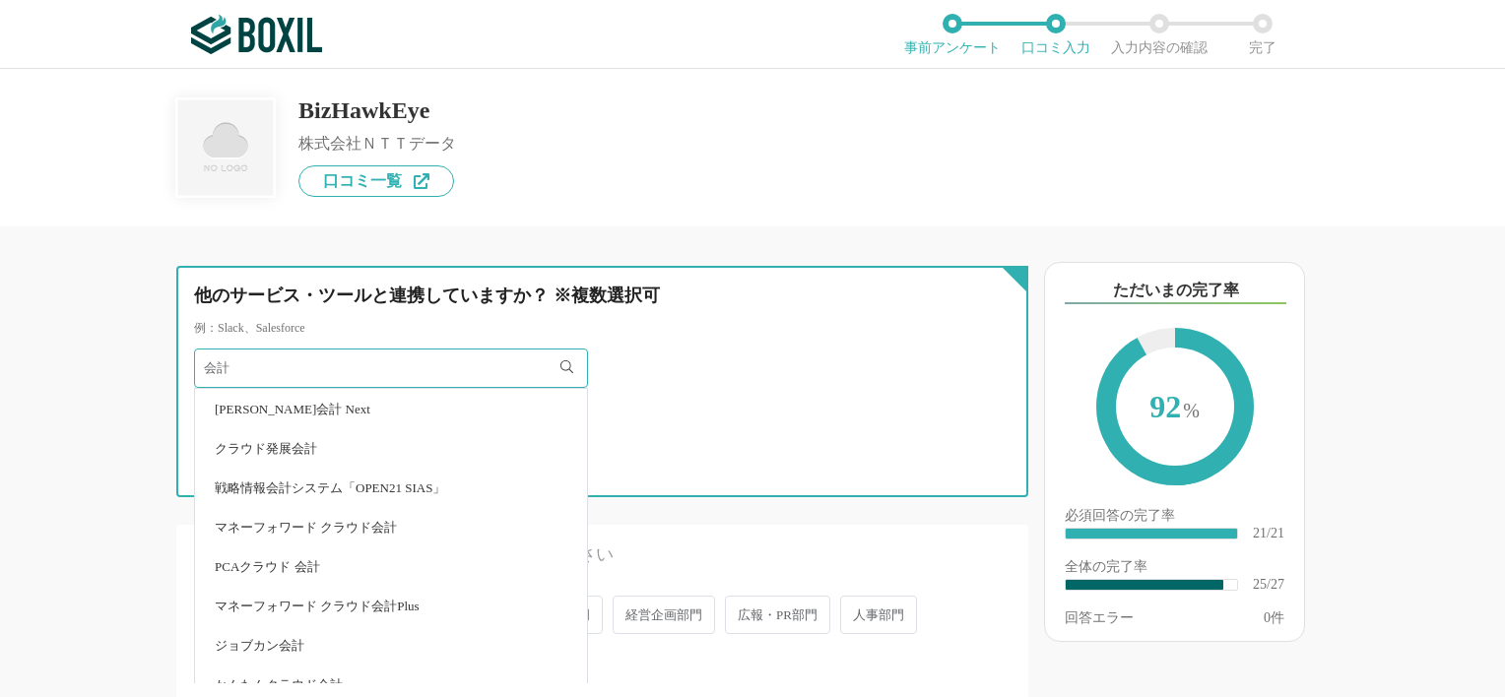
click at [445, 378] on input "会計" at bounding box center [391, 368] width 394 height 39
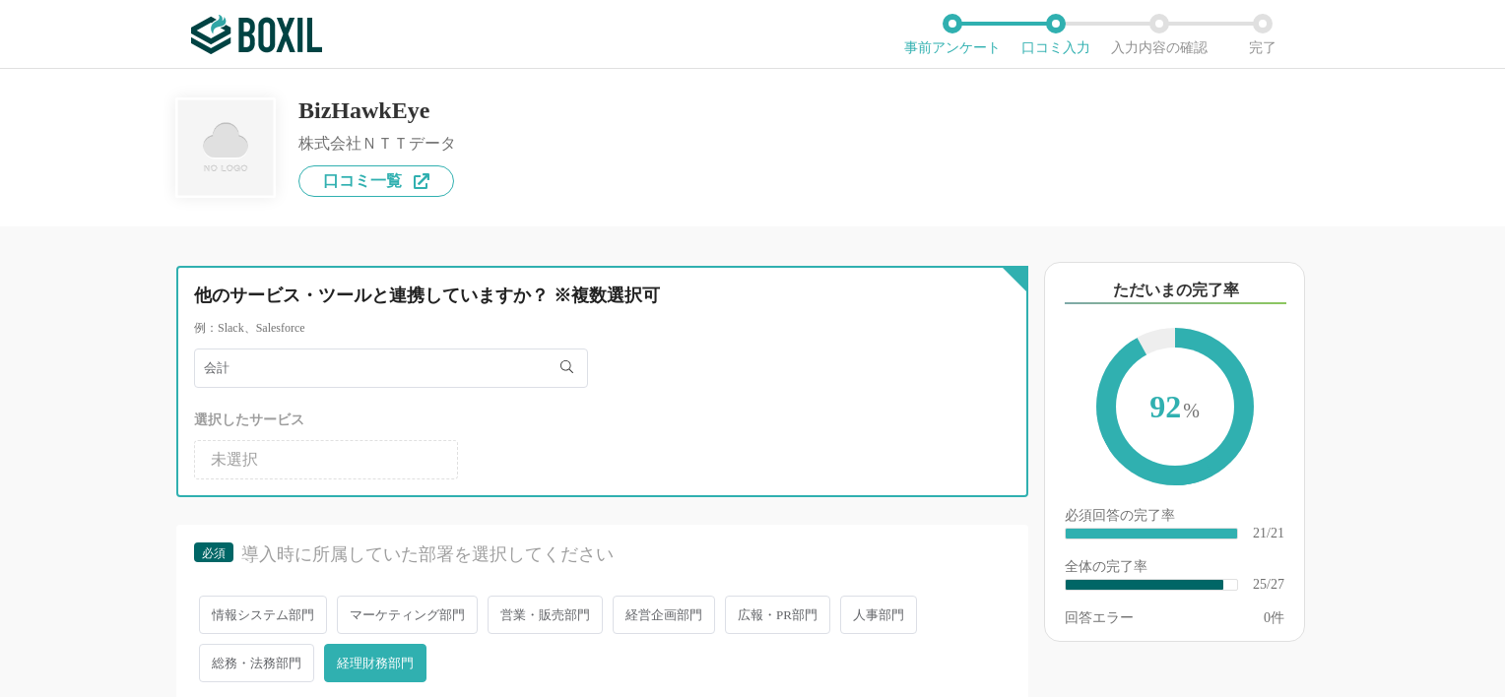
type input "会"
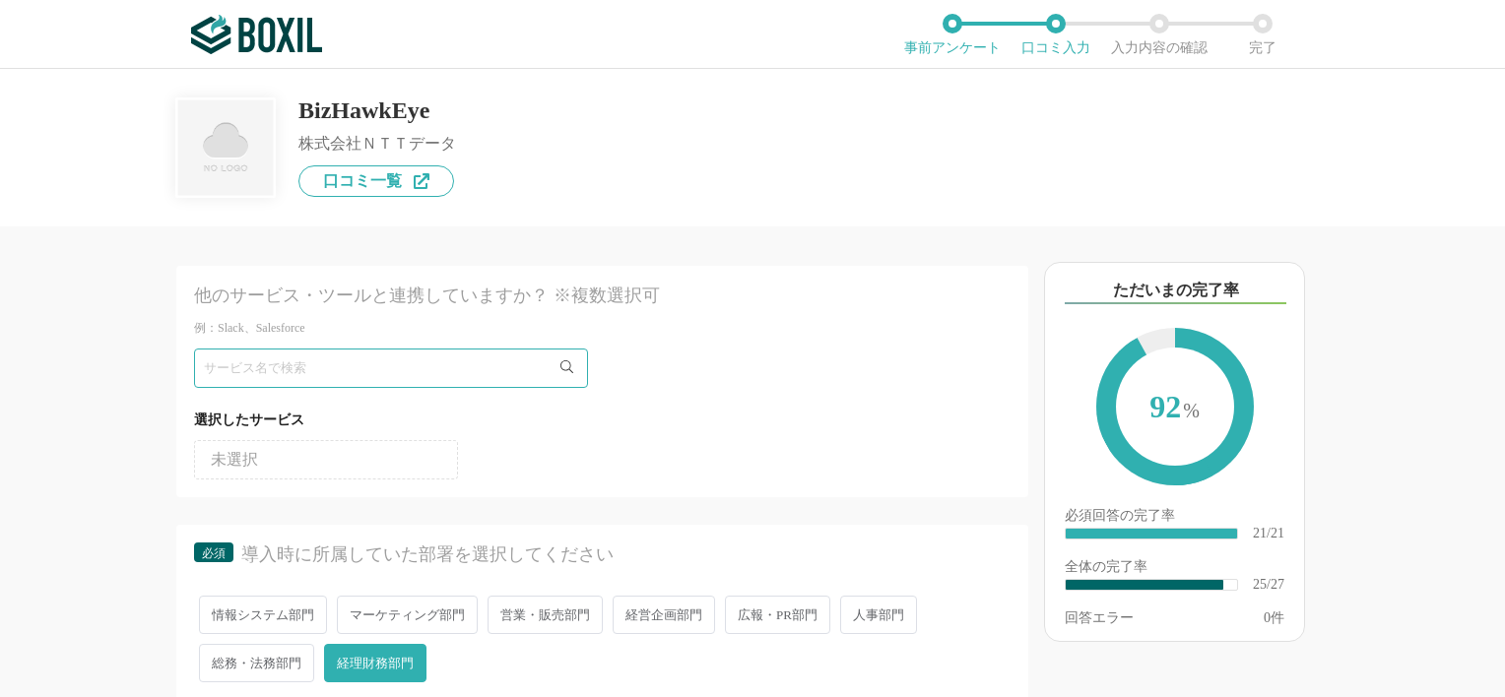
click at [1006, 276] on div "他のサービス・ツールと連携していますか？ ※複数選択可 例：Slack、Salesforce 選択したサービス 未選択" at bounding box center [602, 381] width 852 height 231
click at [228, 462] on span "未選択" at bounding box center [234, 460] width 47 height 16
click at [229, 462] on span "未選択" at bounding box center [234, 460] width 47 height 16
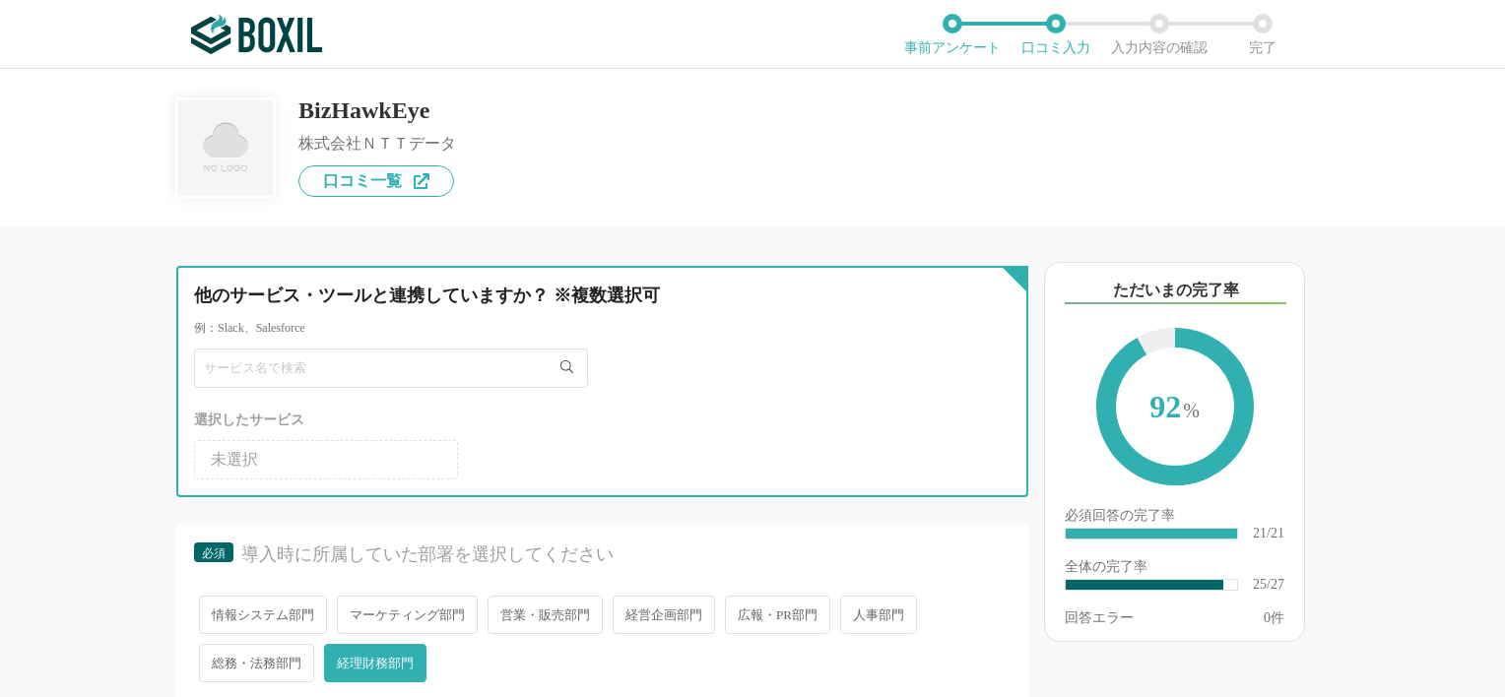
drag, startPoint x: 229, startPoint y: 462, endPoint x: 441, endPoint y: 370, distance: 231.7
click at [441, 370] on input "text" at bounding box center [391, 368] width 394 height 39
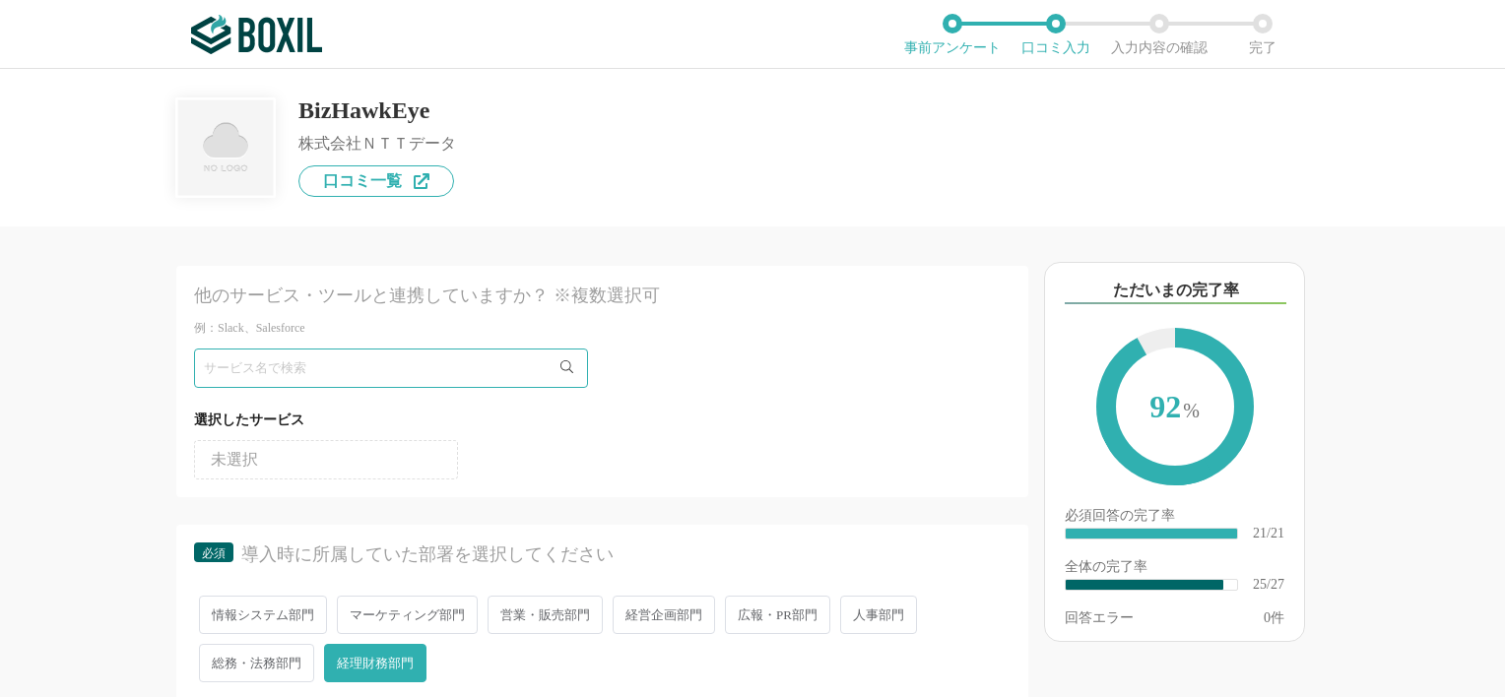
click at [571, 296] on div "他のサービス・ツールと連携していますか？ ※複数選択可" at bounding box center [561, 296] width 735 height 25
click at [568, 365] on icon at bounding box center [566, 367] width 13 height 13
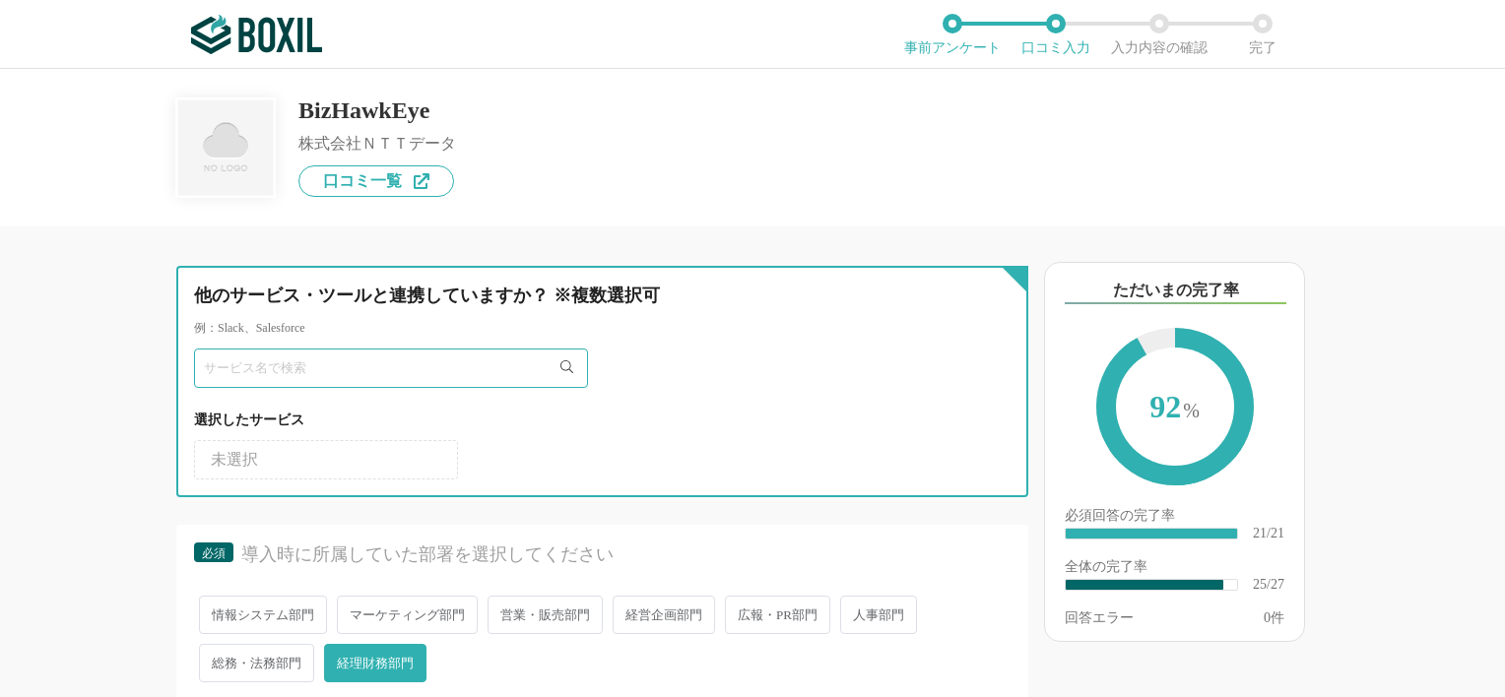
click at [421, 364] on input "text" at bounding box center [391, 368] width 394 height 39
click at [422, 364] on input "text" at bounding box center [391, 368] width 394 height 39
type input "特"
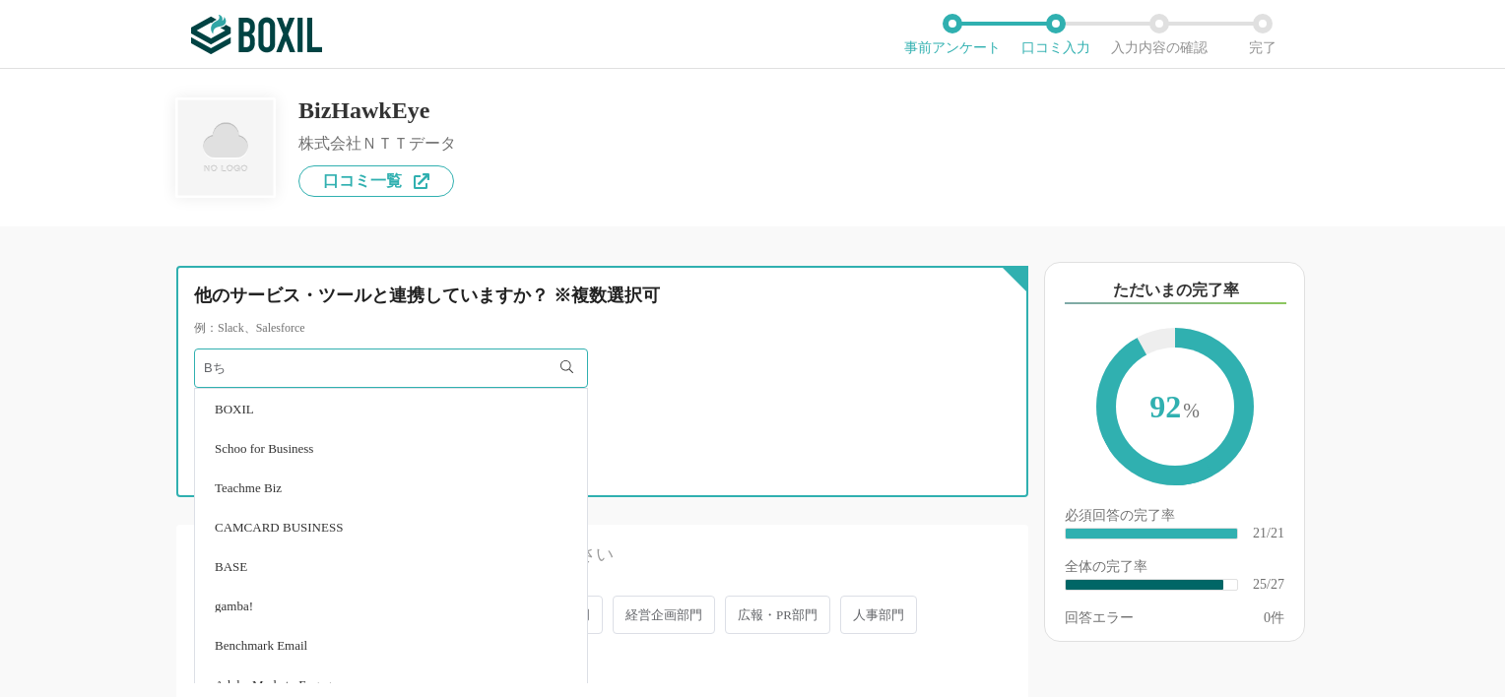
type input "B"
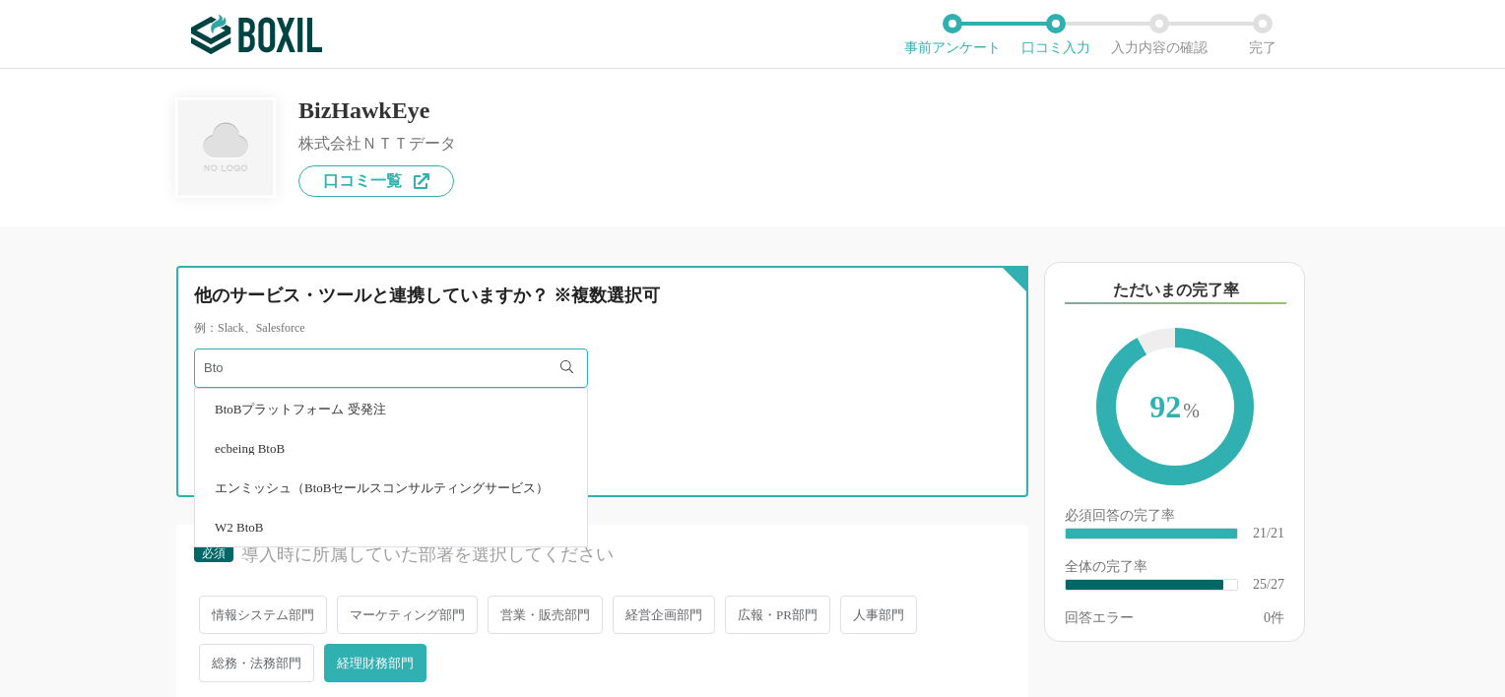
click at [449, 379] on input "Bto" at bounding box center [391, 368] width 394 height 39
type input "B"
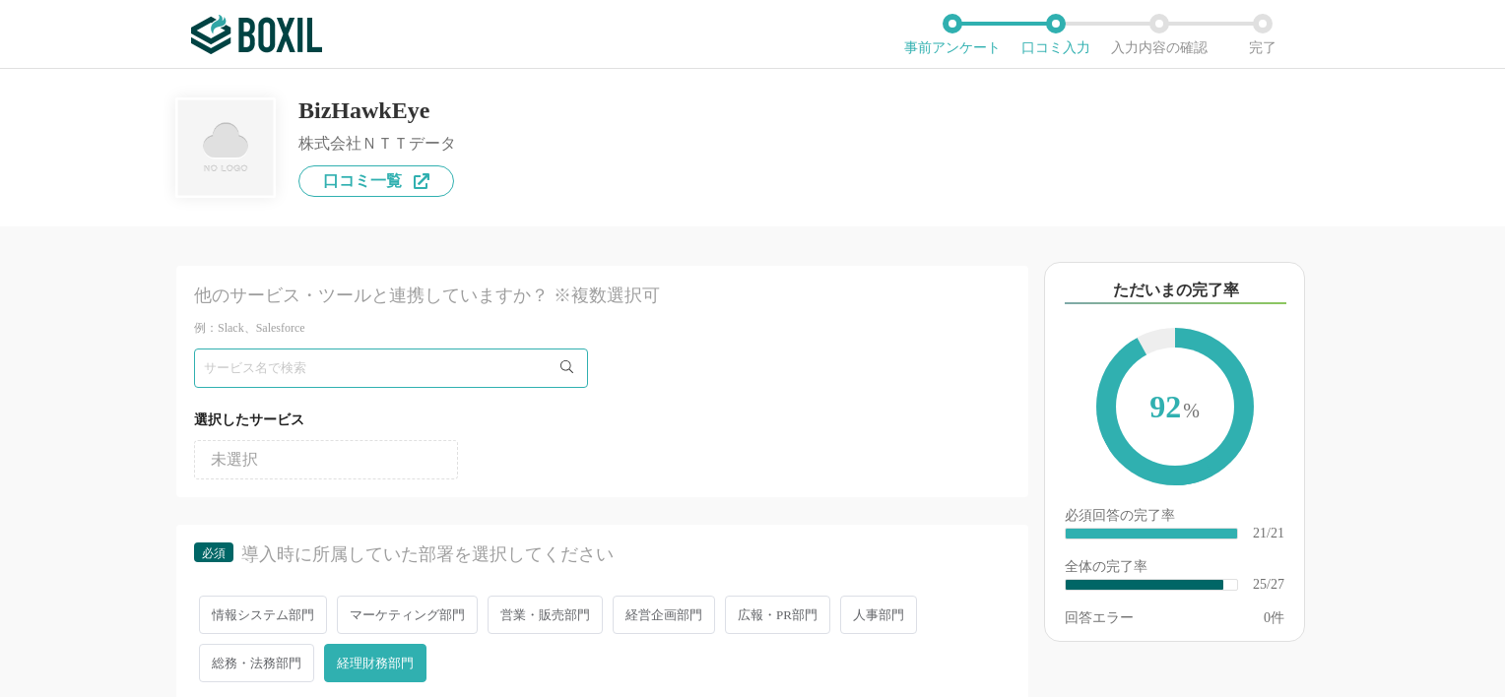
click at [642, 193] on div "BizHawkEye 株式会社ＮＴＴデータ 口コミ一覧" at bounding box center [752, 133] width 1153 height 128
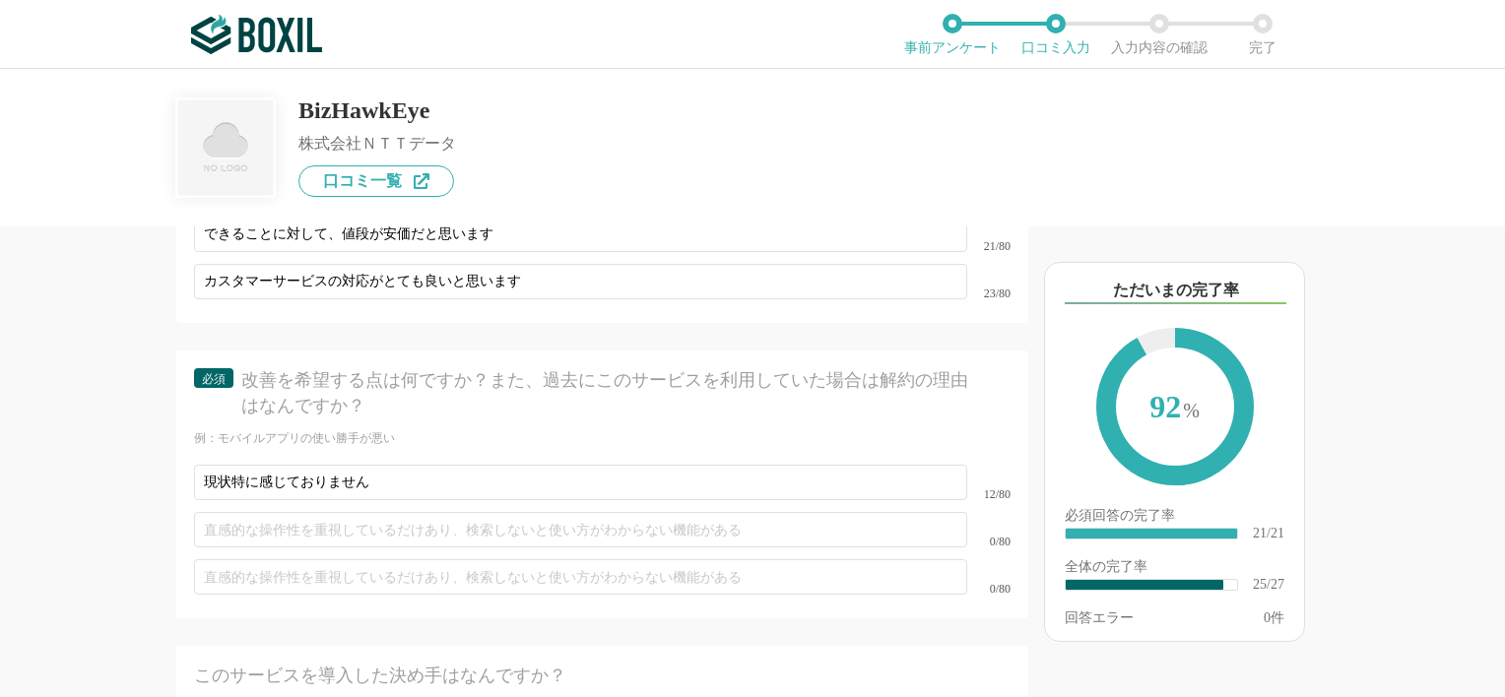
scroll to position [5333, 0]
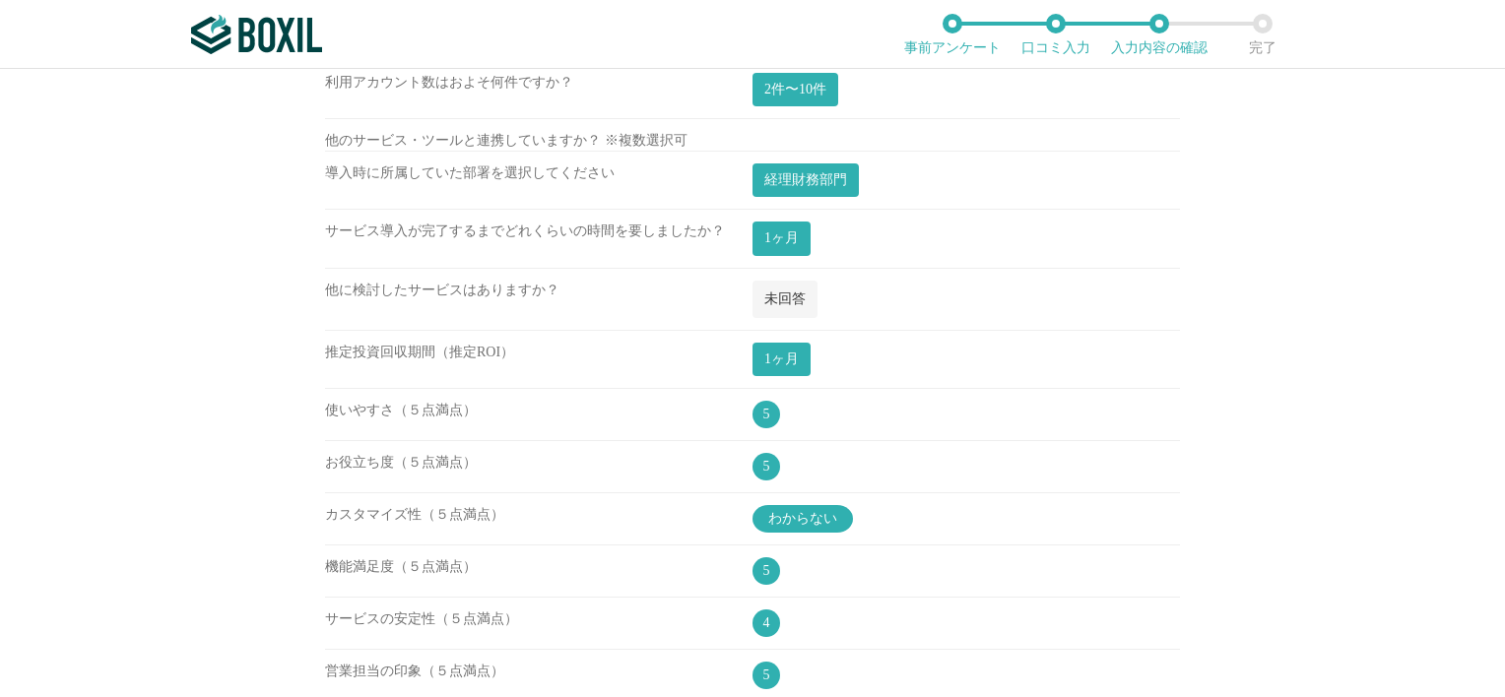
scroll to position [595, 0]
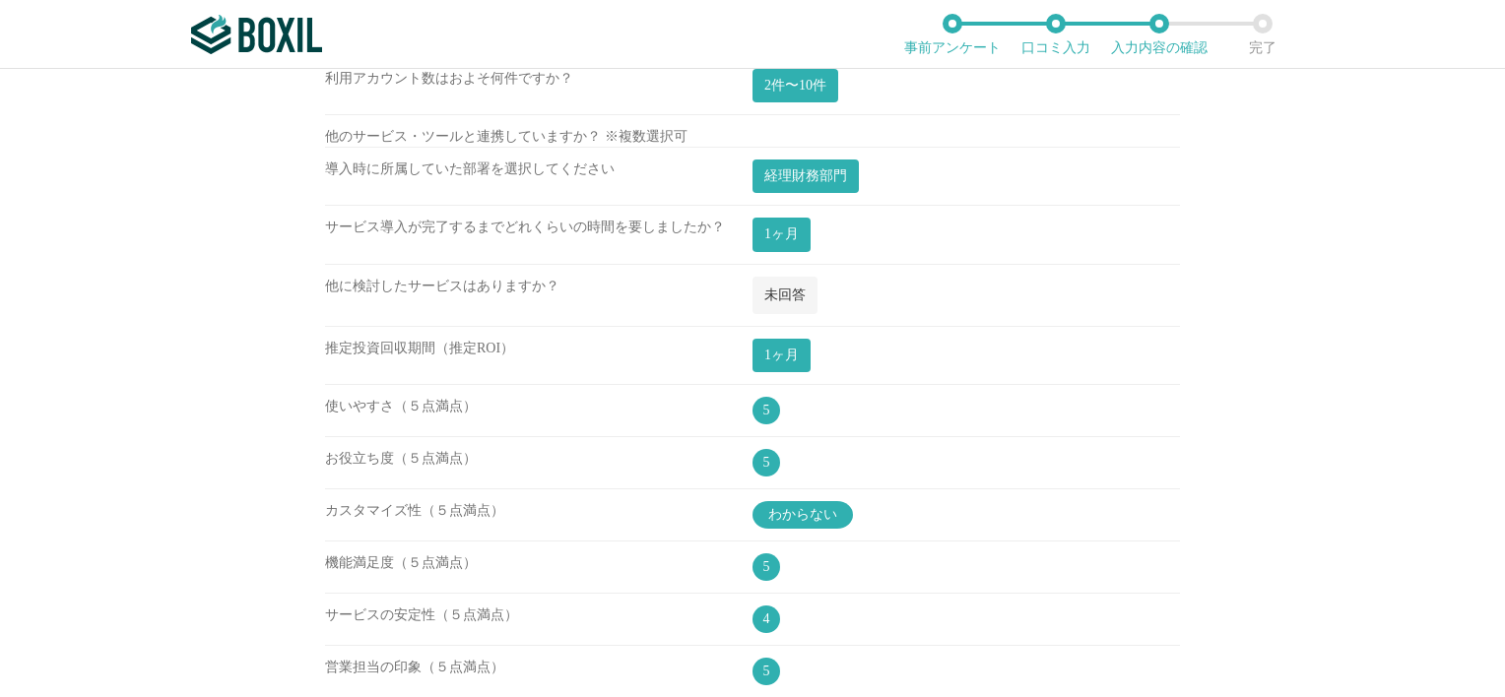
click at [768, 296] on span "未回答" at bounding box center [784, 295] width 41 height 15
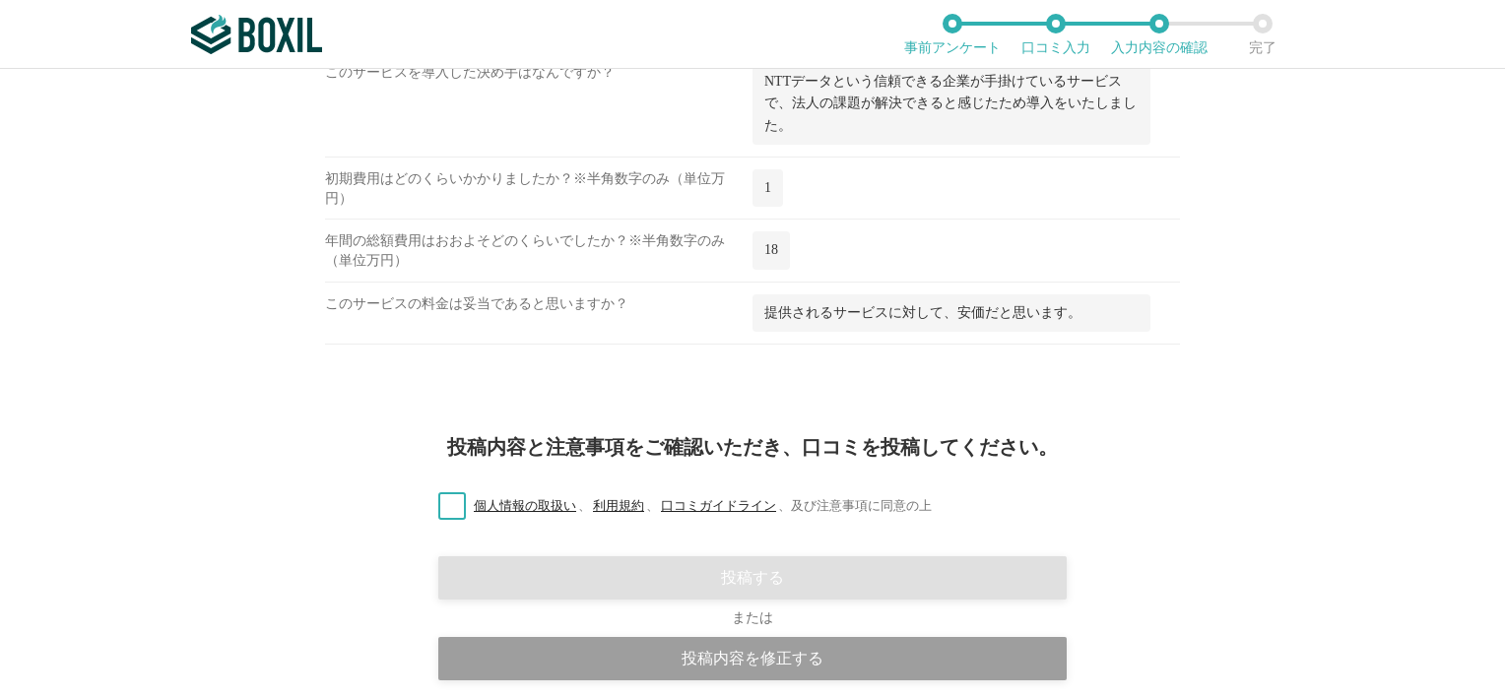
scroll to position [2367, 0]
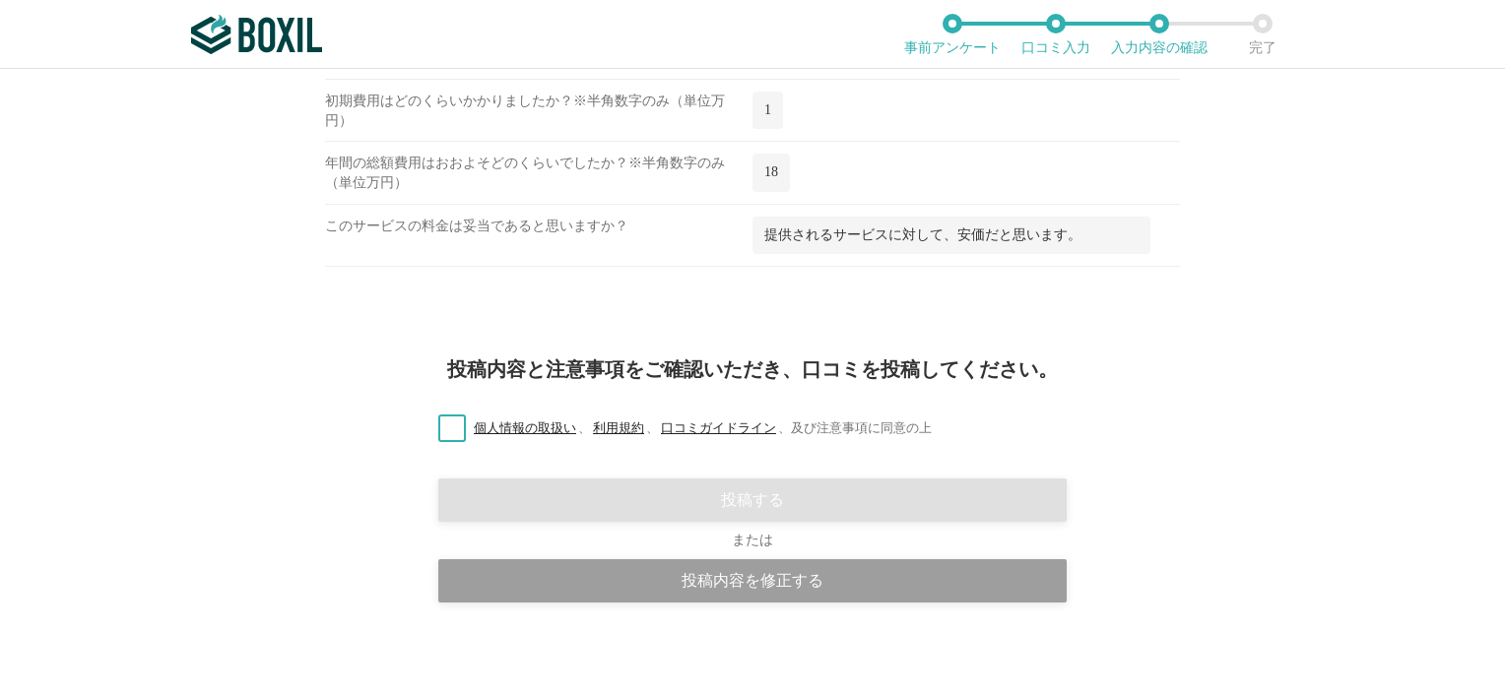
click at [450, 425] on label "個人情報の取扱い 、 利用規約 、 口コミガイドライン 、 及び注意事項に同意の上" at bounding box center [677, 429] width 509 height 21
click at [0, 0] on input "個人情報の取扱い 、 利用規約 、 口コミガイドライン 、 及び注意事項に同意の上" at bounding box center [0, 0] width 0 height 0
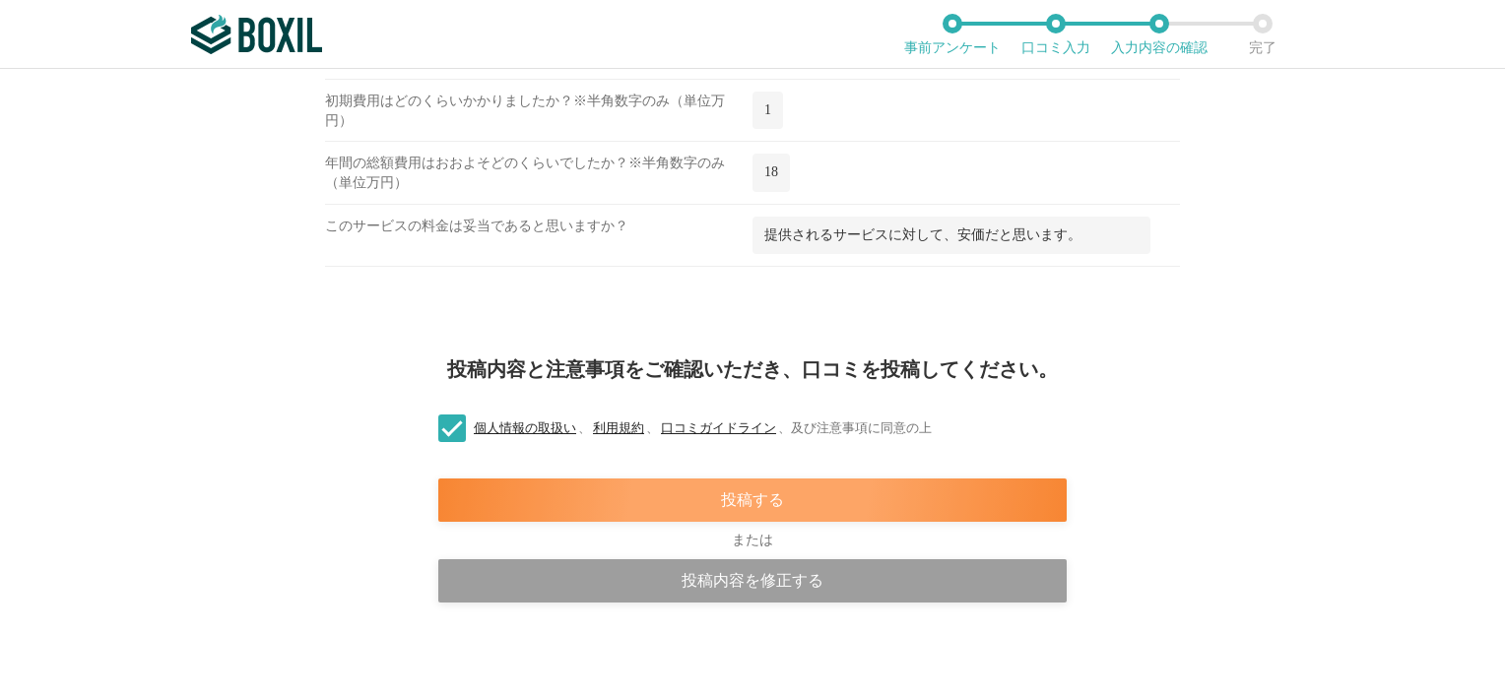
click at [589, 512] on div "投稿する" at bounding box center [752, 500] width 628 height 43
